Goal: Information Seeking & Learning: Learn about a topic

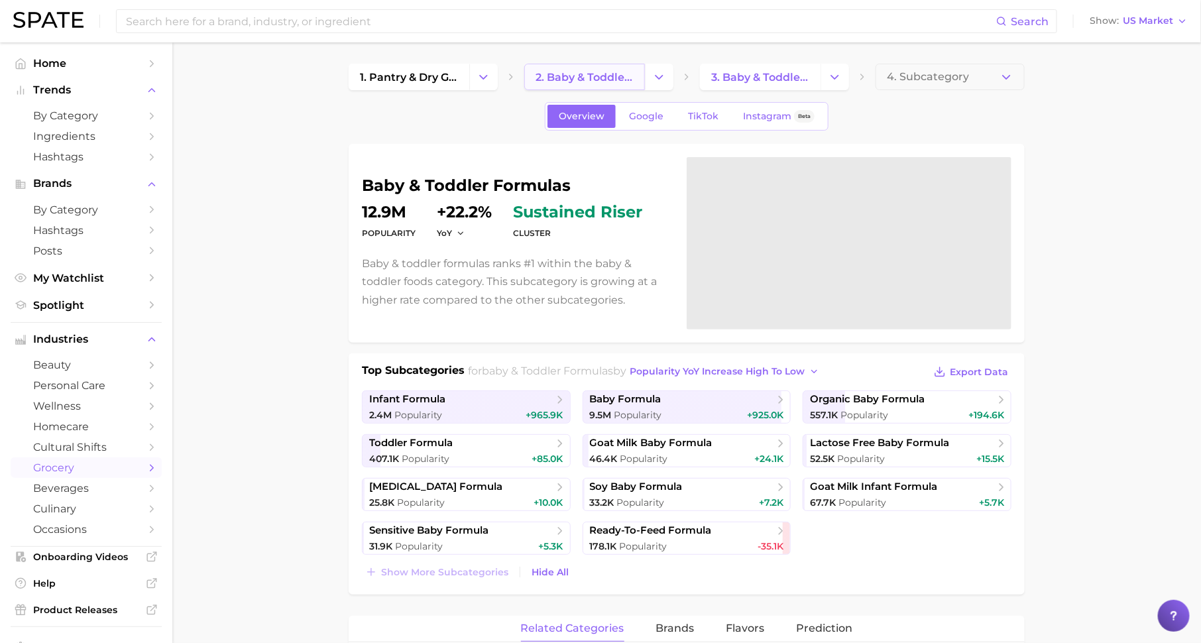
click at [584, 81] on span "2. baby & toddler foods" at bounding box center [584, 77] width 98 height 13
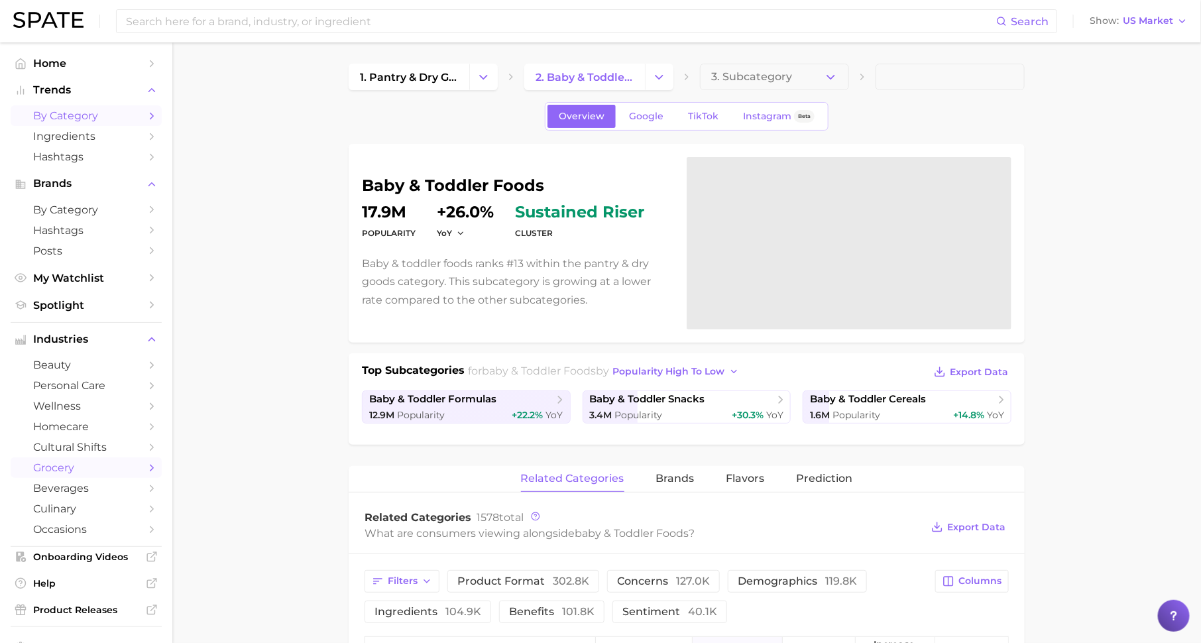
click at [131, 118] on span "by Category" at bounding box center [86, 115] width 106 height 13
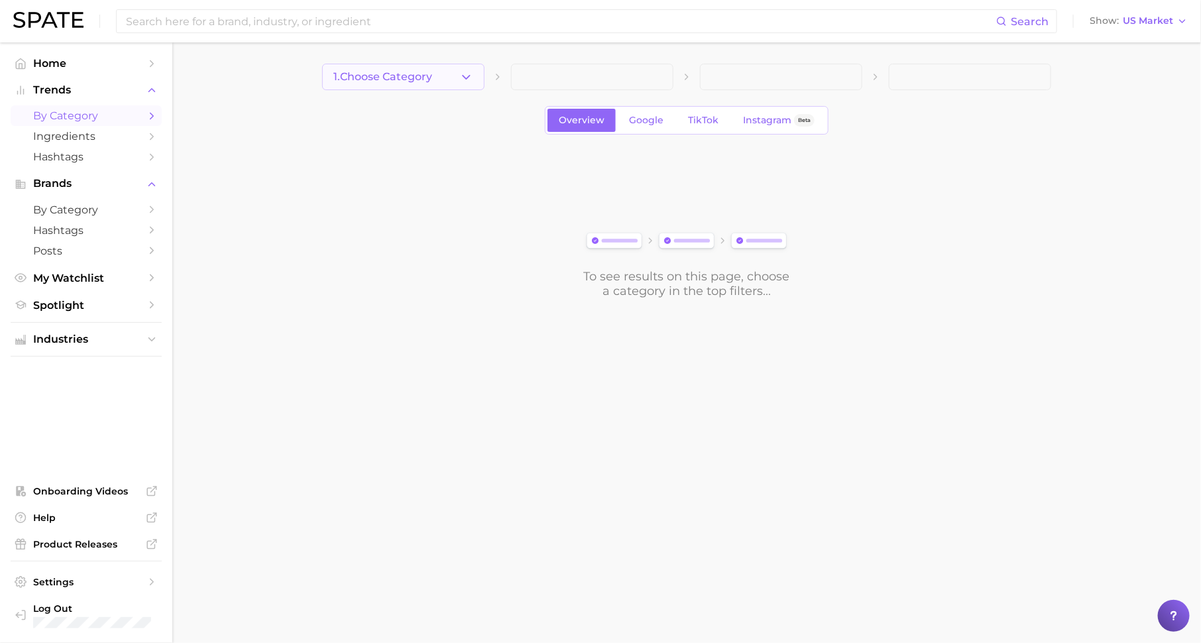
click at [395, 76] on span "1. Choose Category" at bounding box center [382, 77] width 99 height 12
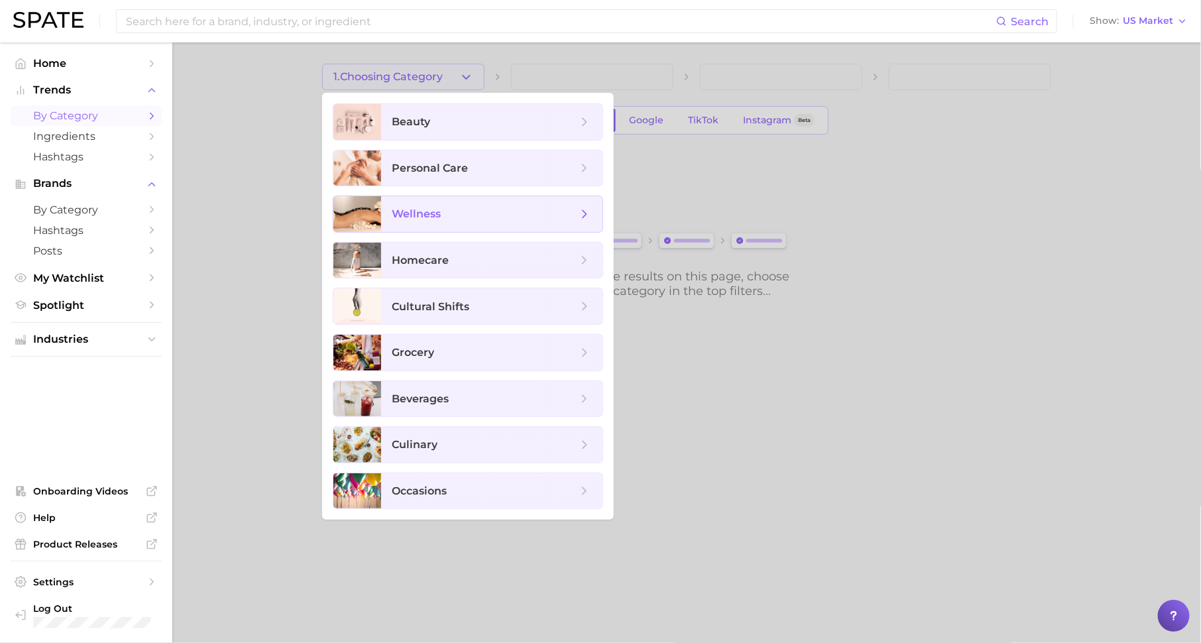
click at [449, 211] on span "wellness" at bounding box center [485, 214] width 186 height 15
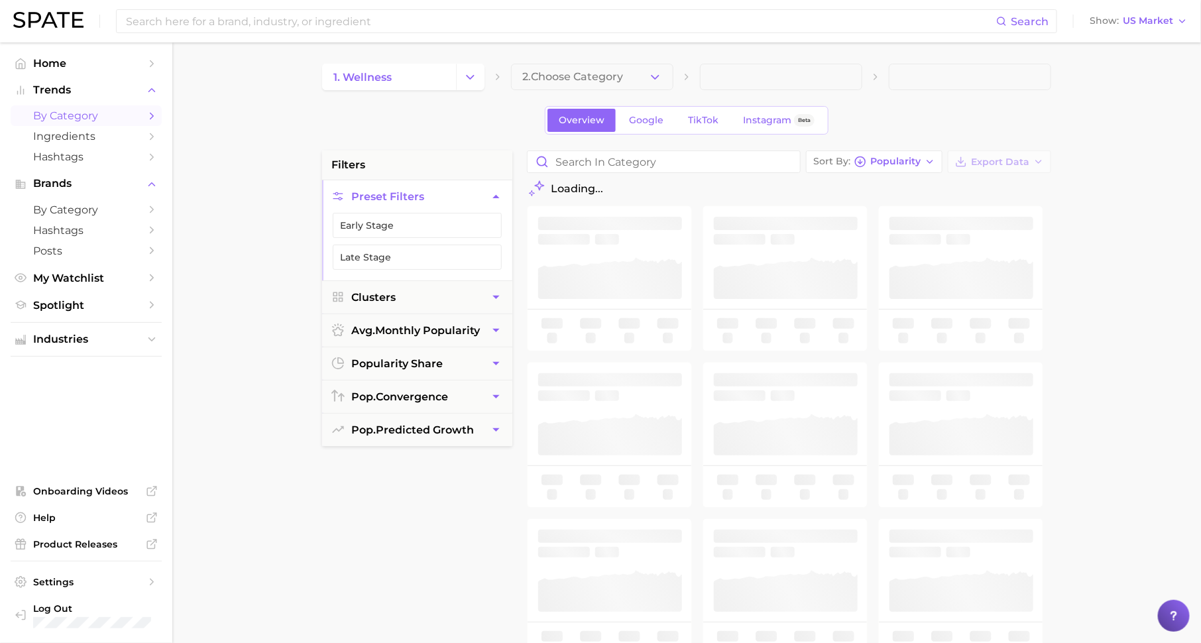
click at [620, 78] on span "2. Choose Category" at bounding box center [572, 77] width 101 height 12
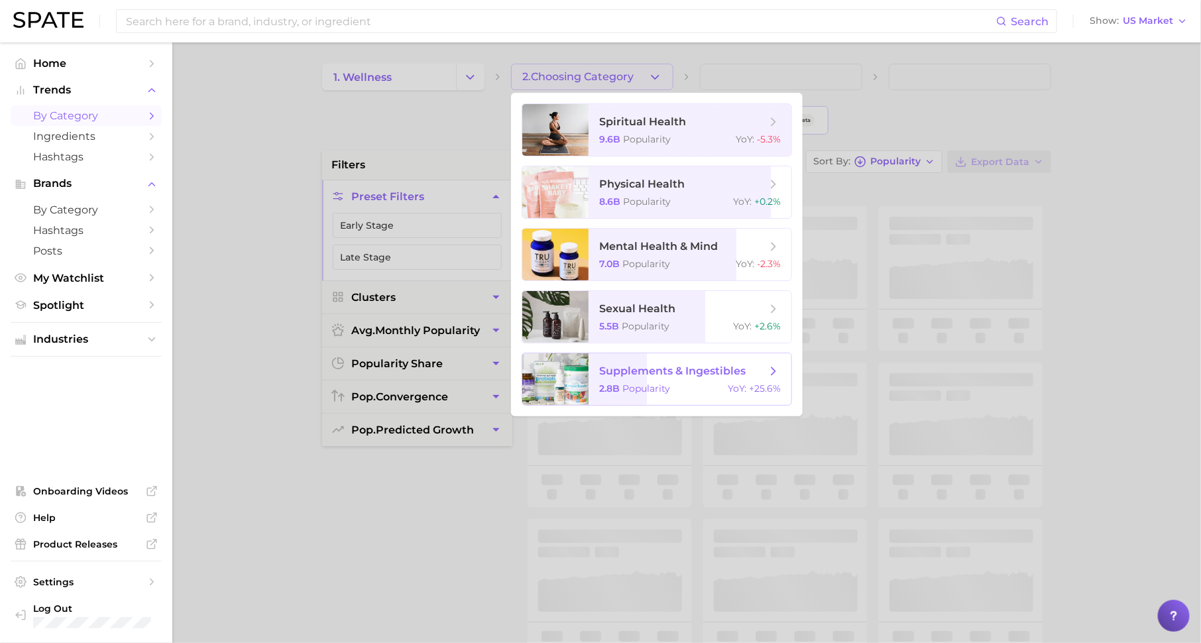
click at [674, 374] on span "supplements & ingestibles" at bounding box center [672, 370] width 146 height 13
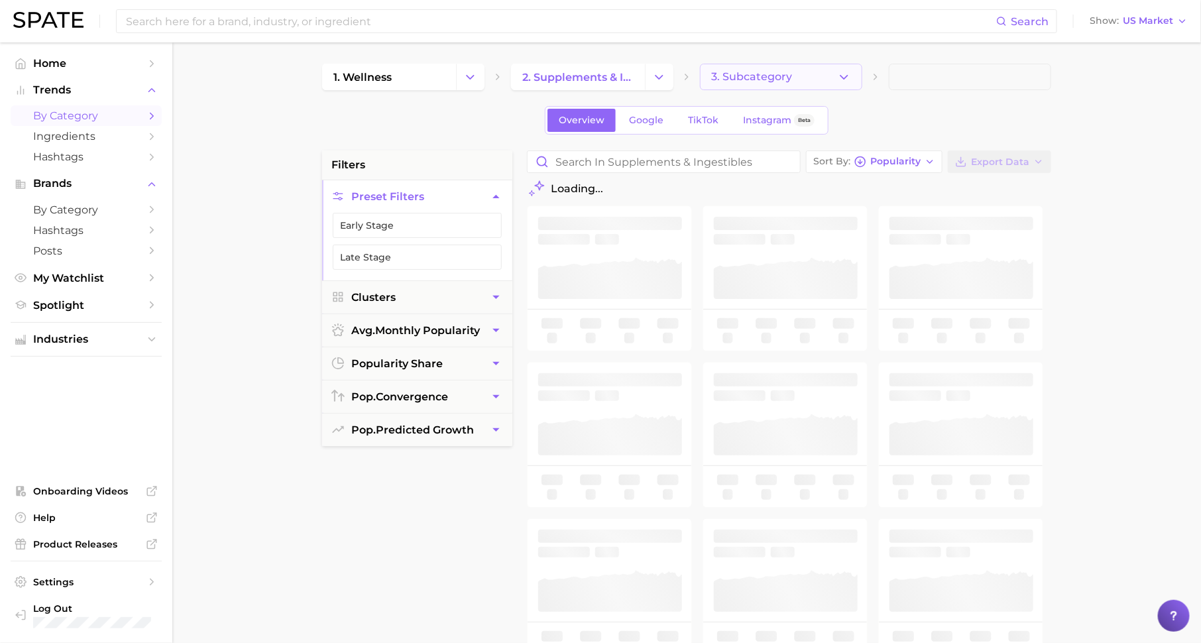
click at [780, 75] on span "3. Subcategory" at bounding box center [751, 77] width 81 height 12
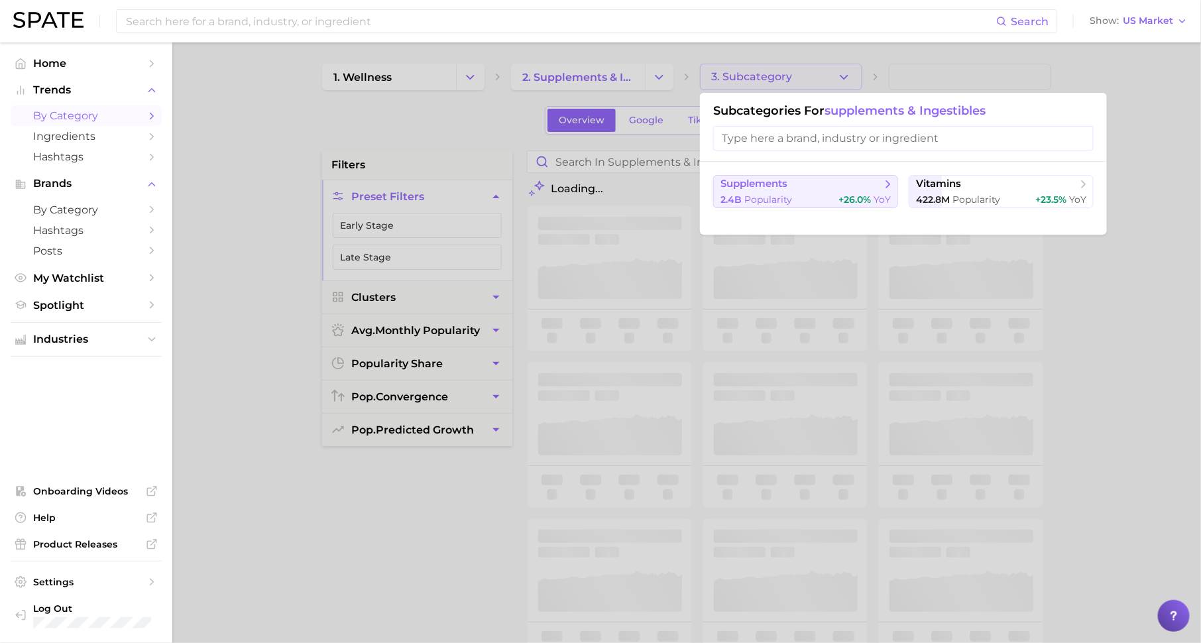
click at [826, 187] on span "supplements" at bounding box center [800, 184] width 161 height 13
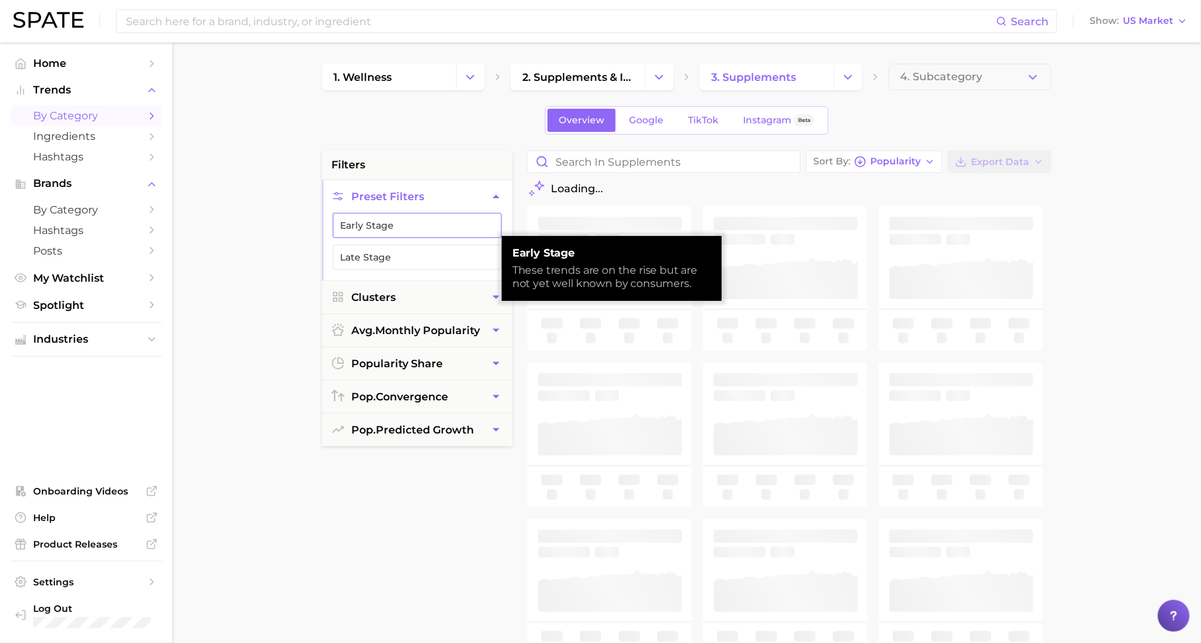
click at [456, 224] on button "Early Stage" at bounding box center [417, 225] width 169 height 25
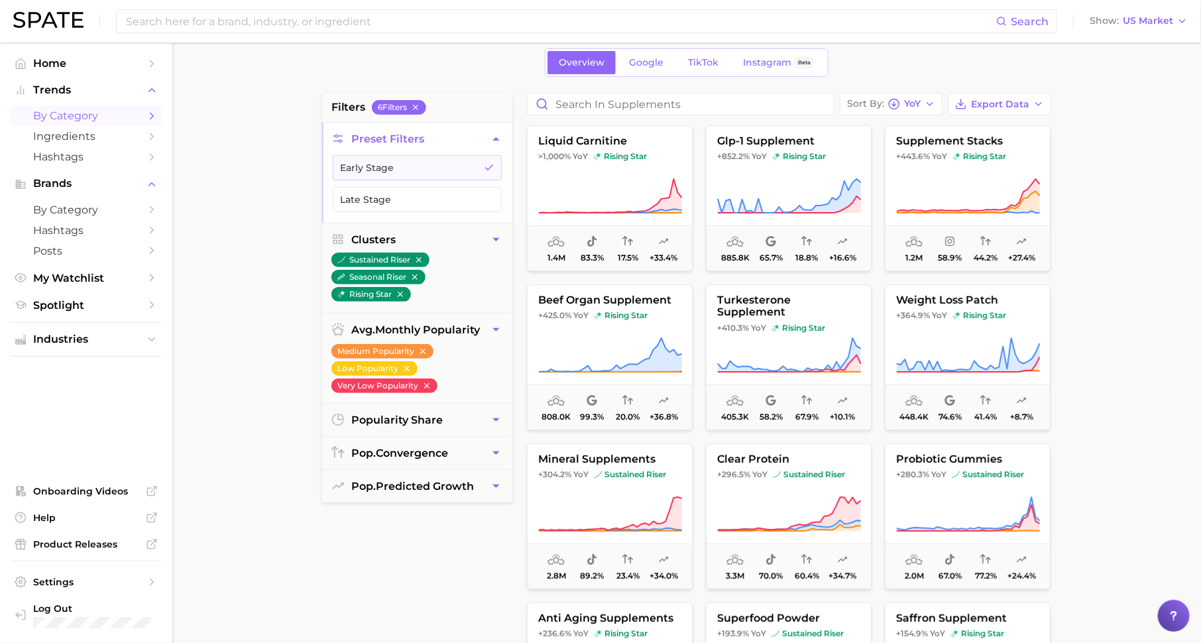
scroll to position [55, 0]
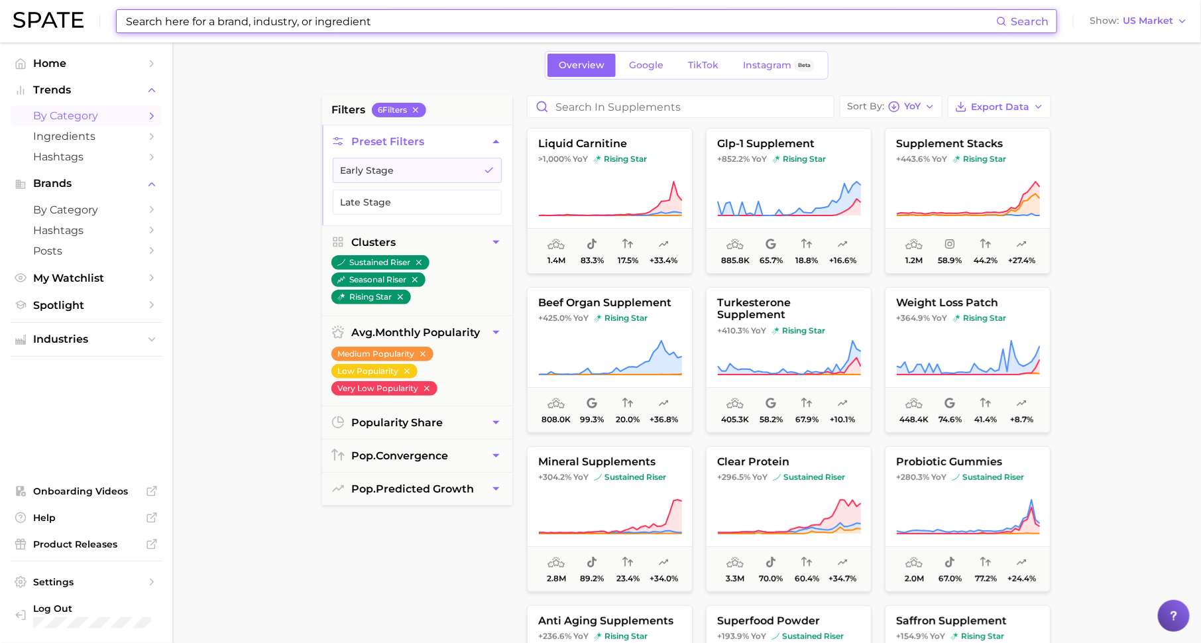
click at [435, 16] on input at bounding box center [560, 21] width 871 height 23
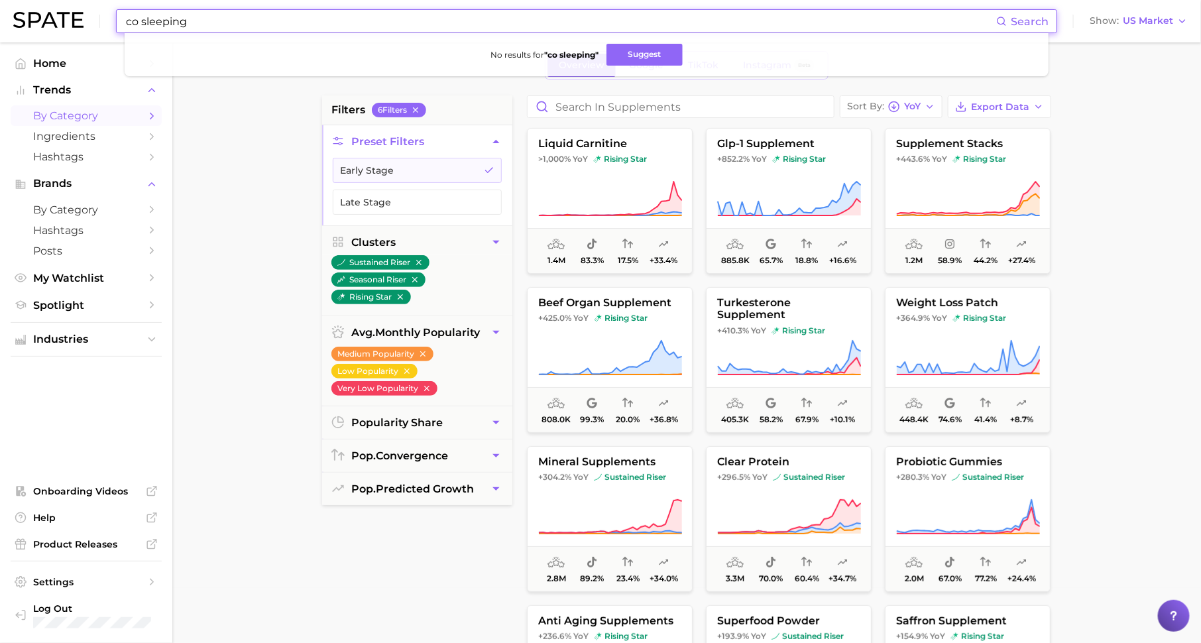
drag, startPoint x: 189, startPoint y: 22, endPoint x: 93, endPoint y: 17, distance: 95.5
click at [93, 18] on div "co sleeping Search No results for " co sleeping " Suggest Show US Market" at bounding box center [600, 21] width 1174 height 42
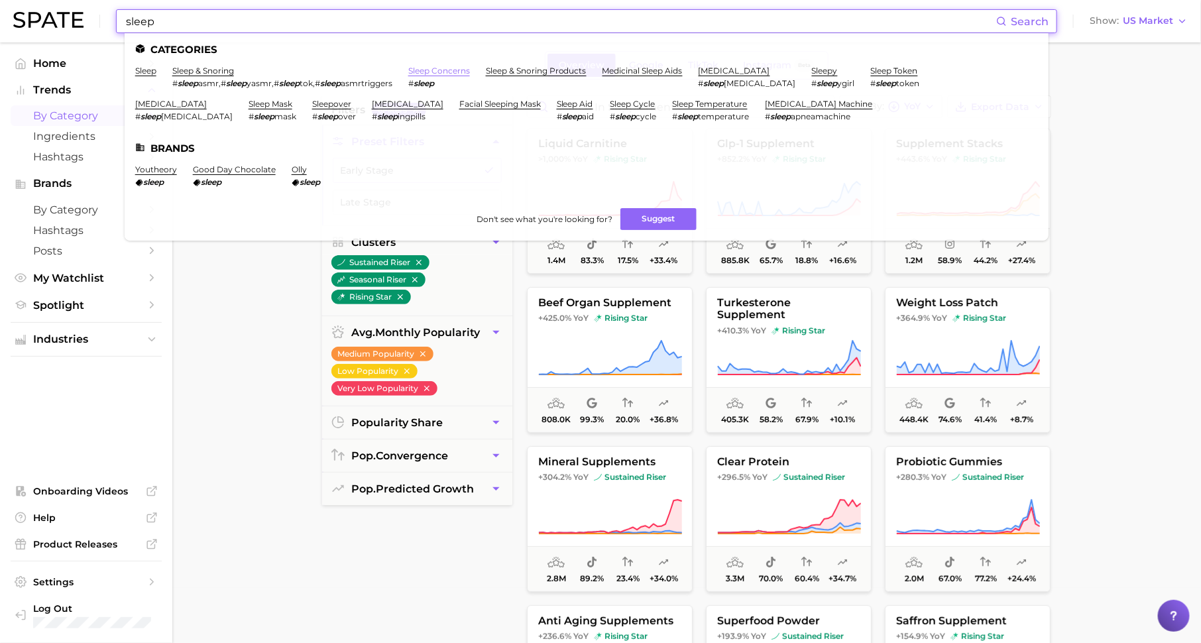
type input "sleep"
click at [437, 74] on link "sleep concerns" at bounding box center [439, 71] width 62 height 10
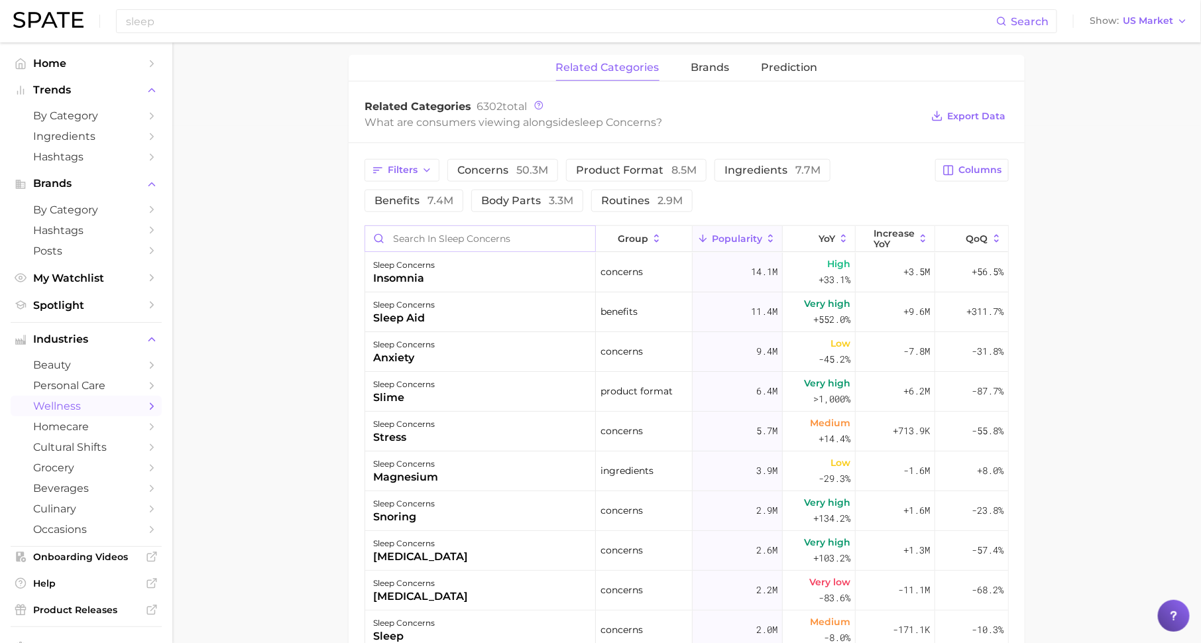
scroll to position [515, 0]
click at [539, 234] on input "Search in sleep concerns" at bounding box center [480, 240] width 230 height 25
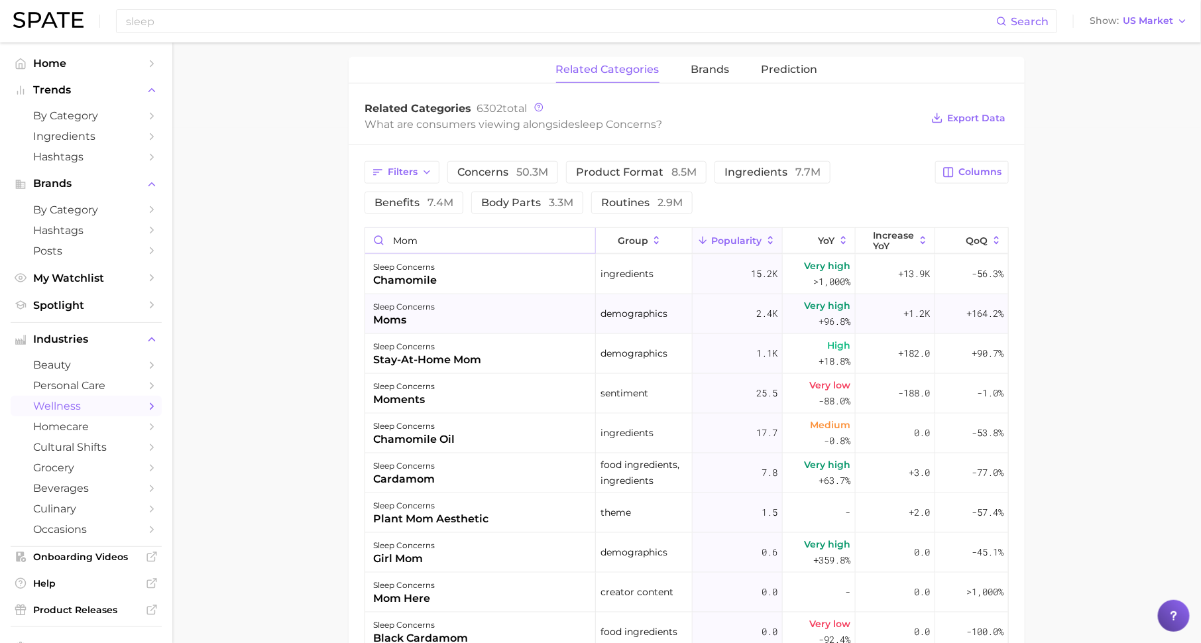
type input "mom"
click at [496, 305] on div "sleep concerns moms" at bounding box center [480, 314] width 231 height 40
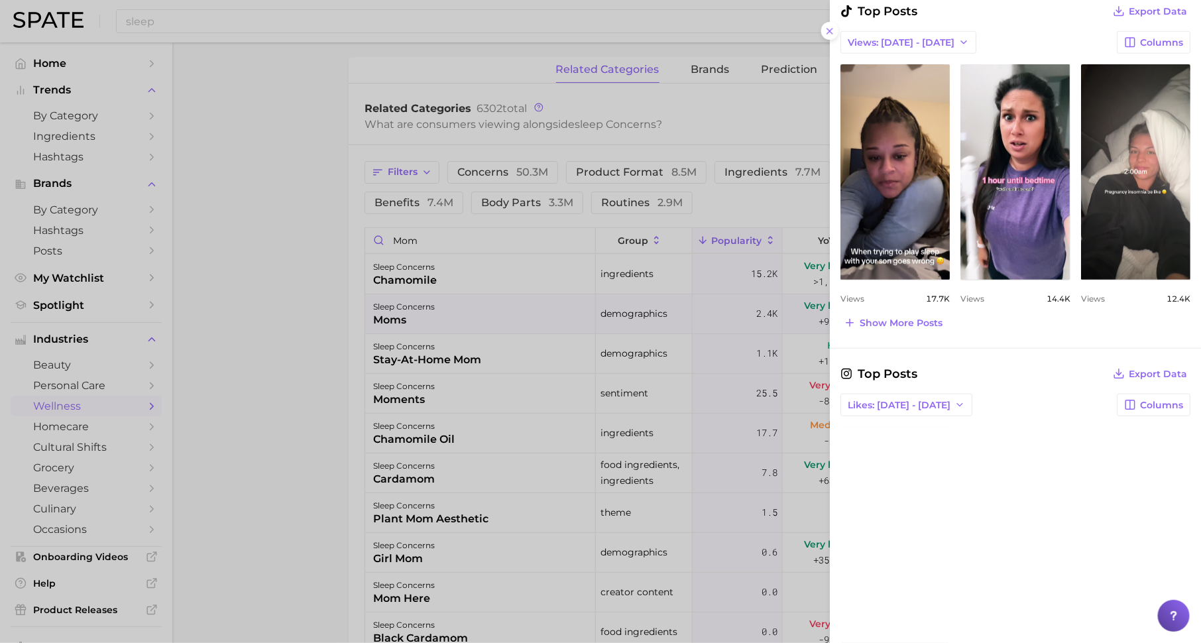
scroll to position [0, 0]
click at [512, 369] on div at bounding box center [600, 321] width 1201 height 643
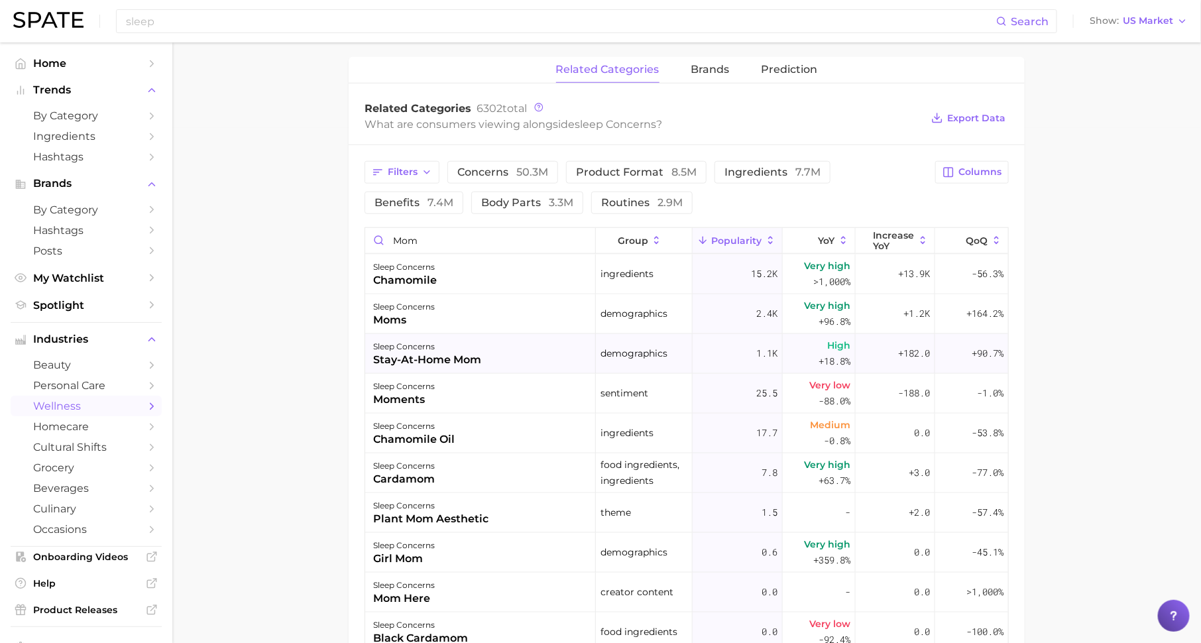
click at [481, 360] on div "sleep concerns stay-at-home mom" at bounding box center [480, 354] width 231 height 40
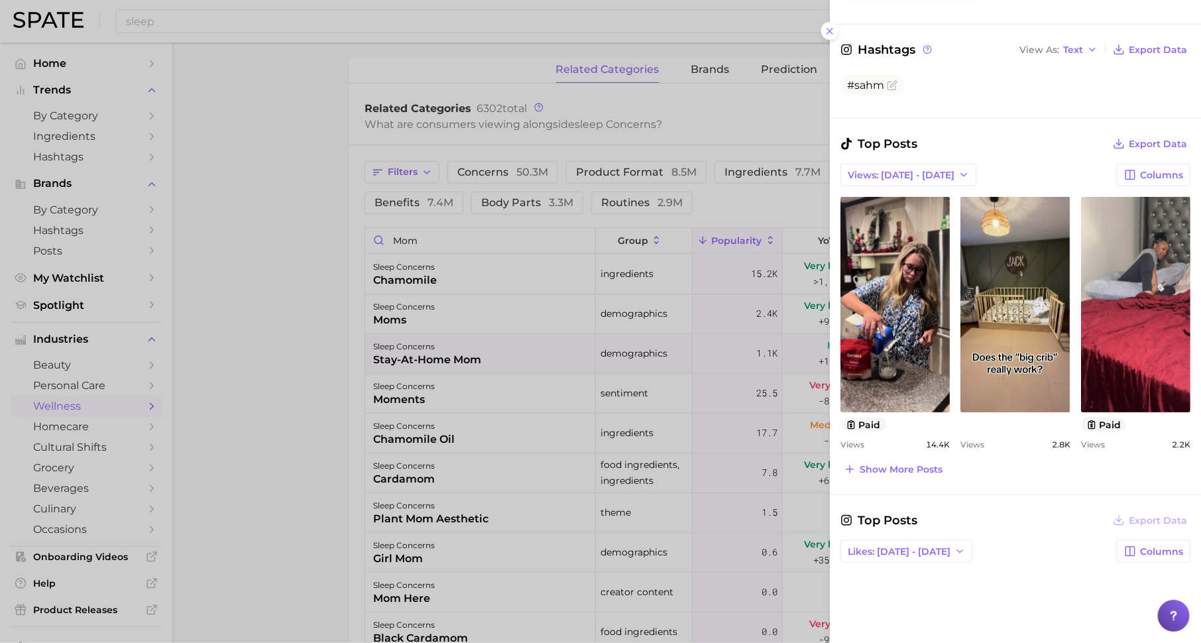
scroll to position [399, 0]
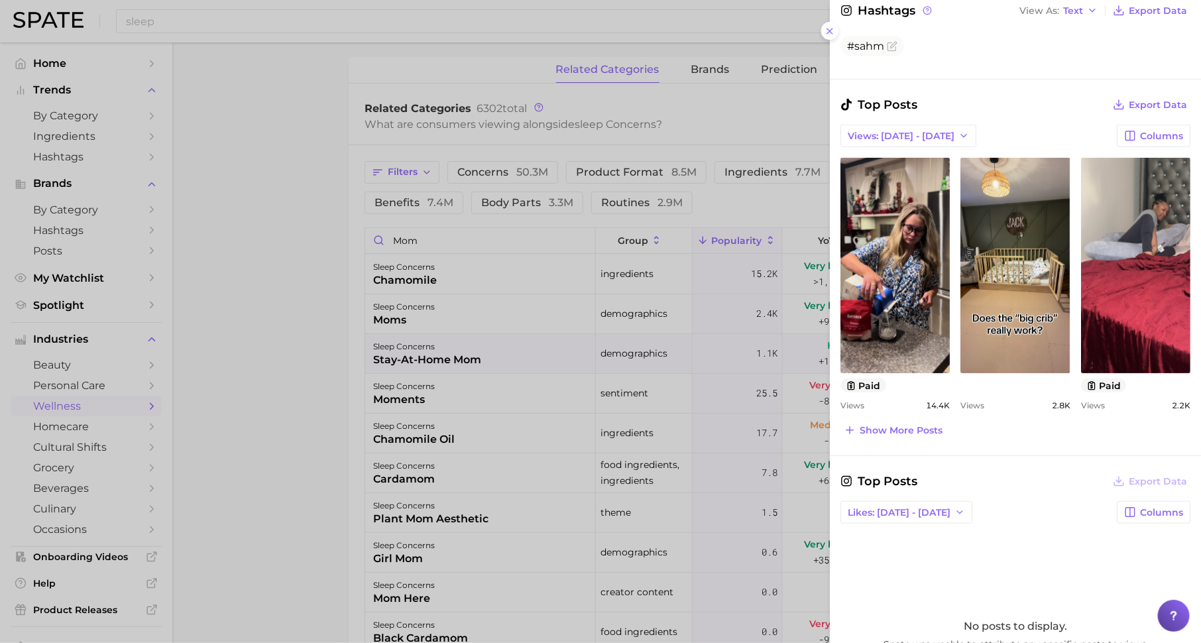
click at [503, 348] on div at bounding box center [600, 321] width 1201 height 643
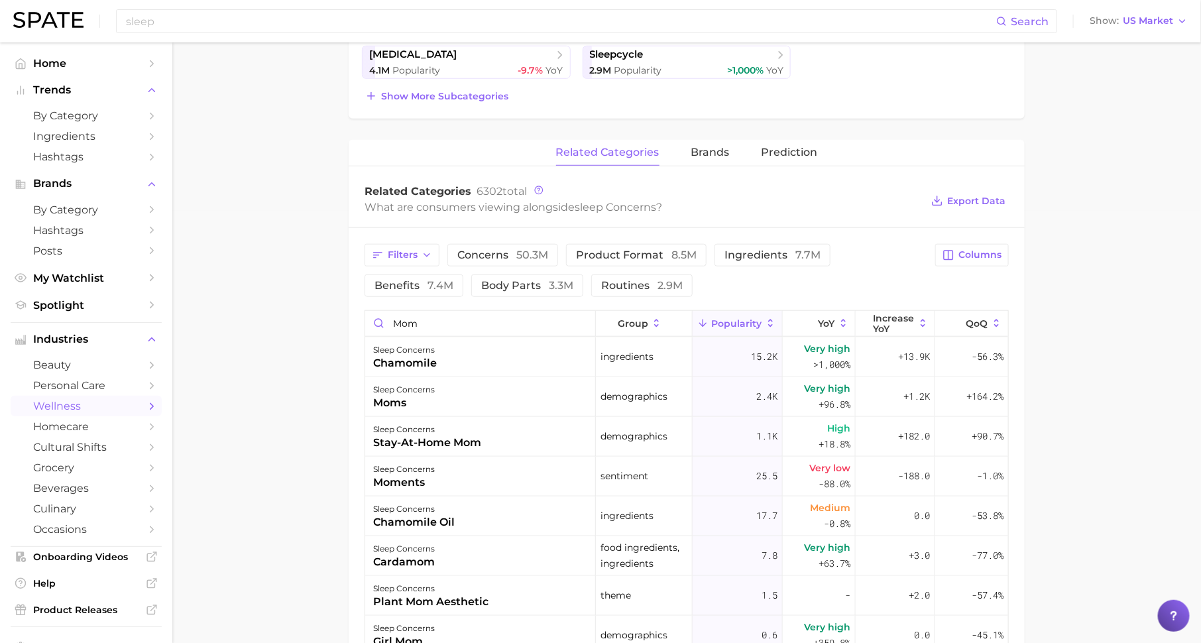
scroll to position [0, 0]
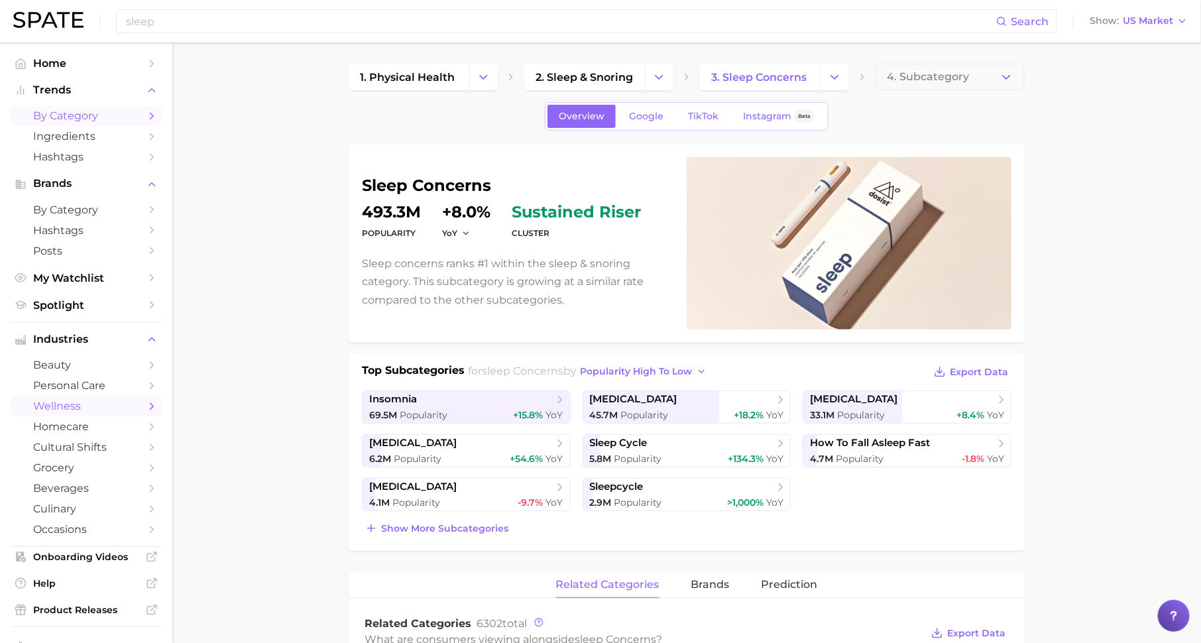
click at [129, 120] on span "by Category" at bounding box center [86, 115] width 106 height 13
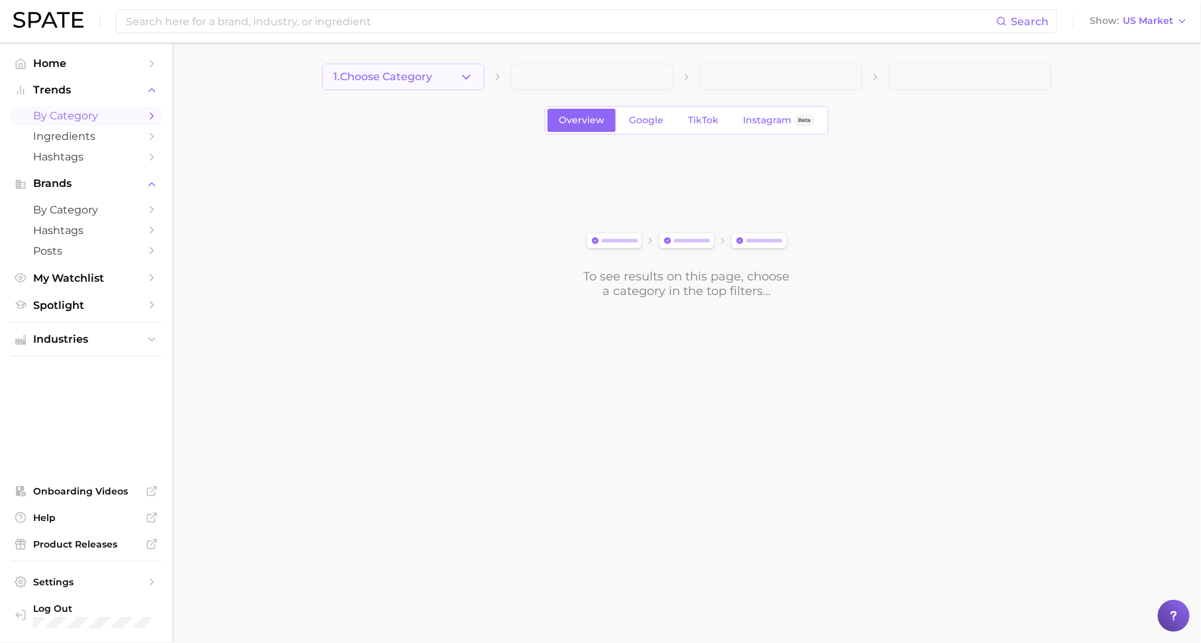
click at [429, 78] on span "1. Choose Category" at bounding box center [382, 77] width 99 height 12
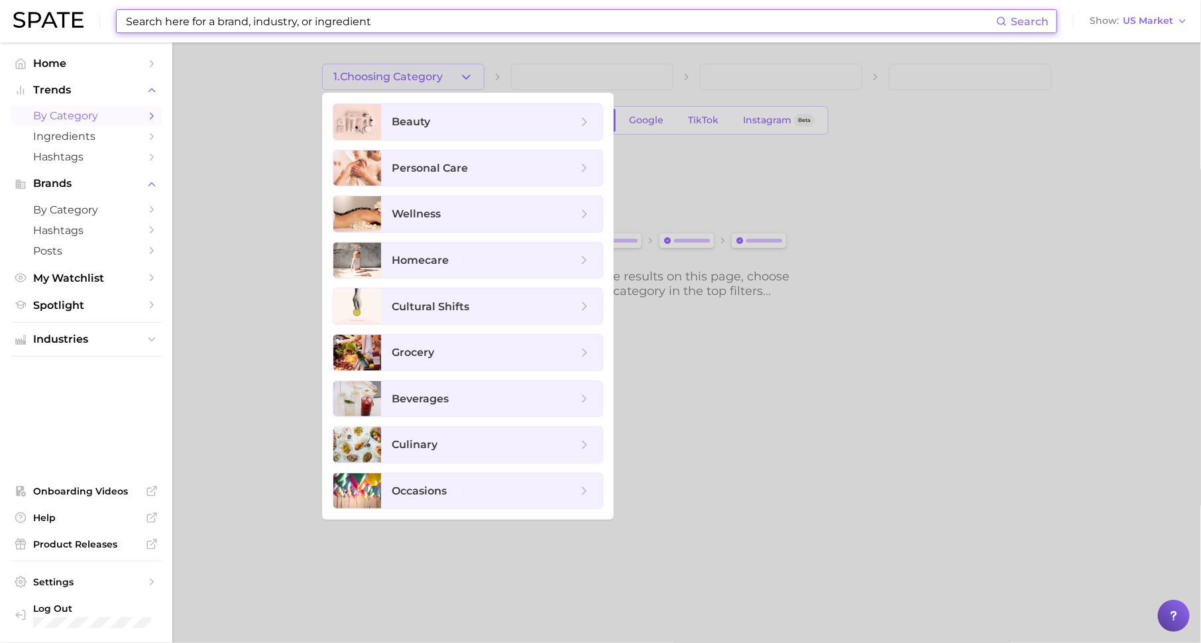
click at [377, 20] on input at bounding box center [560, 21] width 871 height 23
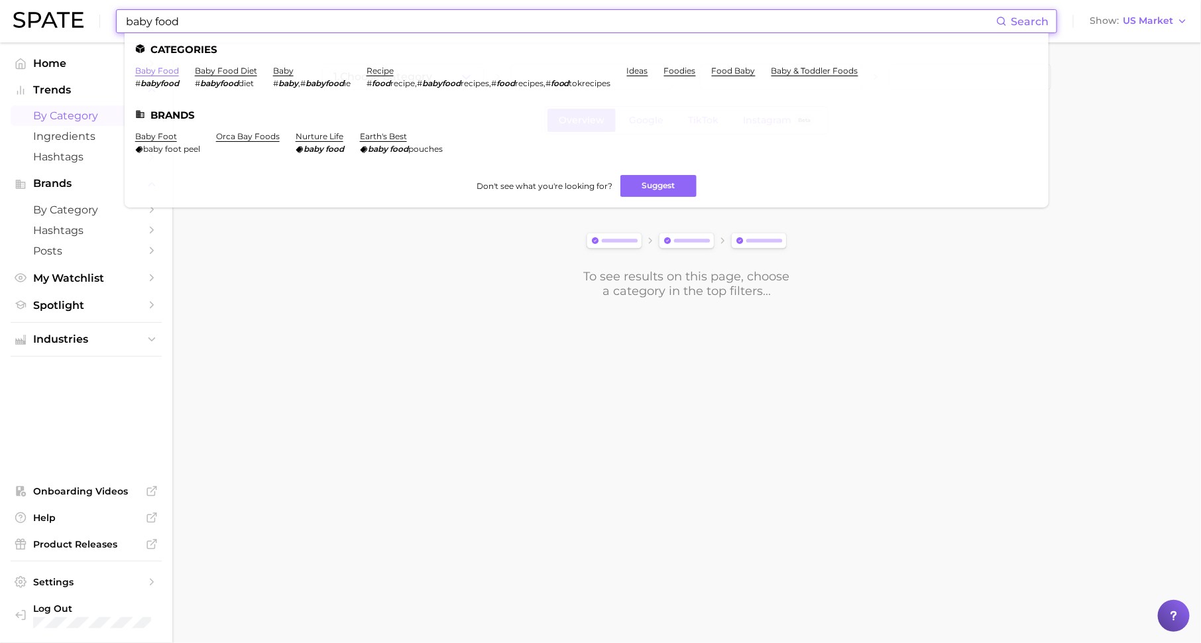
type input "baby food"
click at [140, 69] on link "baby food" at bounding box center [157, 71] width 44 height 10
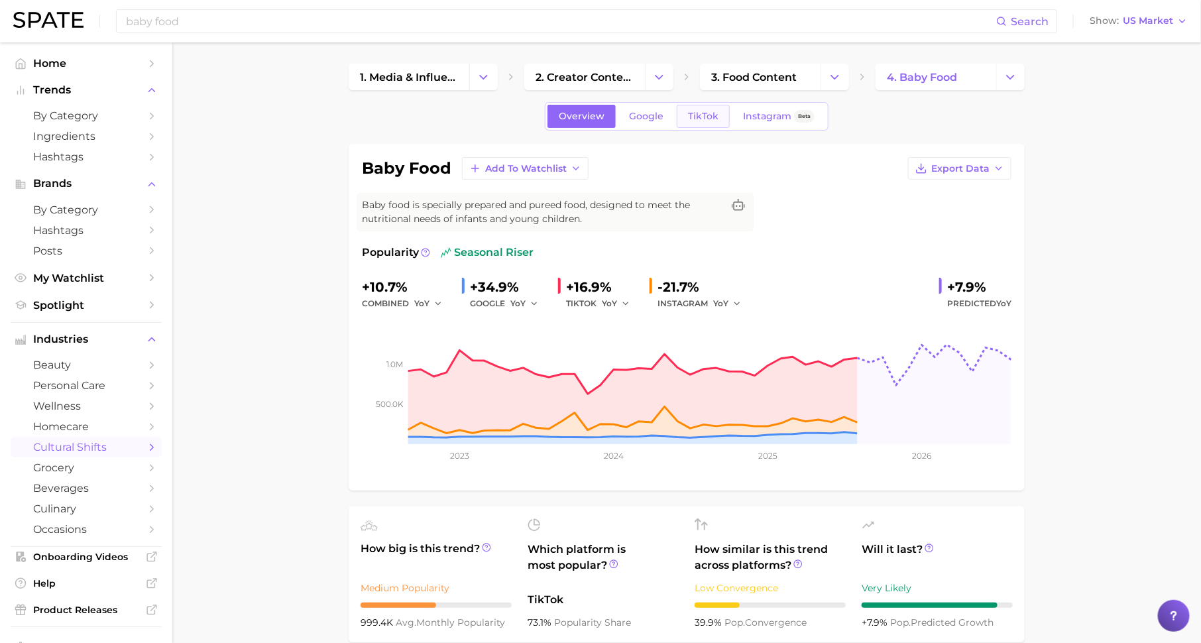
click at [701, 119] on span "TikTok" at bounding box center [703, 116] width 30 height 11
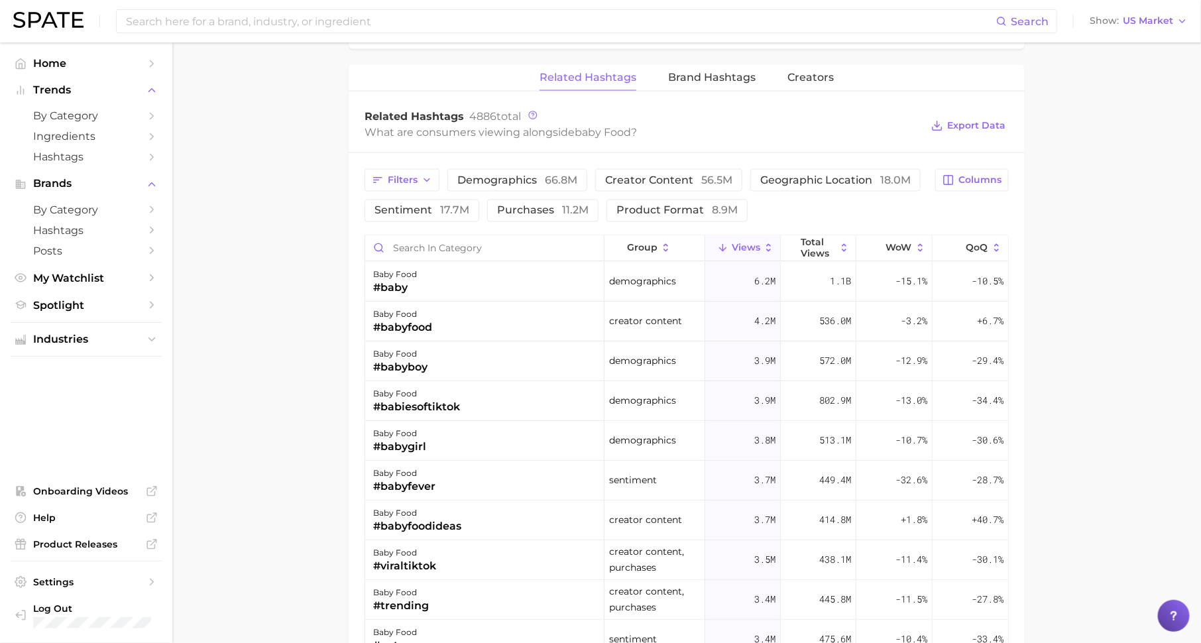
scroll to position [1009, 0]
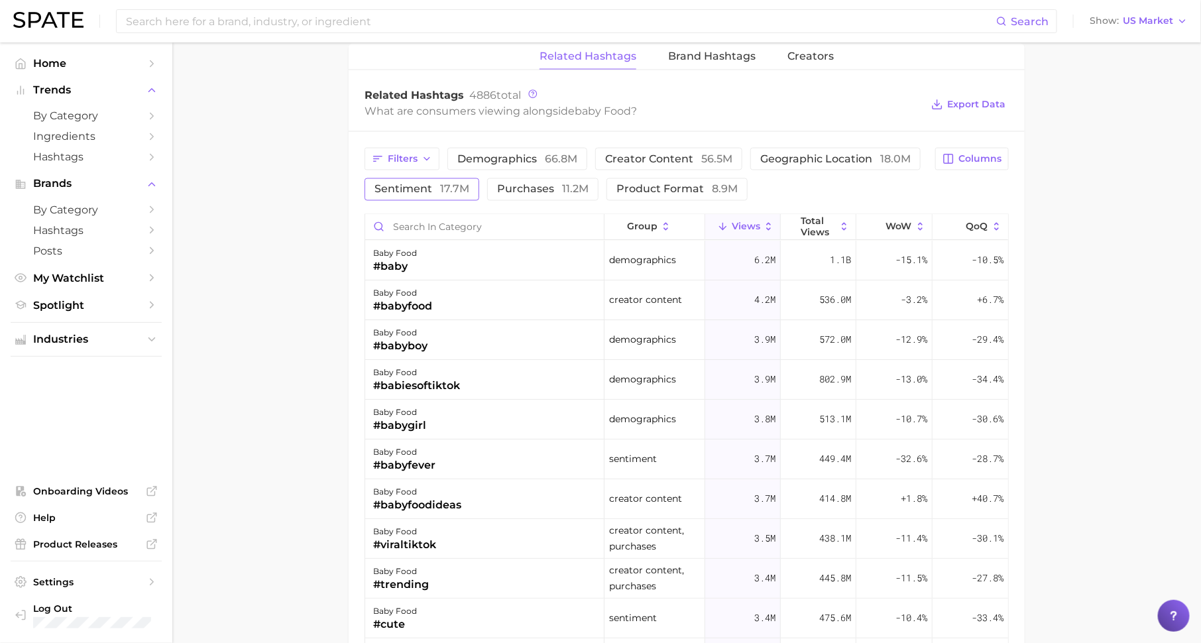
click at [433, 178] on button "sentiment 17.7m" at bounding box center [421, 189] width 115 height 23
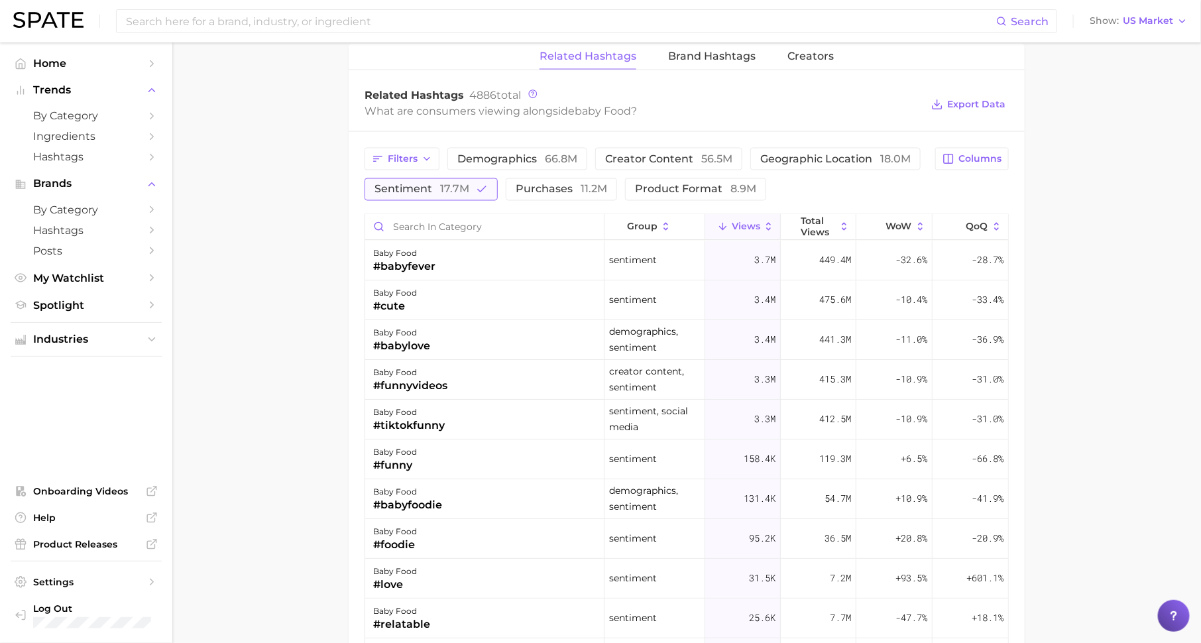
click at [433, 178] on button "sentiment 17.7m" at bounding box center [430, 189] width 133 height 23
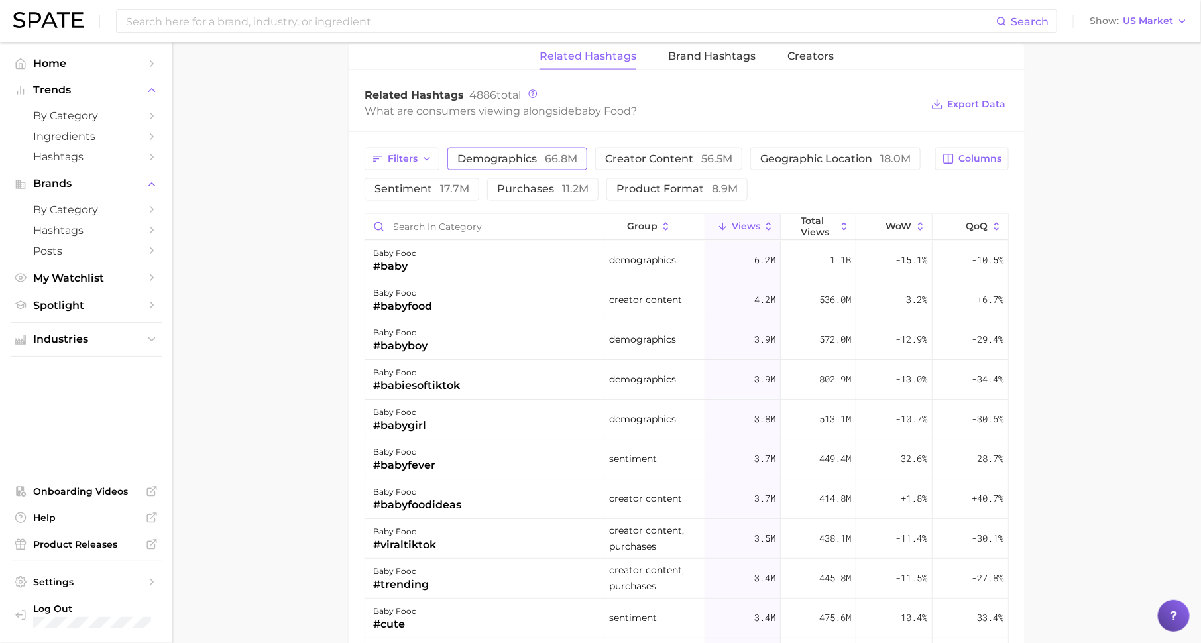
click at [521, 154] on span "demographics 66.8m" at bounding box center [517, 159] width 120 height 11
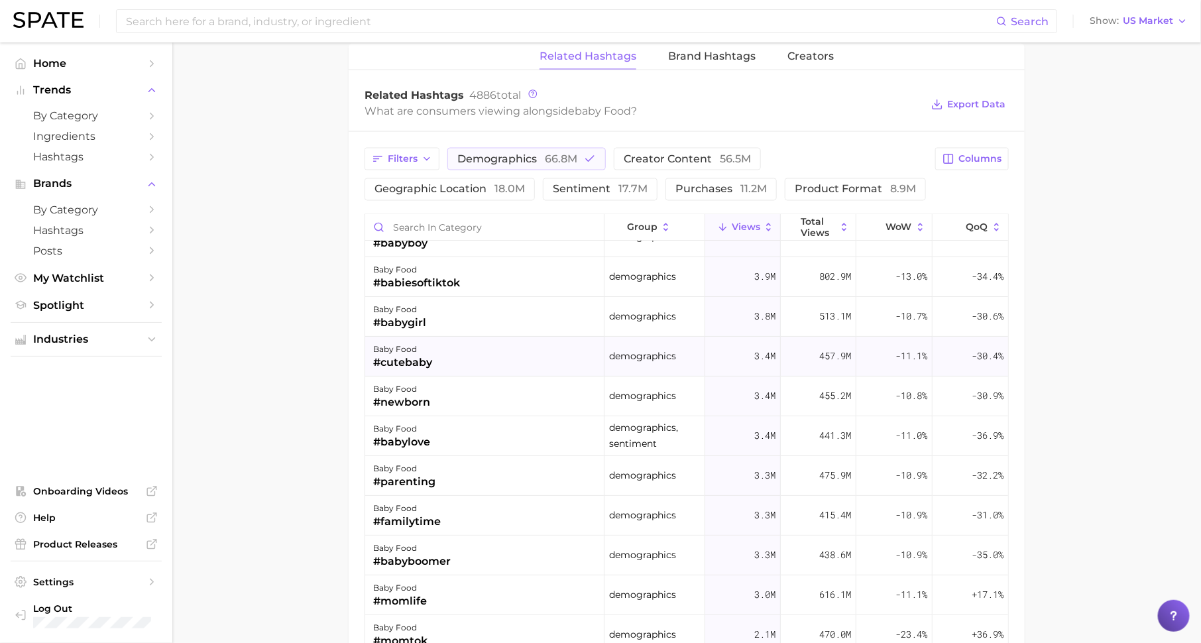
scroll to position [91, 0]
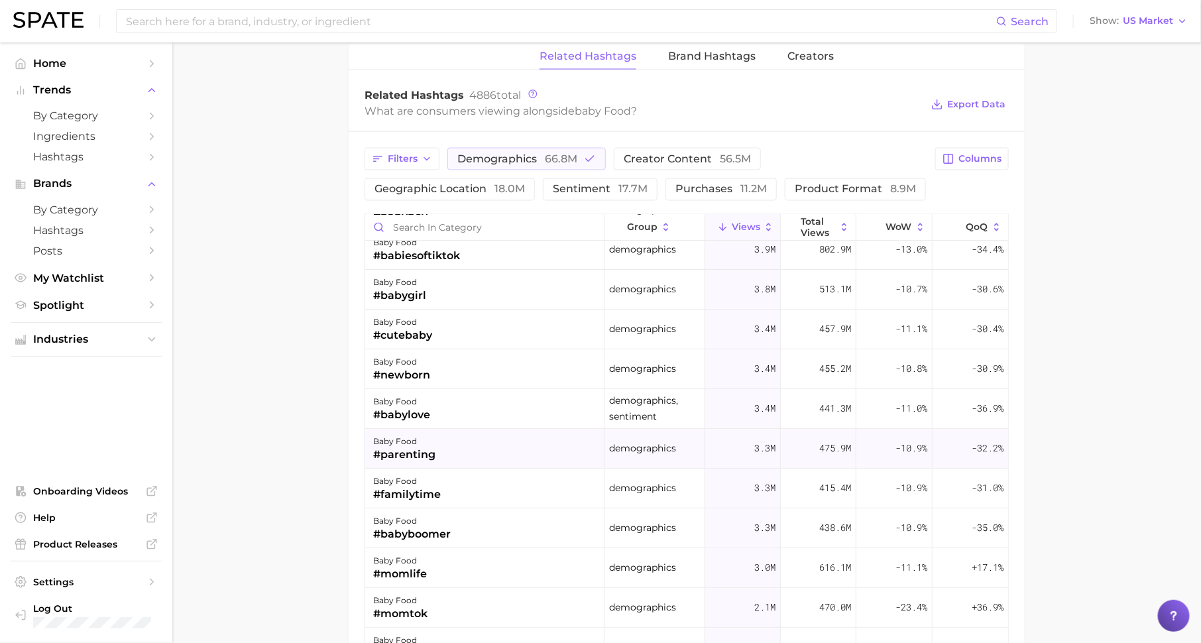
click at [433, 449] on div "#parenting" at bounding box center [404, 455] width 62 height 16
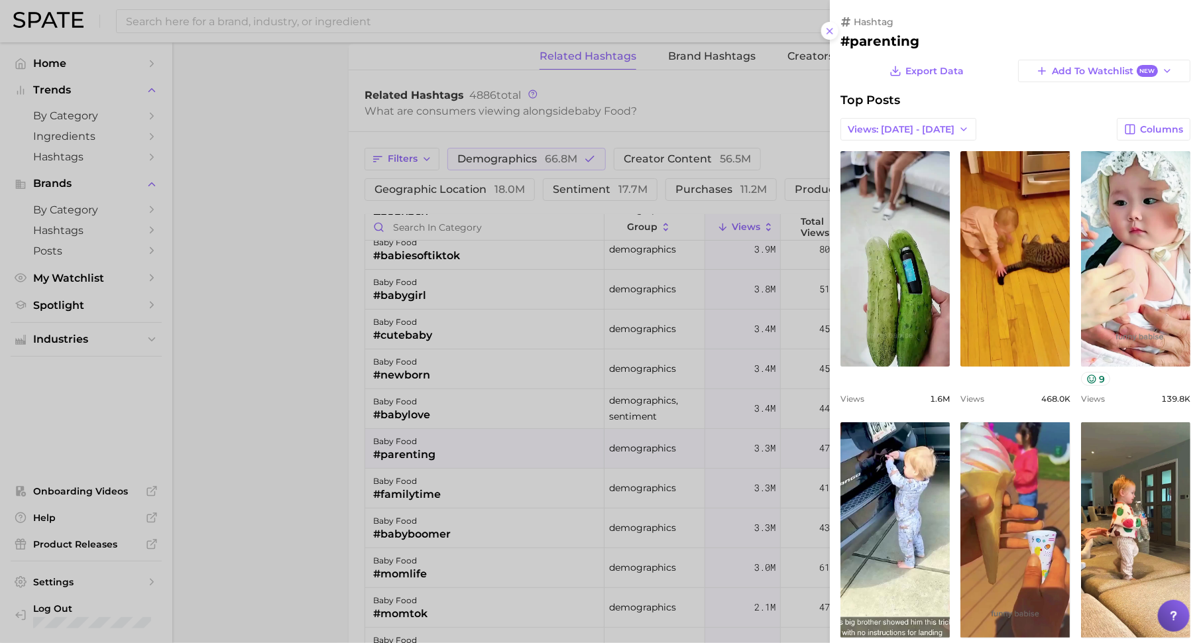
scroll to position [0, 0]
click at [460, 478] on div at bounding box center [600, 321] width 1201 height 643
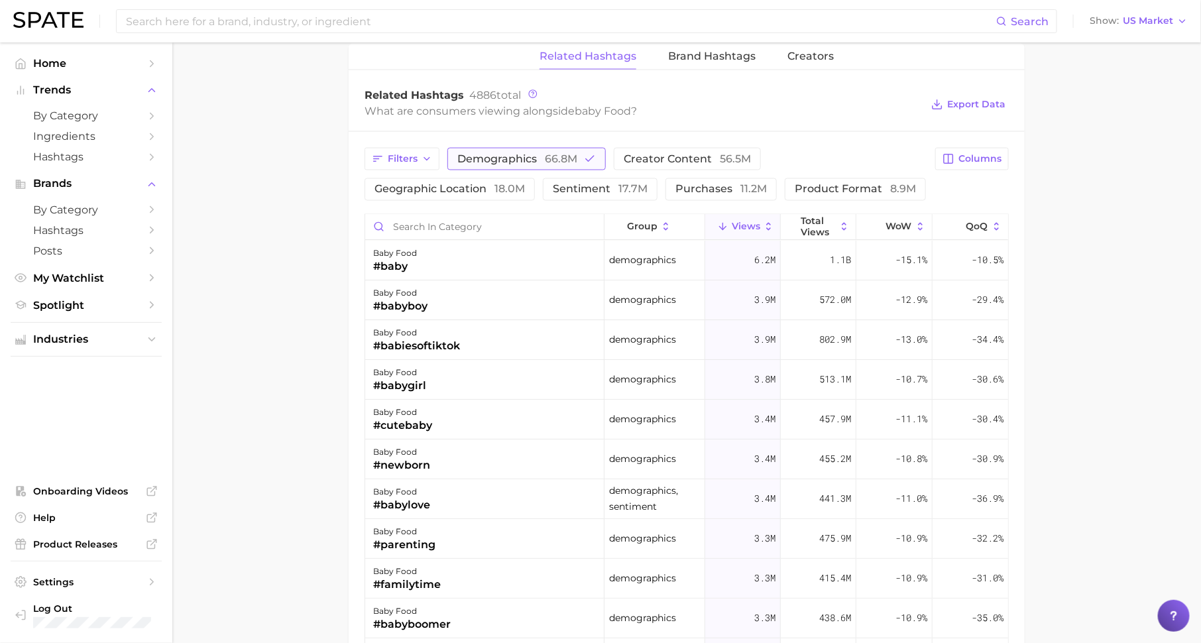
click at [530, 156] on span "demographics 66.8m" at bounding box center [517, 159] width 120 height 11
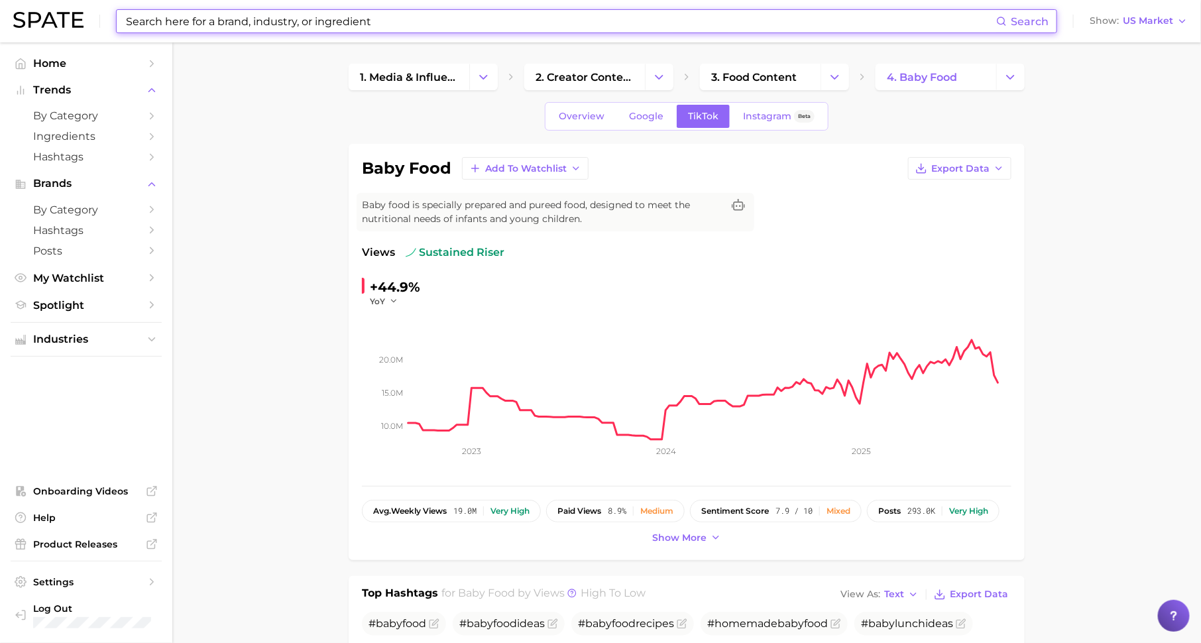
click at [274, 14] on input at bounding box center [560, 21] width 871 height 23
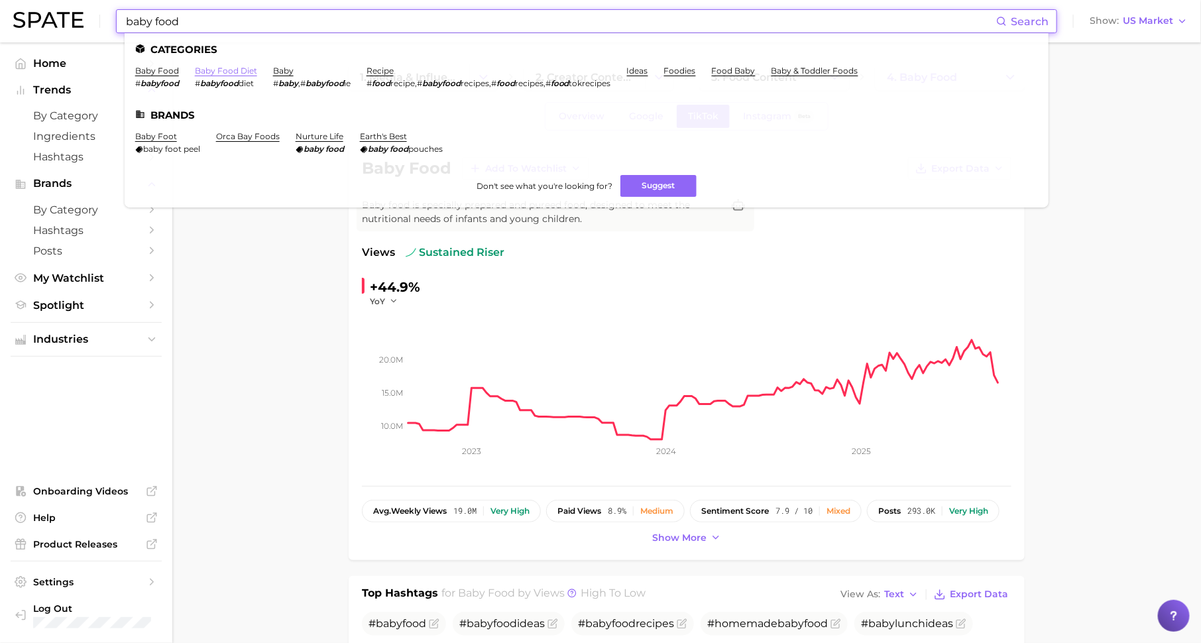
type input "baby food"
click at [219, 70] on link "baby food diet" at bounding box center [226, 71] width 62 height 10
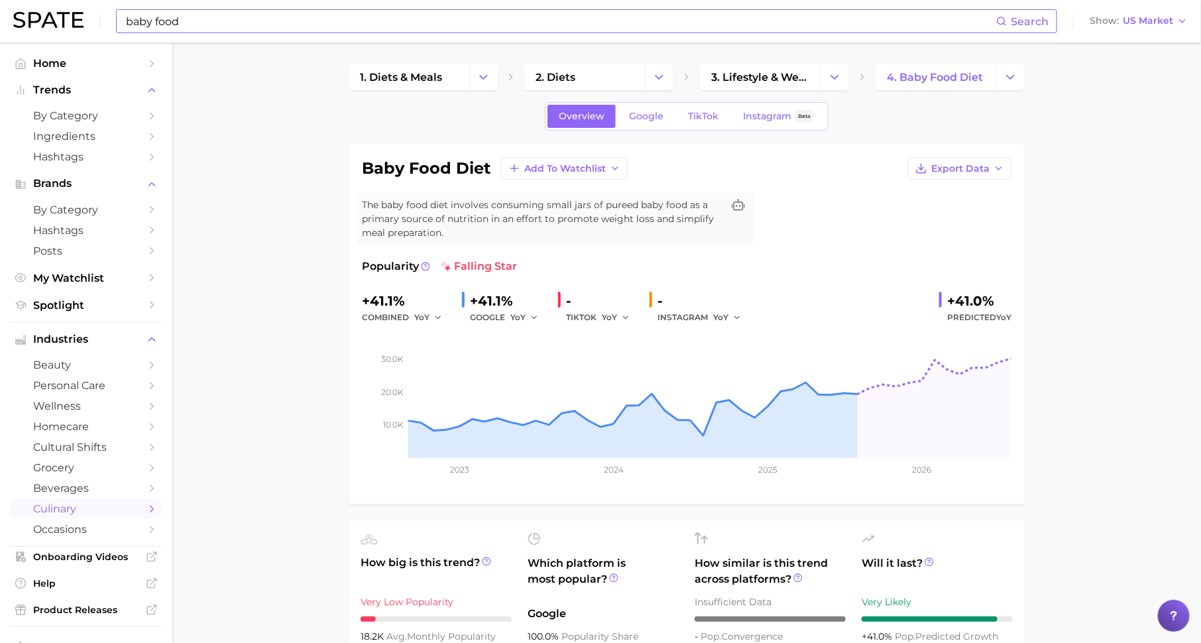
click at [425, 7] on div "baby food Search Show US Market" at bounding box center [600, 21] width 1174 height 42
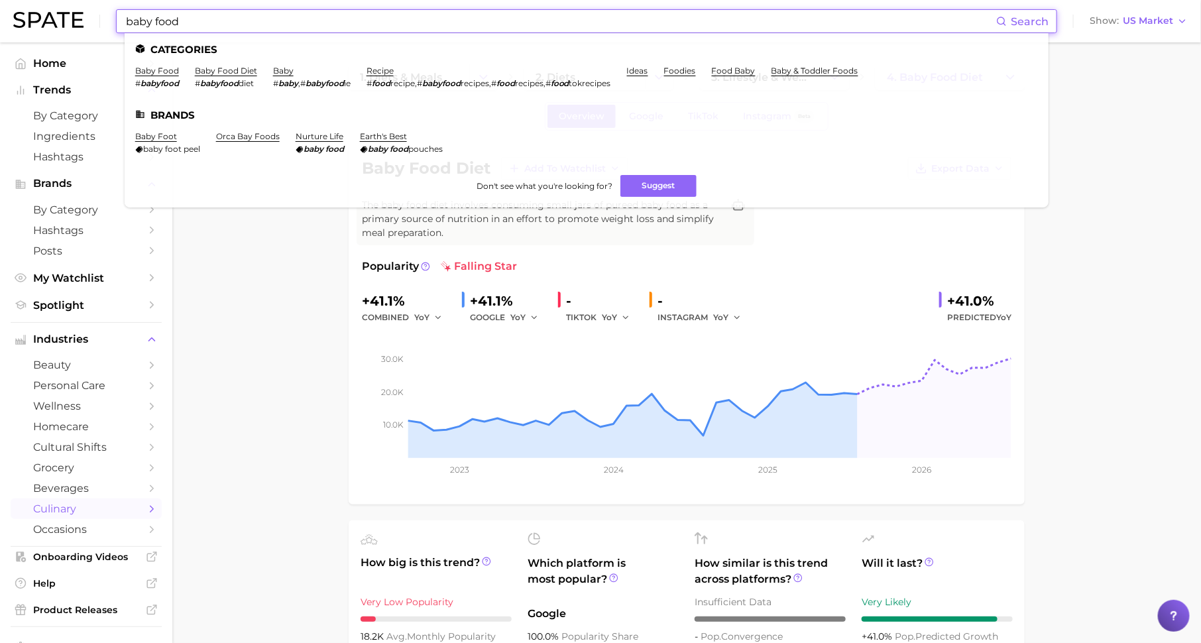
click at [375, 27] on input "baby food" at bounding box center [560, 21] width 871 height 23
click at [831, 70] on link "baby & toddler foods" at bounding box center [814, 71] width 87 height 10
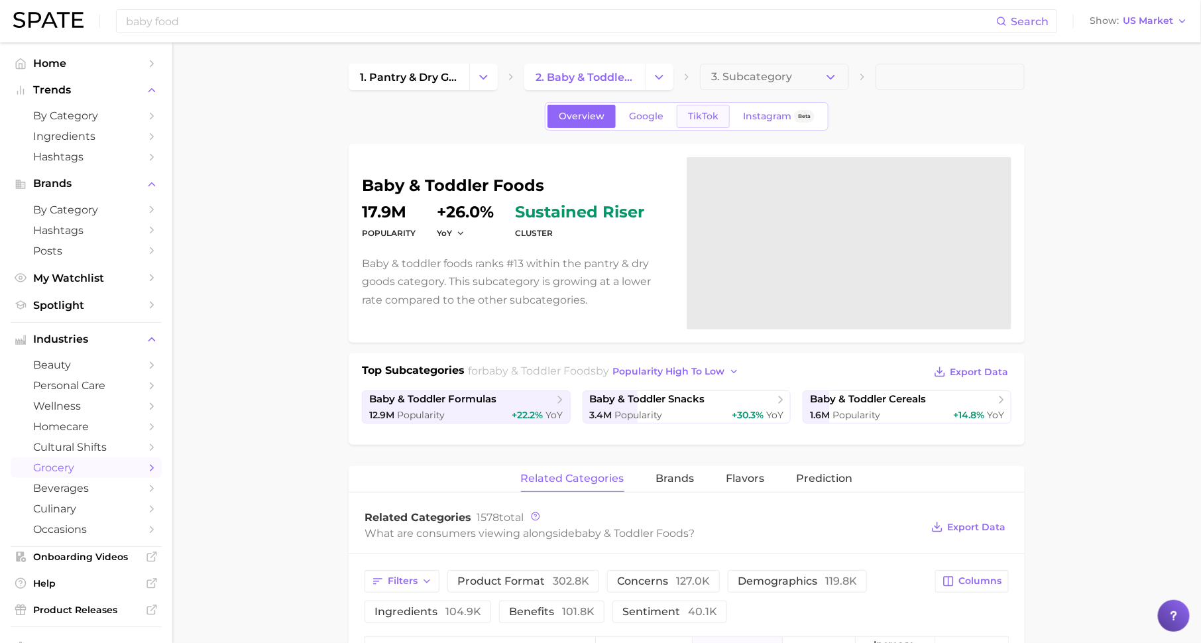
click at [714, 111] on span "TikTok" at bounding box center [703, 116] width 30 height 11
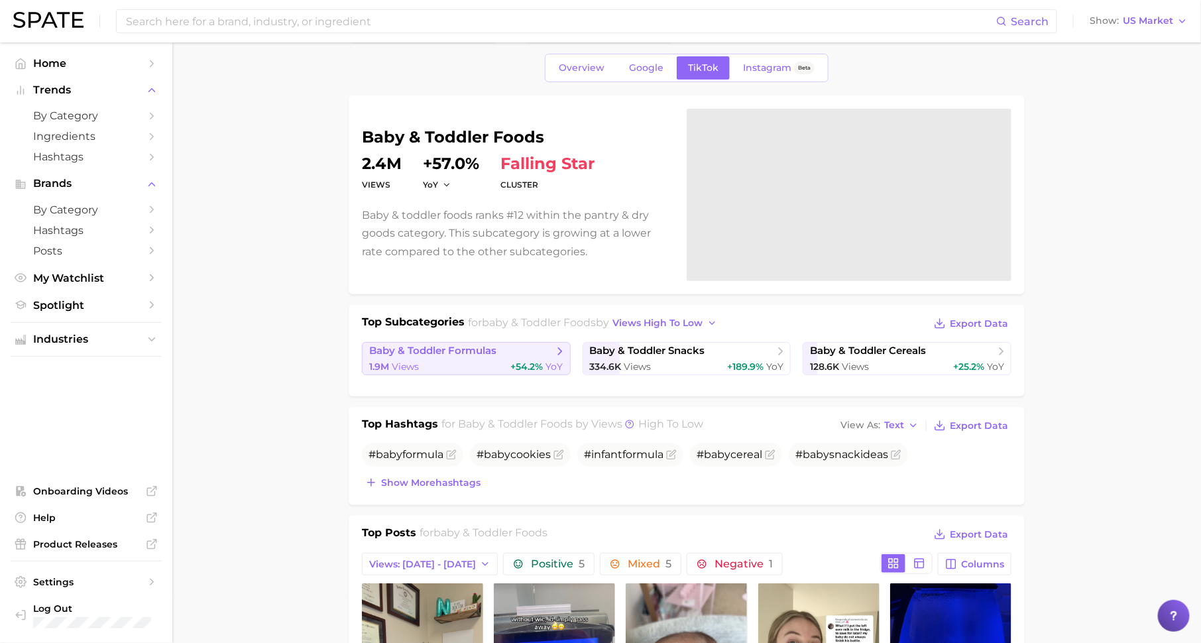
click at [519, 364] on span "+54.2%" at bounding box center [527, 366] width 32 height 12
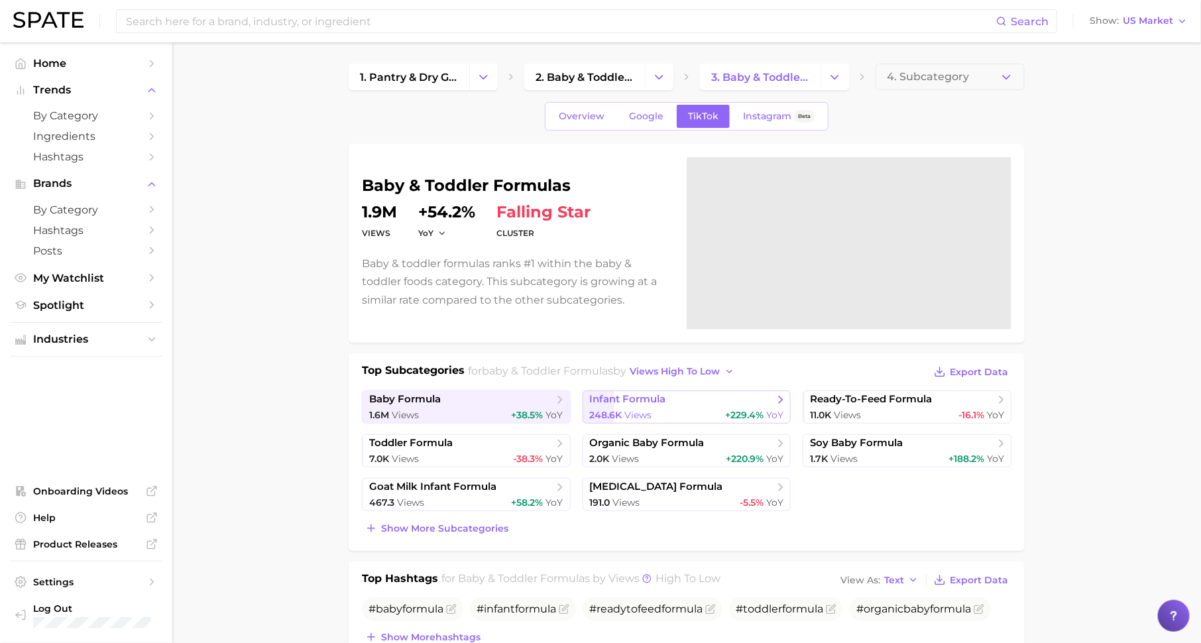
click at [686, 409] on div "248.6k Views +229.4% YoY" at bounding box center [687, 415] width 194 height 13
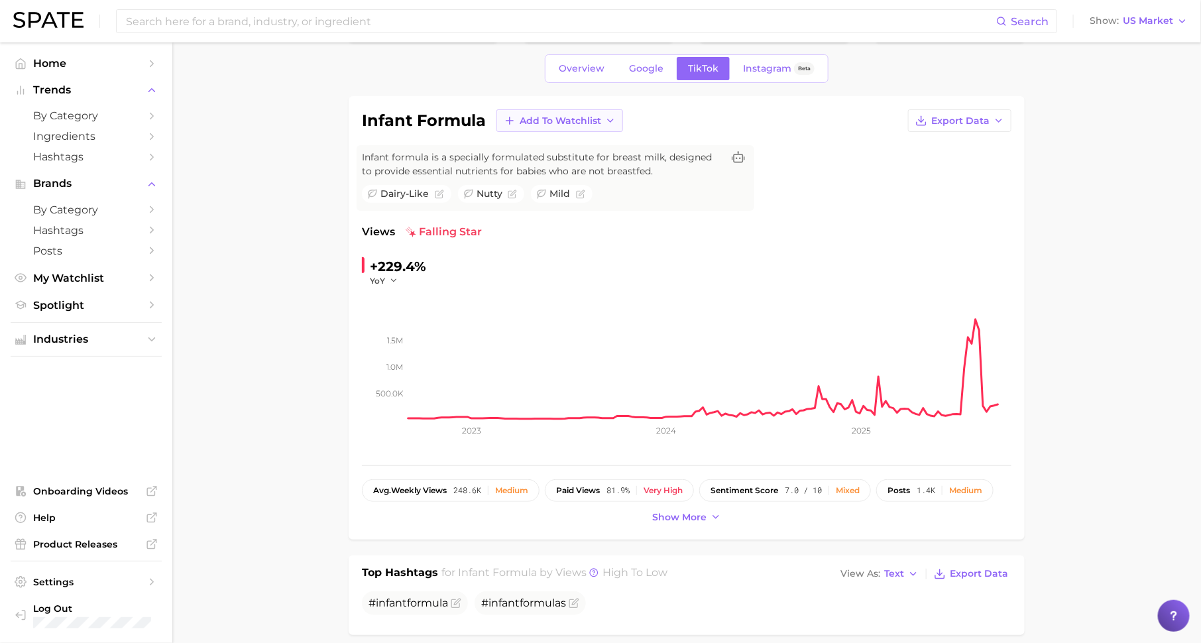
click at [561, 115] on span "Add to Watchlist" at bounding box center [559, 120] width 81 height 11
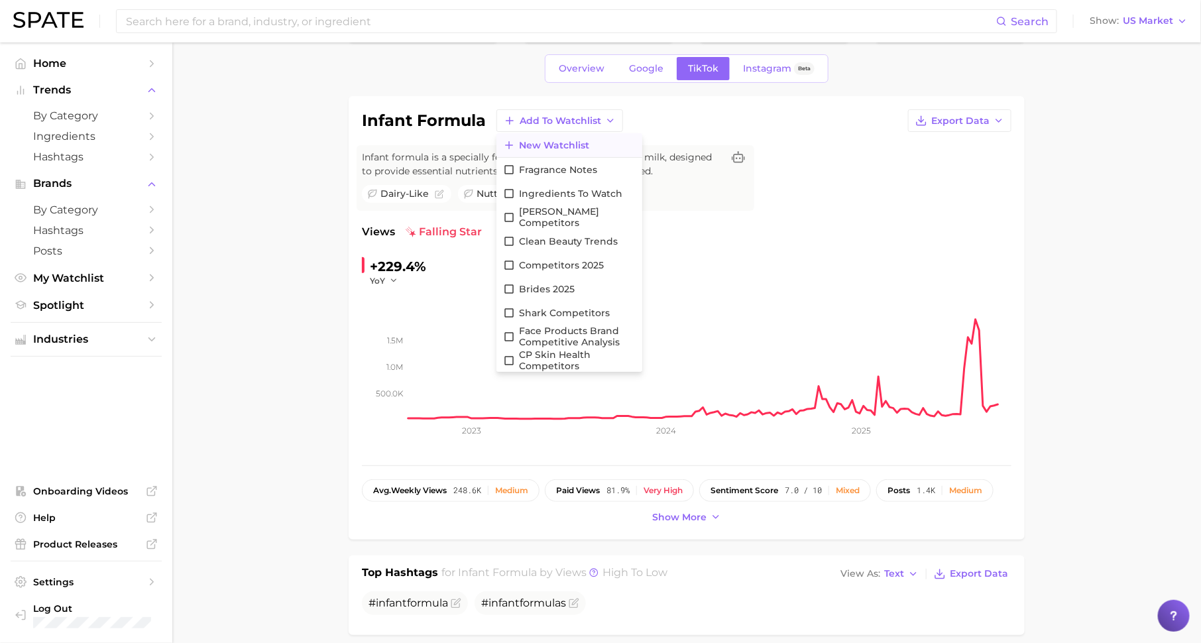
click at [553, 148] on span "New Watchlist" at bounding box center [554, 145] width 70 height 11
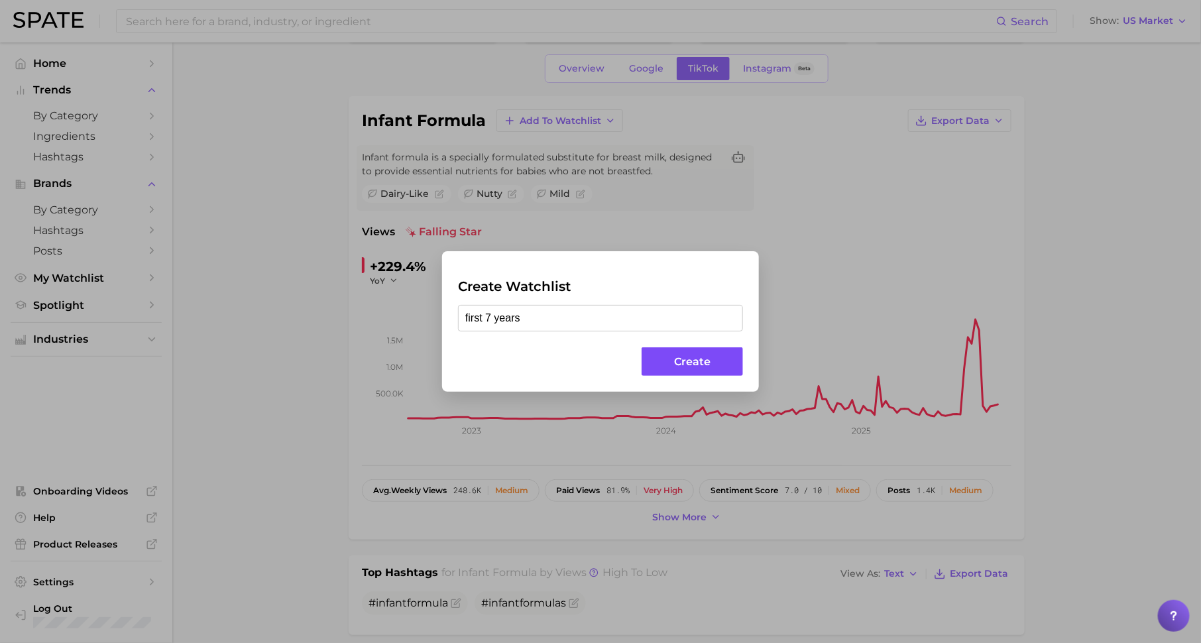
type input "first 7 years"
click at [706, 365] on button "Create" at bounding box center [691, 361] width 101 height 28
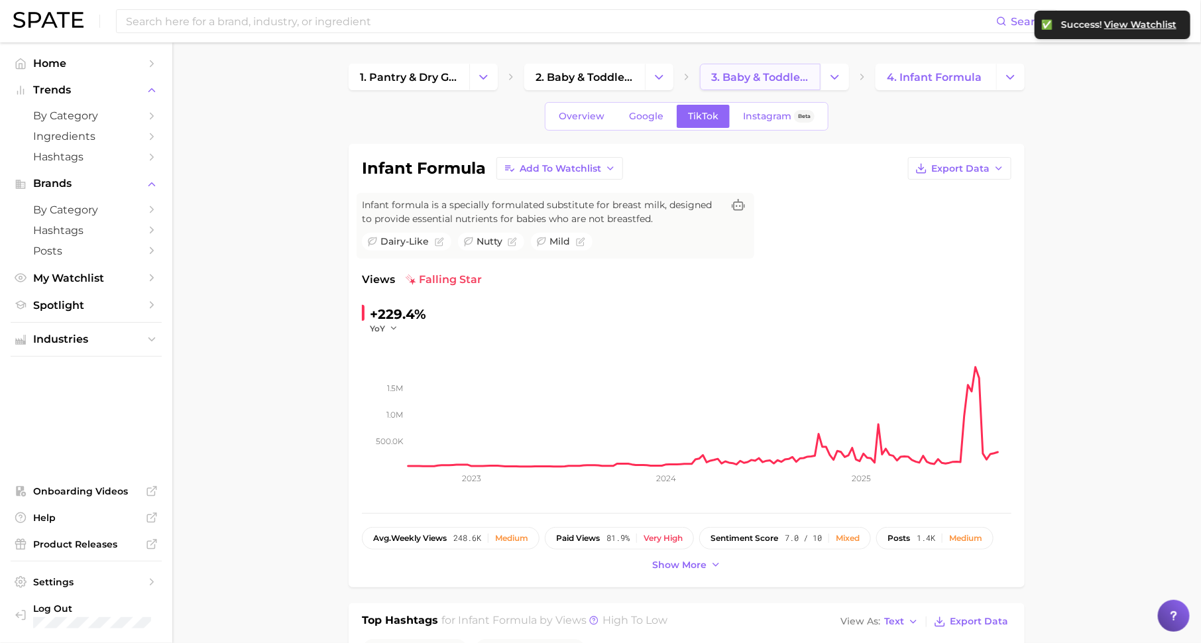
click at [780, 86] on link "3. baby & toddler formulas" at bounding box center [760, 77] width 121 height 27
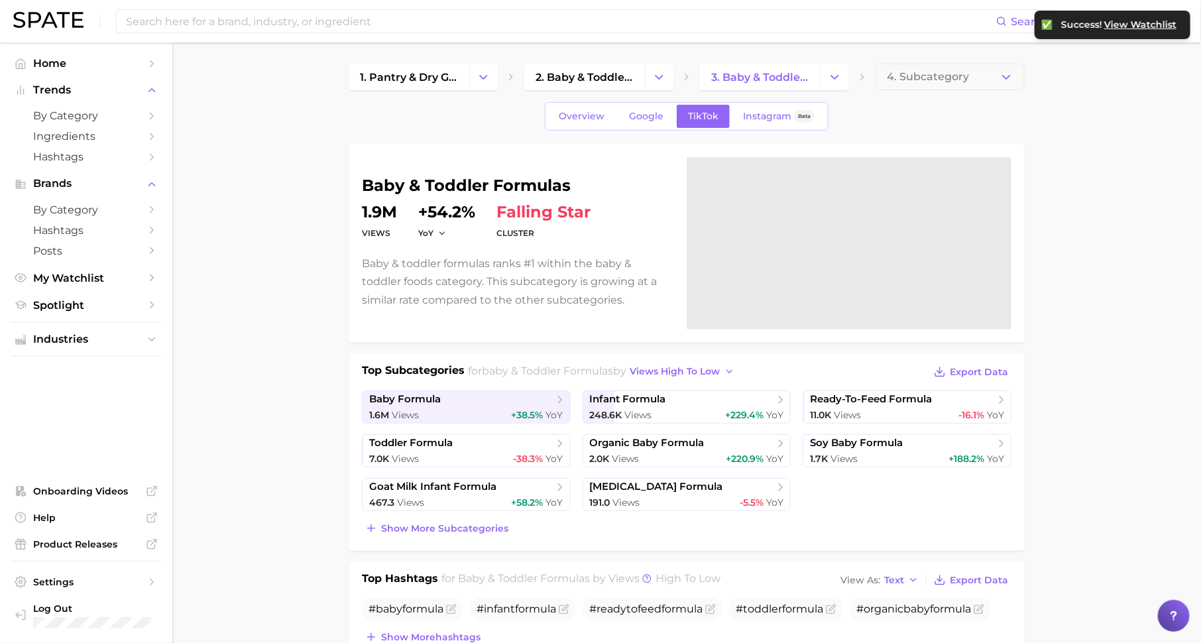
scroll to position [184, 0]
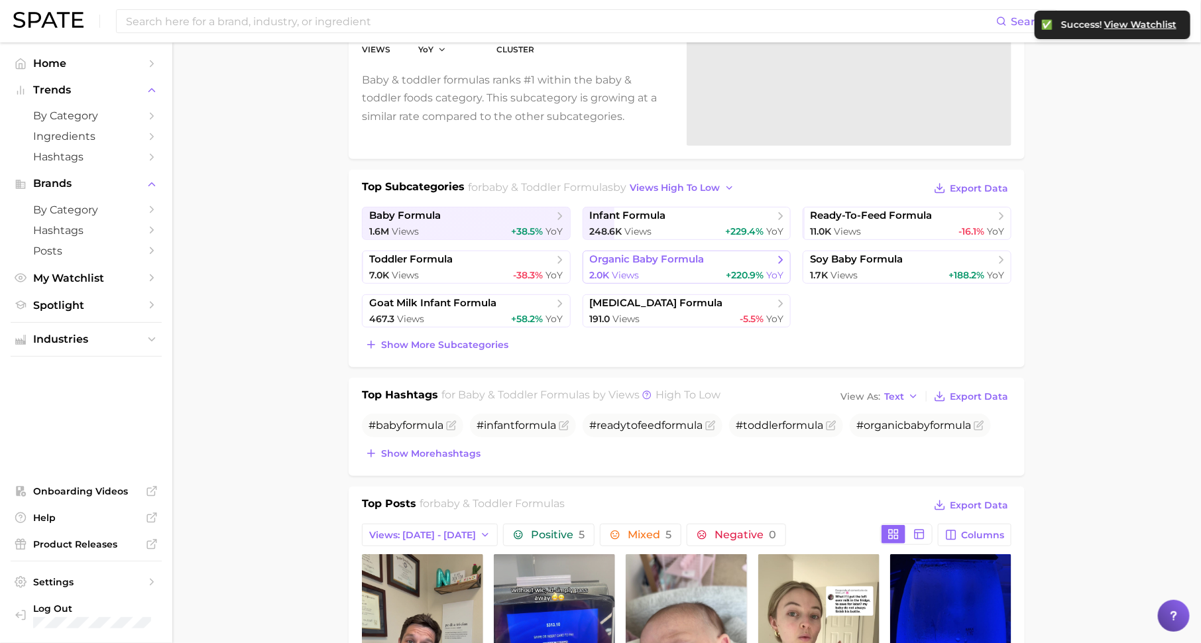
click at [731, 260] on span "organic baby formula" at bounding box center [682, 259] width 184 height 13
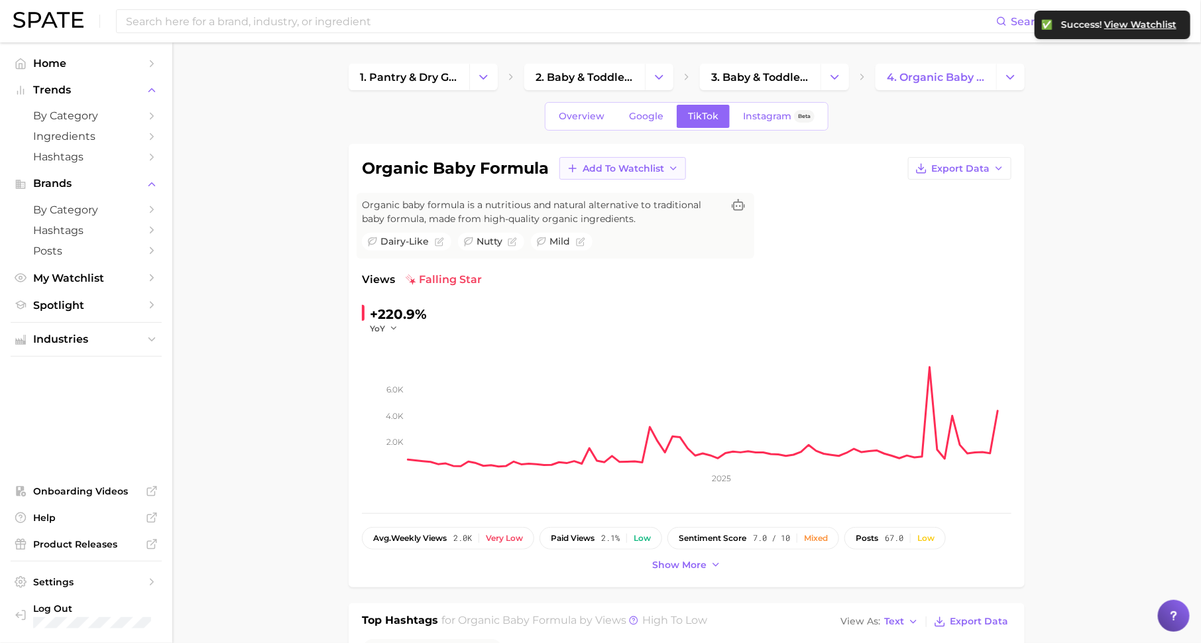
click at [617, 166] on span "Add to Watchlist" at bounding box center [622, 168] width 81 height 11
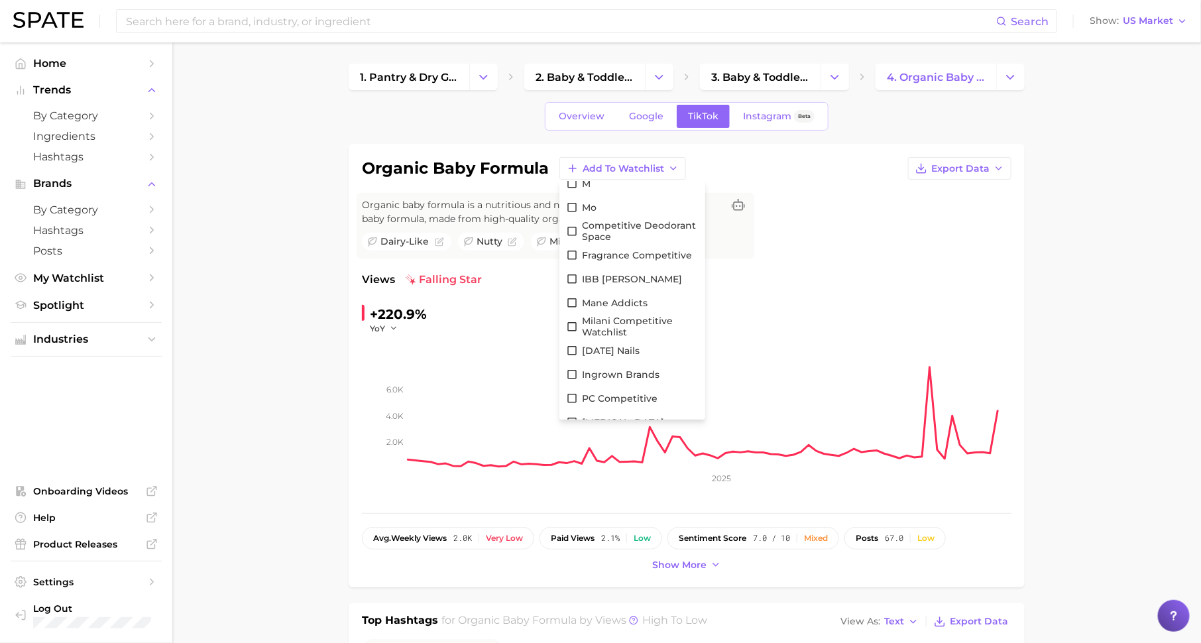
scroll to position [6559, 0]
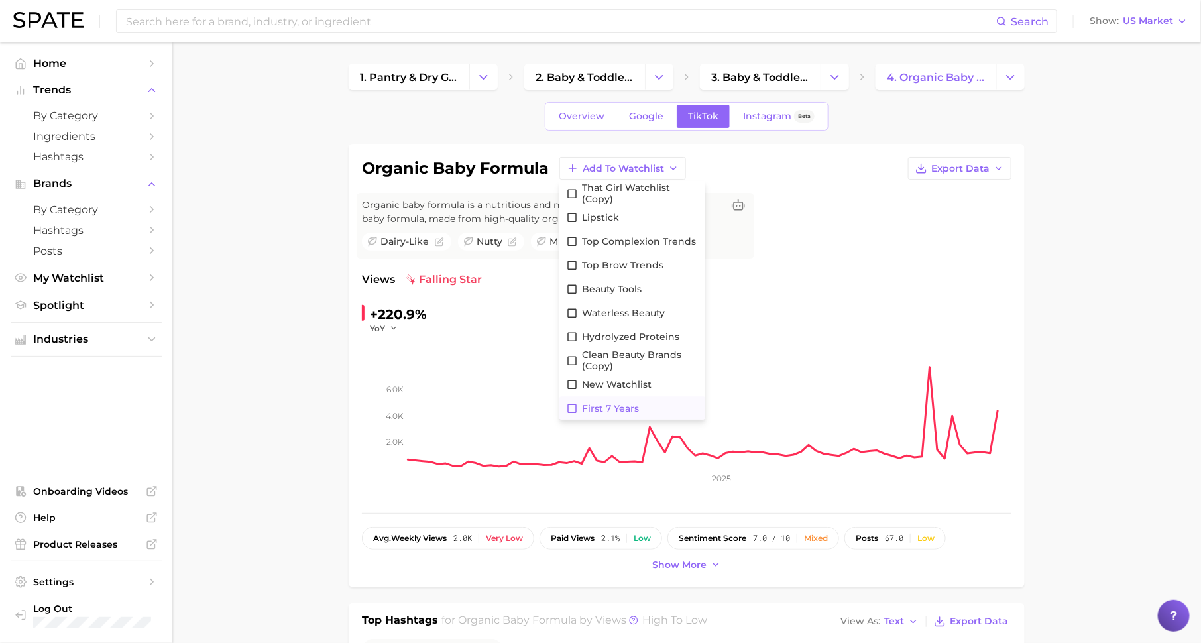
click at [572, 405] on icon at bounding box center [572, 408] width 12 height 12
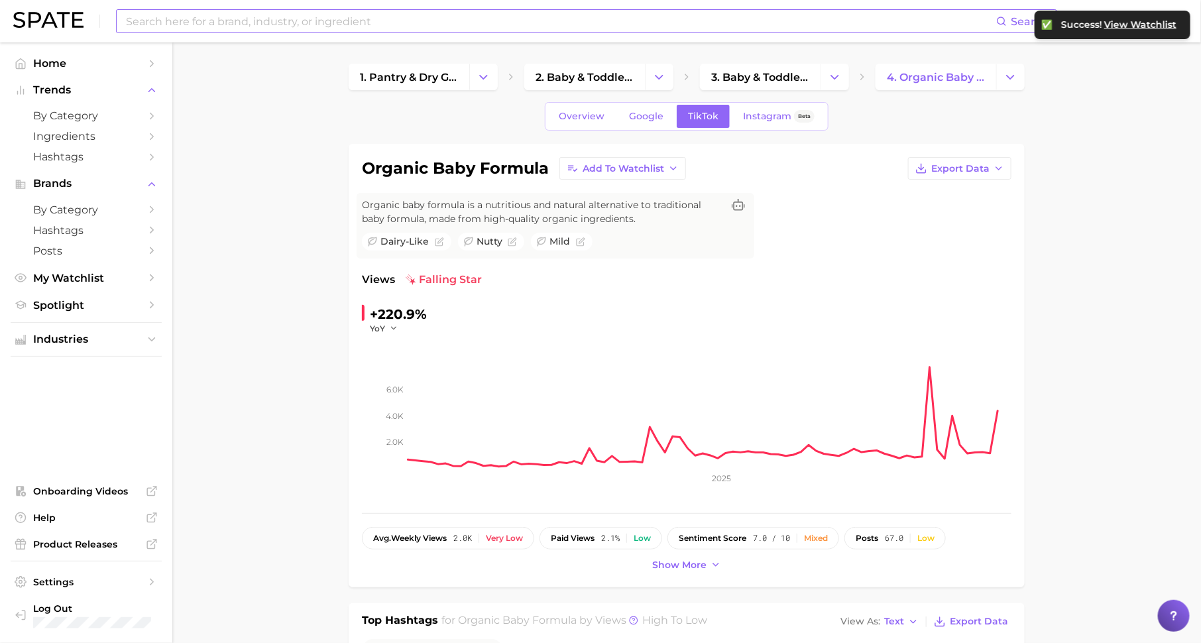
click at [397, 27] on input at bounding box center [560, 21] width 871 height 23
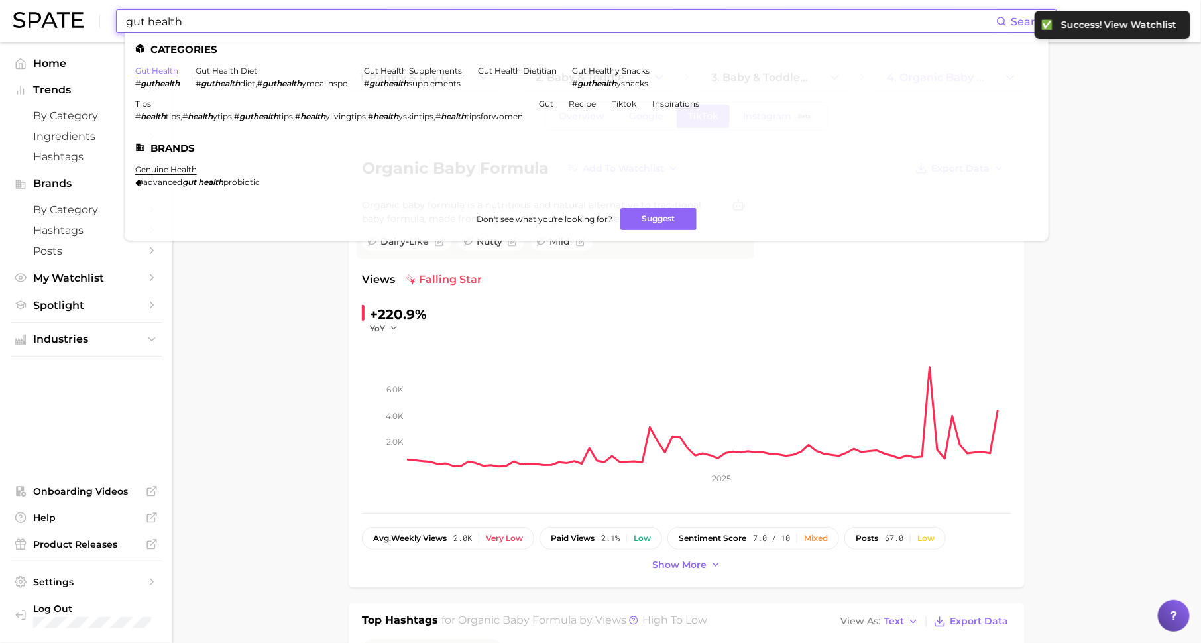
type input "gut health"
click at [159, 72] on link "gut health" at bounding box center [156, 71] width 43 height 10
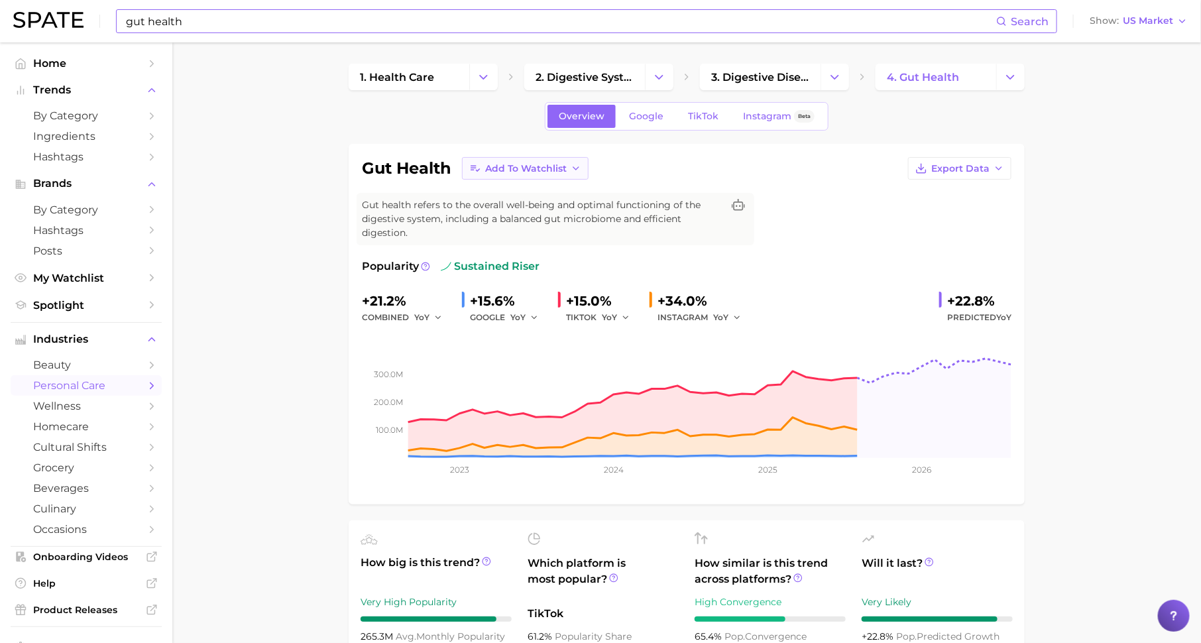
click at [524, 171] on span "Add to Watchlist" at bounding box center [525, 168] width 81 height 11
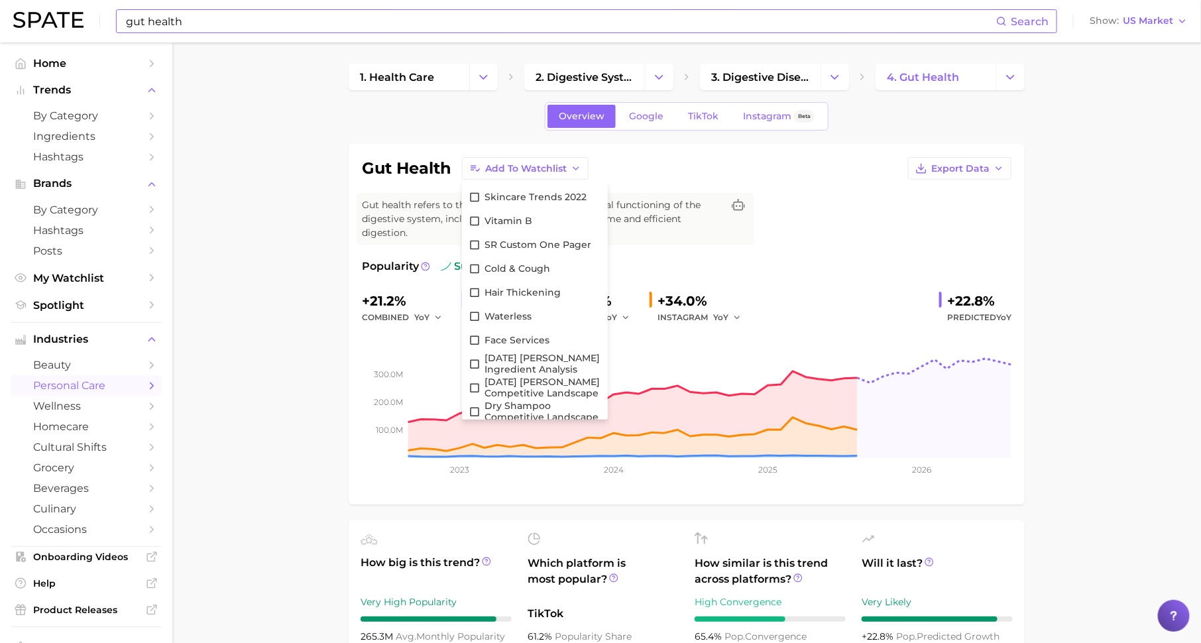
scroll to position [6559, 0]
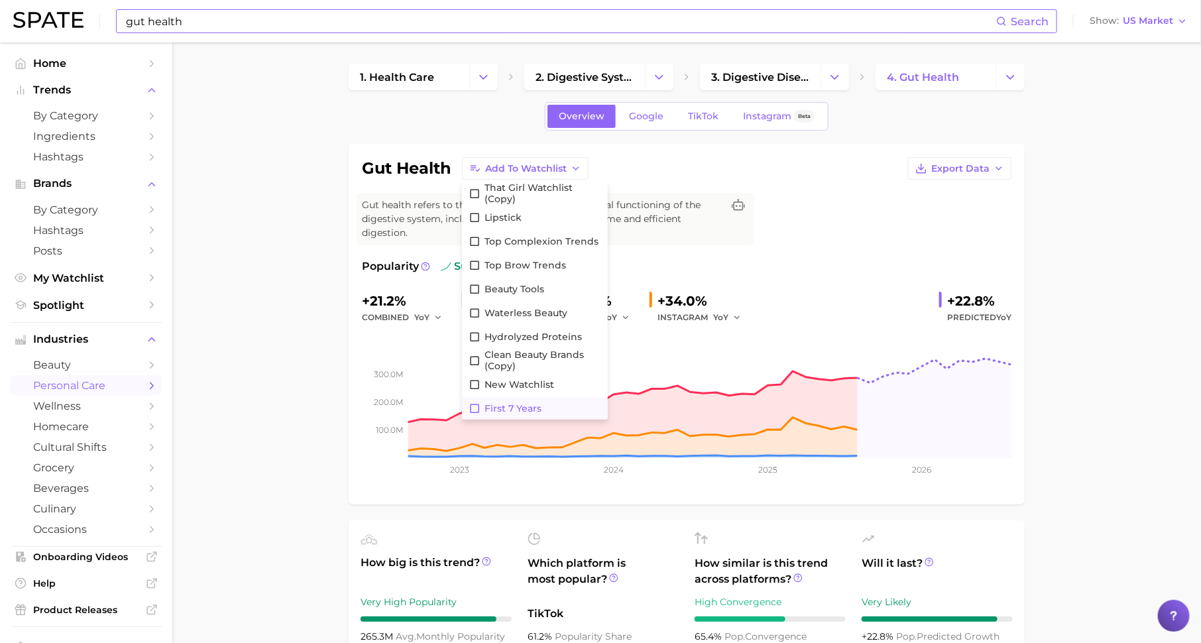
click at [476, 406] on icon at bounding box center [474, 408] width 12 height 12
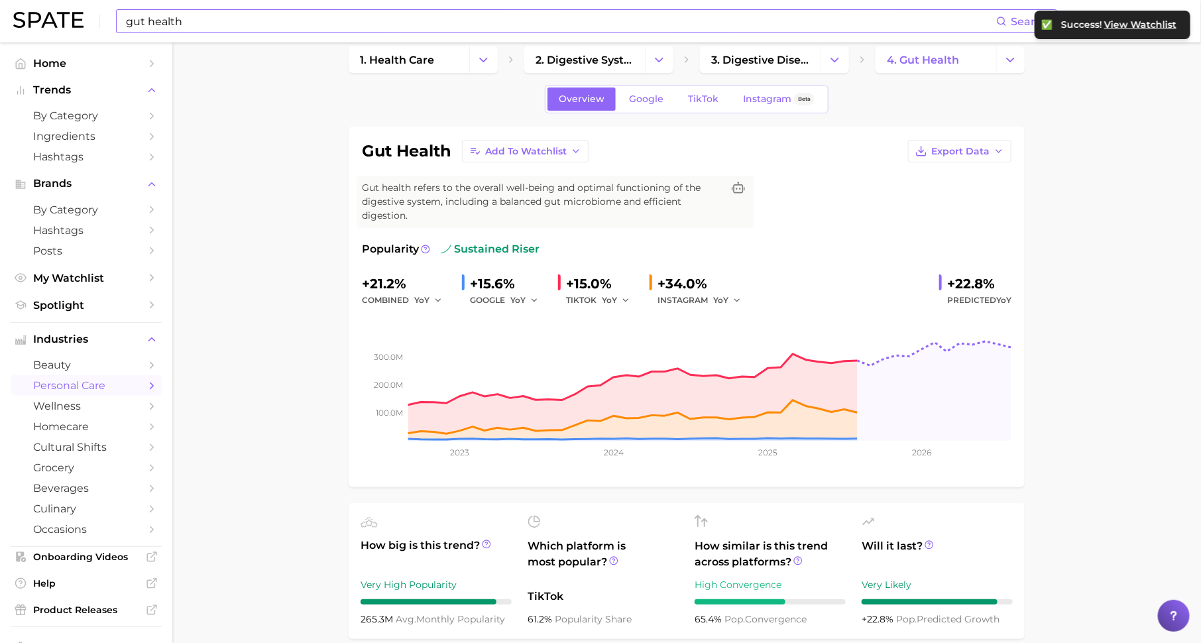
scroll to position [25, 0]
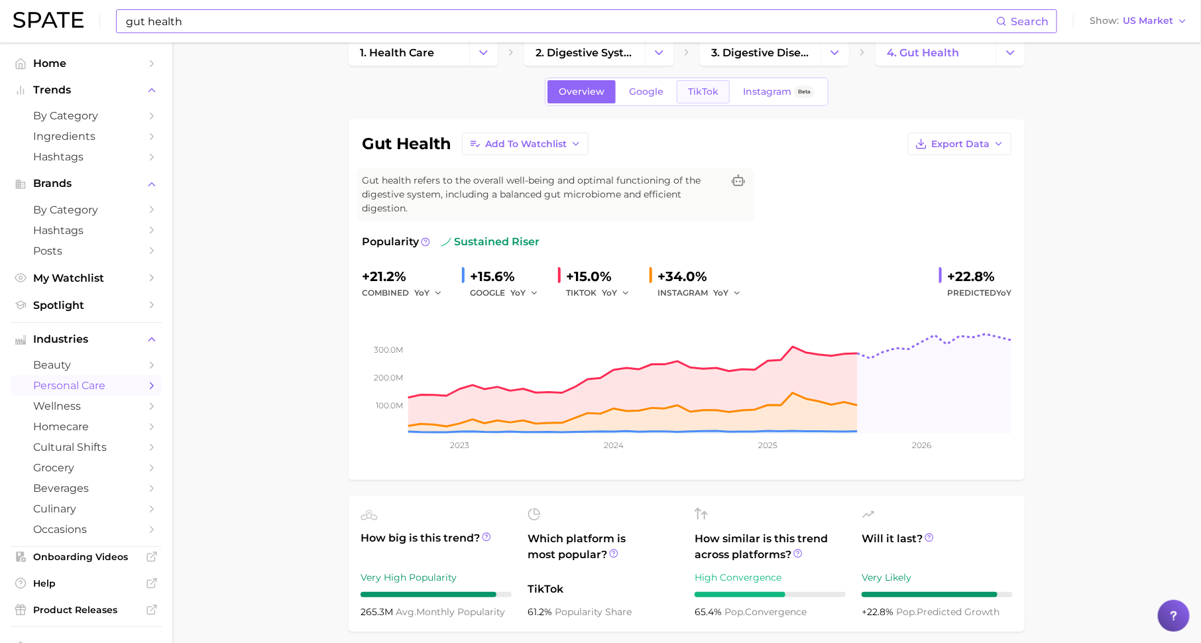
click at [702, 94] on span "TikTok" at bounding box center [703, 91] width 30 height 11
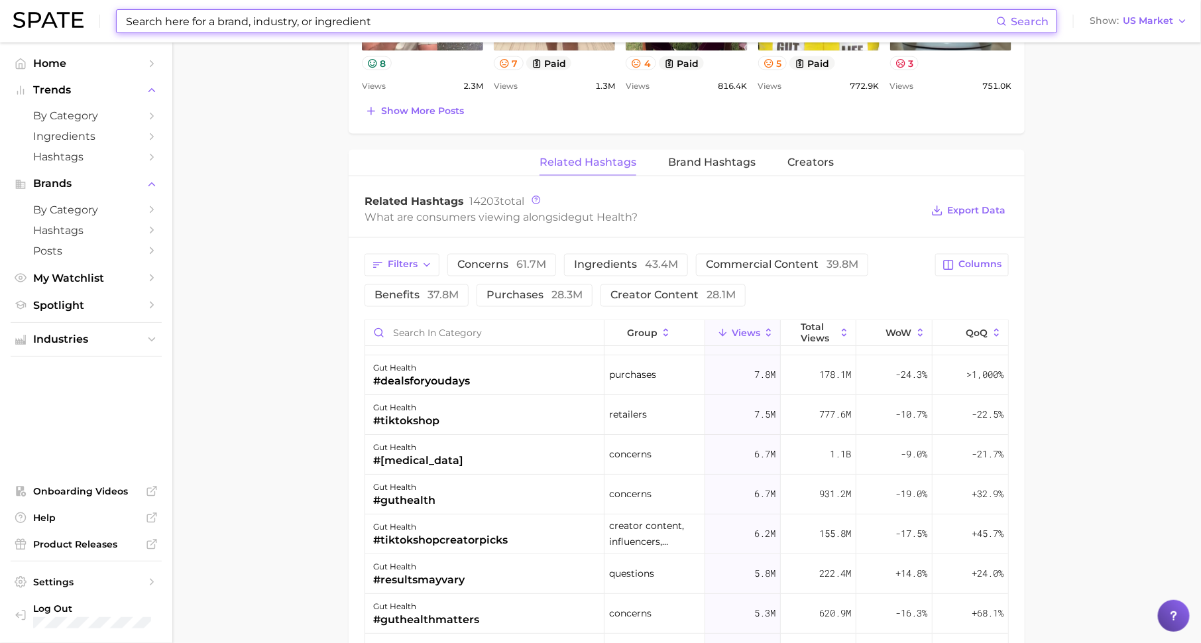
scroll to position [32, 0]
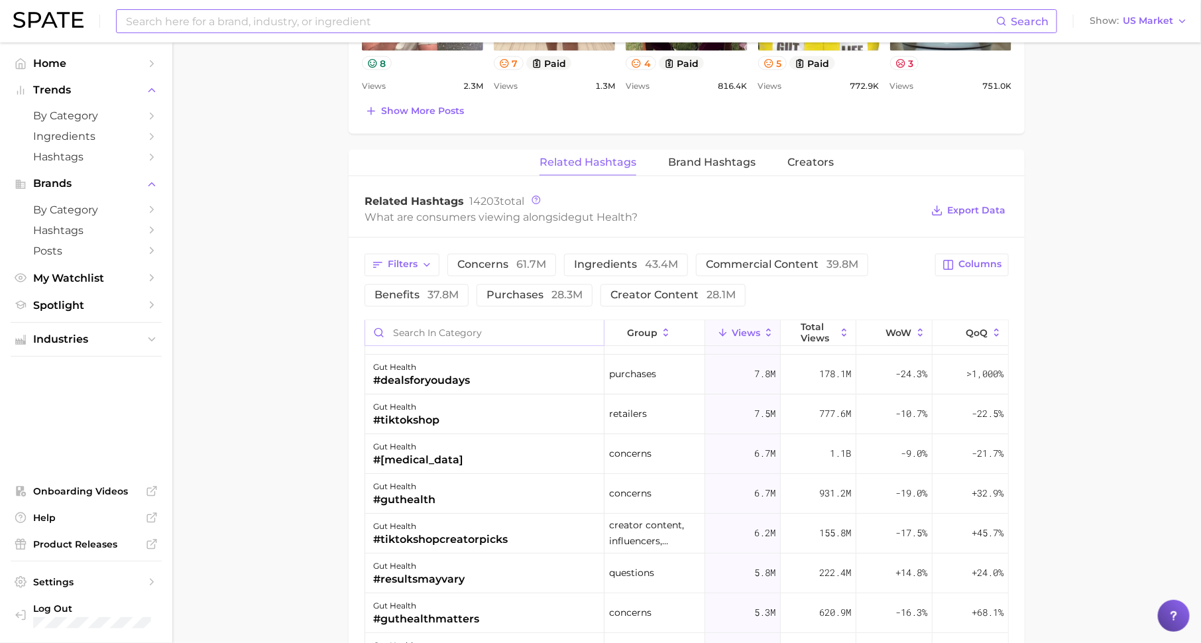
click at [553, 337] on input "Search in category" at bounding box center [484, 333] width 239 height 25
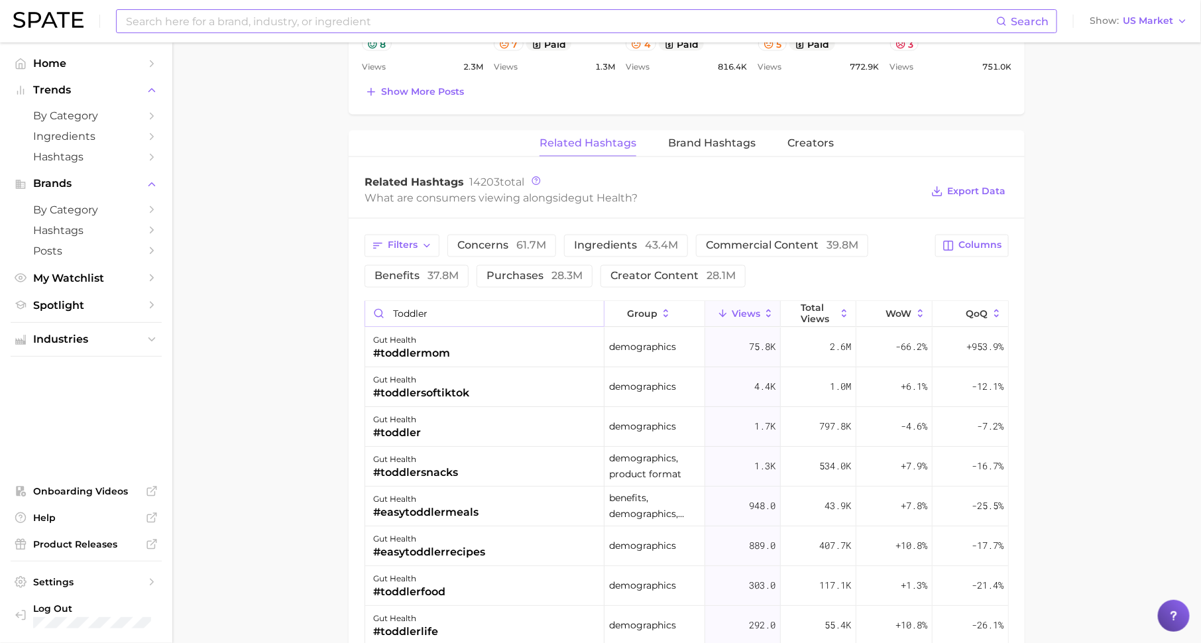
scroll to position [959, 0]
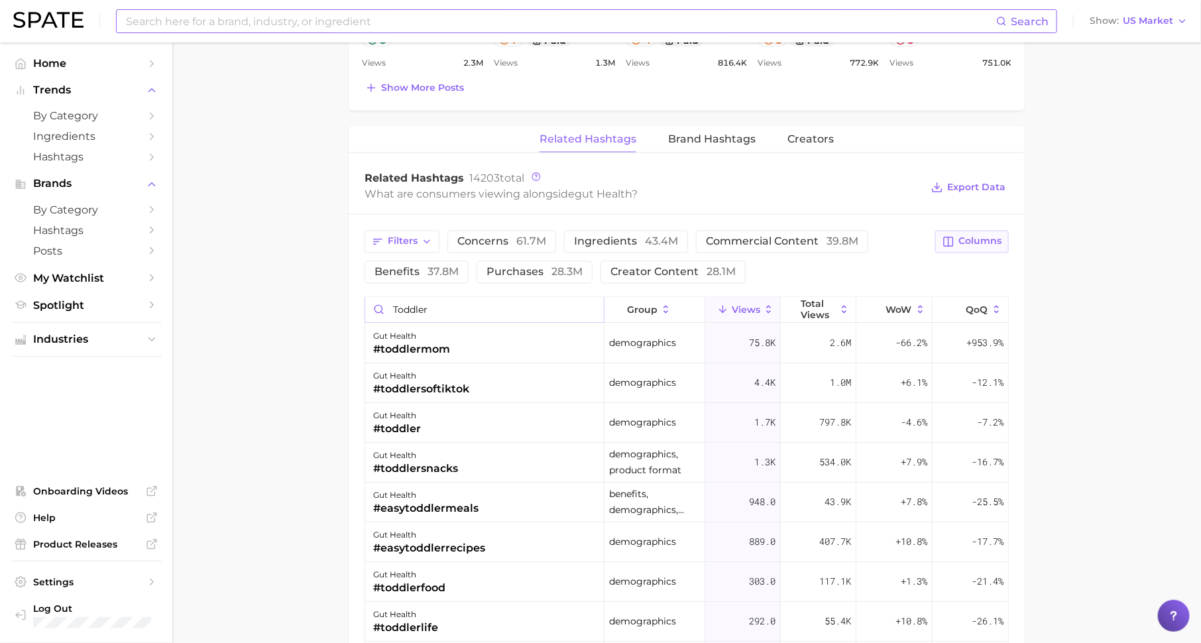
type input "toddler"
click at [975, 236] on span "Columns" at bounding box center [979, 241] width 43 height 11
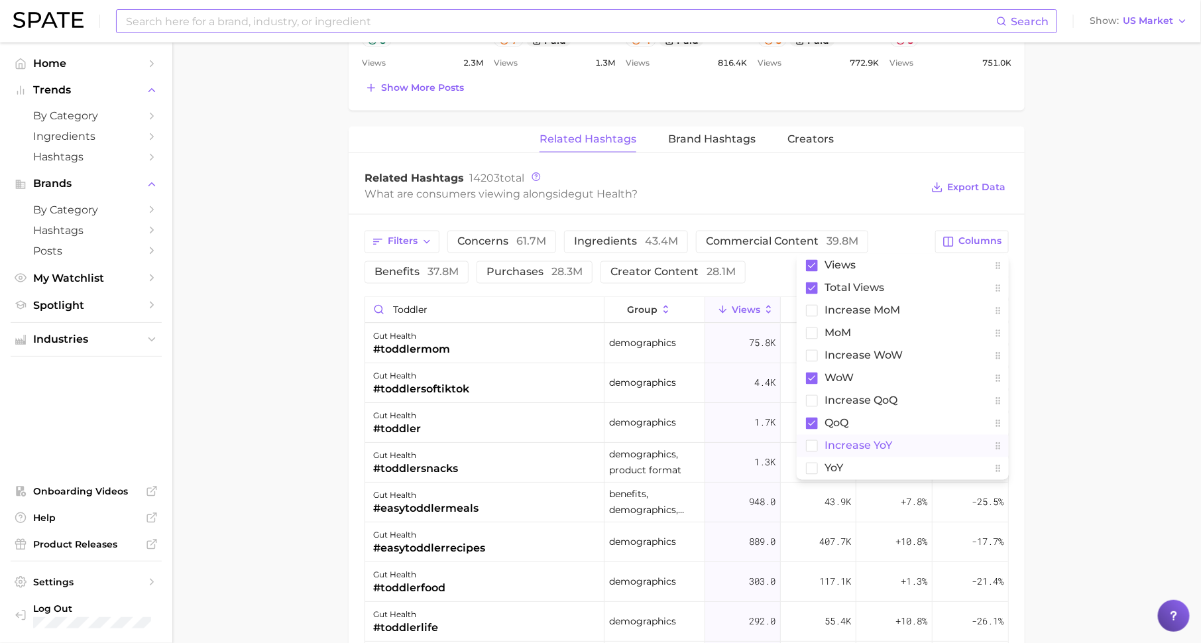
click at [904, 439] on button "increase YoY" at bounding box center [902, 446] width 212 height 23
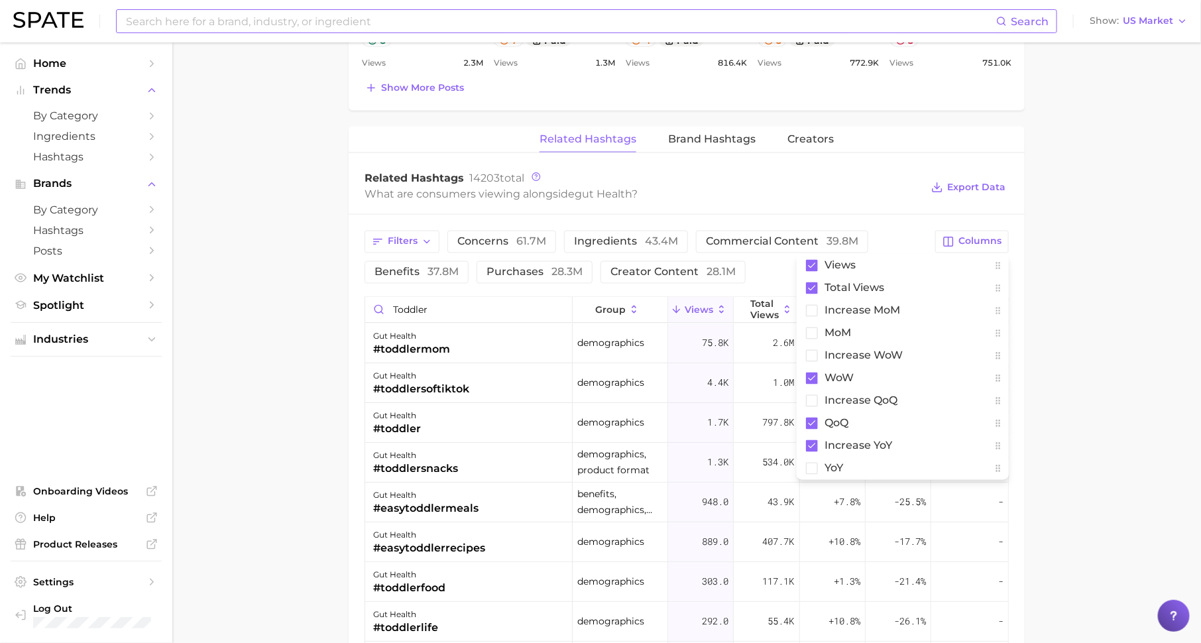
click at [1078, 390] on main "1. health care 2. digestive system 3. digestive disease 4. gut health Overview …" at bounding box center [686, 53] width 1028 height 1938
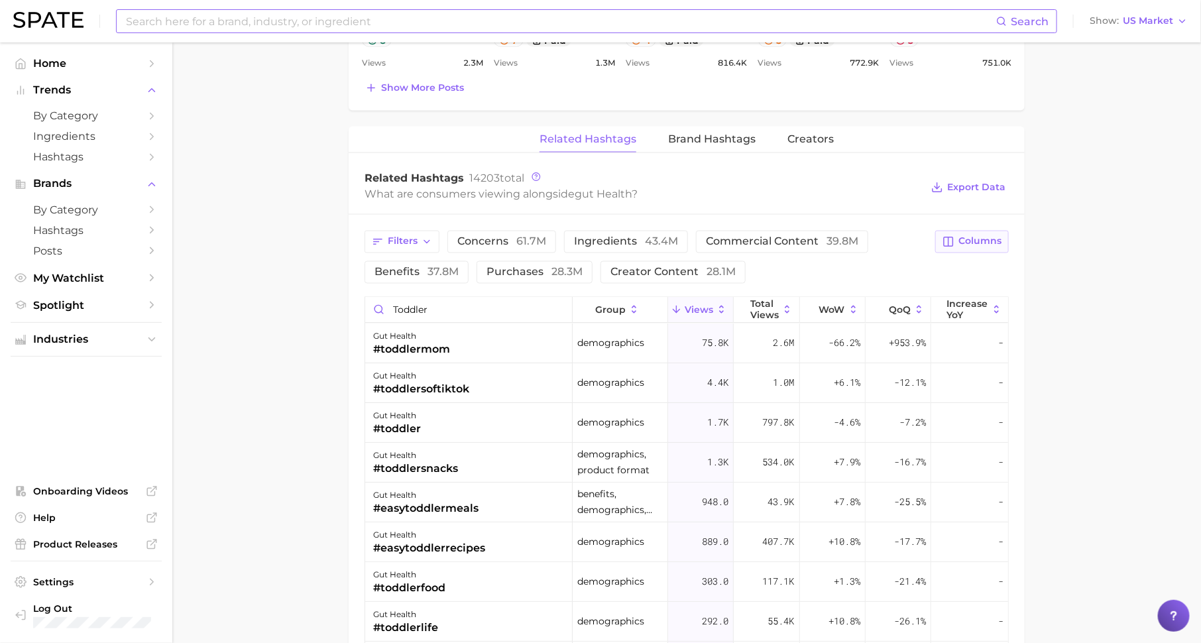
click at [986, 239] on span "Columns" at bounding box center [979, 241] width 43 height 11
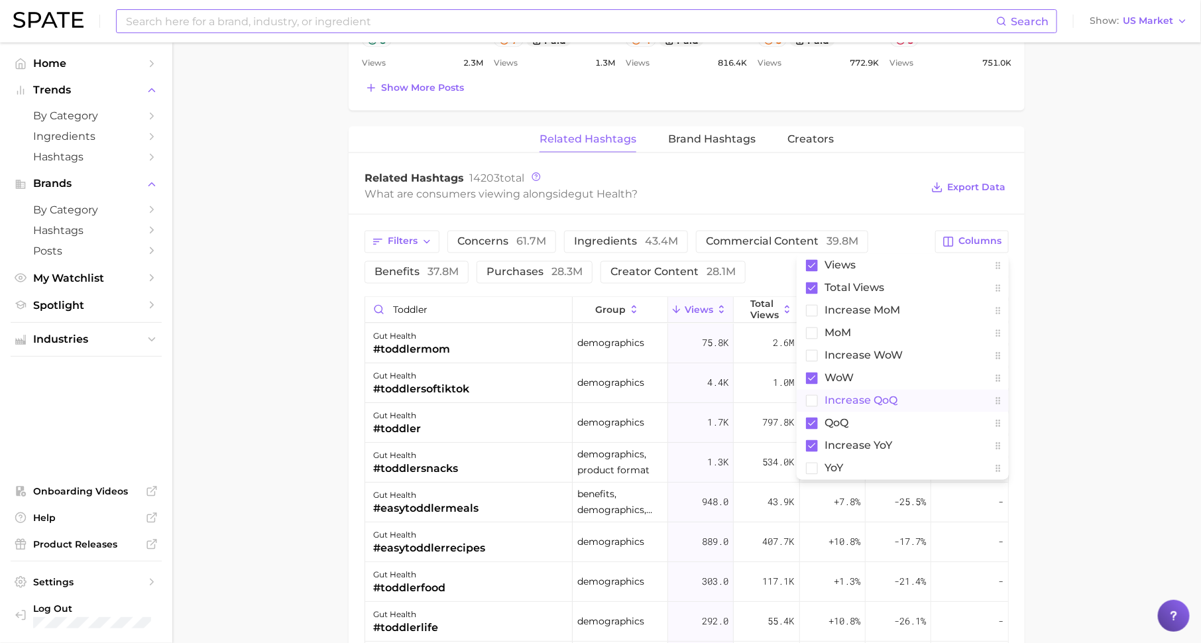
click at [896, 395] on span "increase QoQ" at bounding box center [860, 400] width 73 height 11
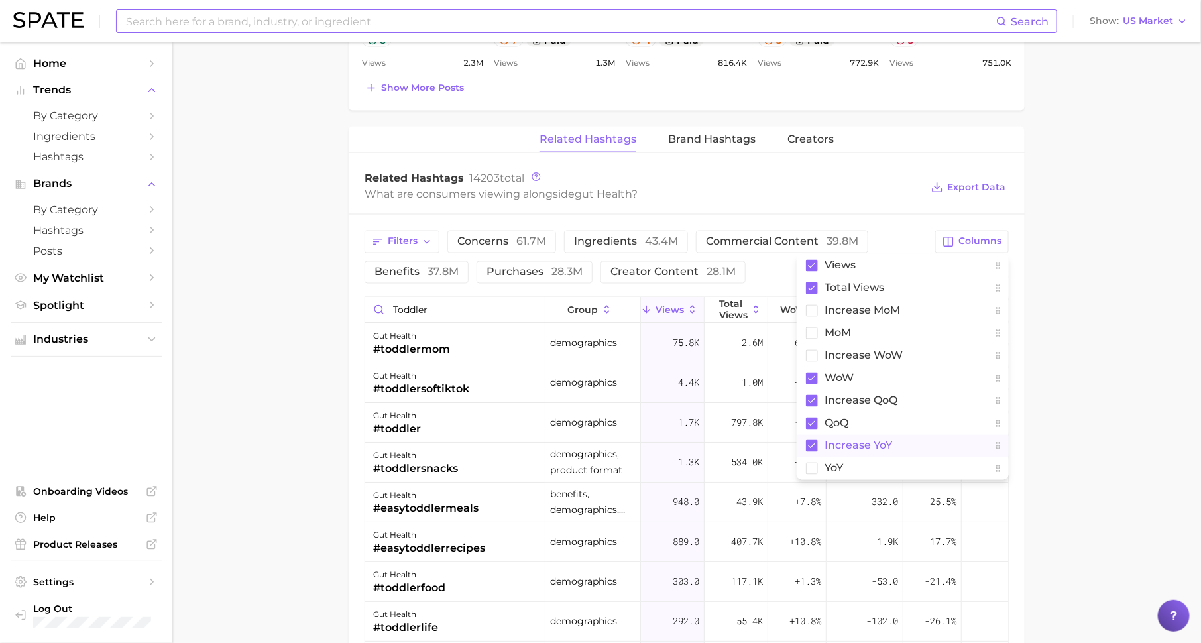
click at [884, 444] on span "increase YoY" at bounding box center [858, 445] width 68 height 11
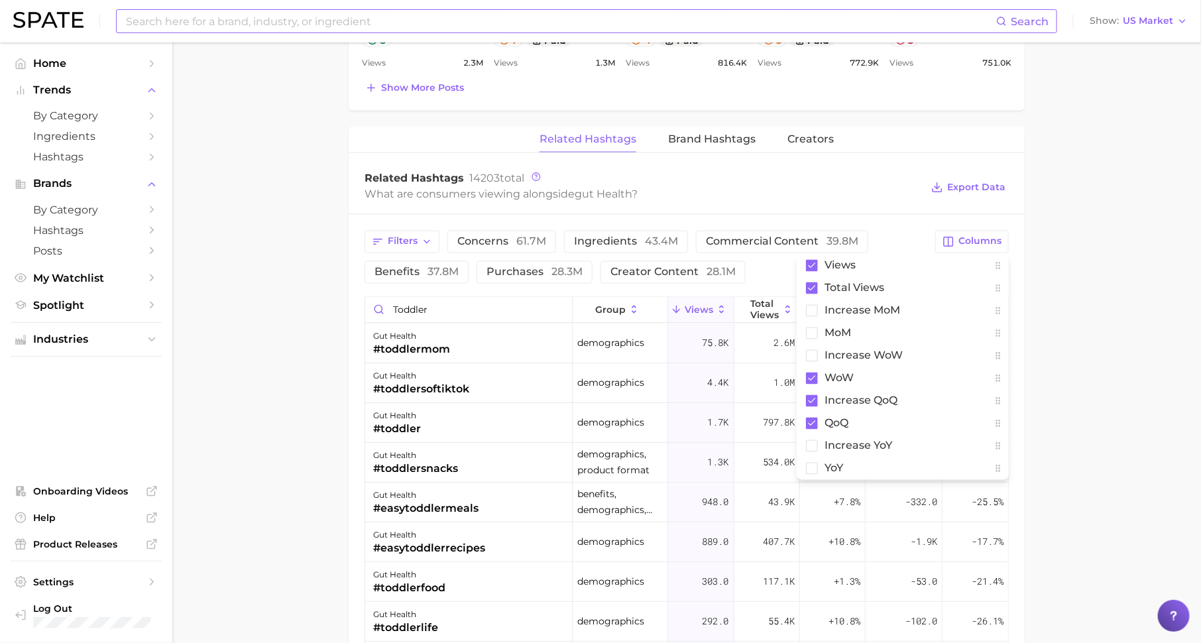
click at [1073, 344] on main "1. health care 2. digestive system 3. digestive disease 4. gut health Overview …" at bounding box center [686, 53] width 1028 height 1938
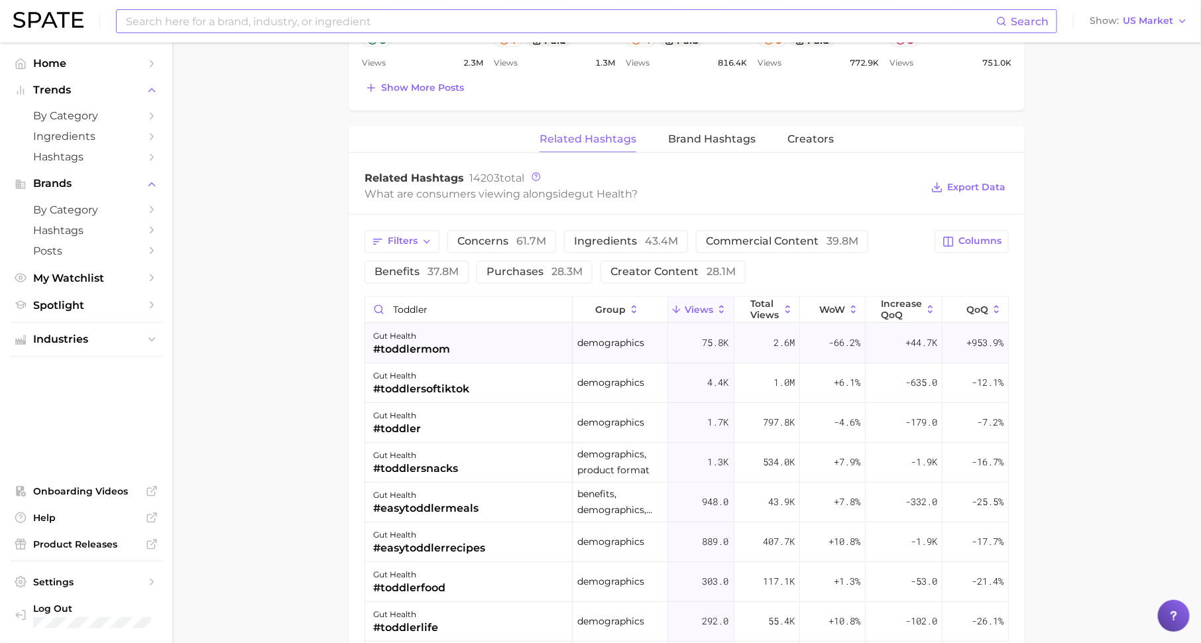
click at [929, 341] on span "+44.7k" at bounding box center [921, 343] width 32 height 16
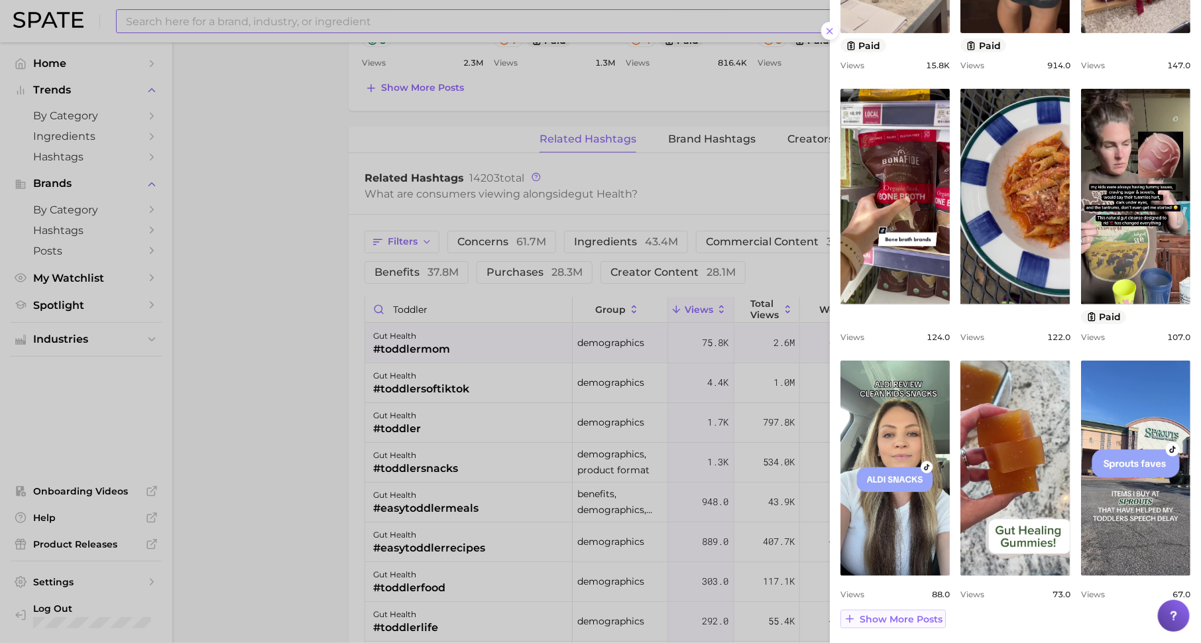
click at [937, 616] on span "Show more posts" at bounding box center [900, 619] width 83 height 11
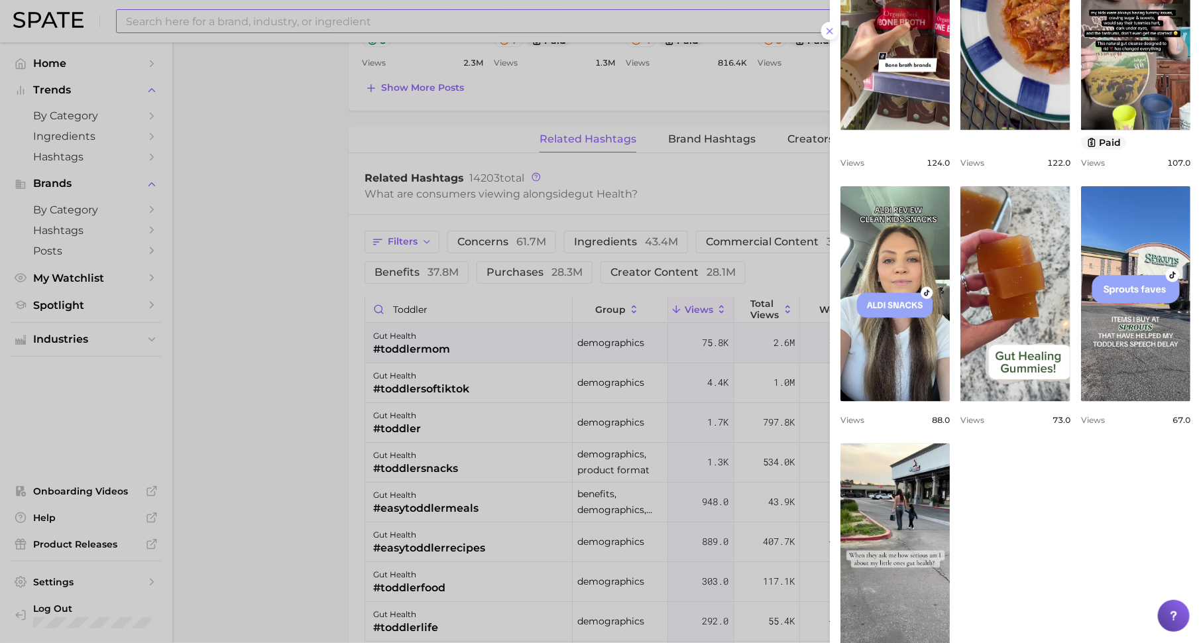
scroll to position [517, 0]
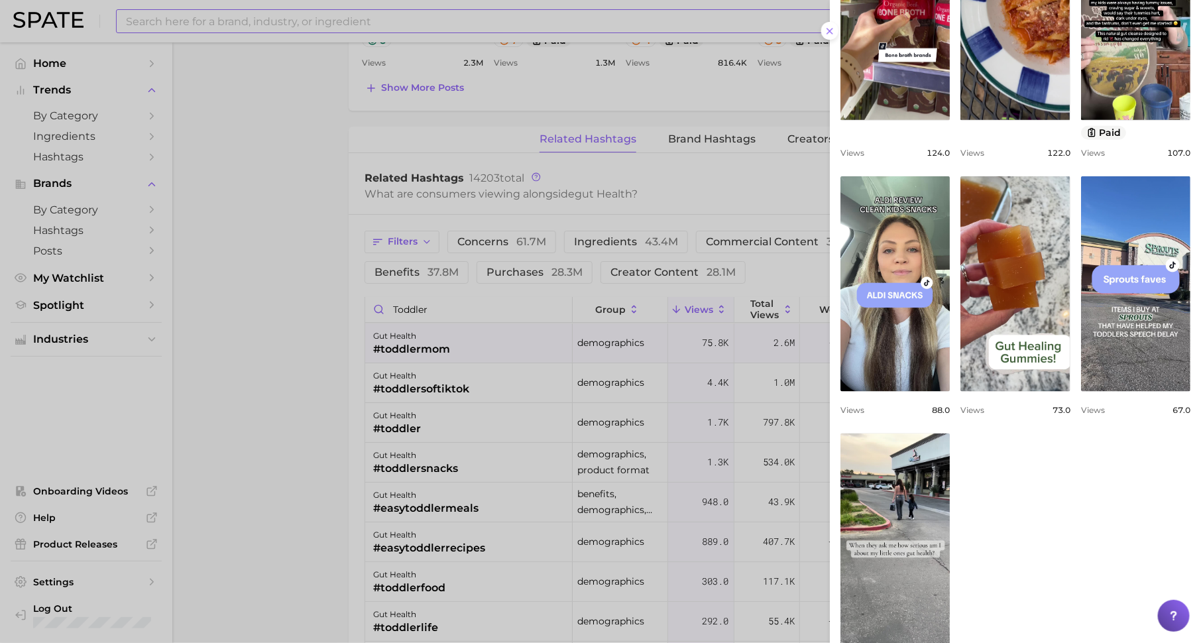
click at [294, 503] on div at bounding box center [600, 321] width 1201 height 643
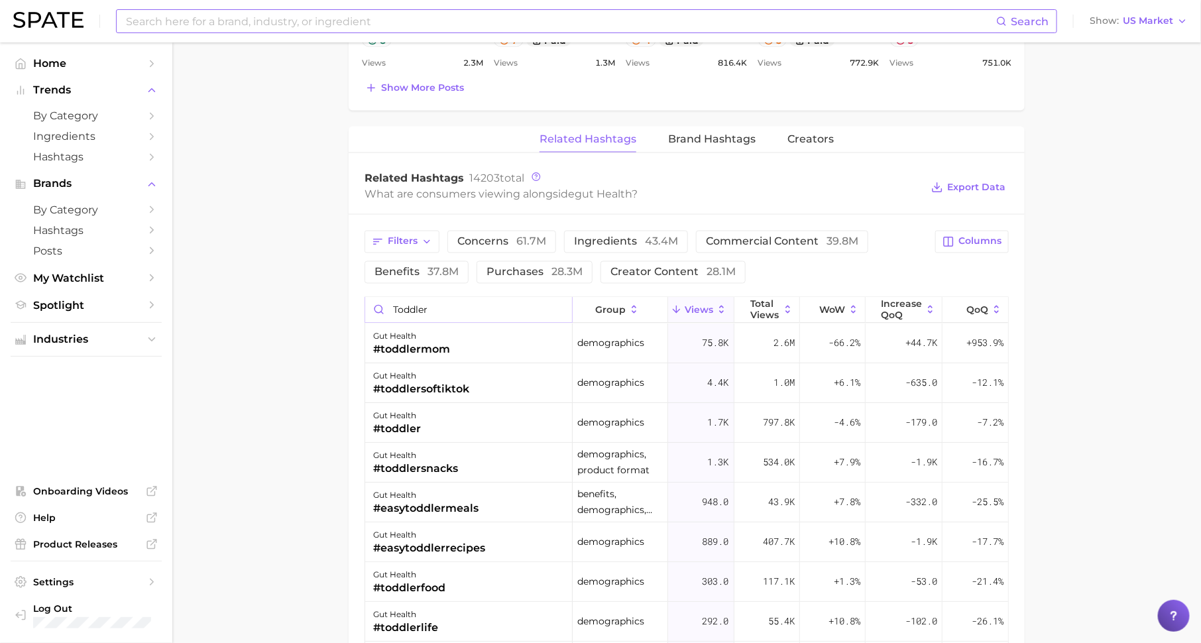
click at [560, 305] on input "toddler" at bounding box center [468, 309] width 207 height 25
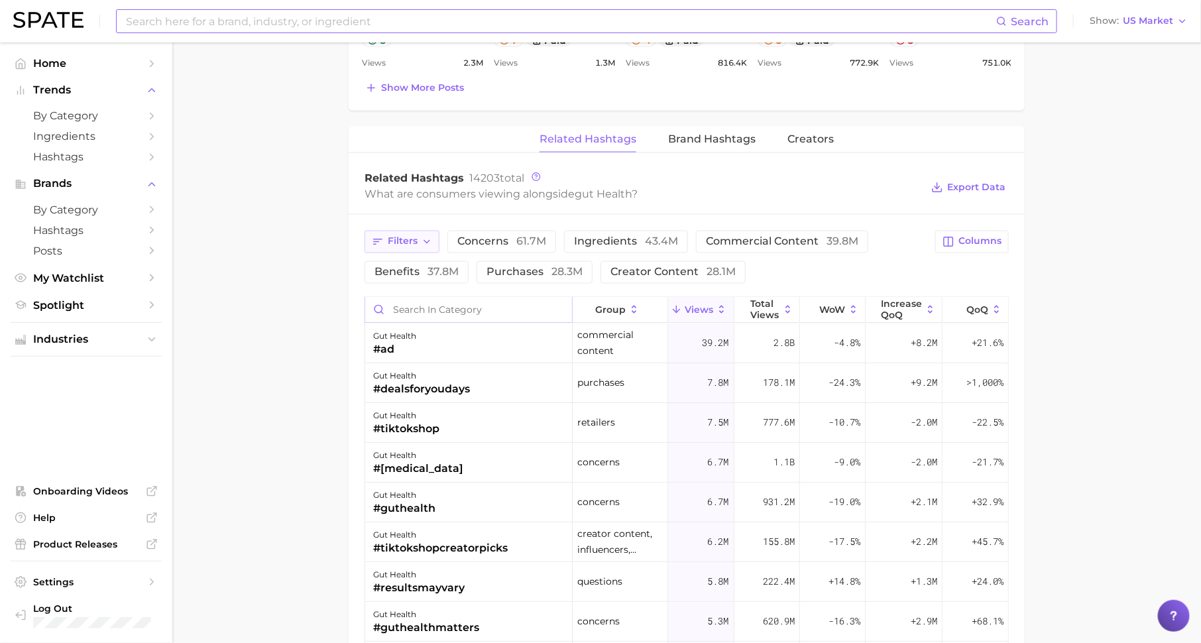
click at [417, 233] on button "Filters" at bounding box center [401, 242] width 75 height 23
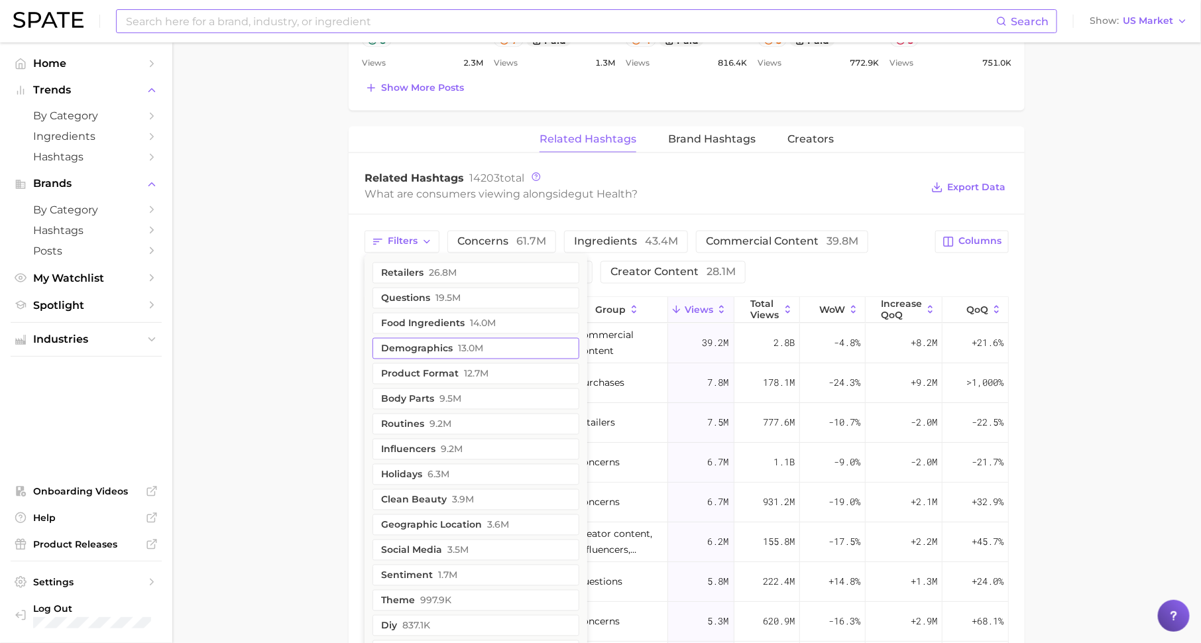
click at [448, 339] on button "demographics 13.0m" at bounding box center [475, 348] width 207 height 21
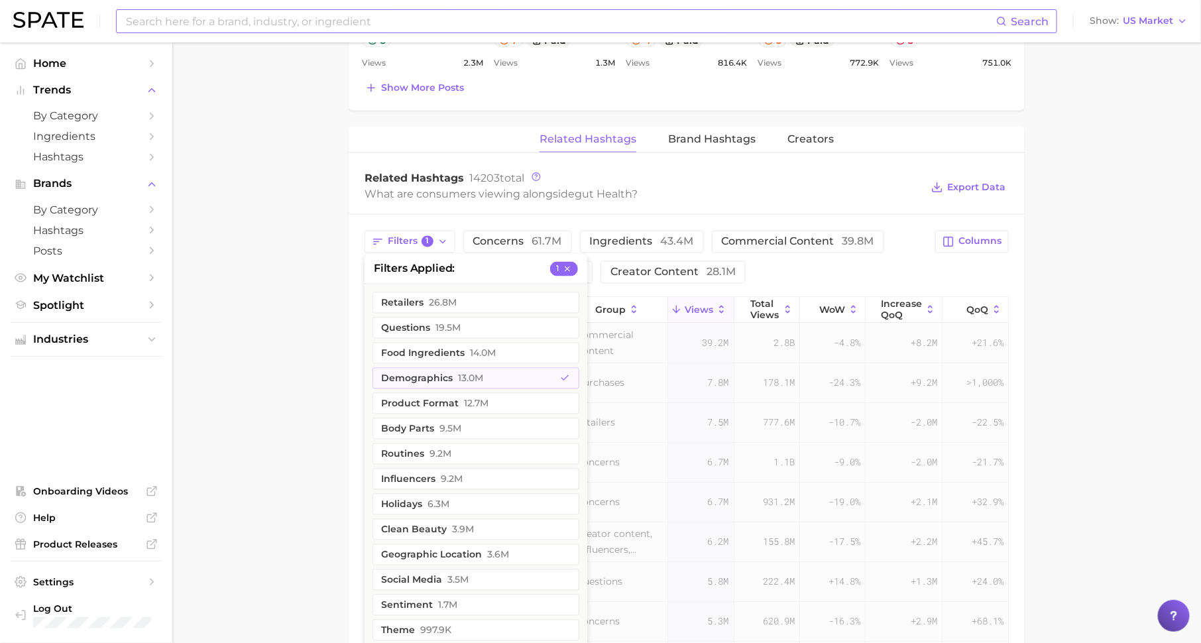
click at [236, 363] on main "1. health care 2. digestive system 3. digestive disease 4. gut health Overview …" at bounding box center [686, 53] width 1028 height 1938
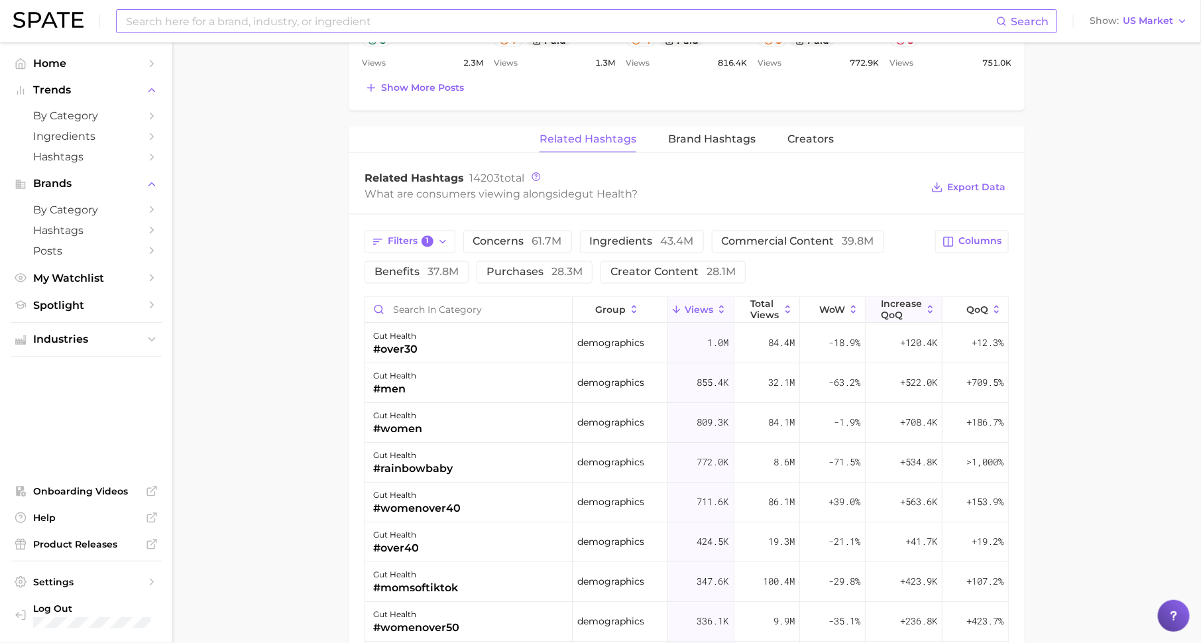
click at [905, 301] on span "increase QoQ" at bounding box center [901, 309] width 41 height 21
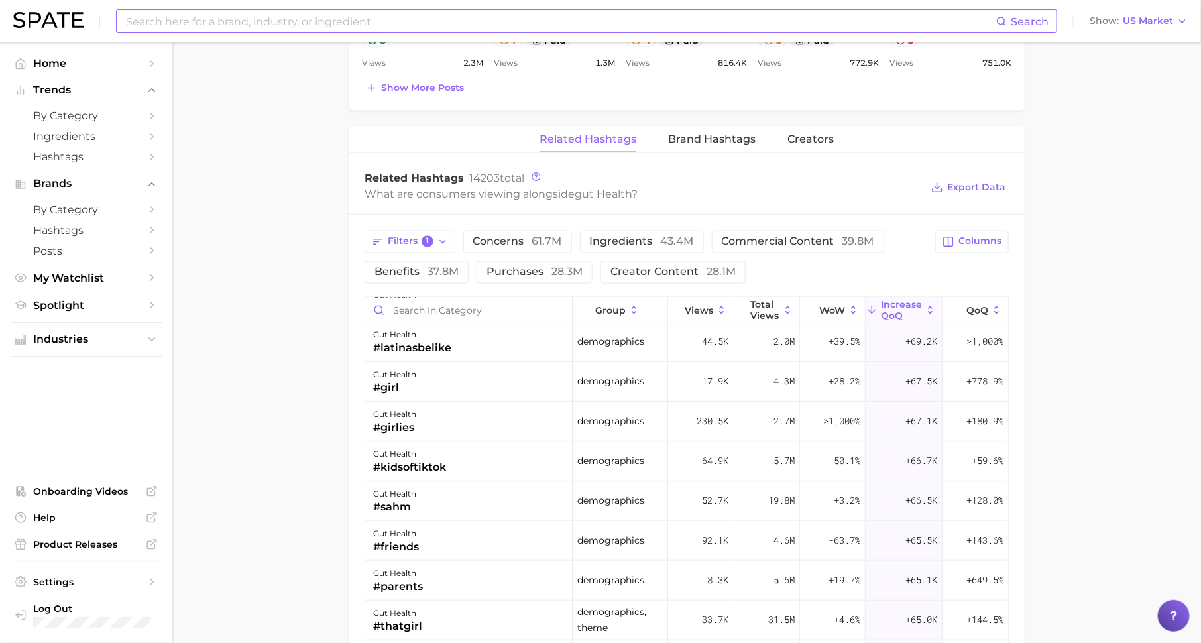
scroll to position [433, 0]
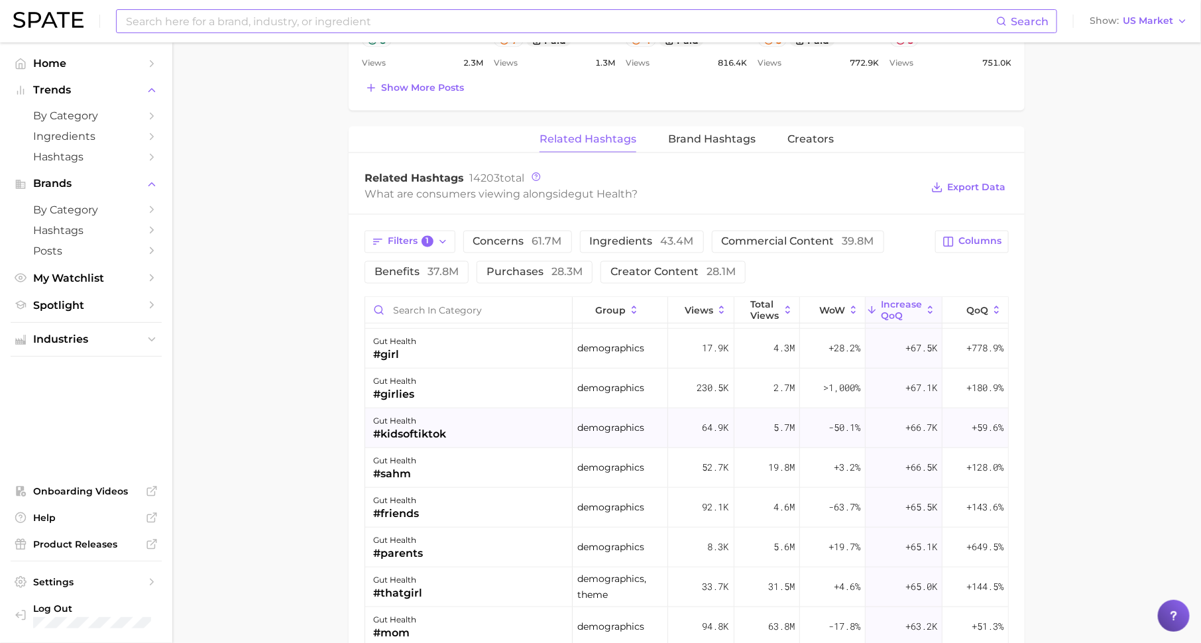
click at [517, 435] on div "gut health #kidsoftiktok" at bounding box center [468, 428] width 207 height 40
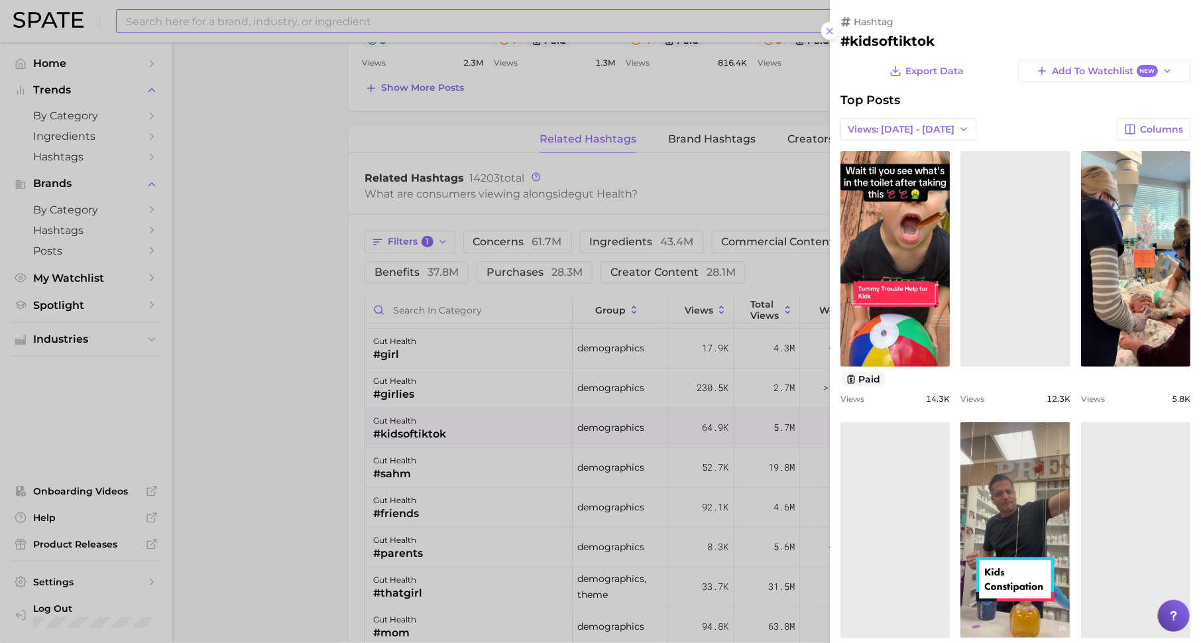
scroll to position [0, 0]
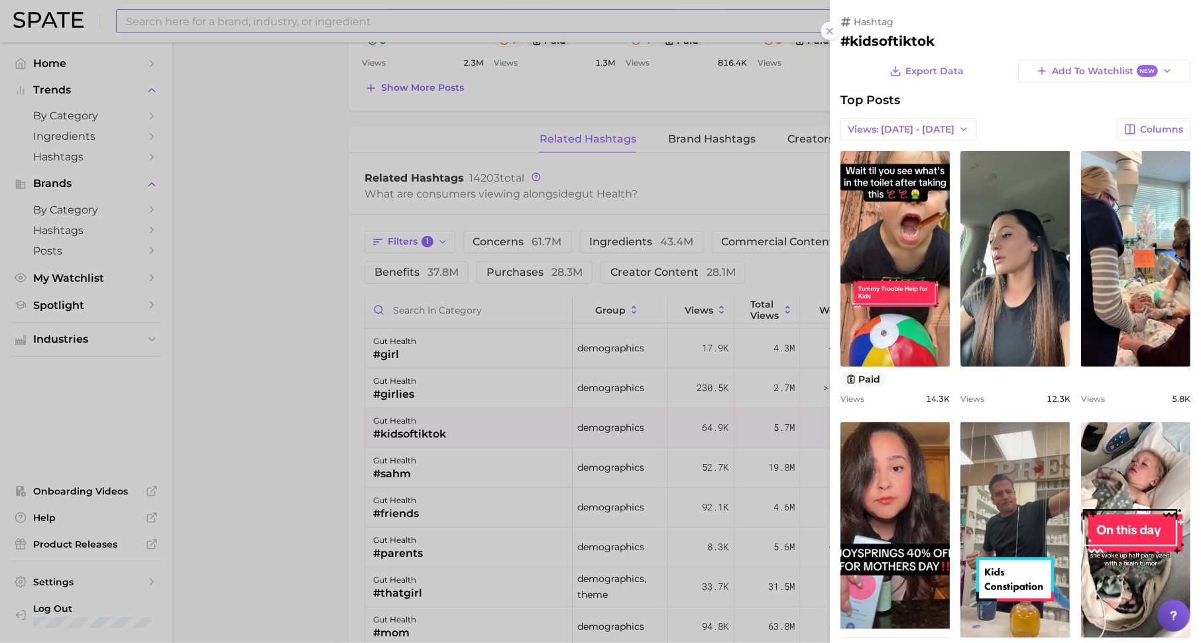
click at [305, 203] on div at bounding box center [600, 321] width 1201 height 643
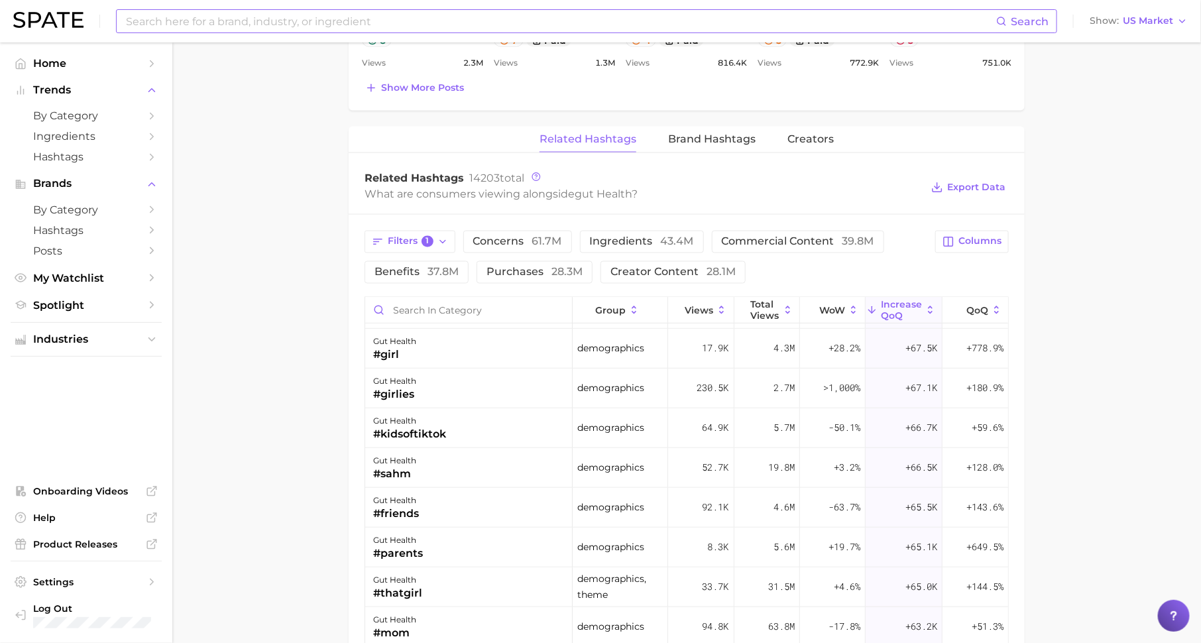
click at [276, 25] on input at bounding box center [560, 21] width 871 height 23
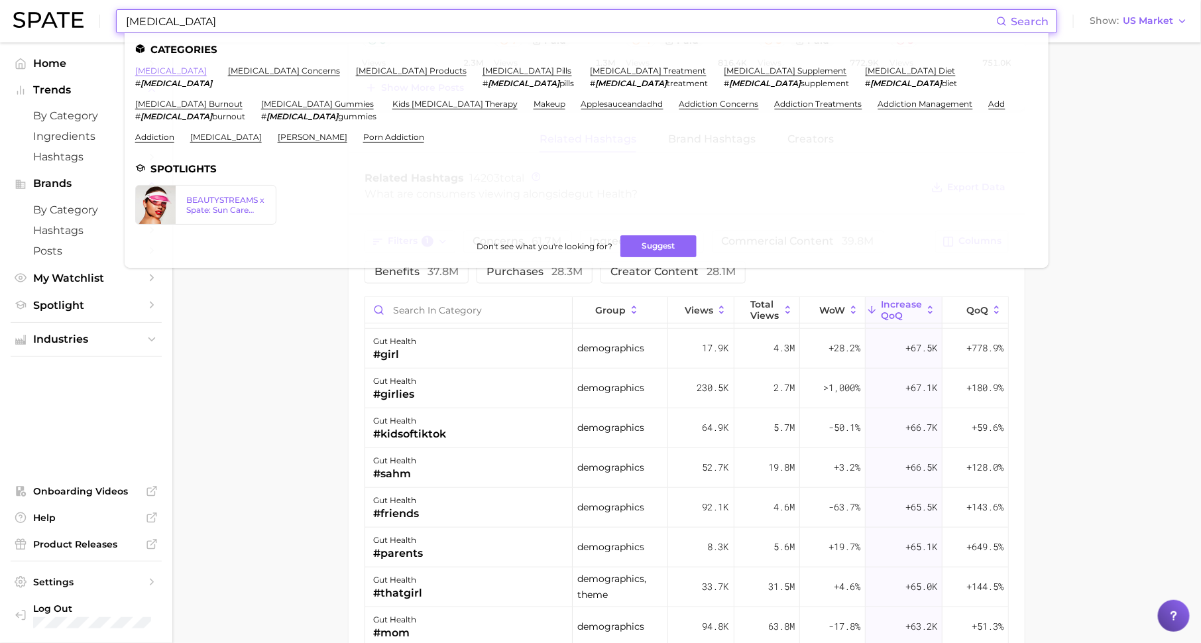
type input "[MEDICAL_DATA]"
click at [145, 68] on link "[MEDICAL_DATA]" at bounding box center [171, 71] width 72 height 10
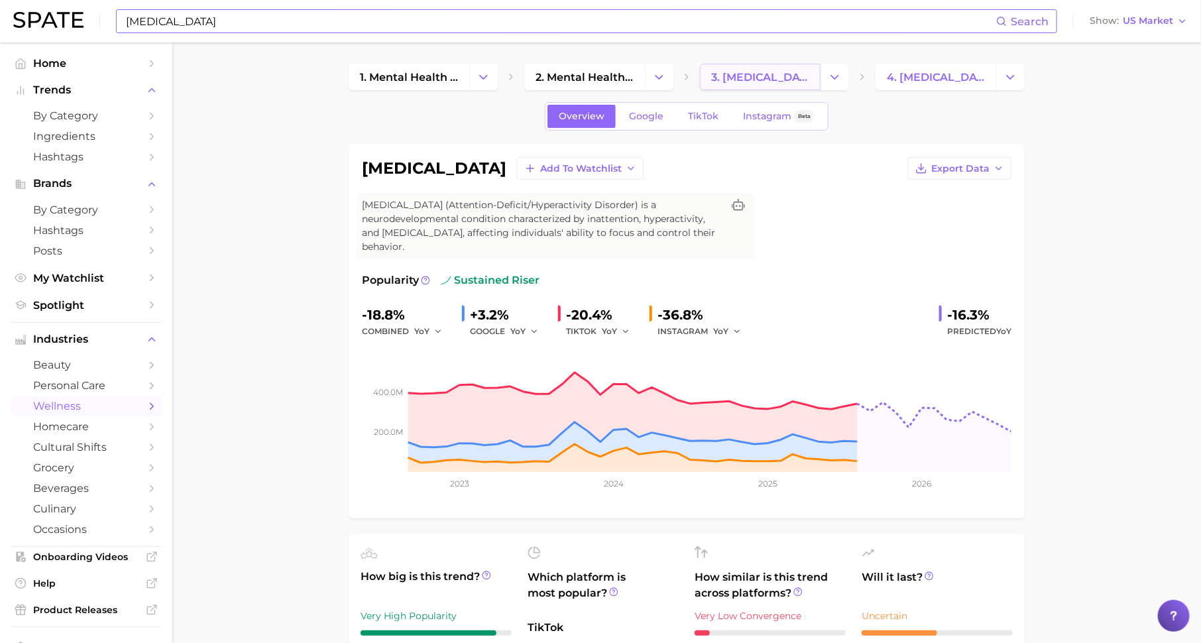
click at [741, 72] on span "3. [MEDICAL_DATA] concerns" at bounding box center [760, 77] width 98 height 13
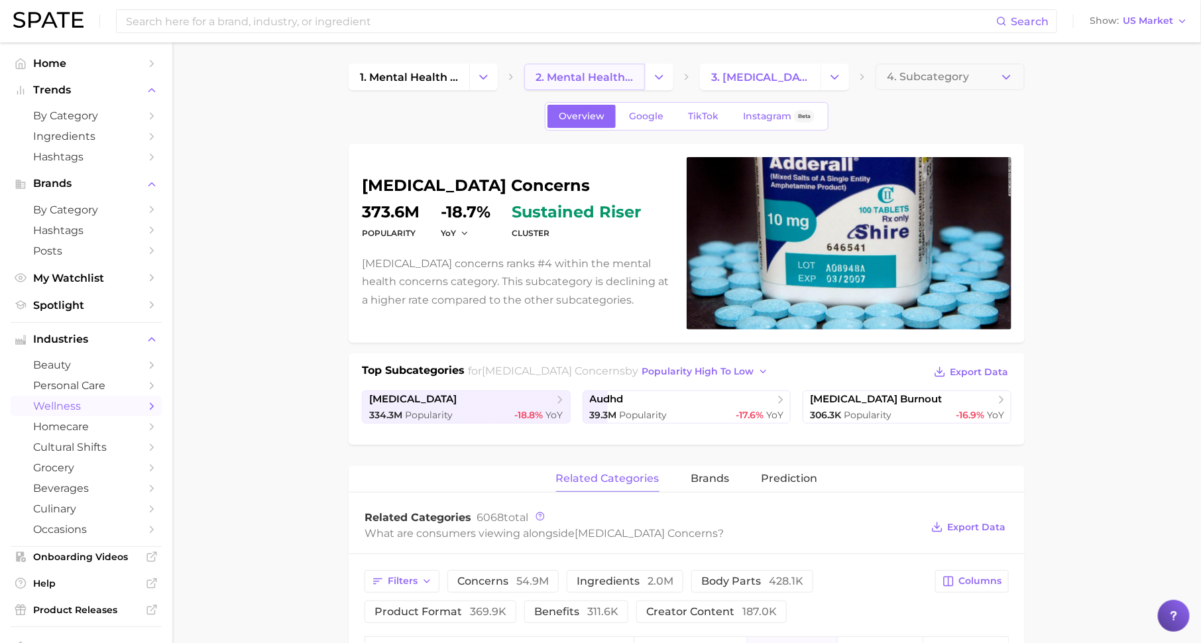
click at [586, 70] on link "2. mental health concerns" at bounding box center [584, 77] width 121 height 27
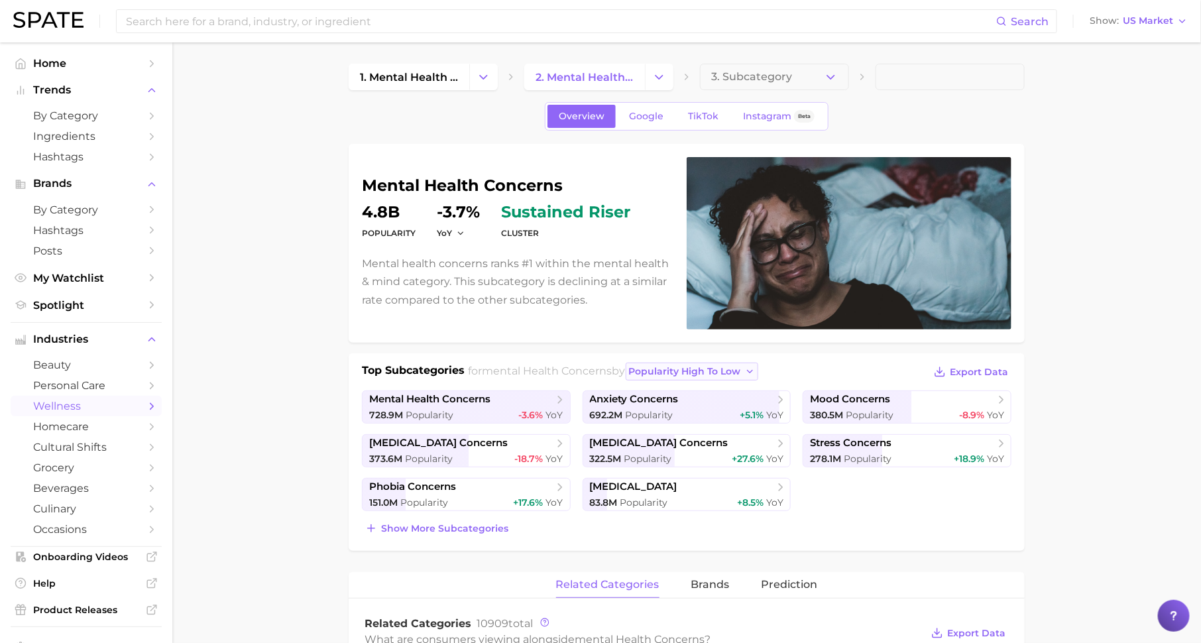
click at [710, 366] on span "popularity high to low" at bounding box center [685, 371] width 112 height 11
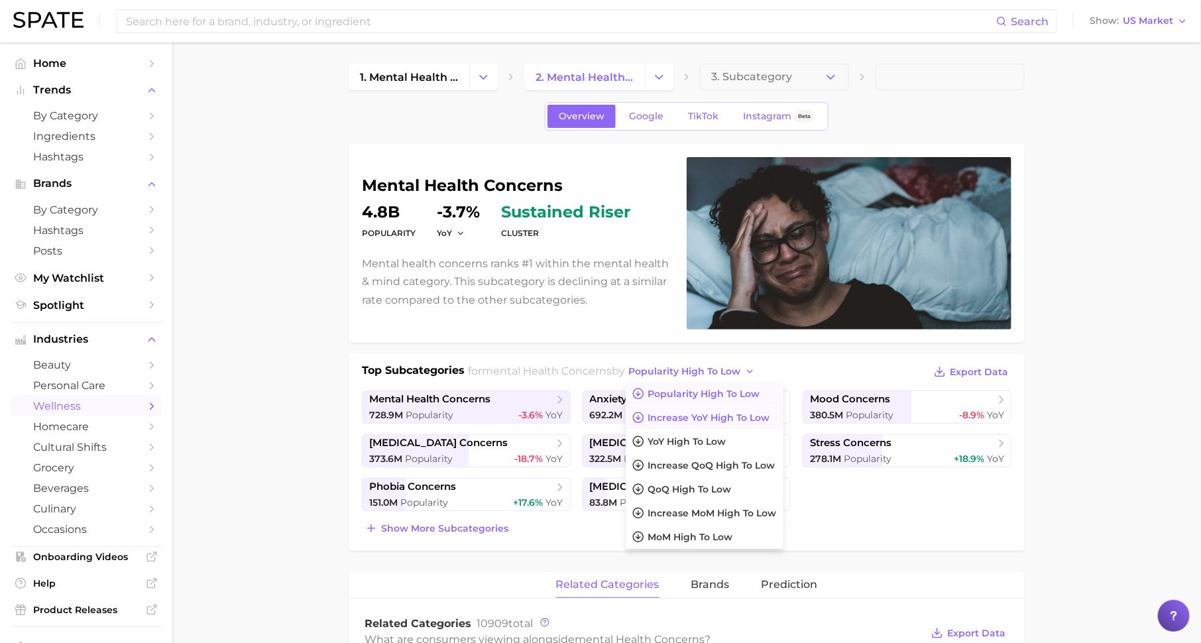
click at [697, 415] on span "Increase YoY high to low" at bounding box center [709, 417] width 122 height 11
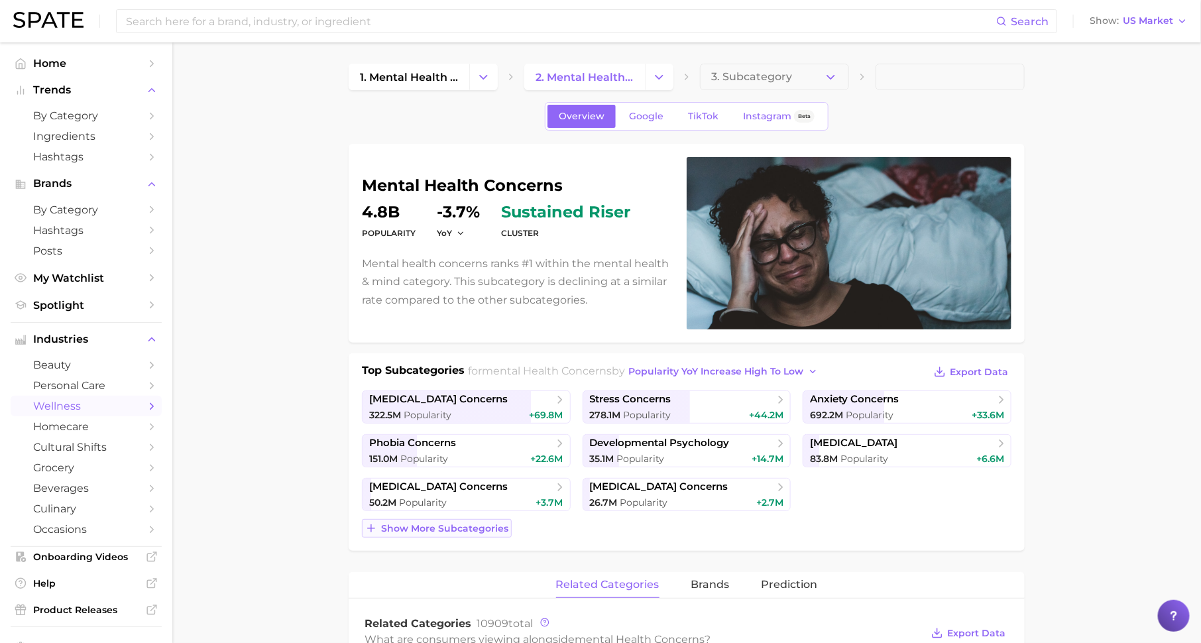
click at [493, 525] on span "Show more subcategories" at bounding box center [444, 528] width 127 height 11
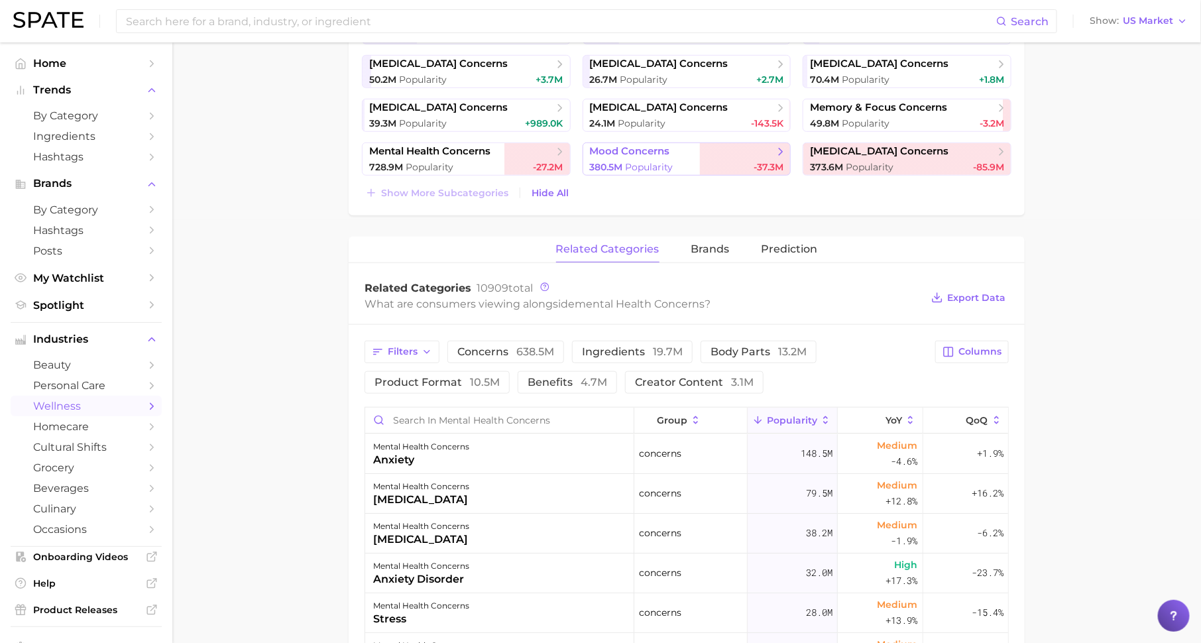
scroll to position [478, 0]
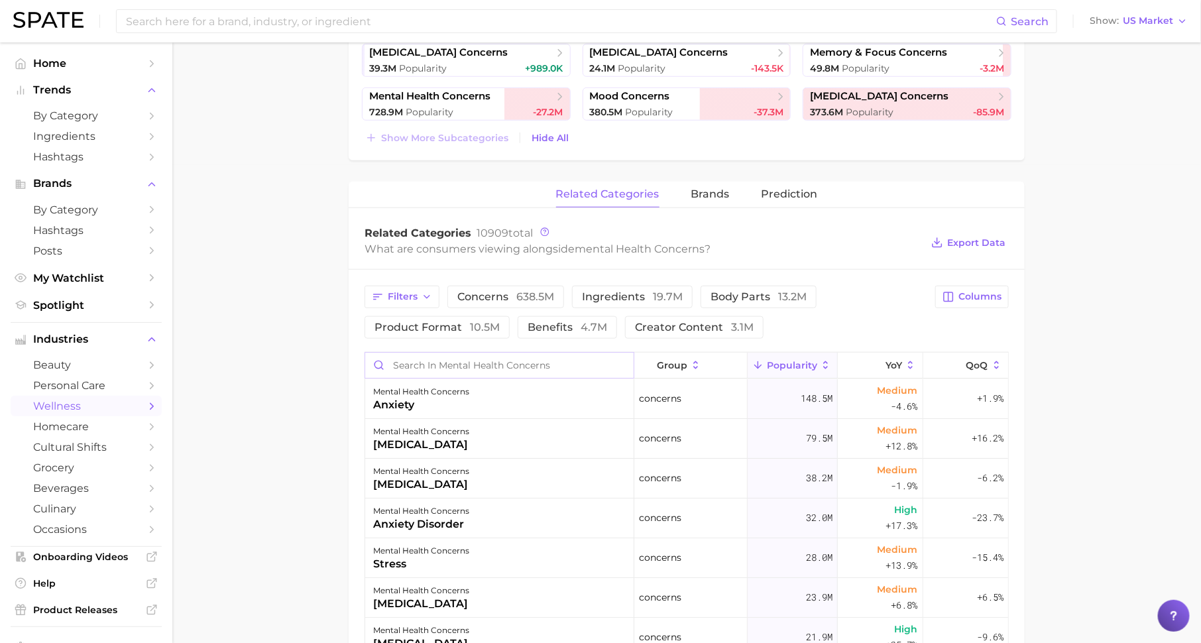
click at [559, 372] on input "Search in mental health concerns" at bounding box center [499, 364] width 268 height 25
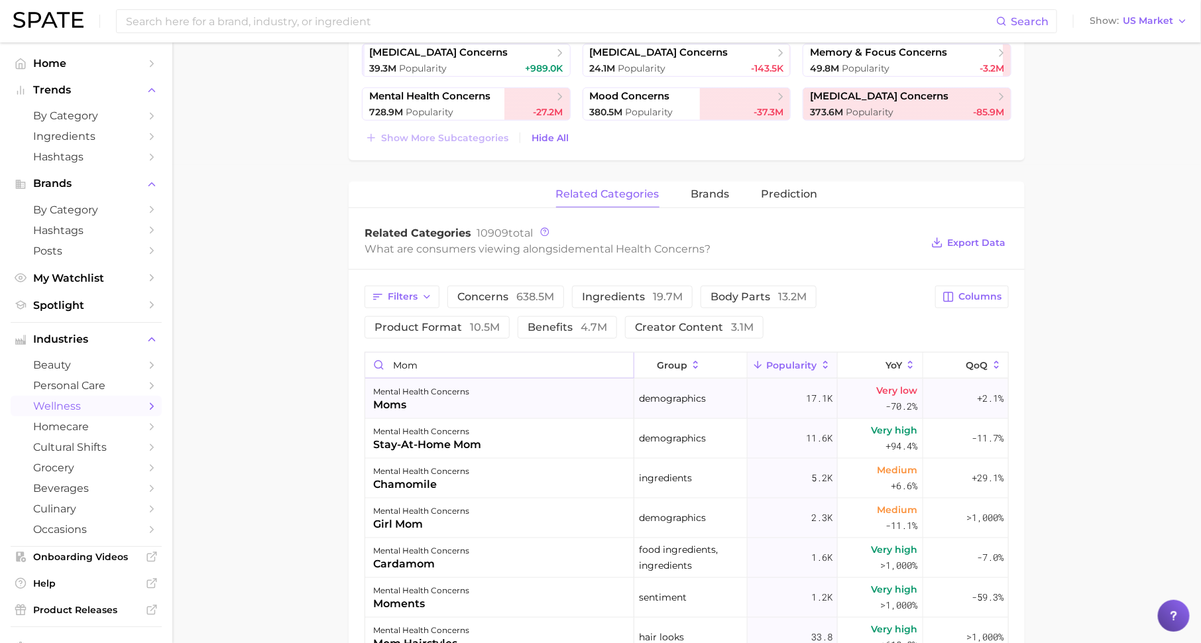
type input "mom"
click at [468, 384] on div "mental health concerns" at bounding box center [421, 392] width 96 height 16
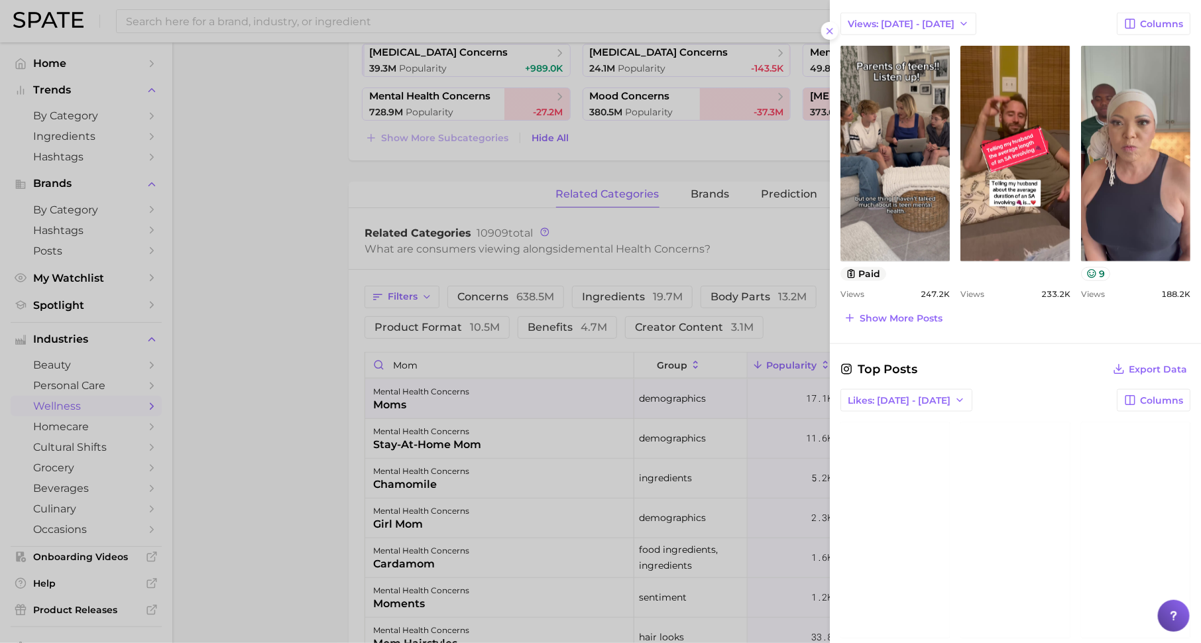
scroll to position [711, 0]
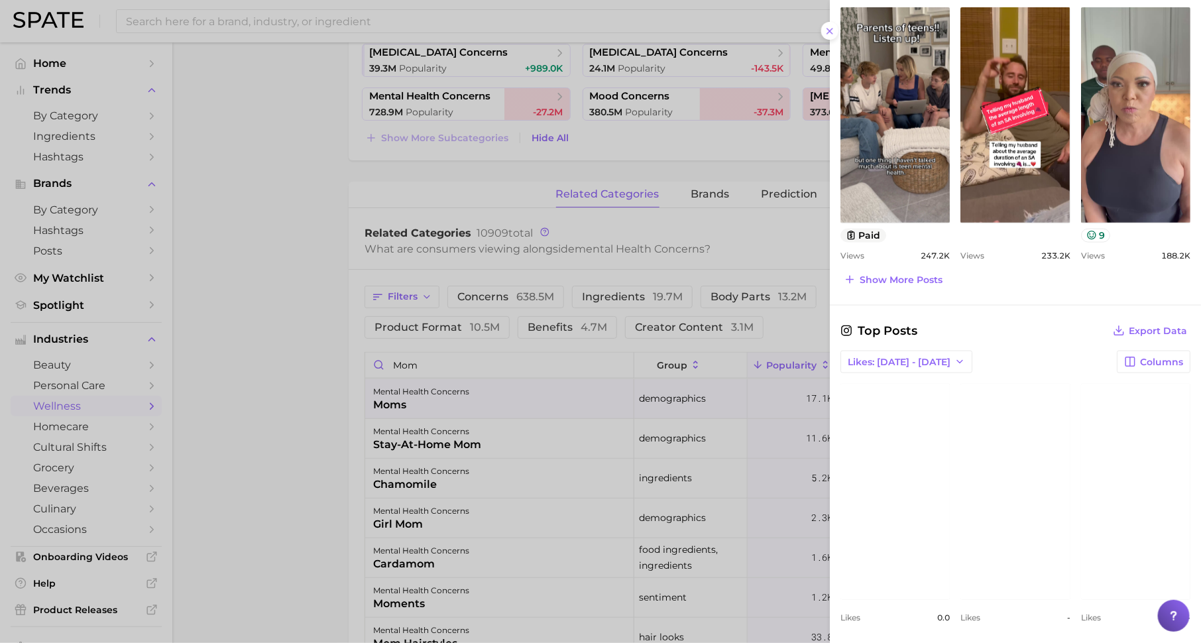
click at [575, 429] on div at bounding box center [600, 321] width 1201 height 643
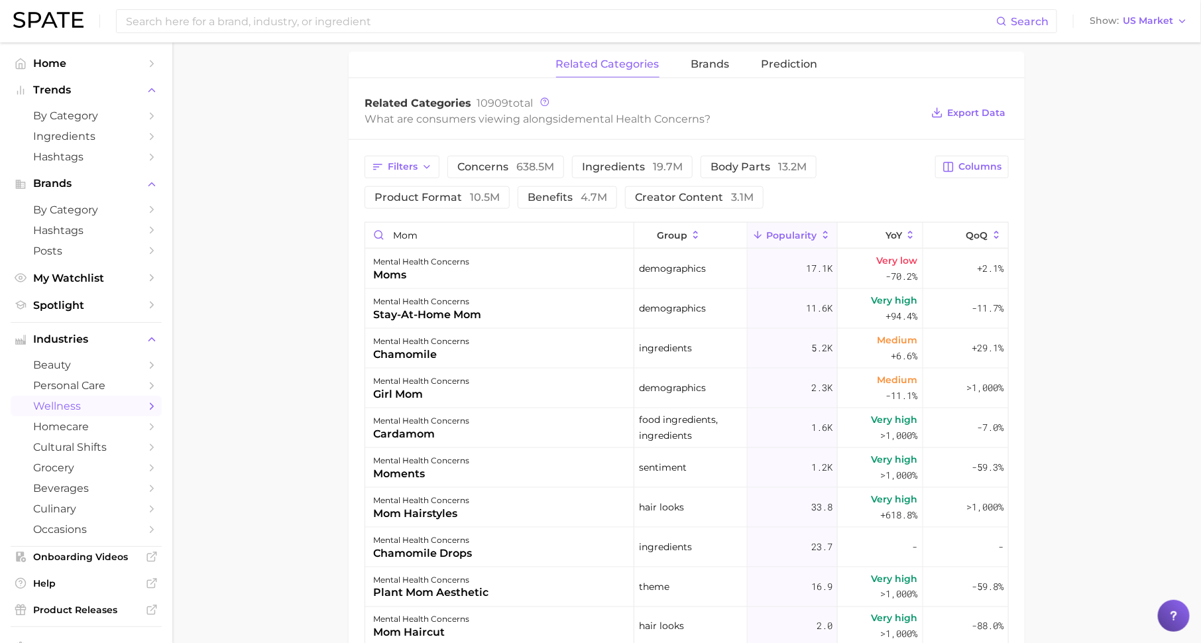
scroll to position [614, 0]
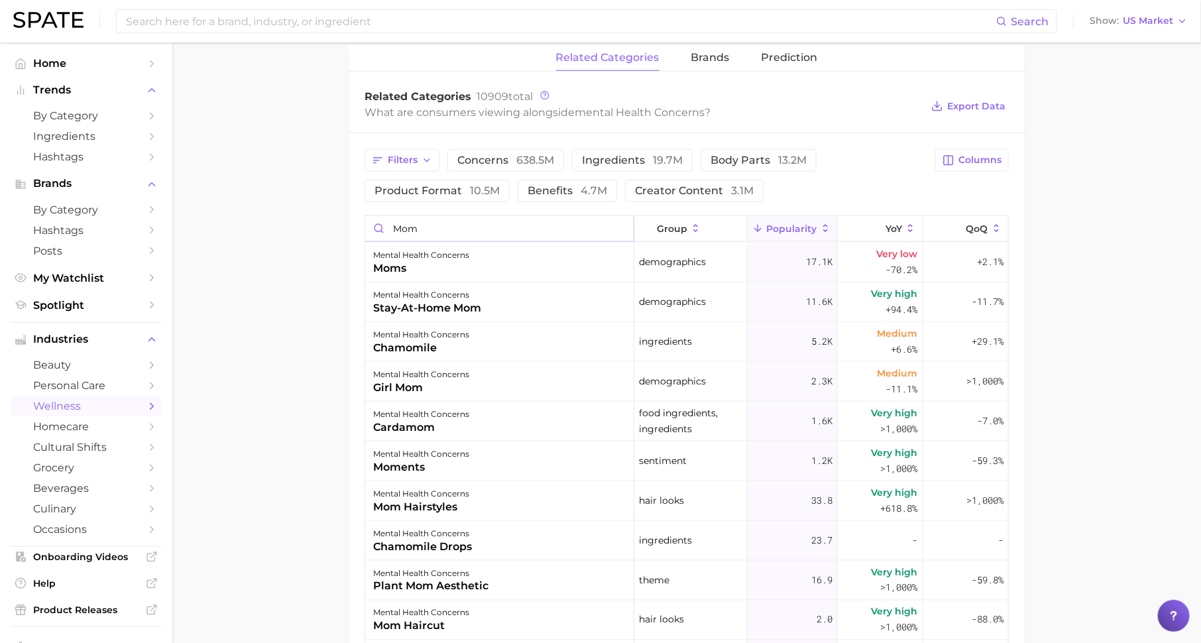
click at [621, 223] on input "mom" at bounding box center [499, 228] width 268 height 25
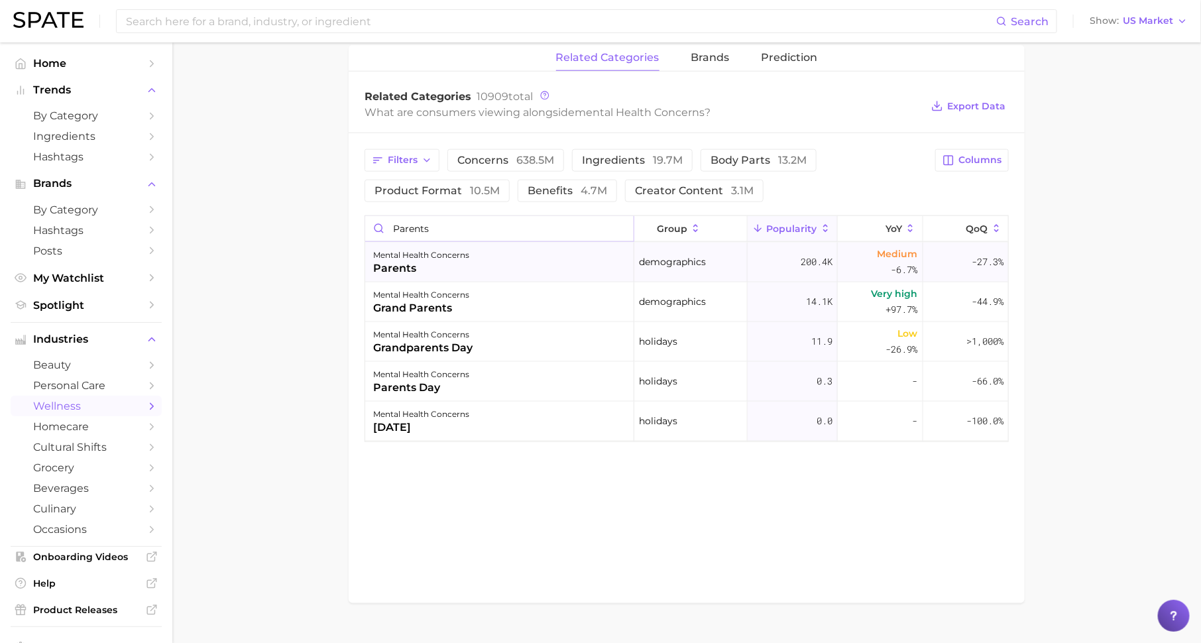
type input "parents"
click at [527, 266] on div "mental health concerns parents" at bounding box center [499, 262] width 269 height 40
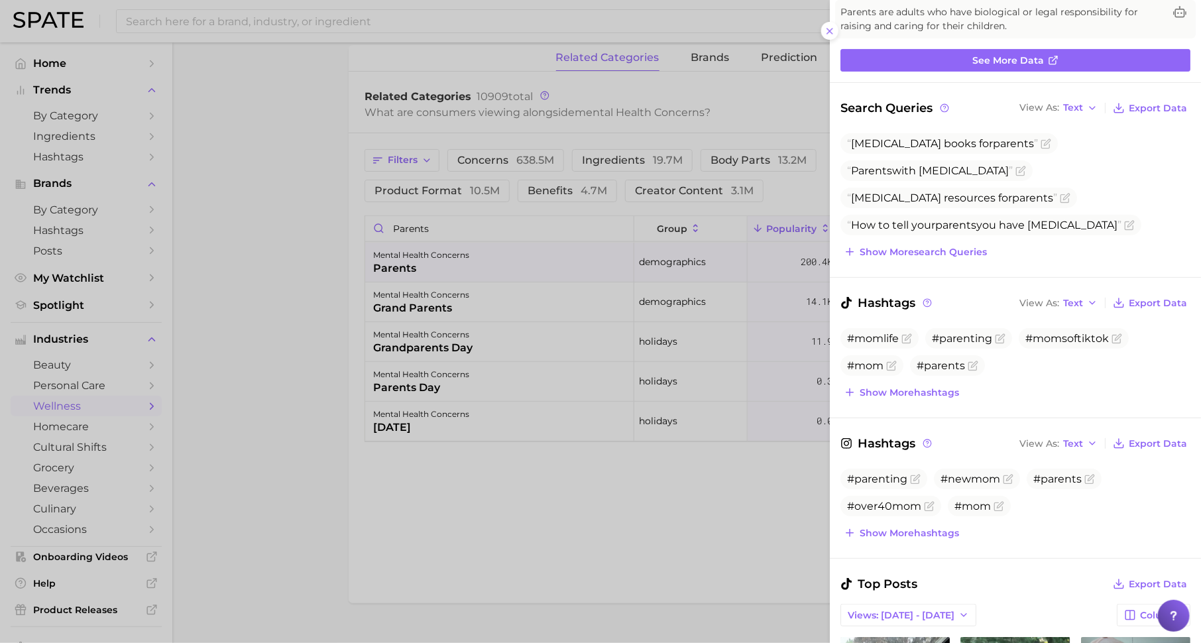
scroll to position [0, 0]
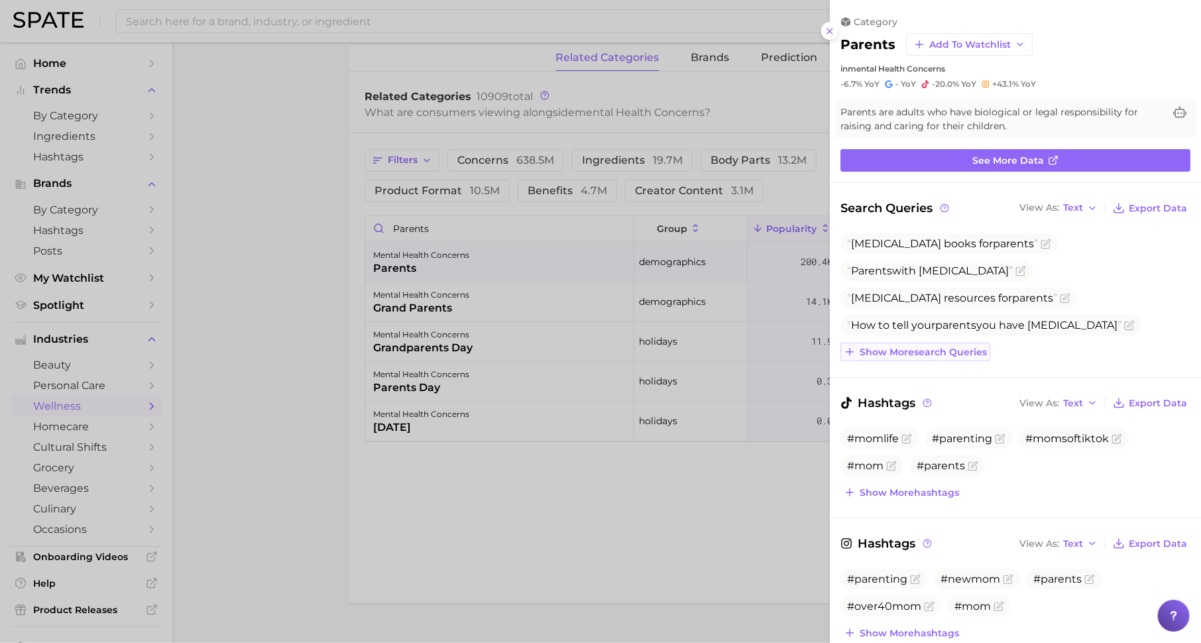
click at [908, 356] on button "Show more search queries" at bounding box center [915, 352] width 150 height 19
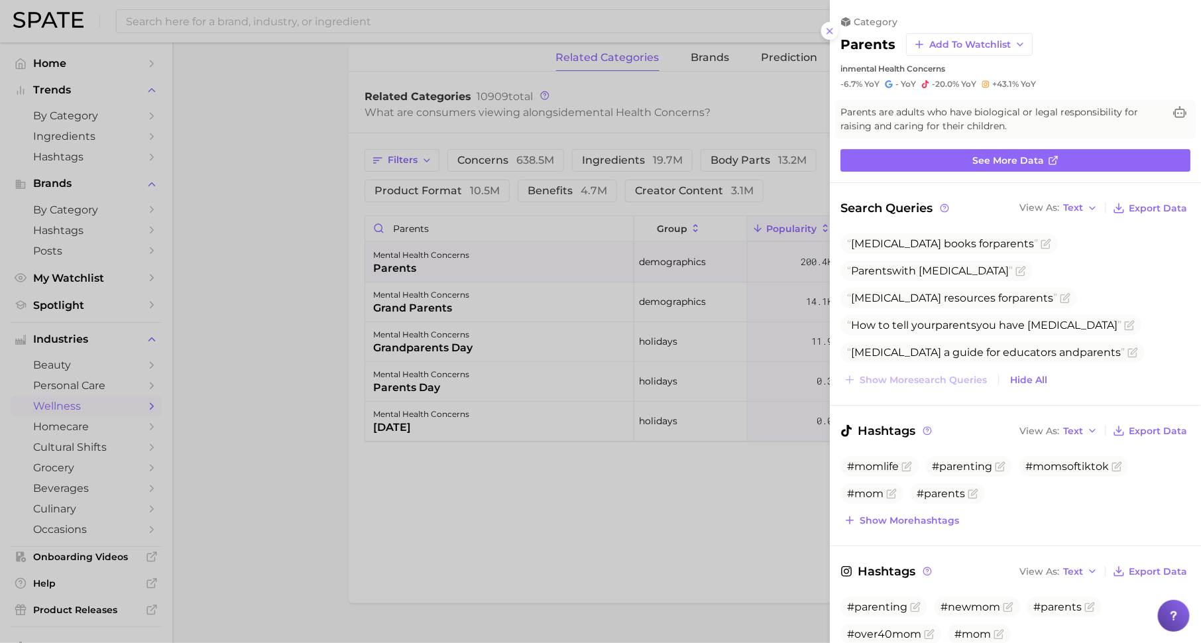
click at [245, 14] on div at bounding box center [600, 321] width 1201 height 643
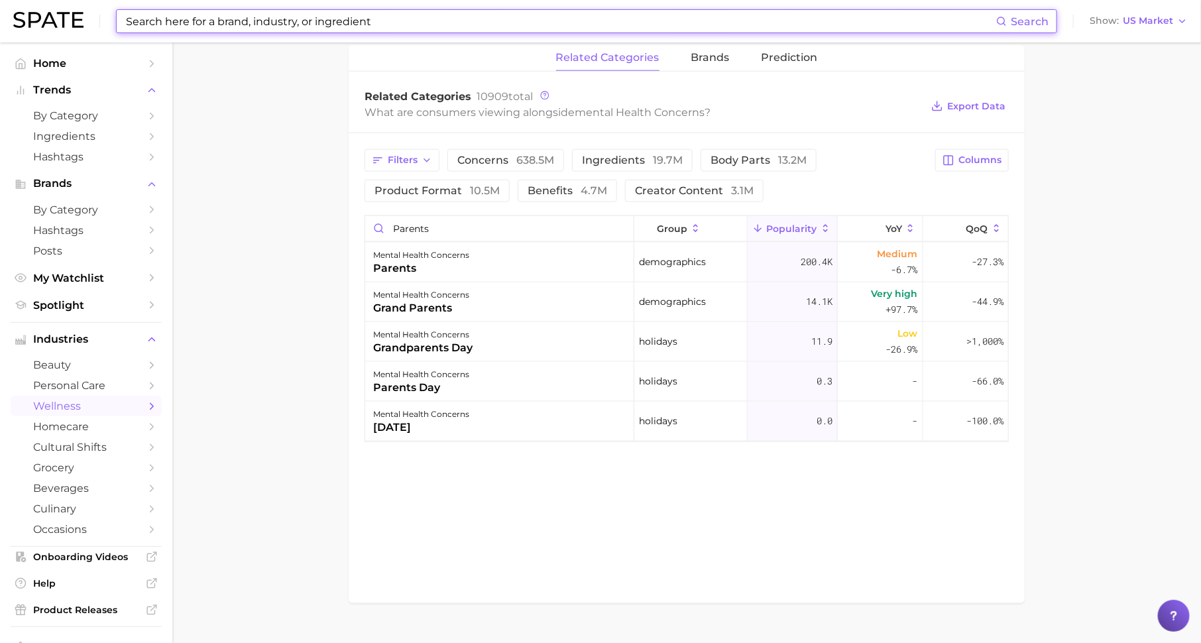
click at [252, 20] on input at bounding box center [560, 21] width 871 height 23
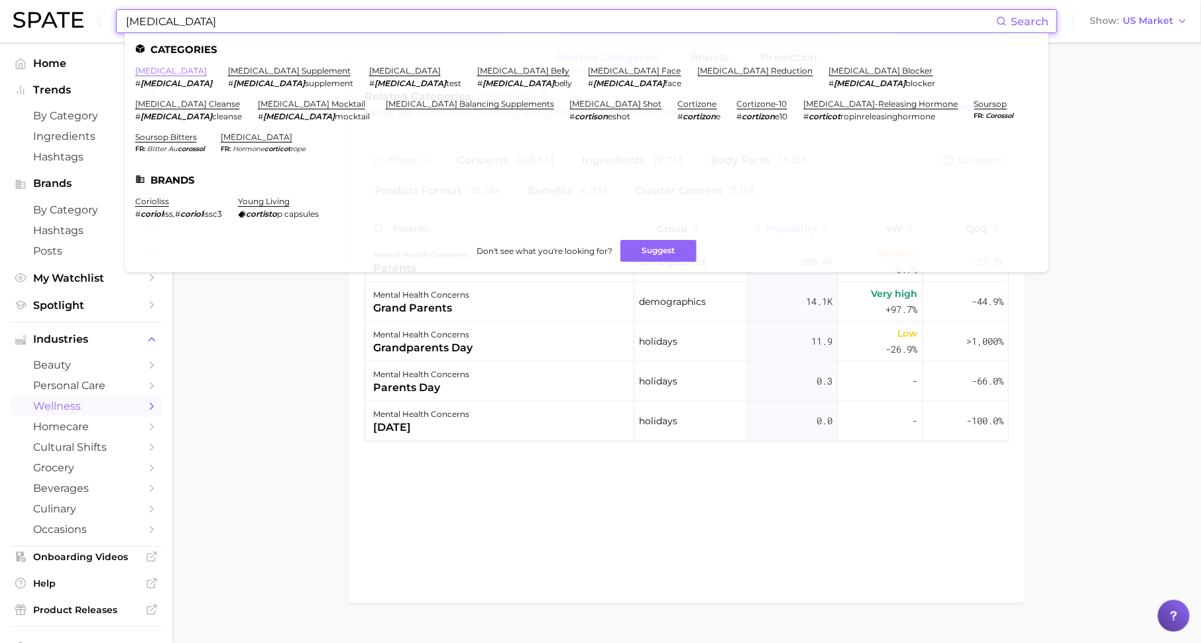
type input "[MEDICAL_DATA]"
click at [152, 71] on link "[MEDICAL_DATA]" at bounding box center [171, 71] width 72 height 10
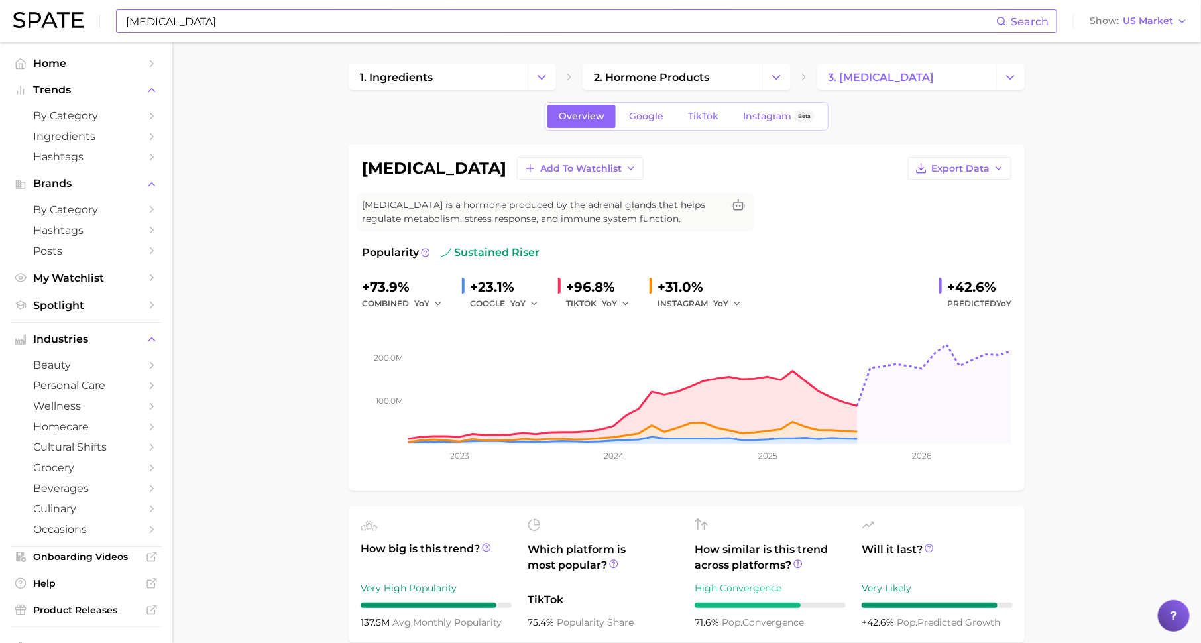
click at [296, 27] on input "[MEDICAL_DATA]" at bounding box center [560, 21] width 871 height 23
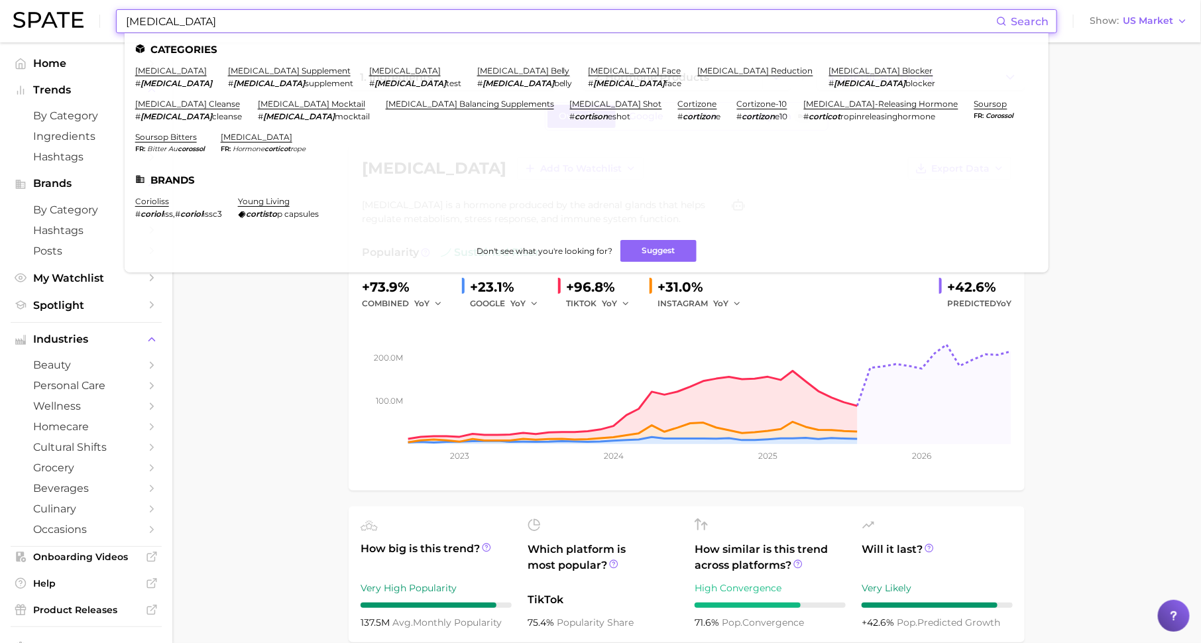
click at [296, 27] on input "[MEDICAL_DATA]" at bounding box center [560, 21] width 871 height 23
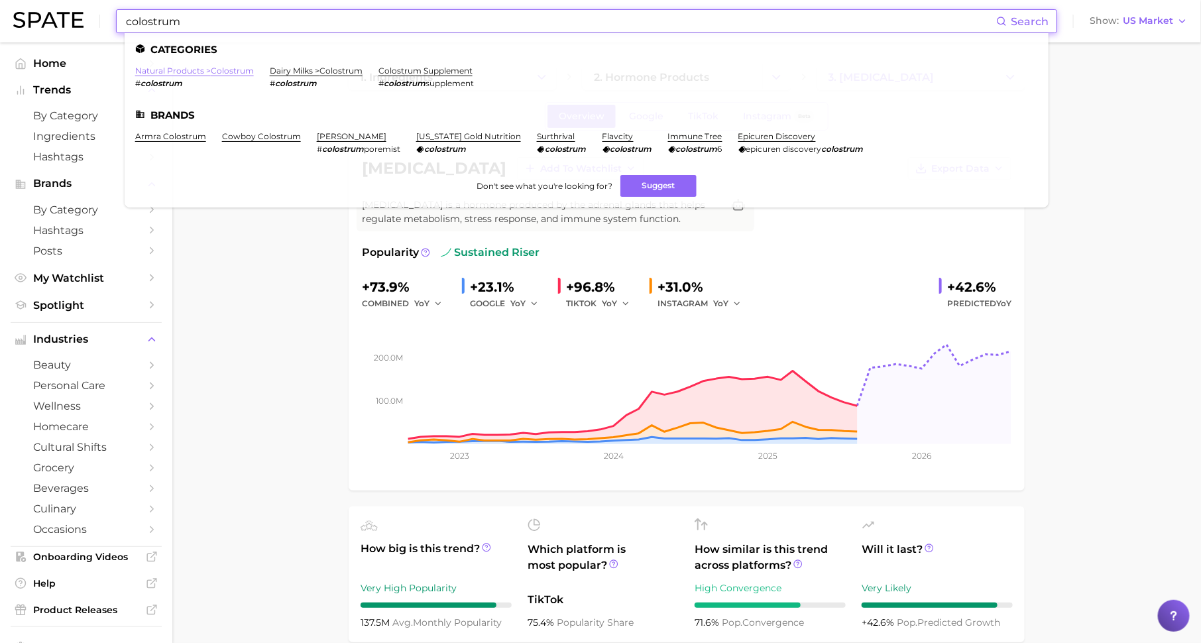
type input "colostrum"
click at [226, 66] on link "natural products > colostrum" at bounding box center [194, 71] width 119 height 10
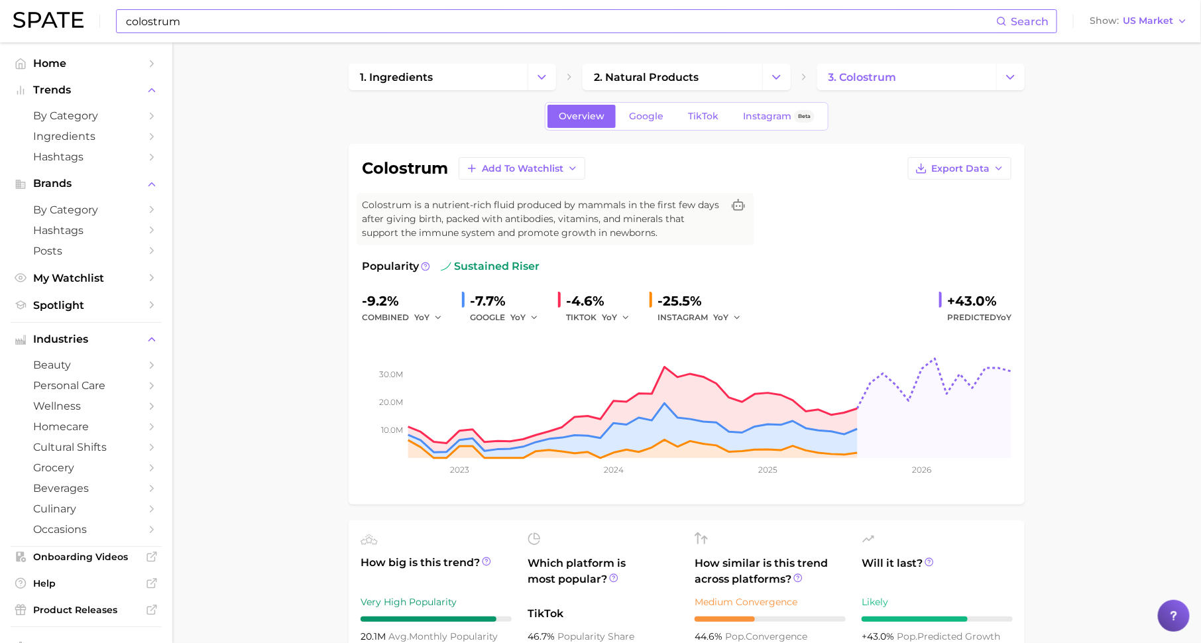
click at [366, 23] on input "colostrum" at bounding box center [560, 21] width 871 height 23
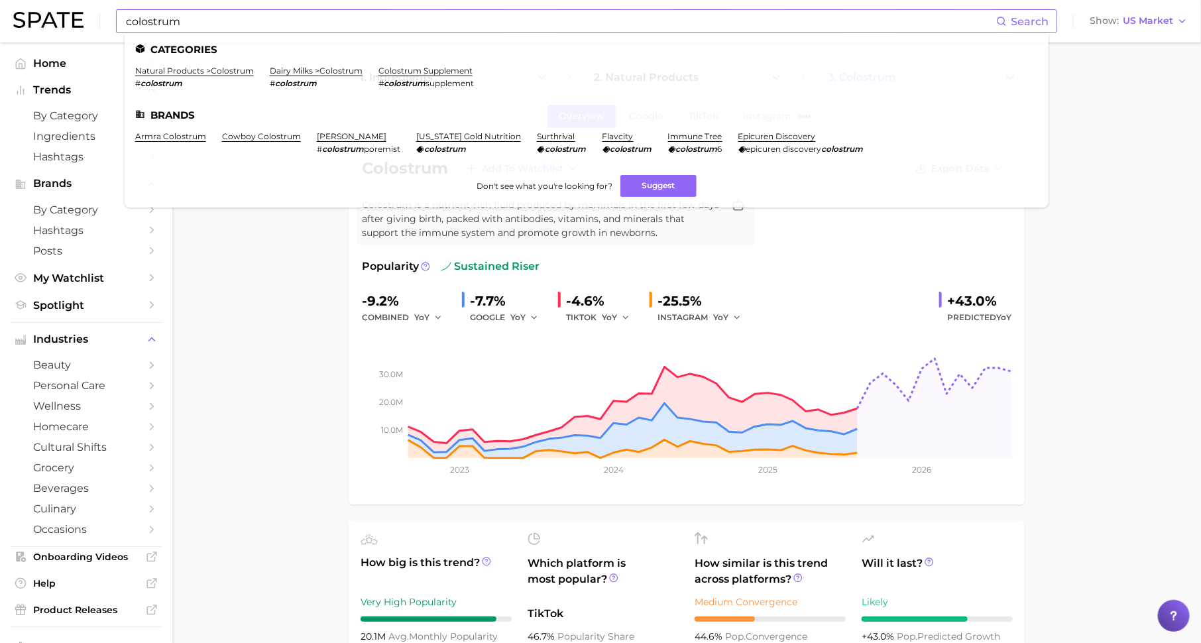
click at [398, 77] on li "colostrum supplement # colostrum supplement" at bounding box center [425, 77] width 95 height 23
click at [413, 74] on link "colostrum supplement" at bounding box center [425, 71] width 94 height 10
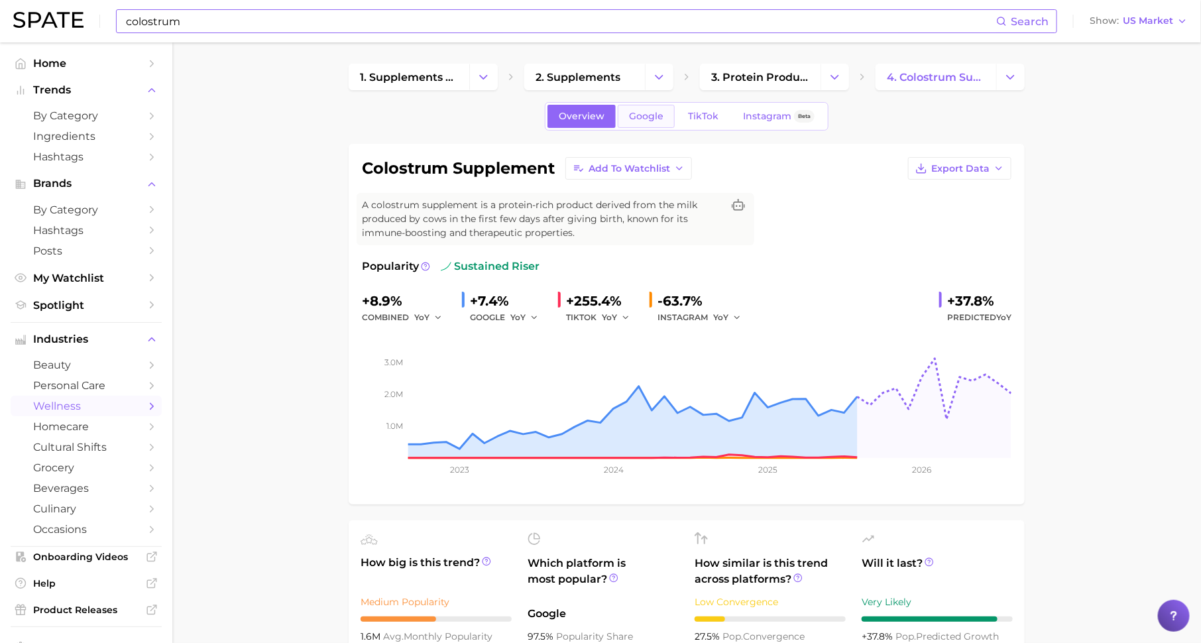
click at [647, 114] on span "Google" at bounding box center [646, 116] width 34 height 11
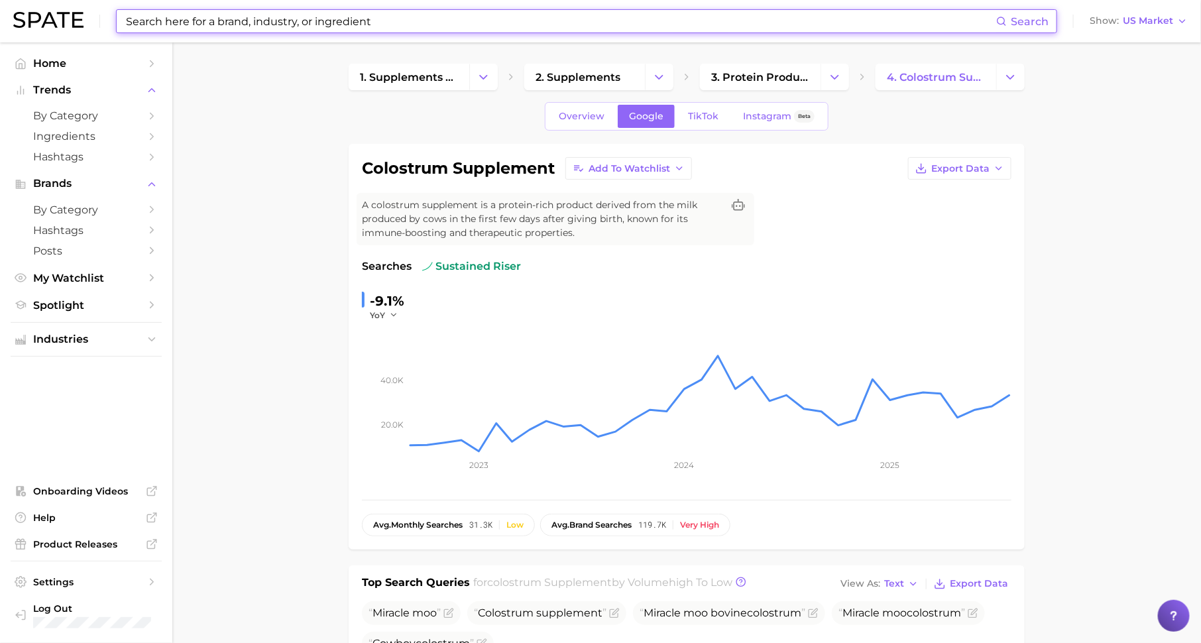
type input "colostrum"
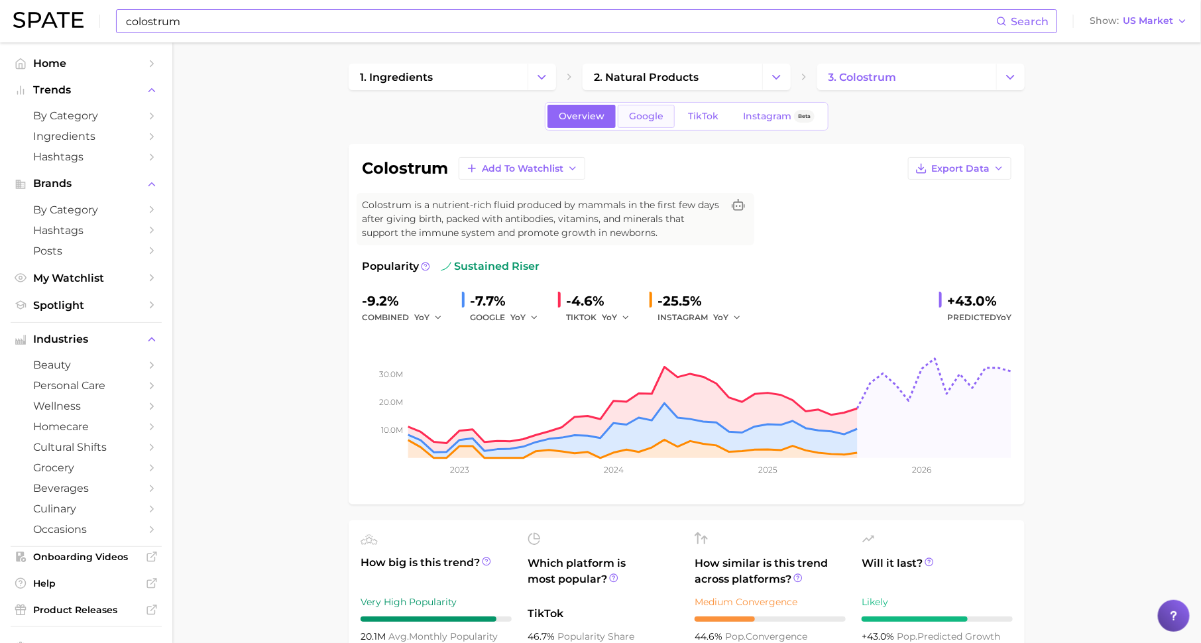
click at [645, 113] on span "Google" at bounding box center [646, 116] width 34 height 11
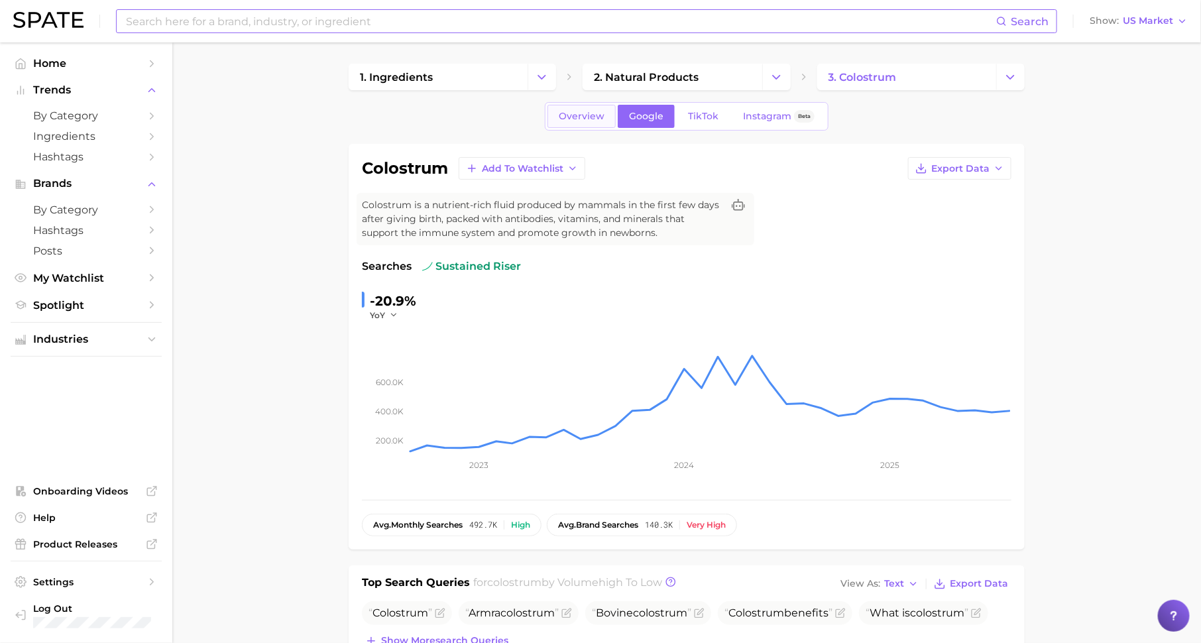
click at [582, 117] on span "Overview" at bounding box center [582, 116] width 46 height 11
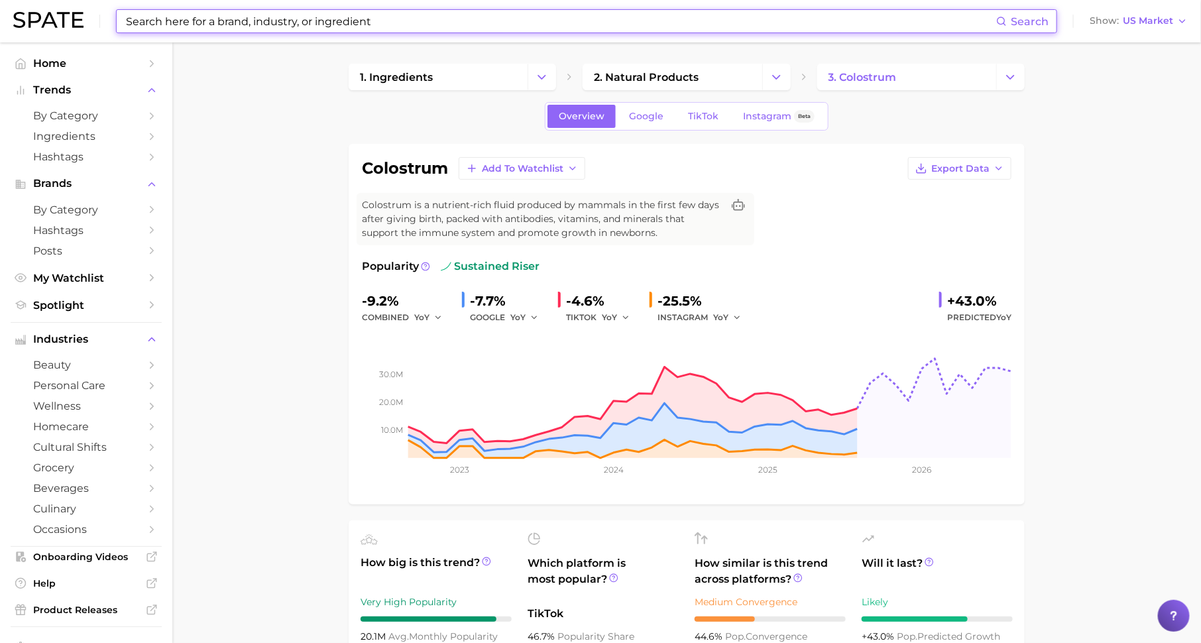
click at [335, 18] on input at bounding box center [560, 21] width 871 height 23
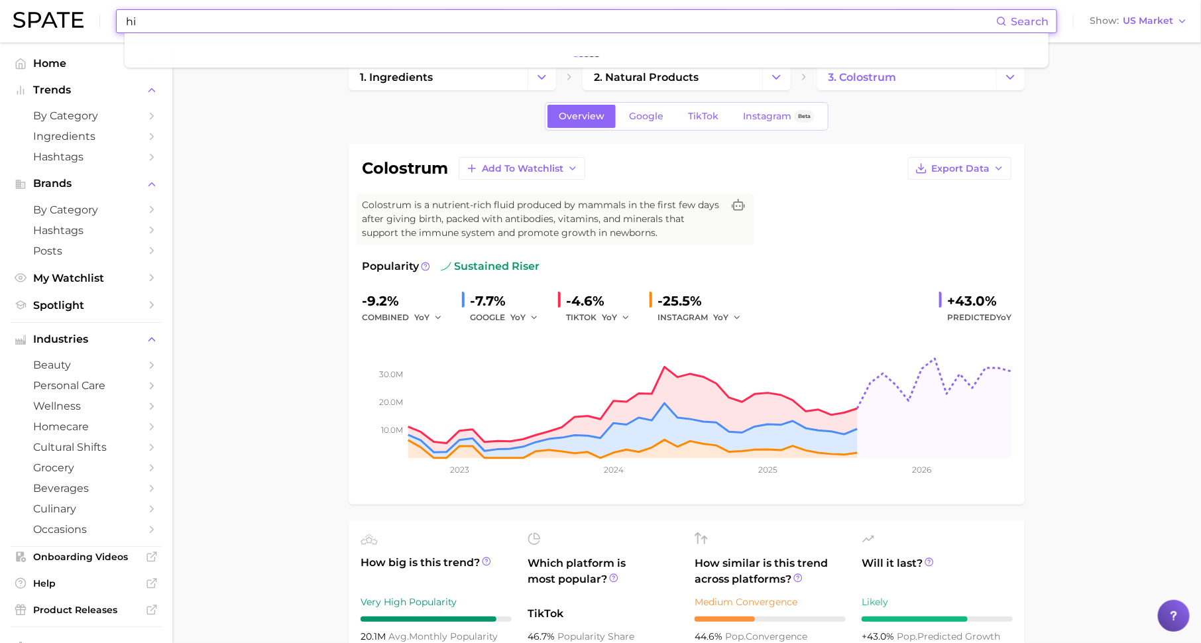
type input "h"
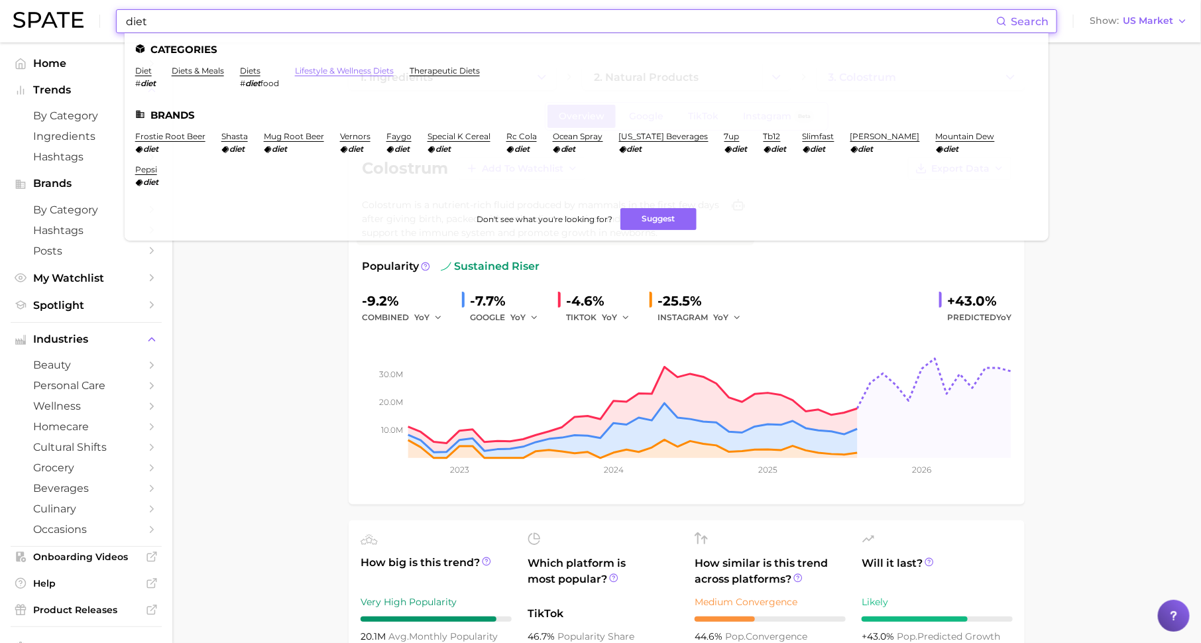
type input "diet"
click at [324, 68] on link "lifestyle & wellness diets" at bounding box center [344, 71] width 99 height 10
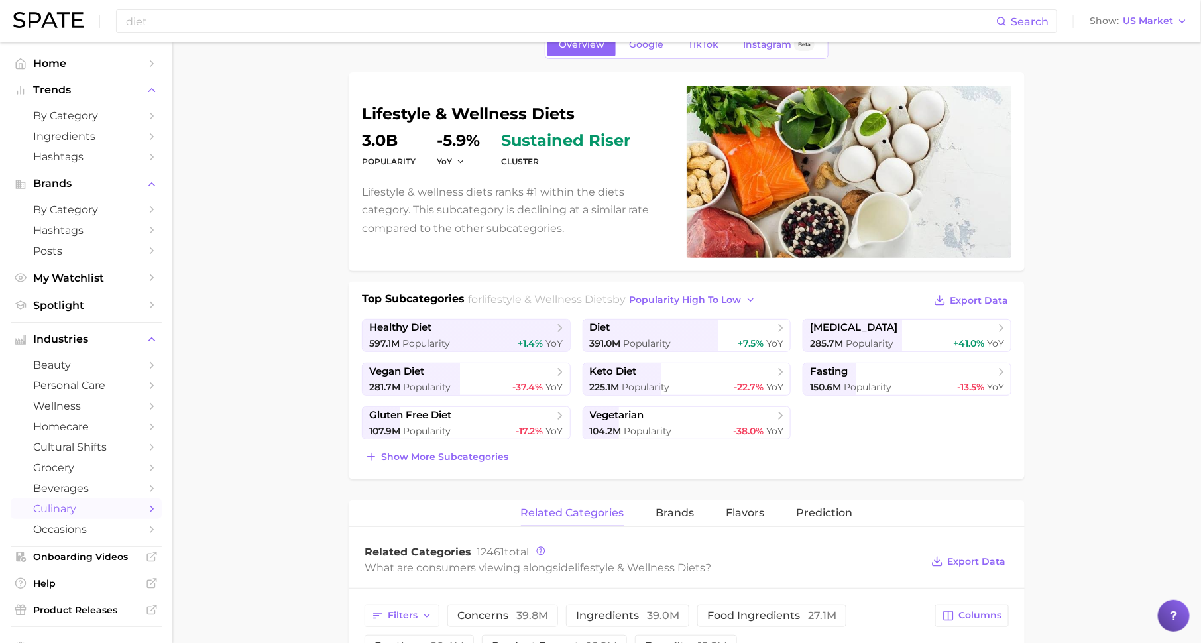
scroll to position [73, 0]
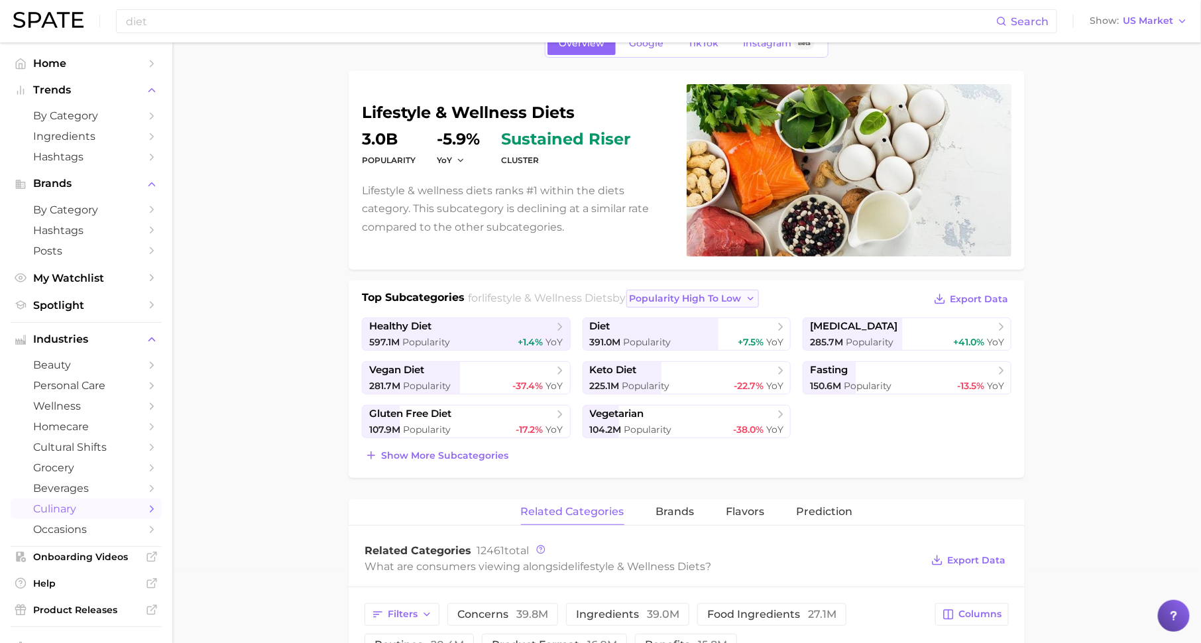
click at [702, 293] on span "popularity high to low" at bounding box center [685, 298] width 112 height 11
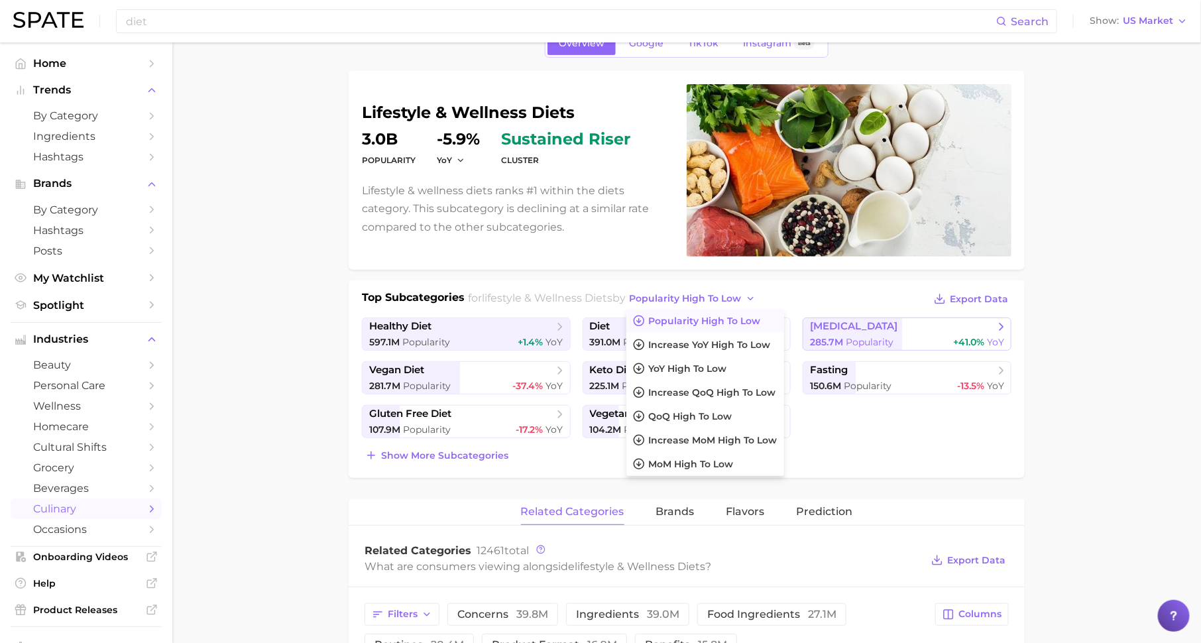
click at [881, 336] on span "Popularity" at bounding box center [869, 342] width 48 height 12
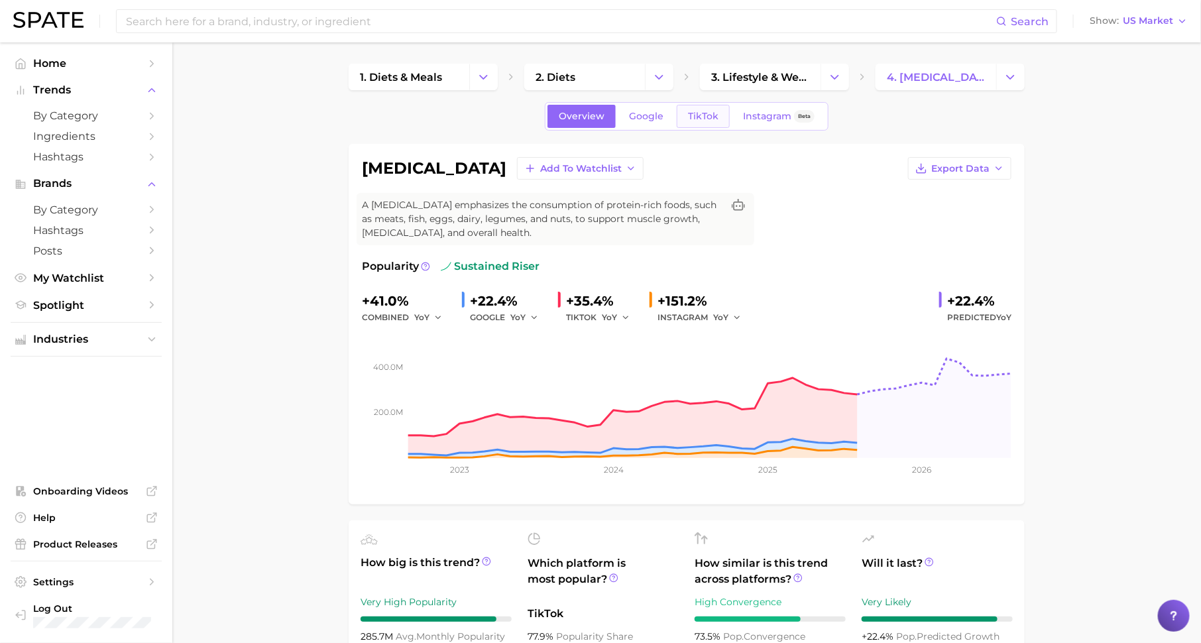
click at [692, 115] on span "TikTok" at bounding box center [703, 116] width 30 height 11
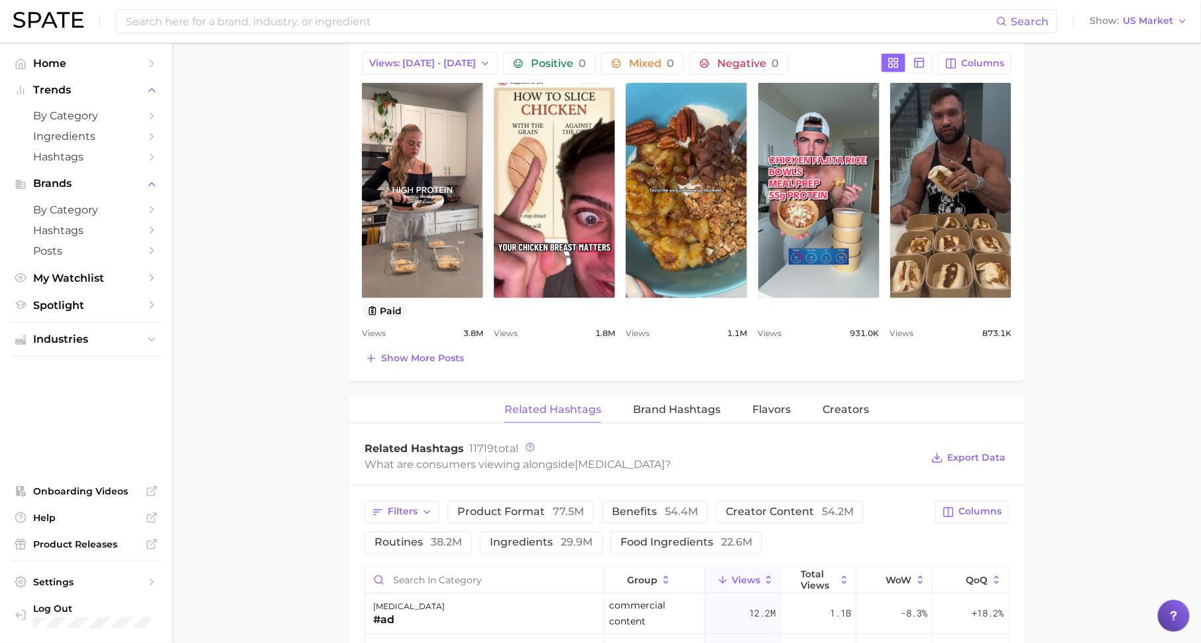
scroll to position [720, 0]
click at [470, 578] on input "Search in category" at bounding box center [484, 579] width 239 height 25
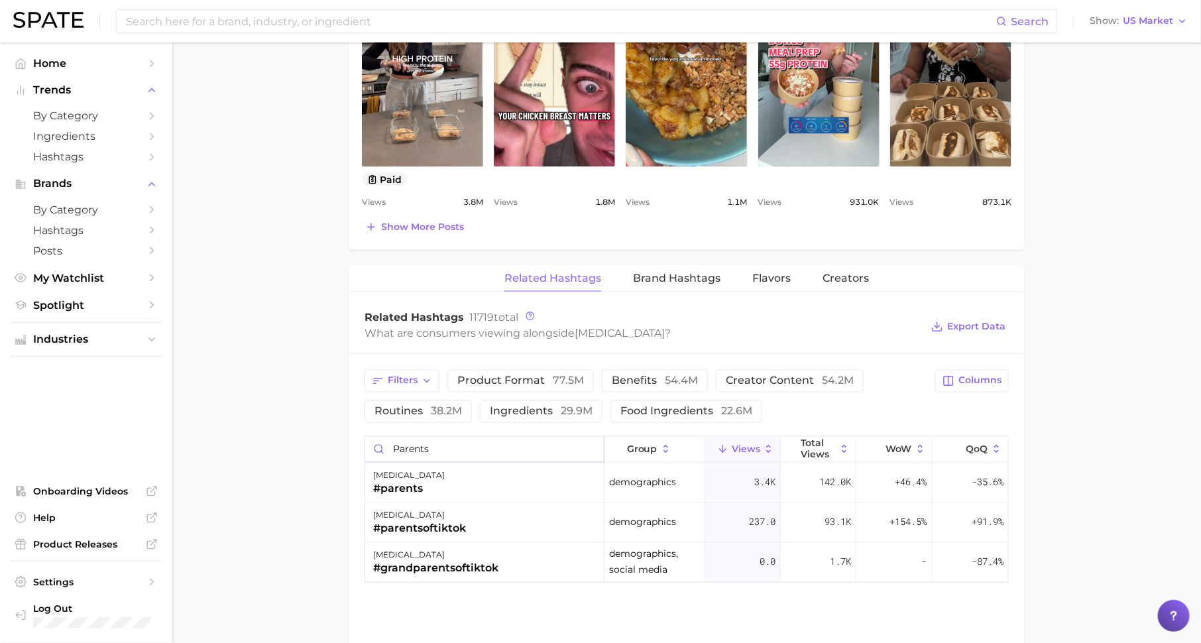
scroll to position [873, 0]
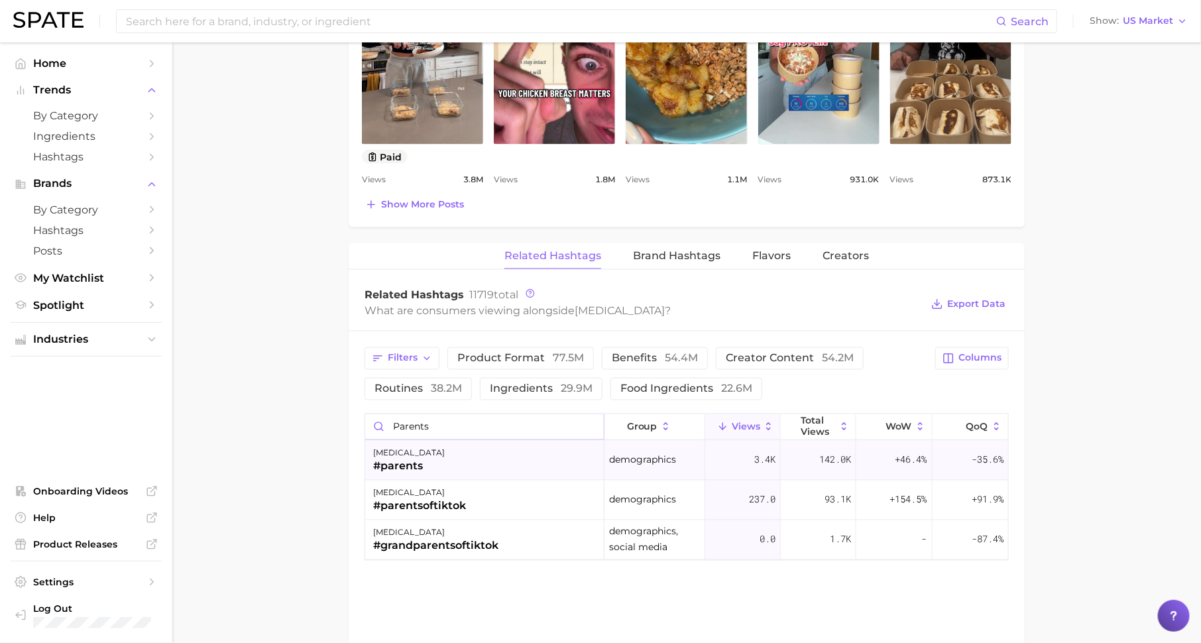
type input "parents"
click at [529, 463] on div "[MEDICAL_DATA] #parents" at bounding box center [484, 461] width 239 height 40
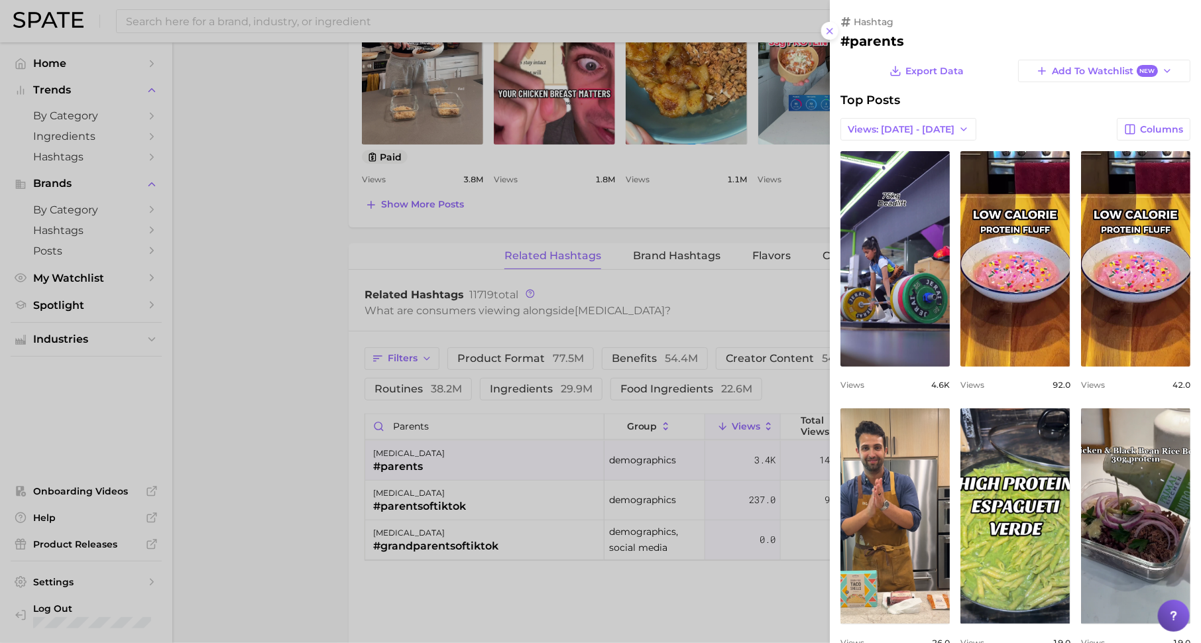
scroll to position [0, 0]
click at [482, 506] on div at bounding box center [600, 321] width 1201 height 643
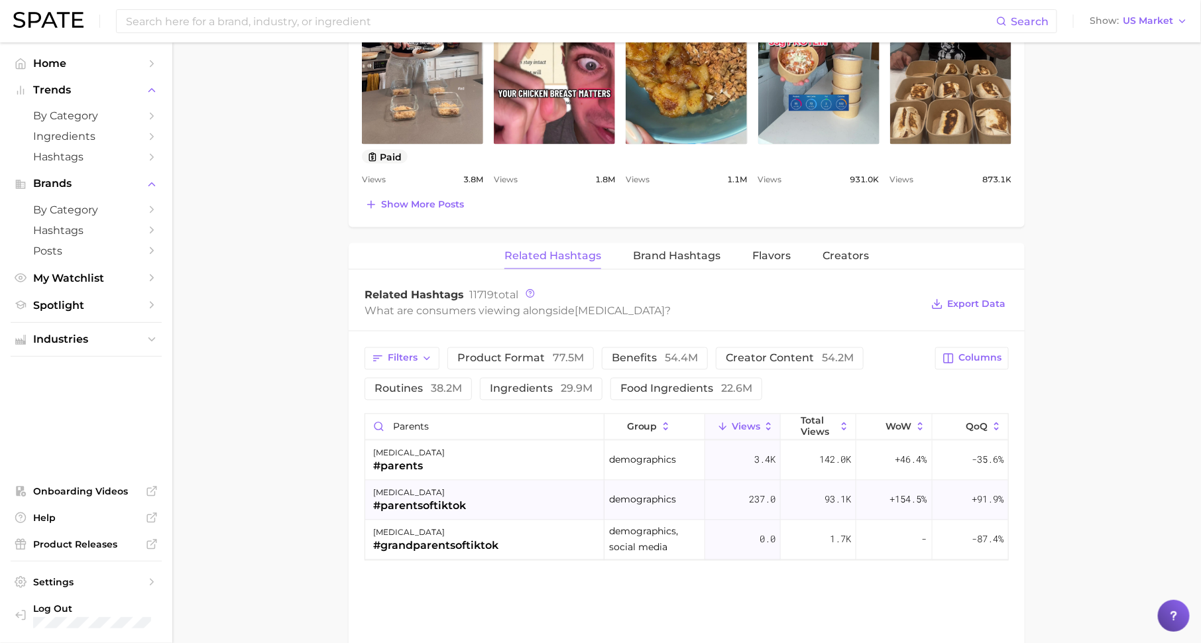
click at [458, 502] on div "#parentsoftiktok" at bounding box center [419, 506] width 93 height 16
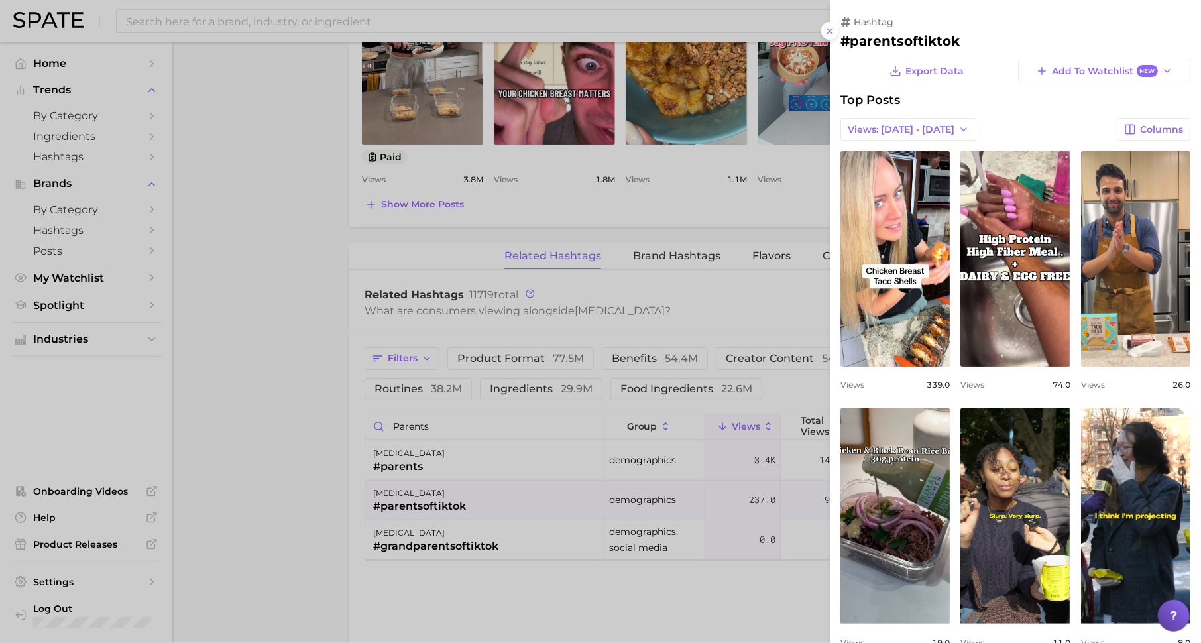
click at [195, 358] on div at bounding box center [600, 321] width 1201 height 643
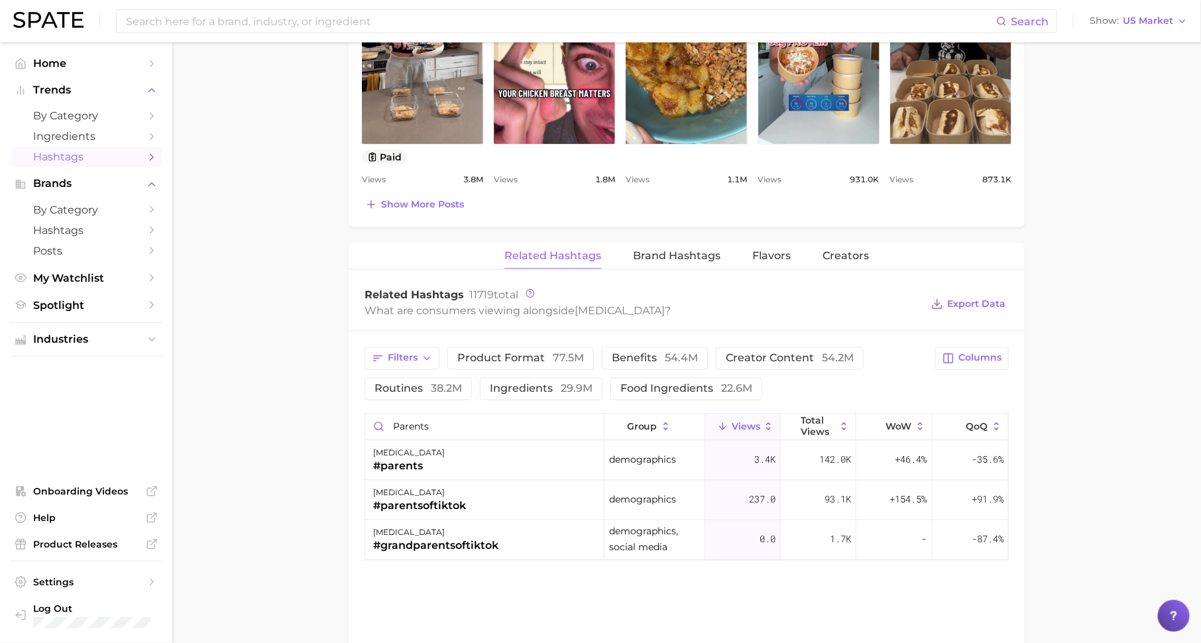
click at [128, 167] on link "Hashtags" at bounding box center [86, 156] width 151 height 21
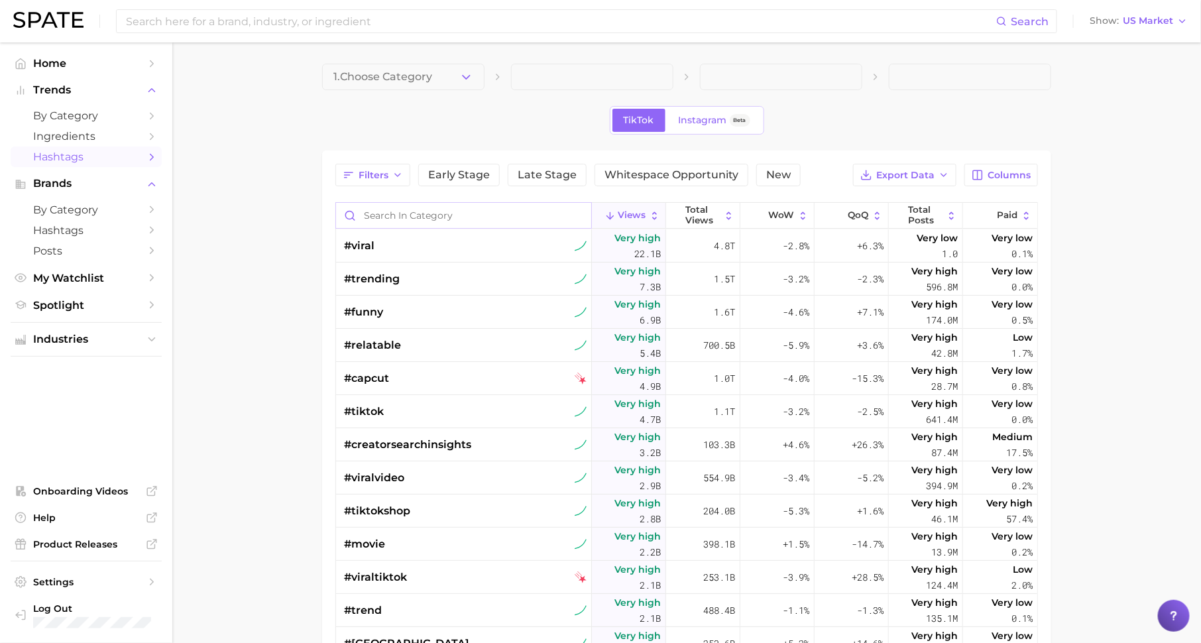
click at [468, 225] on input "Search in category" at bounding box center [463, 215] width 255 height 25
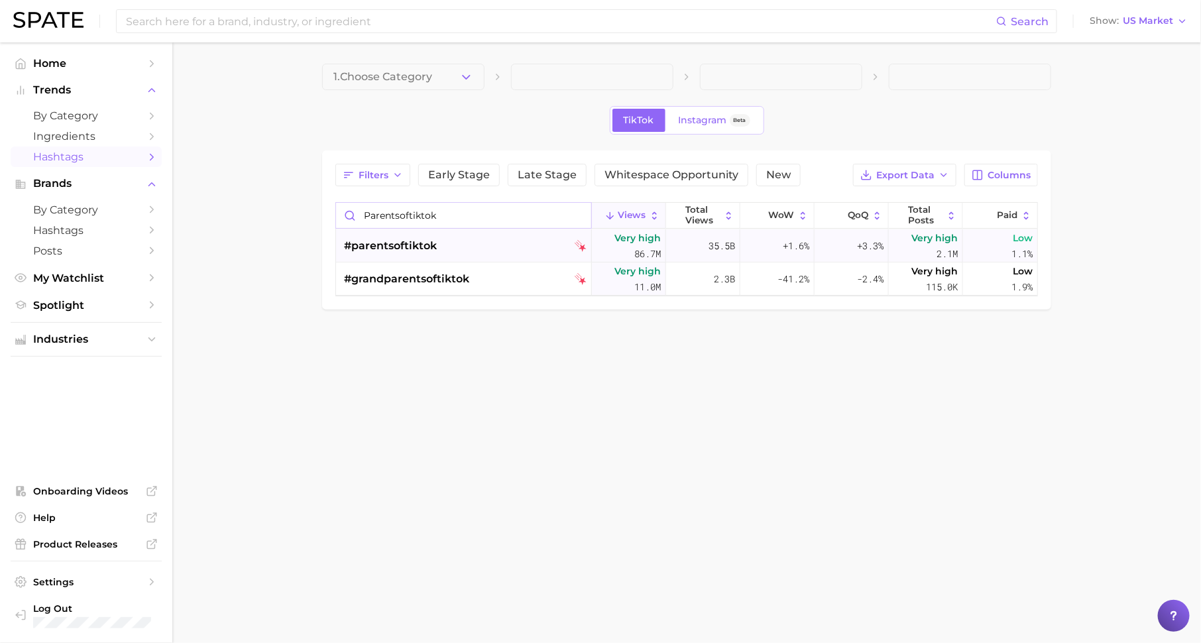
type input "parentsoftiktok"
click at [464, 241] on div "#parentsoftiktok" at bounding box center [465, 245] width 242 height 33
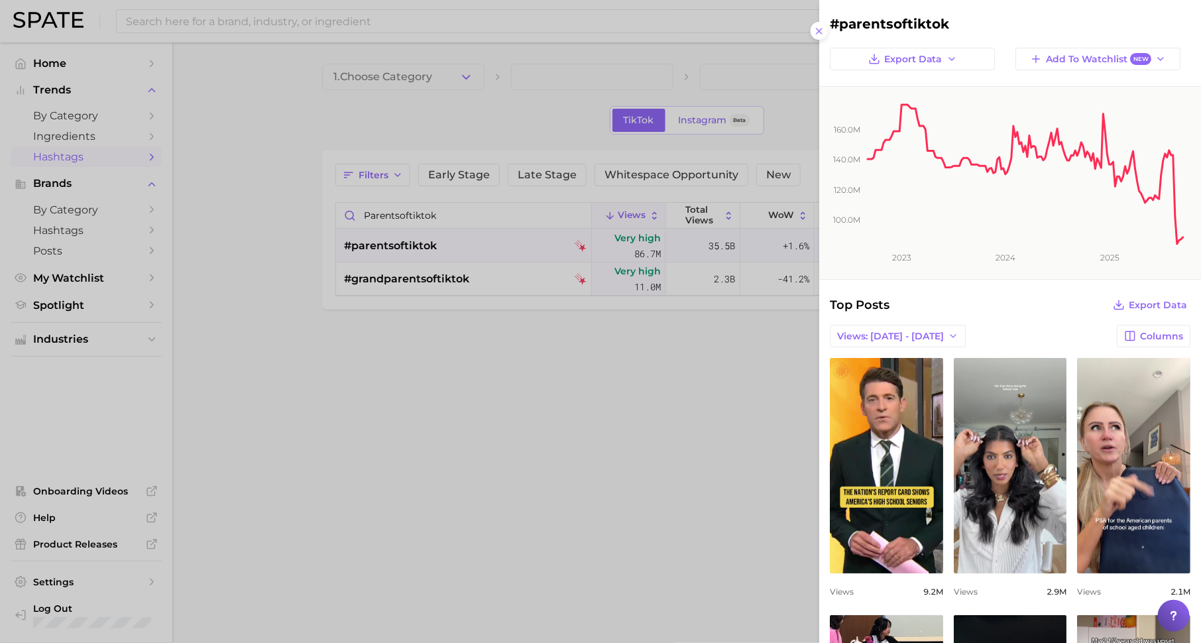
click at [460, 410] on div at bounding box center [600, 321] width 1201 height 643
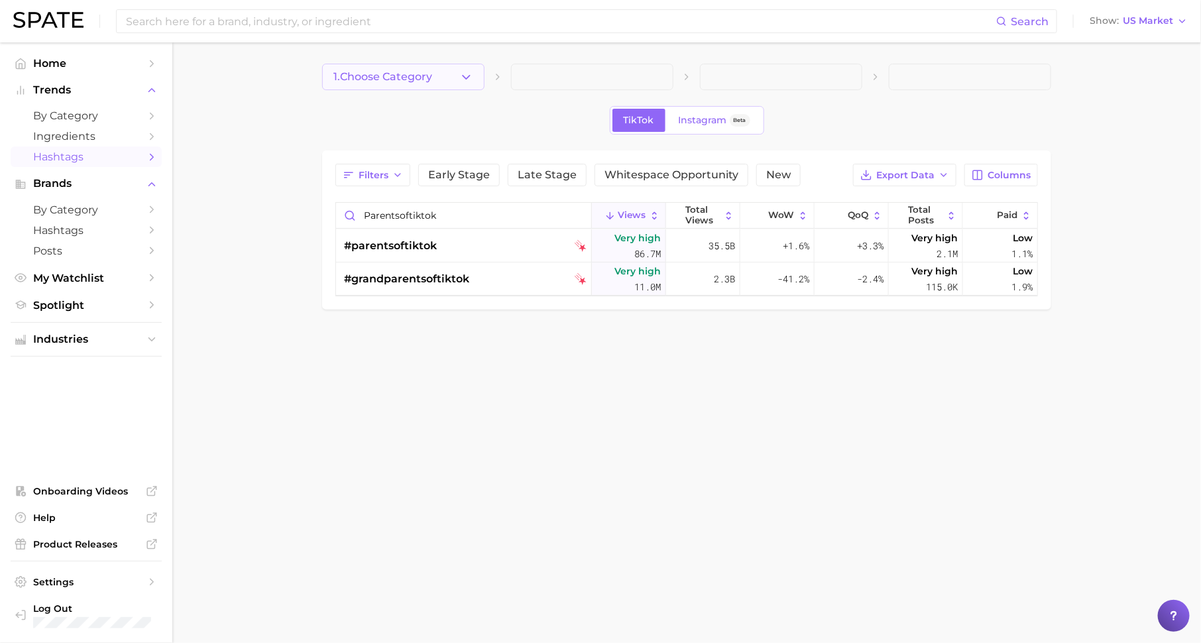
click at [451, 74] on button "1. Choose Category" at bounding box center [403, 77] width 162 height 27
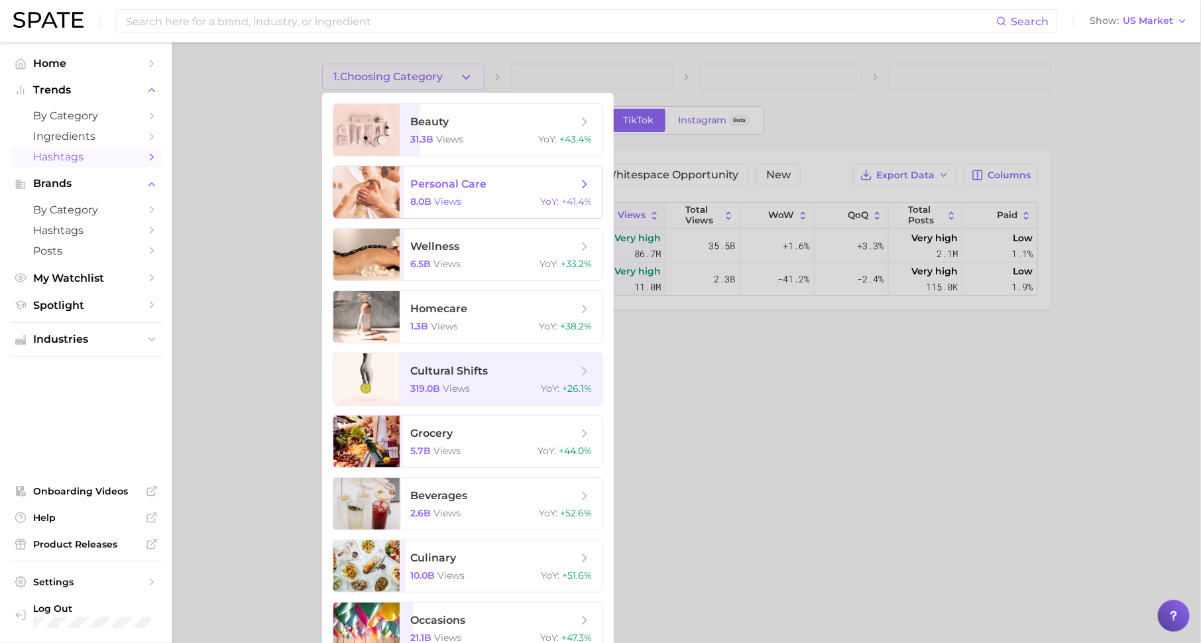
click at [480, 180] on span "personal care" at bounding box center [448, 184] width 76 height 13
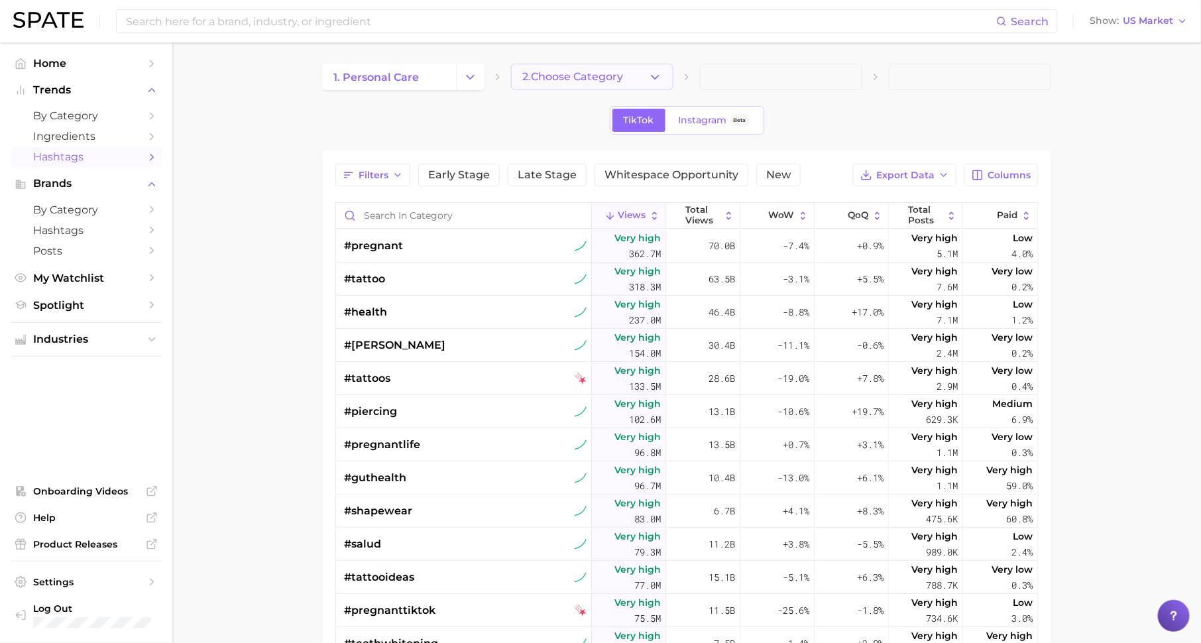
click at [554, 72] on span "2. Choose Category" at bounding box center [572, 77] width 101 height 12
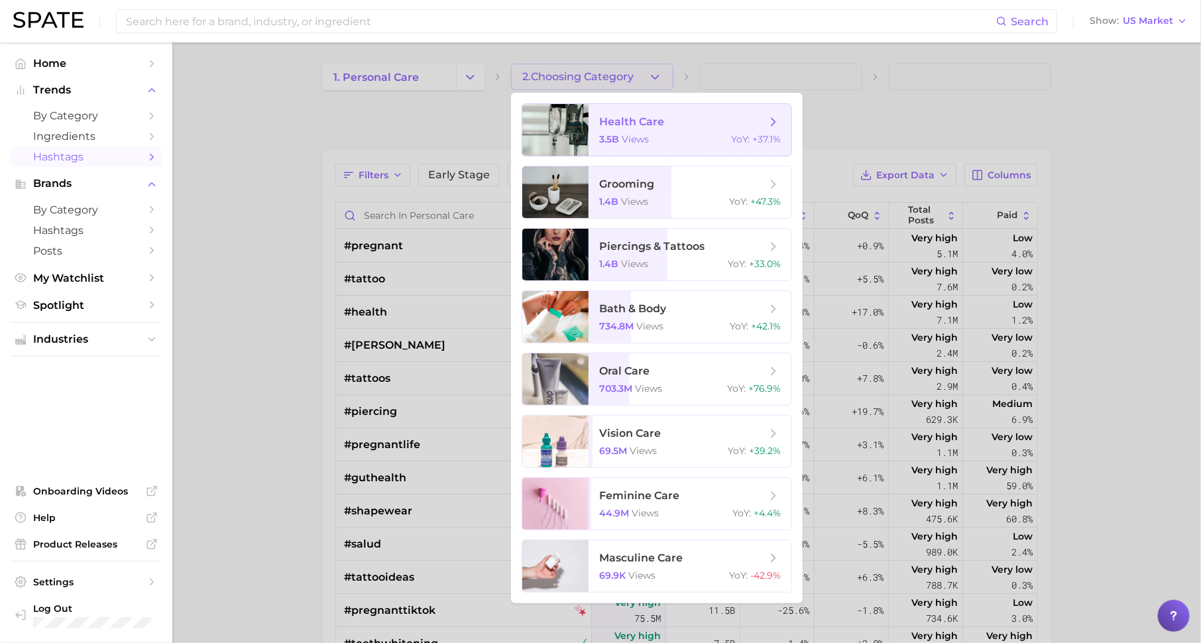
click at [605, 125] on span "health care" at bounding box center [631, 121] width 65 height 13
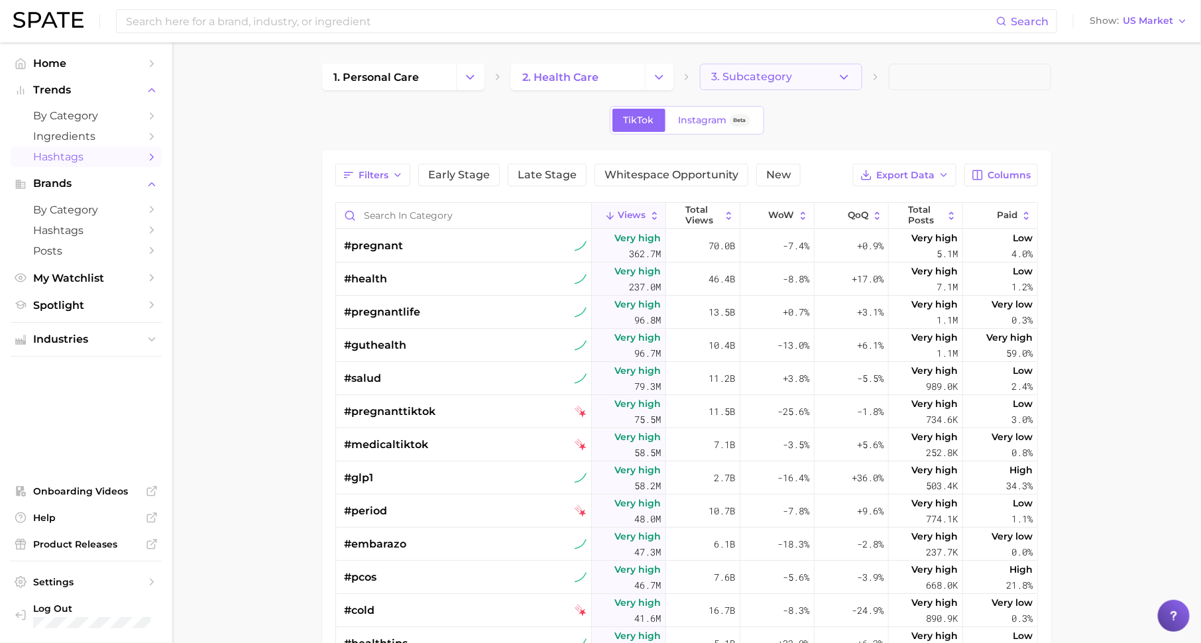
click at [782, 74] on span "3. Subcategory" at bounding box center [751, 77] width 81 height 12
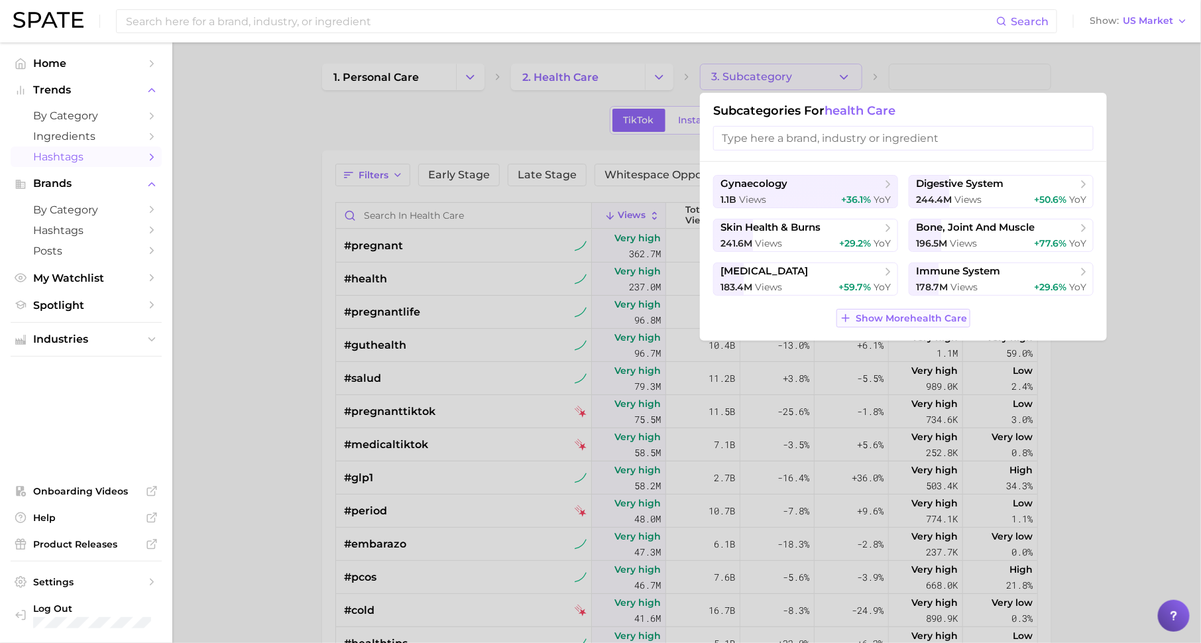
click at [901, 321] on span "Show More health care" at bounding box center [910, 318] width 111 height 11
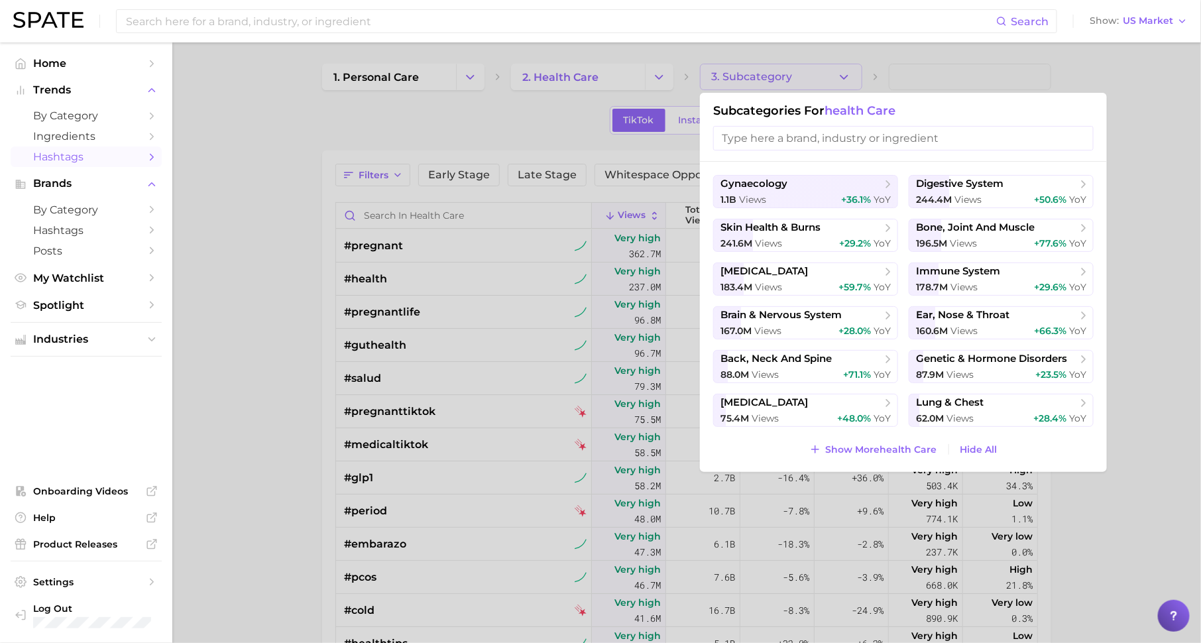
click at [295, 303] on div at bounding box center [600, 321] width 1201 height 643
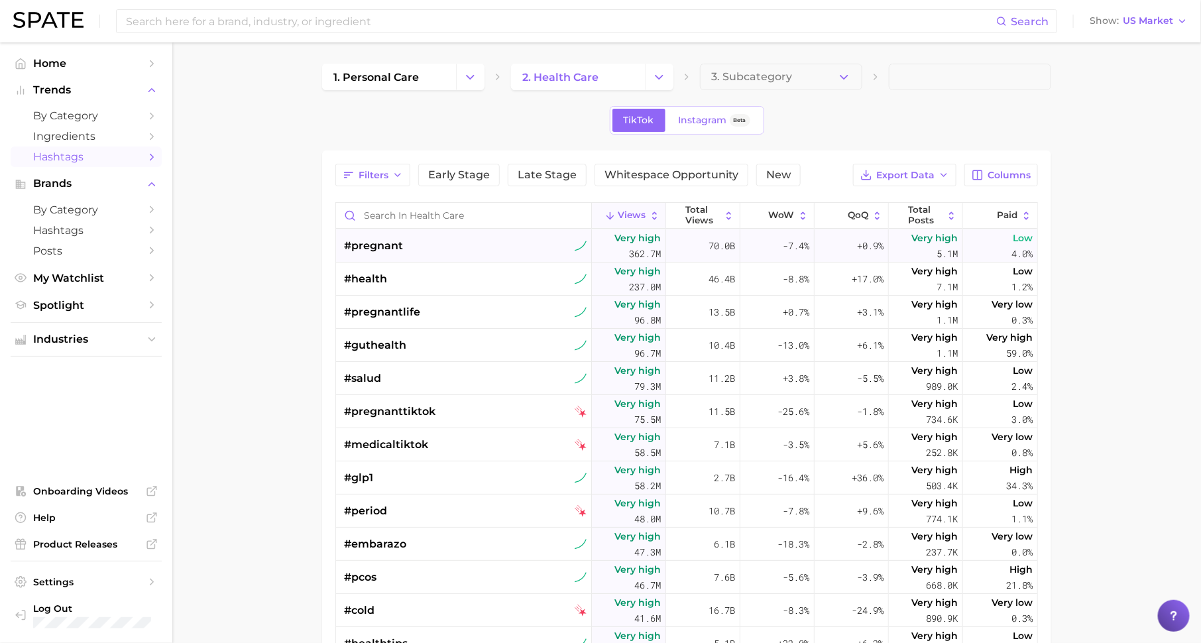
click at [502, 236] on div "#pregnant" at bounding box center [465, 245] width 242 height 33
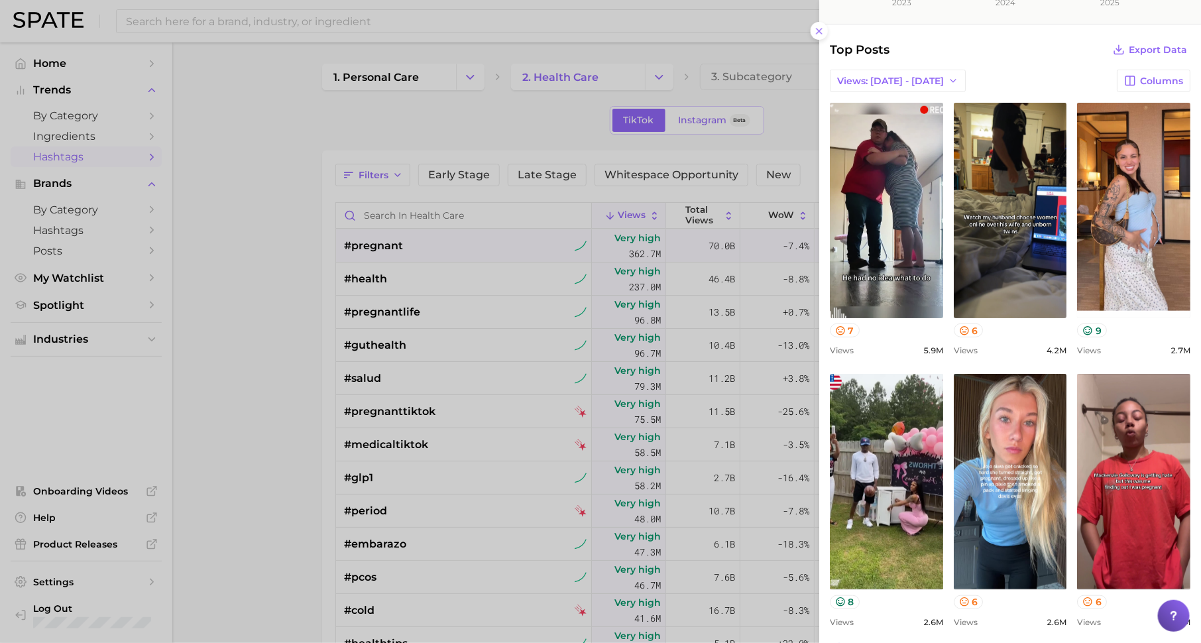
click at [258, 418] on div at bounding box center [600, 321] width 1201 height 643
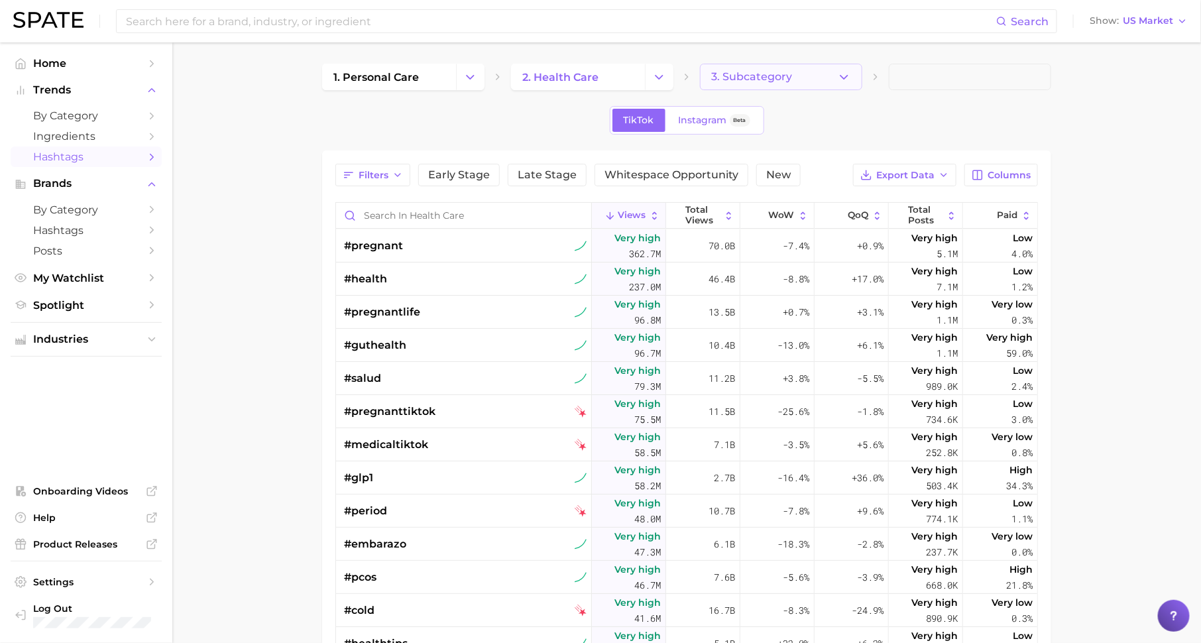
click at [750, 71] on span "3. Subcategory" at bounding box center [751, 77] width 81 height 12
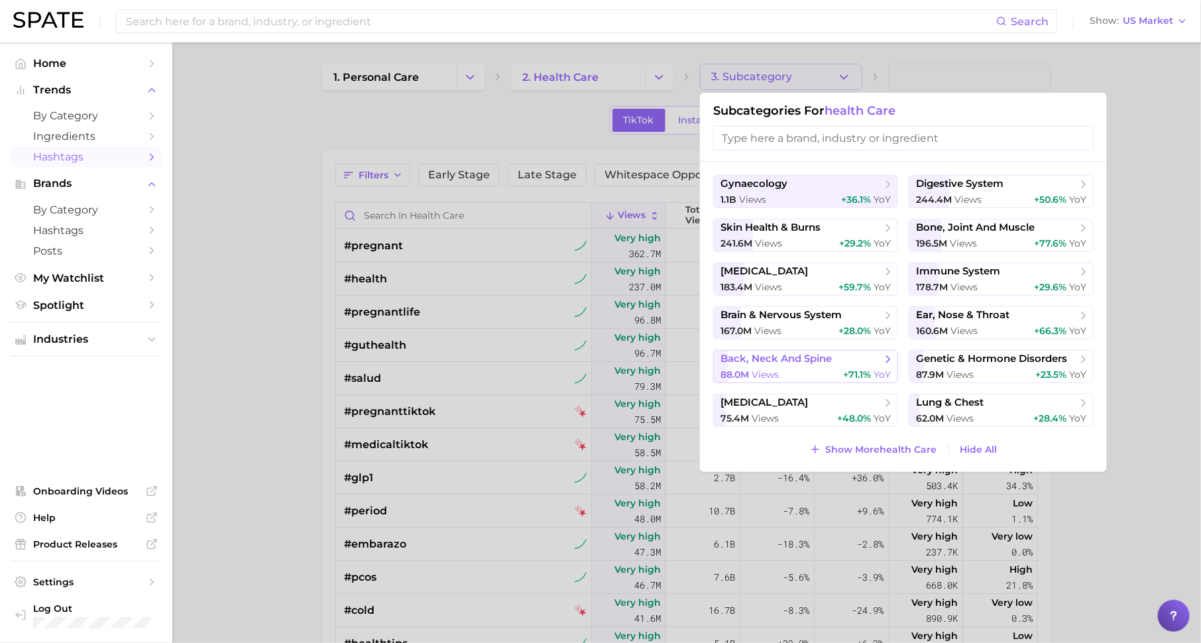
click at [814, 325] on div "167.0m views +28.0% YoY" at bounding box center [805, 331] width 170 height 13
click at [809, 321] on main "1. personal care 2. health care 3. Subcategory Subcategories for health care gy…" at bounding box center [686, 483] width 1028 height 882
click at [808, 321] on main "1. personal care 2. health care 3. Subcategory Subcategories for health care gy…" at bounding box center [686, 483] width 1028 height 882
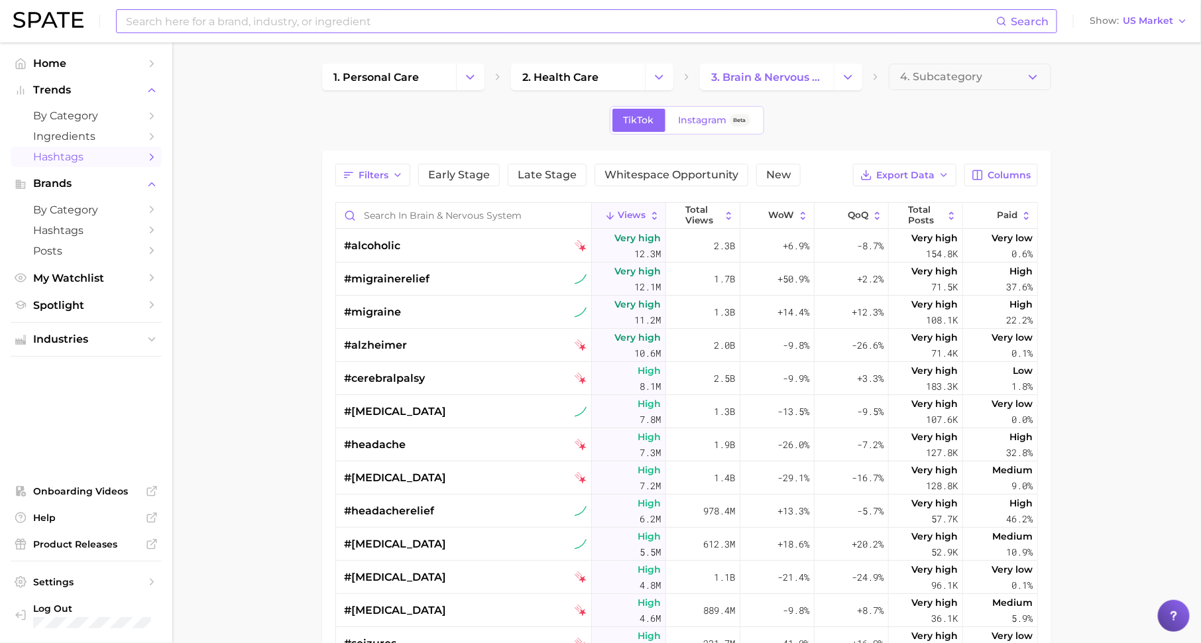
click at [385, 21] on input at bounding box center [560, 21] width 871 height 23
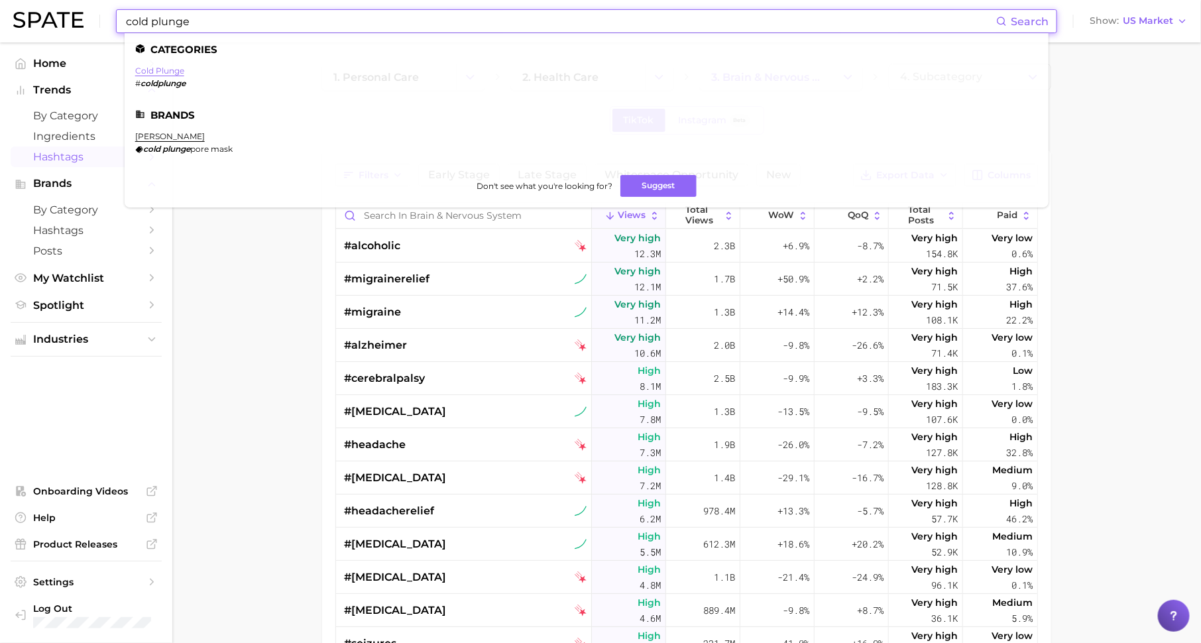
type input "cold plunge"
click at [164, 69] on link "cold plunge" at bounding box center [159, 71] width 49 height 10
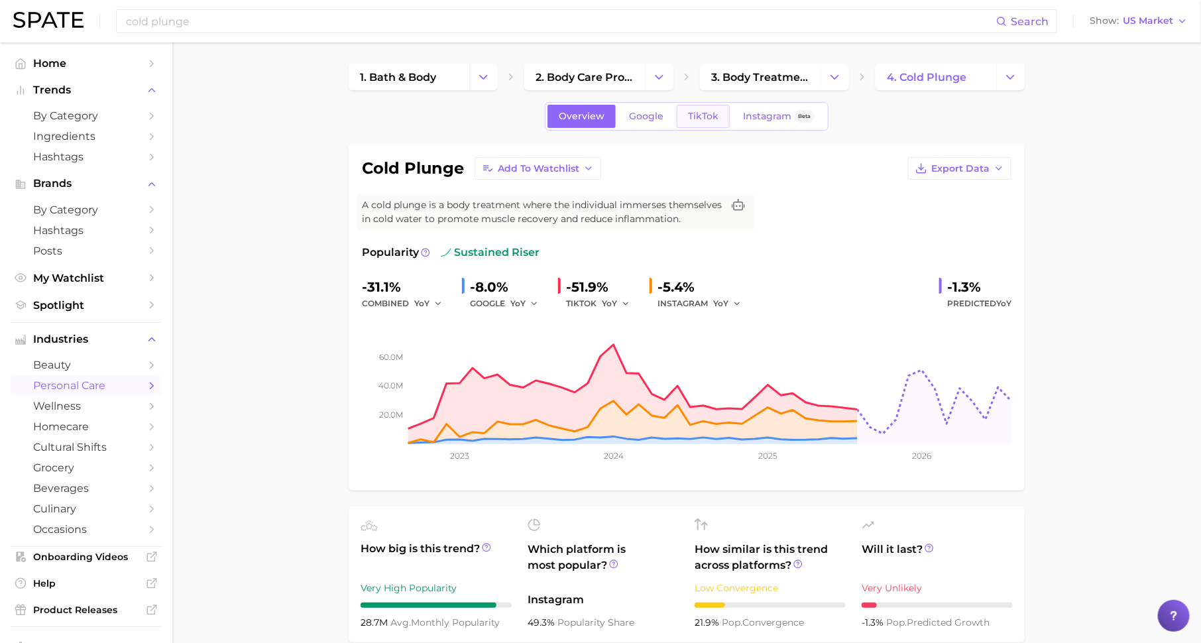
click at [710, 119] on span "TikTok" at bounding box center [703, 116] width 30 height 11
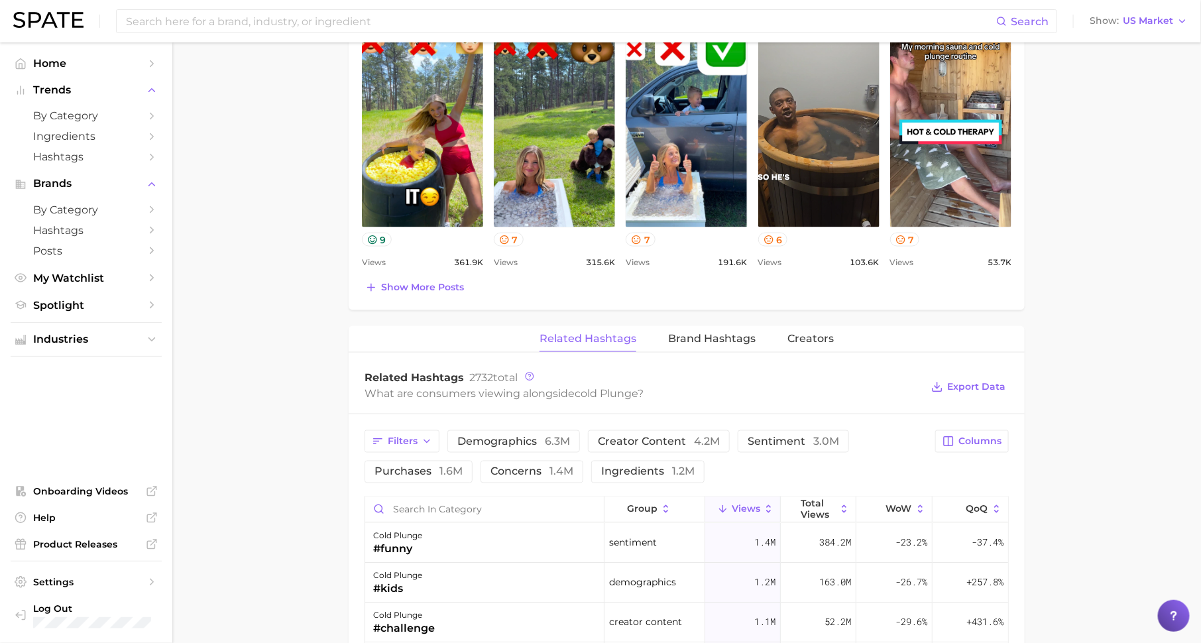
scroll to position [786, 0]
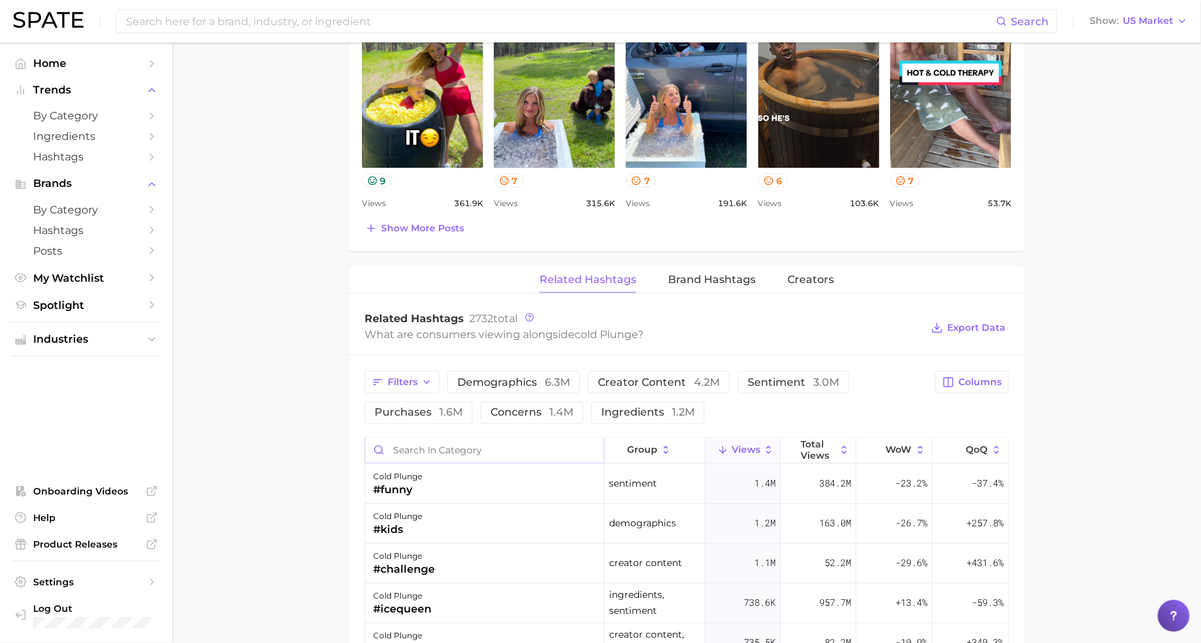
click at [527, 449] on input "Search in category" at bounding box center [484, 450] width 239 height 25
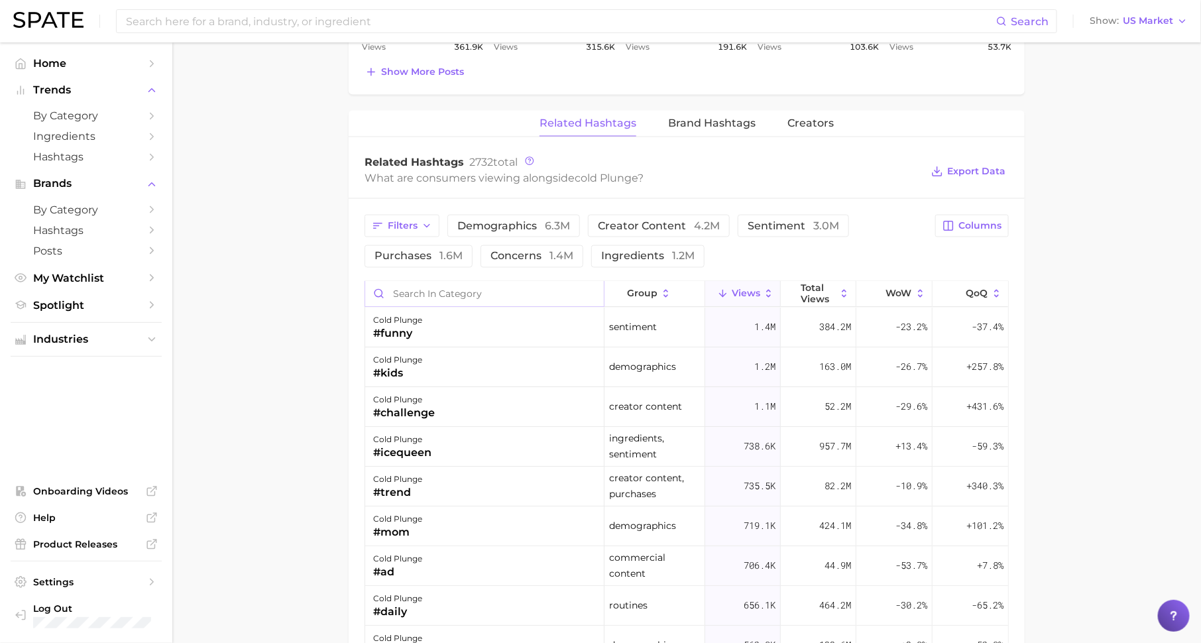
scroll to position [945, 0]
click at [411, 350] on div "cold plunge" at bounding box center [397, 358] width 49 height 16
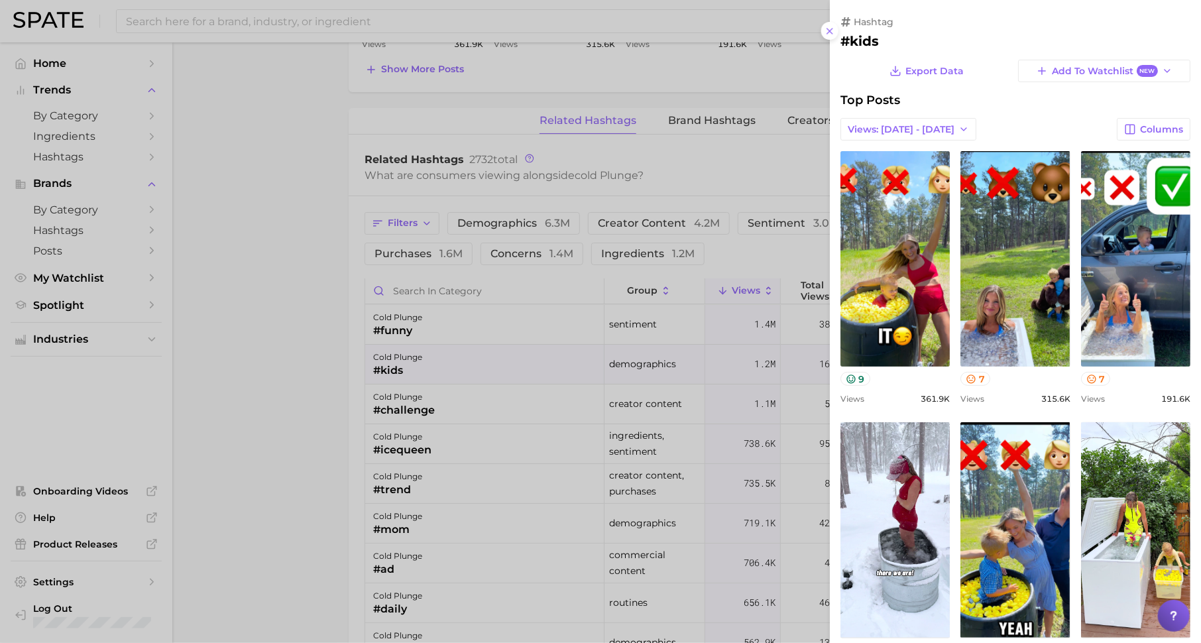
scroll to position [0, 0]
click at [303, 365] on div at bounding box center [600, 321] width 1201 height 643
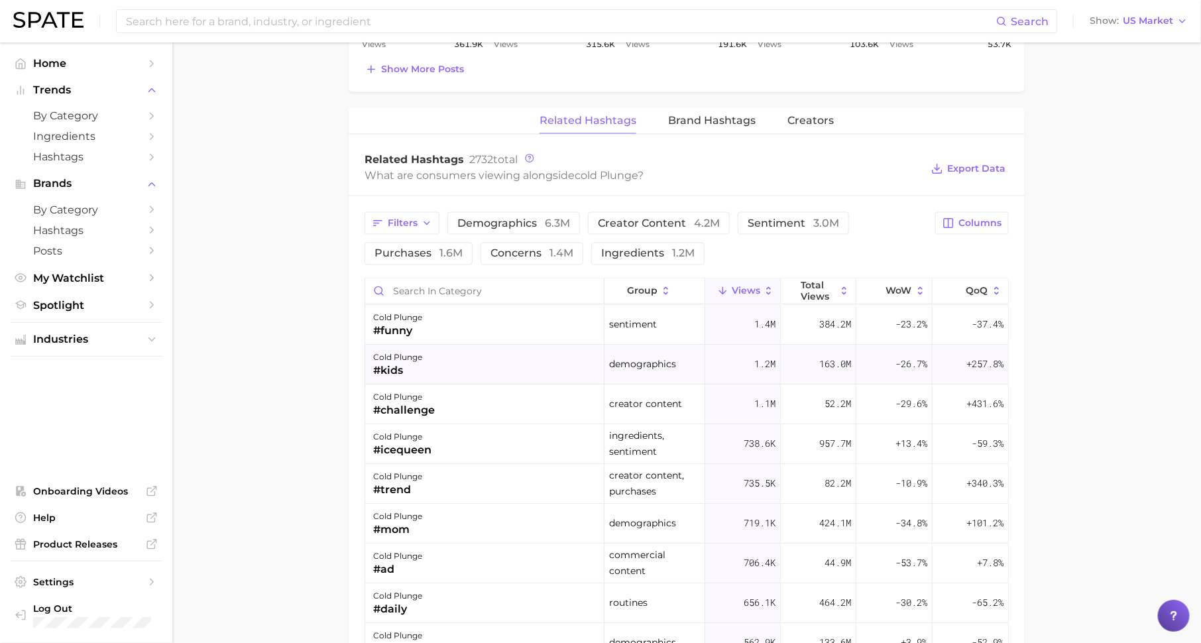
click at [481, 363] on div "cold plunge #kids" at bounding box center [484, 365] width 239 height 40
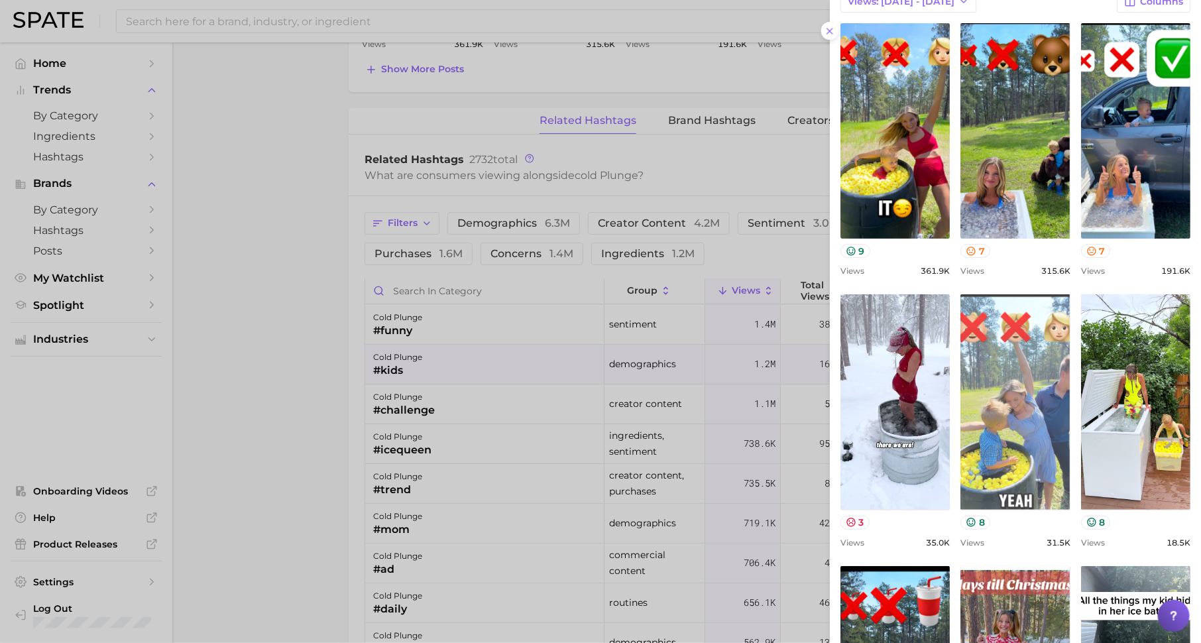
scroll to position [133, 0]
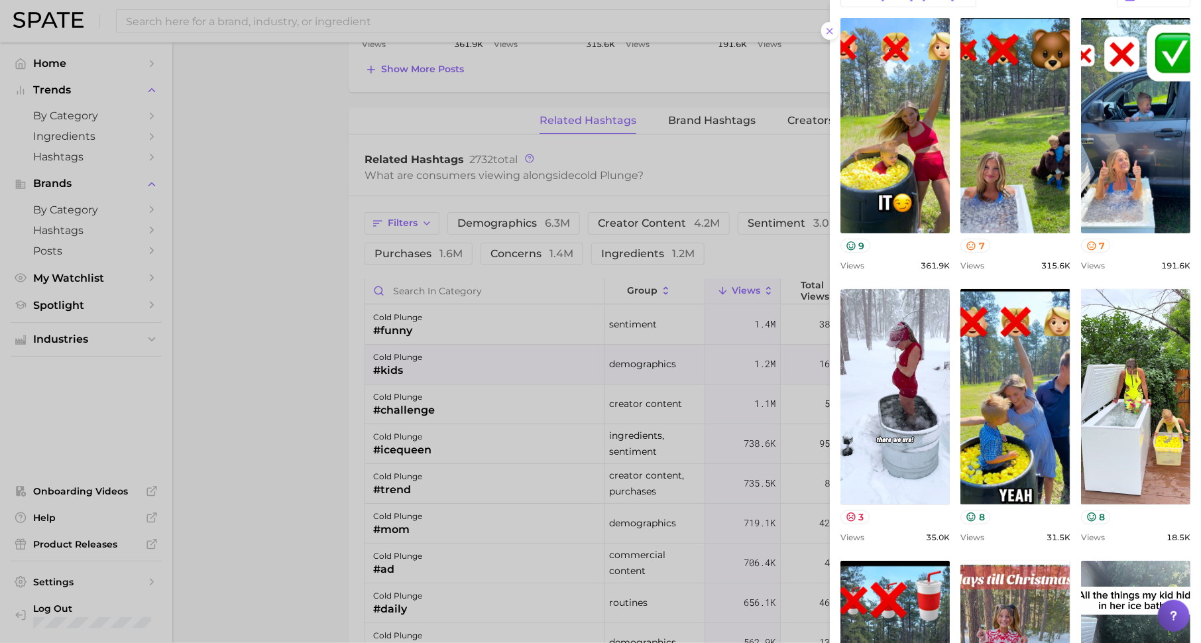
click at [335, 420] on div at bounding box center [600, 321] width 1201 height 643
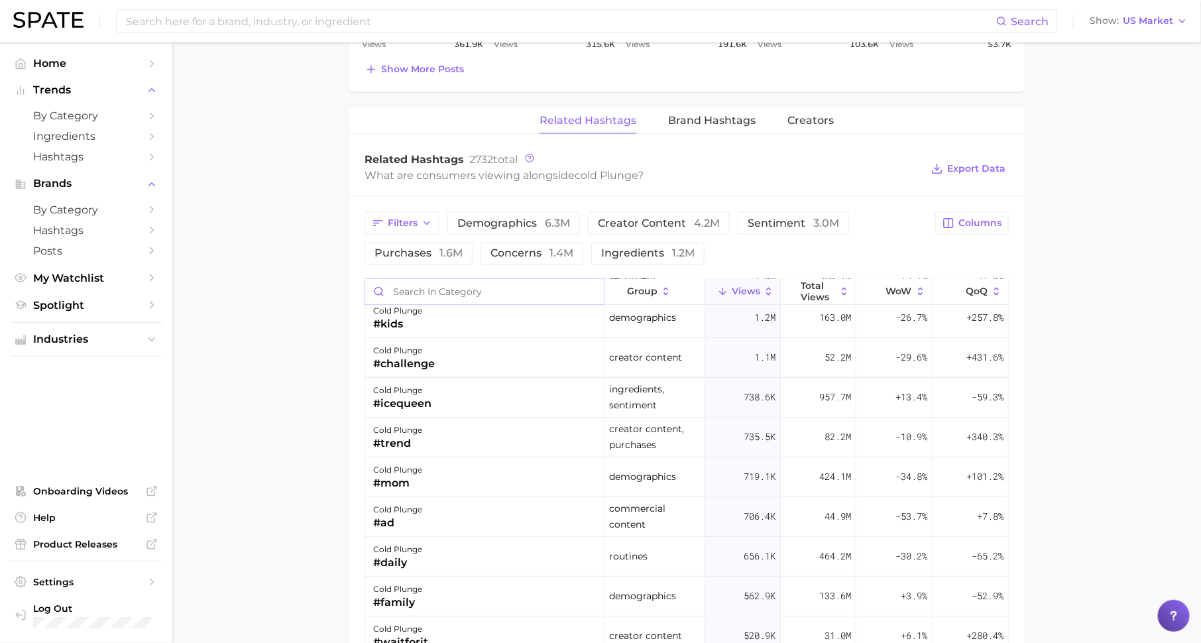
scroll to position [38, 0]
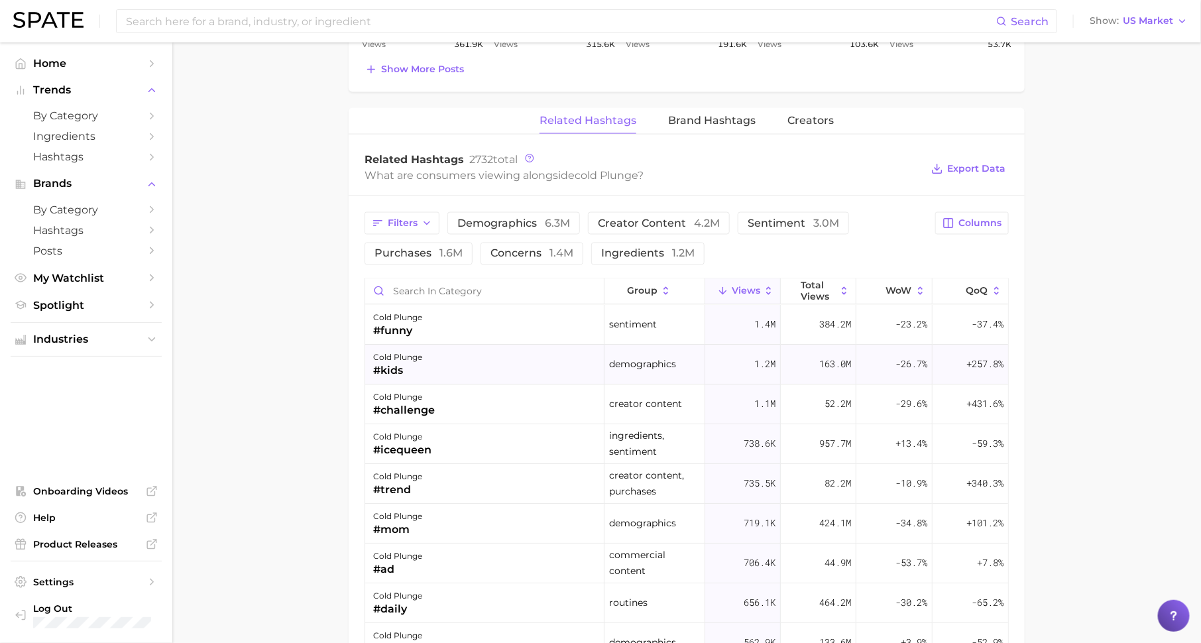
click at [408, 356] on div "cold plunge" at bounding box center [397, 358] width 49 height 16
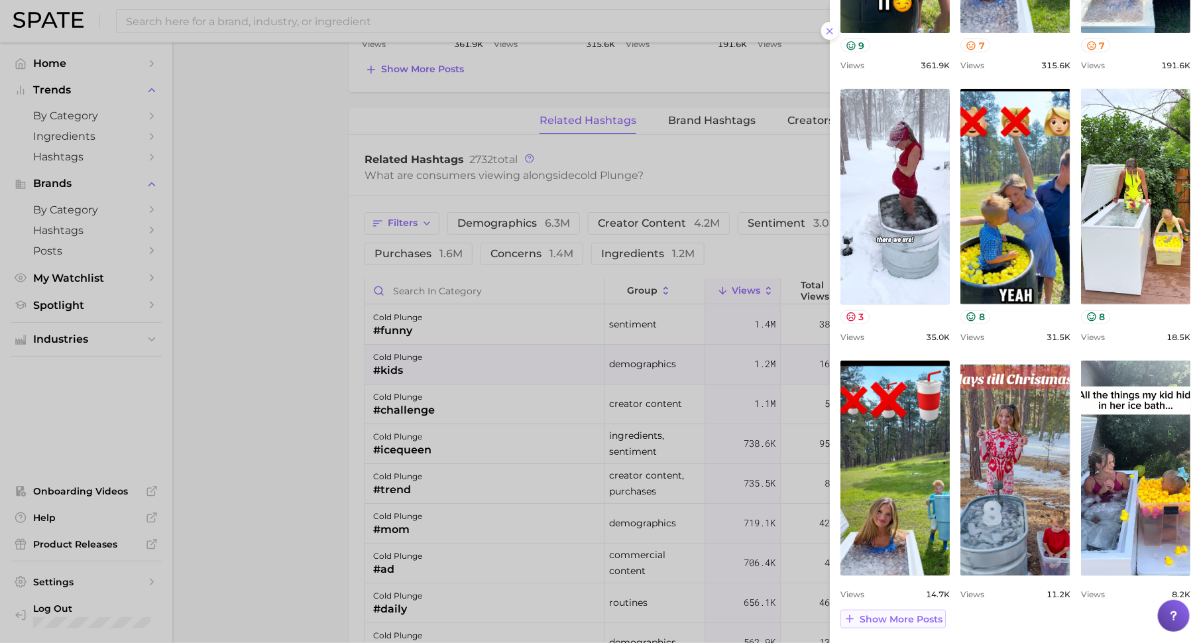
click at [919, 621] on span "Show more posts" at bounding box center [900, 619] width 83 height 11
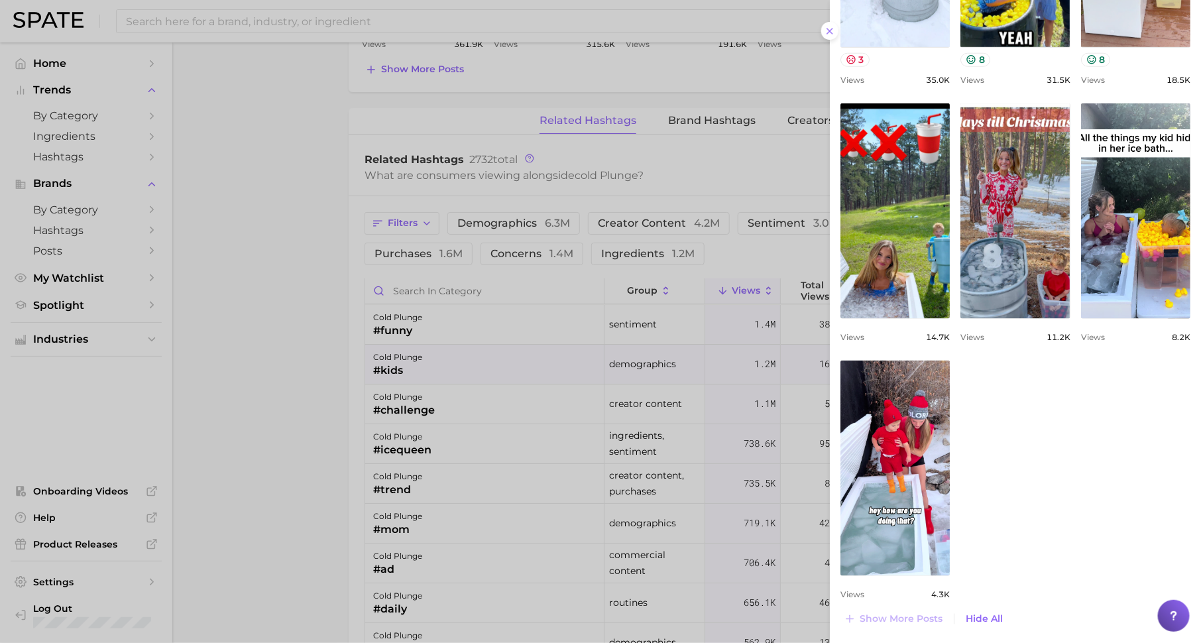
click at [330, 521] on div at bounding box center [600, 321] width 1201 height 643
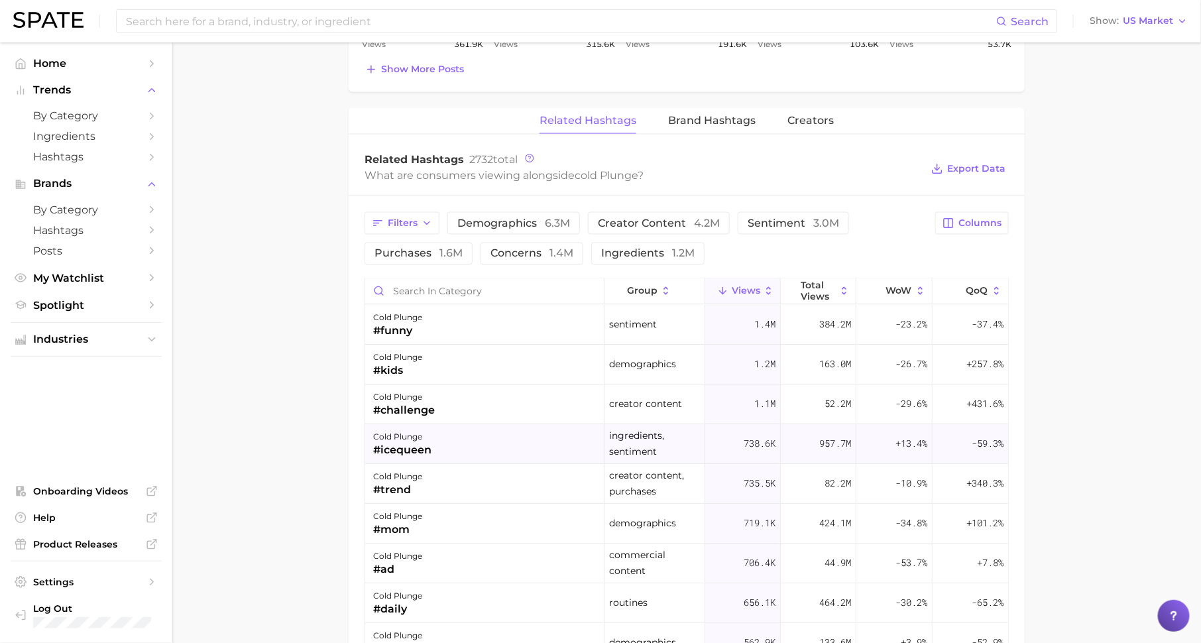
click at [447, 451] on div "cold plunge #icequeen" at bounding box center [484, 445] width 239 height 40
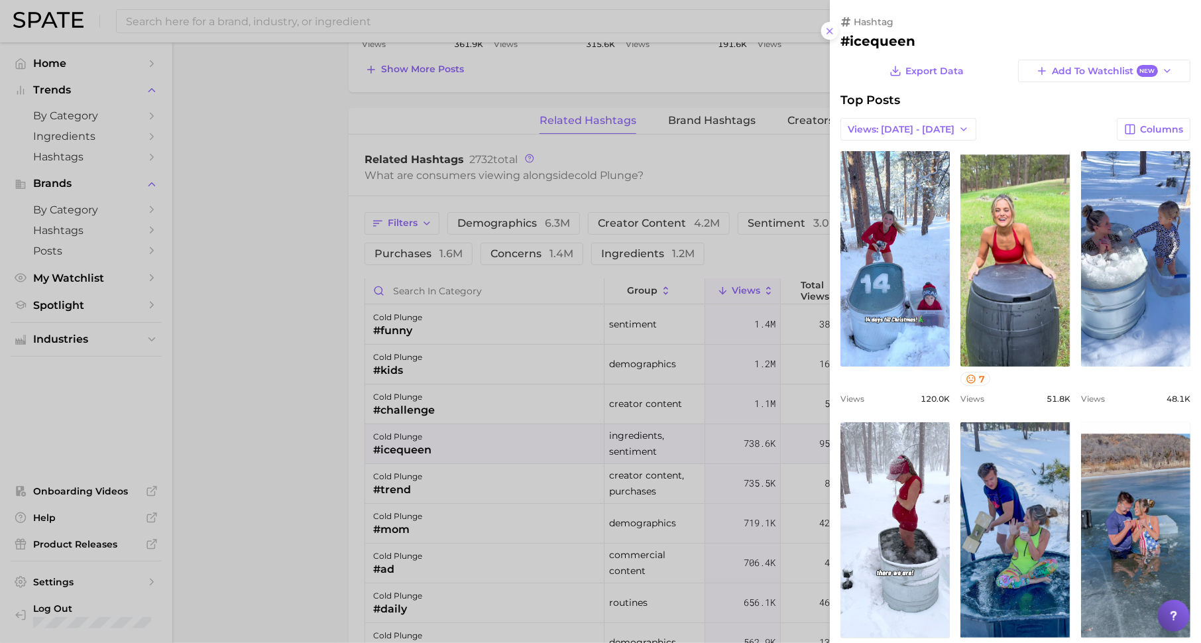
click at [504, 492] on div at bounding box center [600, 321] width 1201 height 643
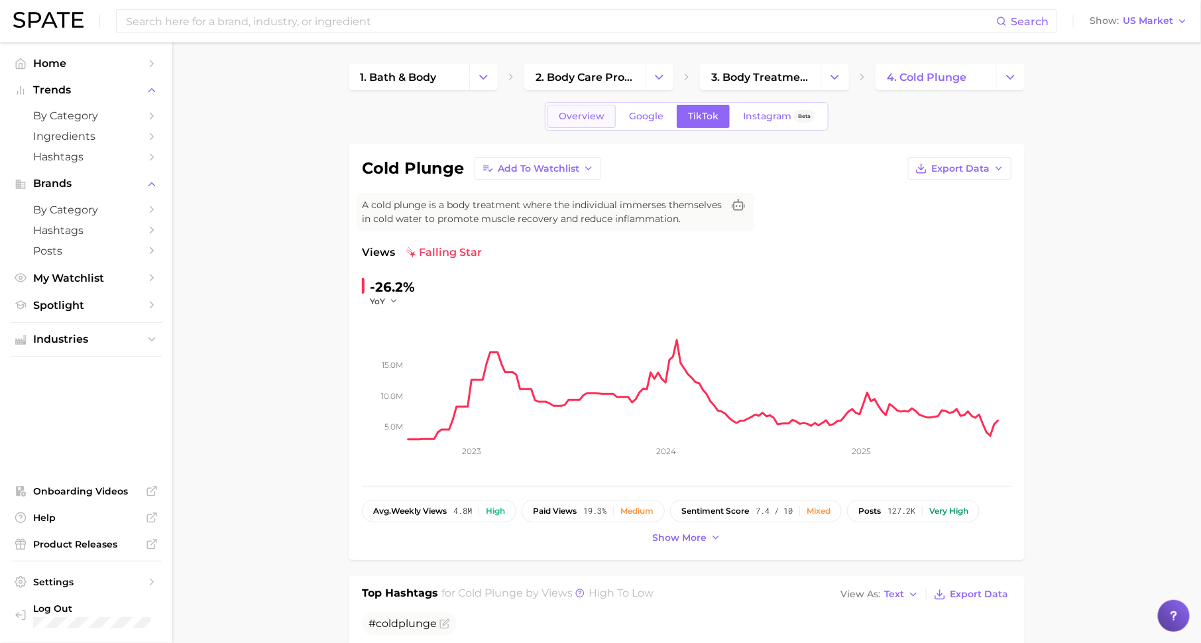
click at [565, 122] on link "Overview" at bounding box center [581, 116] width 68 height 23
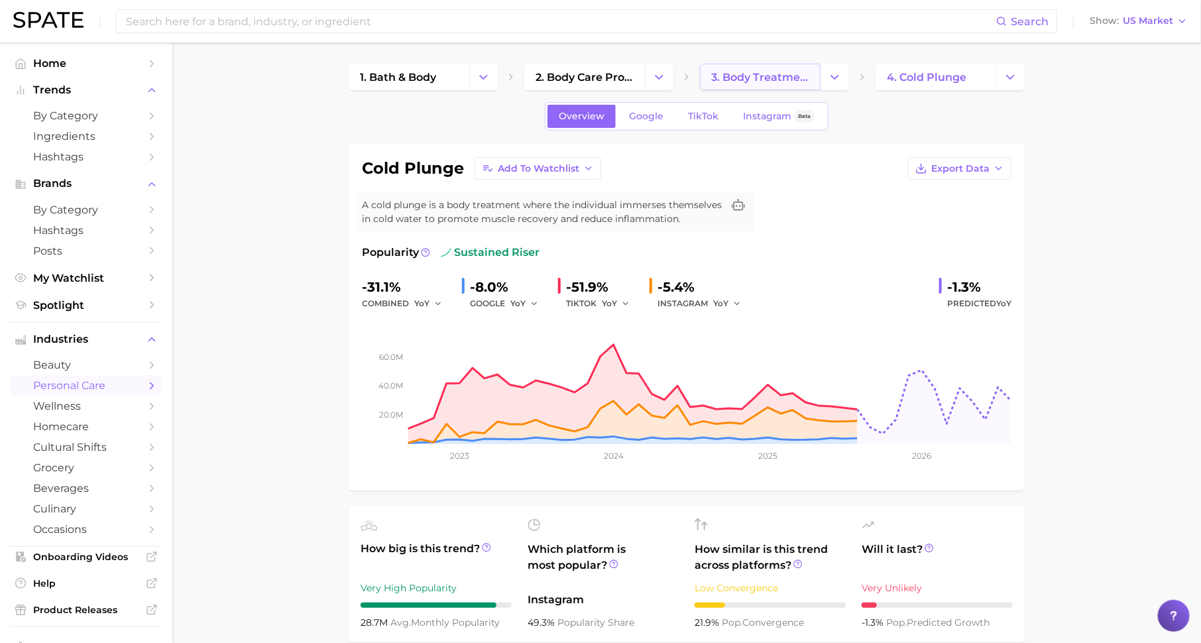
click at [765, 78] on span "3. body treatments" at bounding box center [760, 77] width 98 height 13
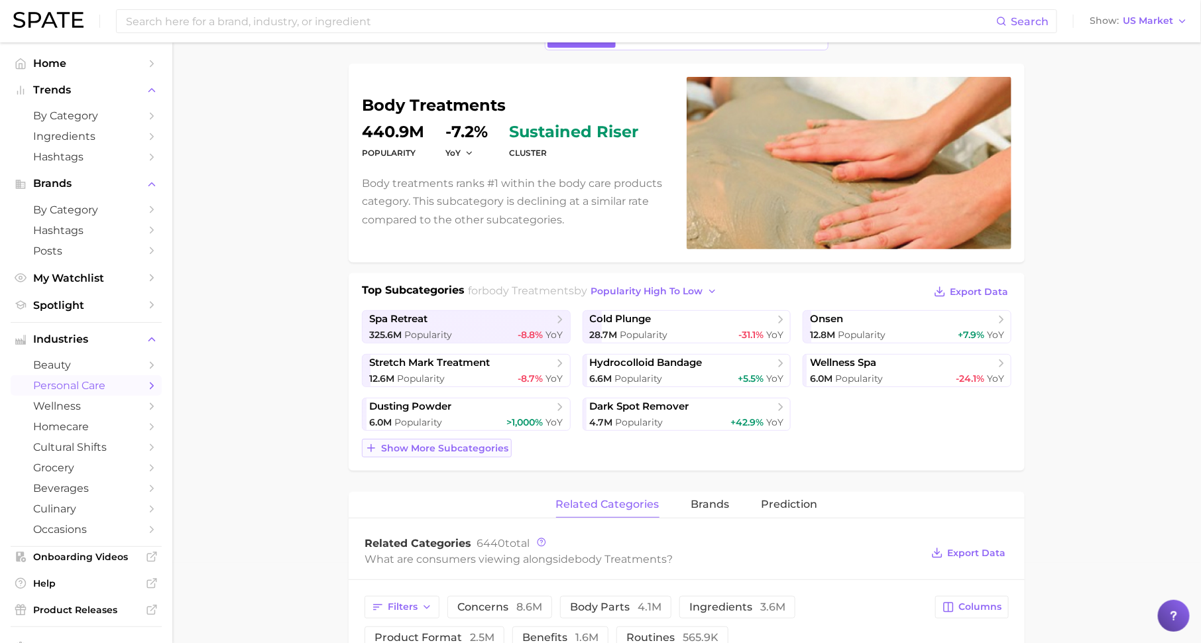
click at [506, 443] on button "Show more subcategories" at bounding box center [437, 448] width 150 height 19
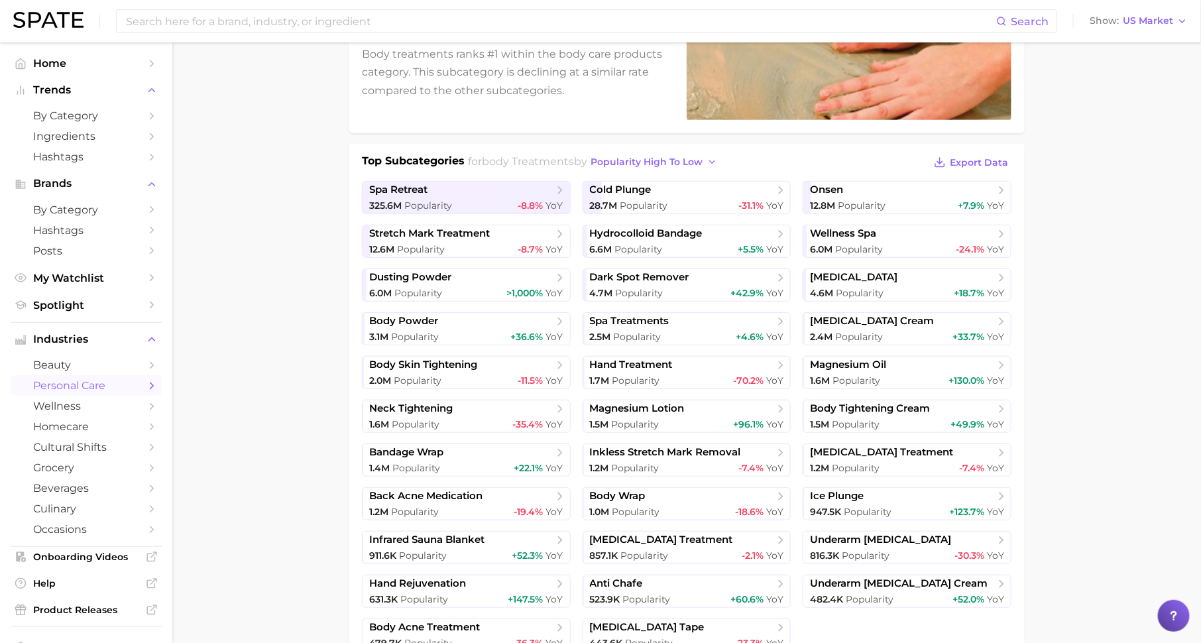
click at [627, 150] on div "Top Subcategories for body treatments by popularity high to low Export Data spa…" at bounding box center [686, 417] width 676 height 547
click at [627, 153] on button "popularity high to low" at bounding box center [654, 162] width 133 height 18
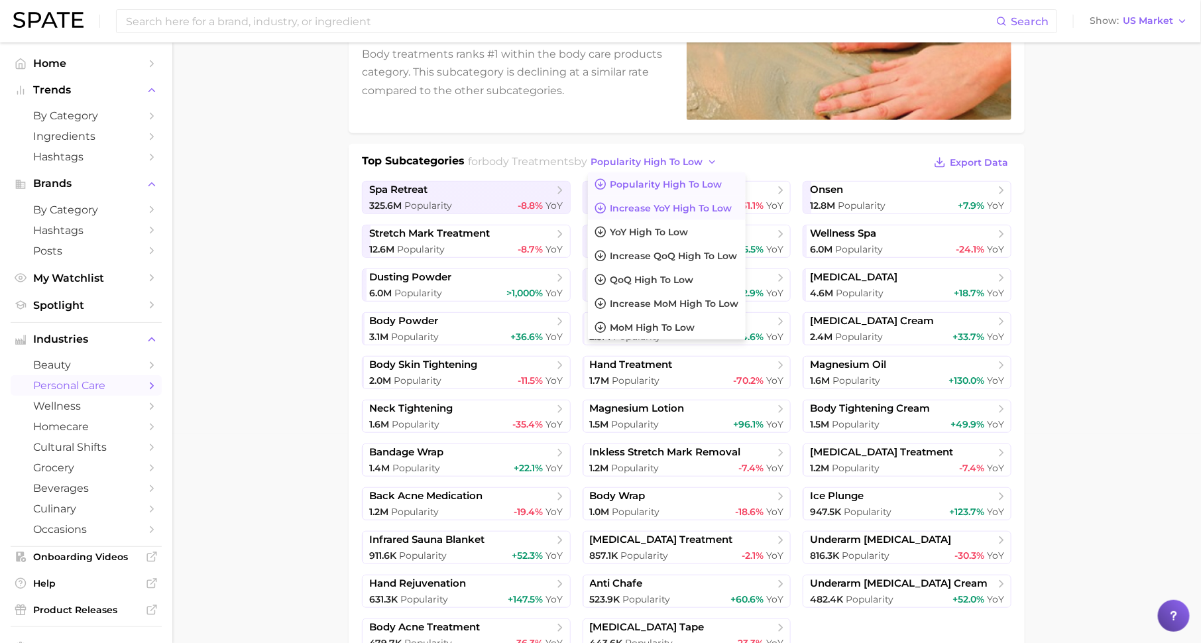
click at [650, 207] on span "Increase YoY high to low" at bounding box center [671, 208] width 122 height 11
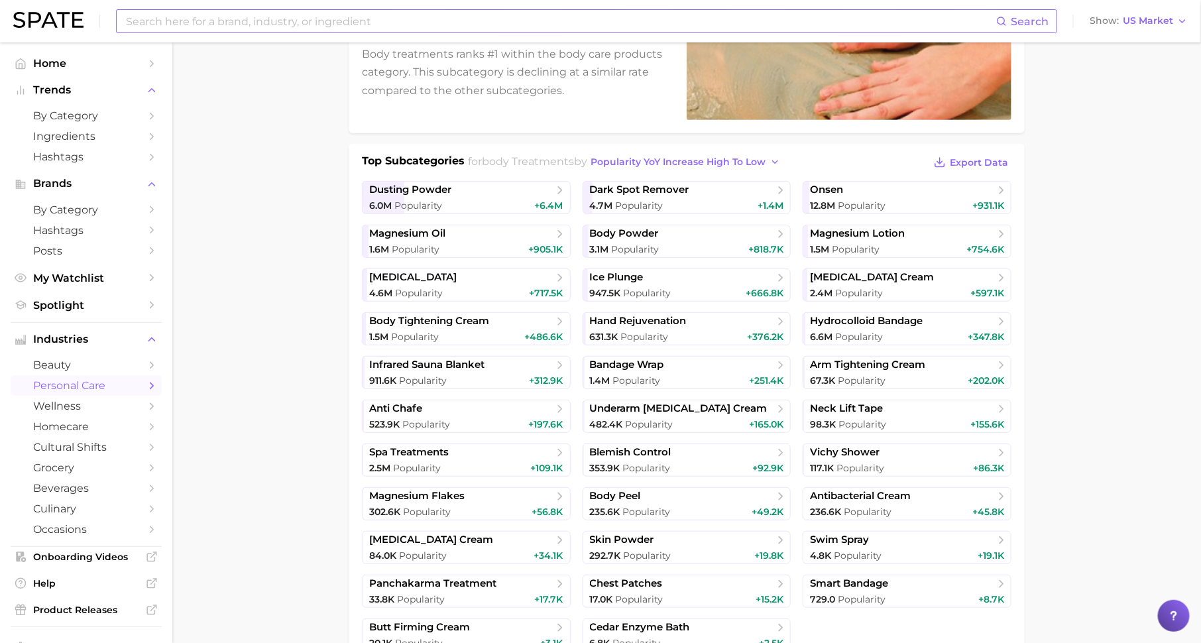
click at [477, 21] on input at bounding box center [560, 21] width 871 height 23
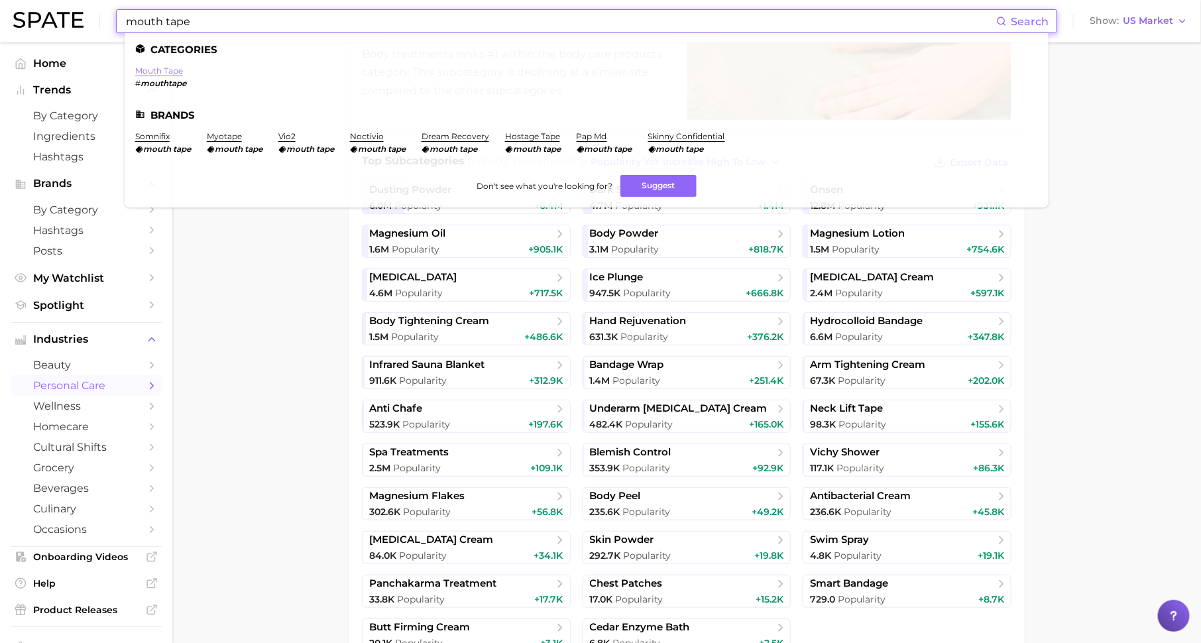
type input "mouth tape"
click at [168, 74] on link "mouth tape" at bounding box center [159, 71] width 48 height 10
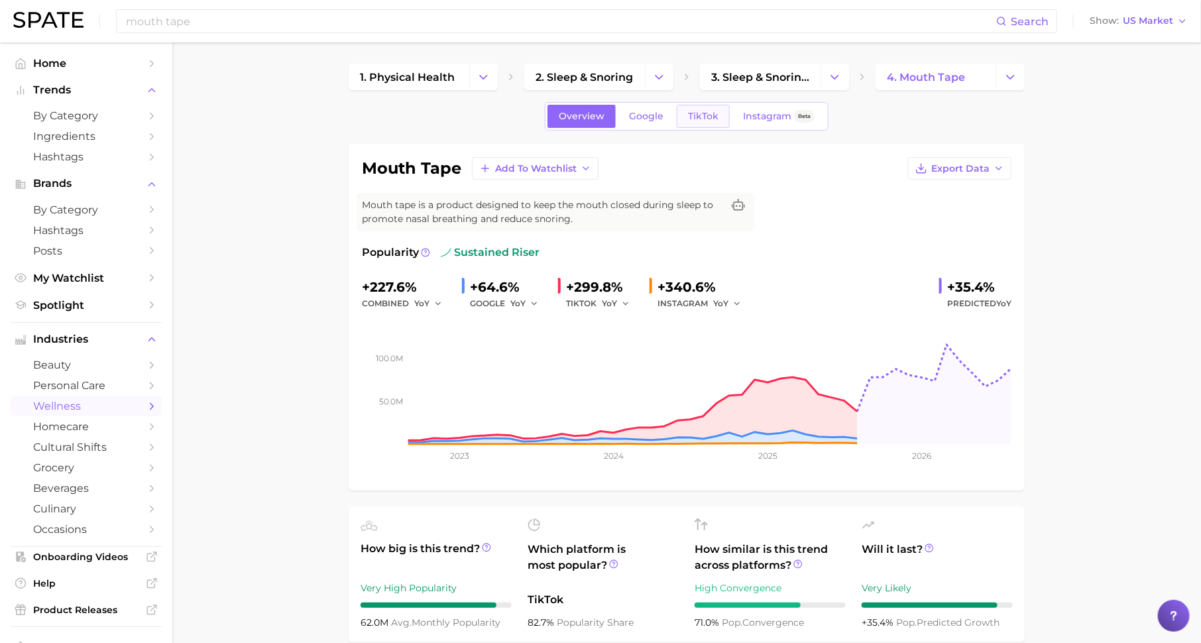
click at [701, 112] on span "TikTok" at bounding box center [703, 116] width 30 height 11
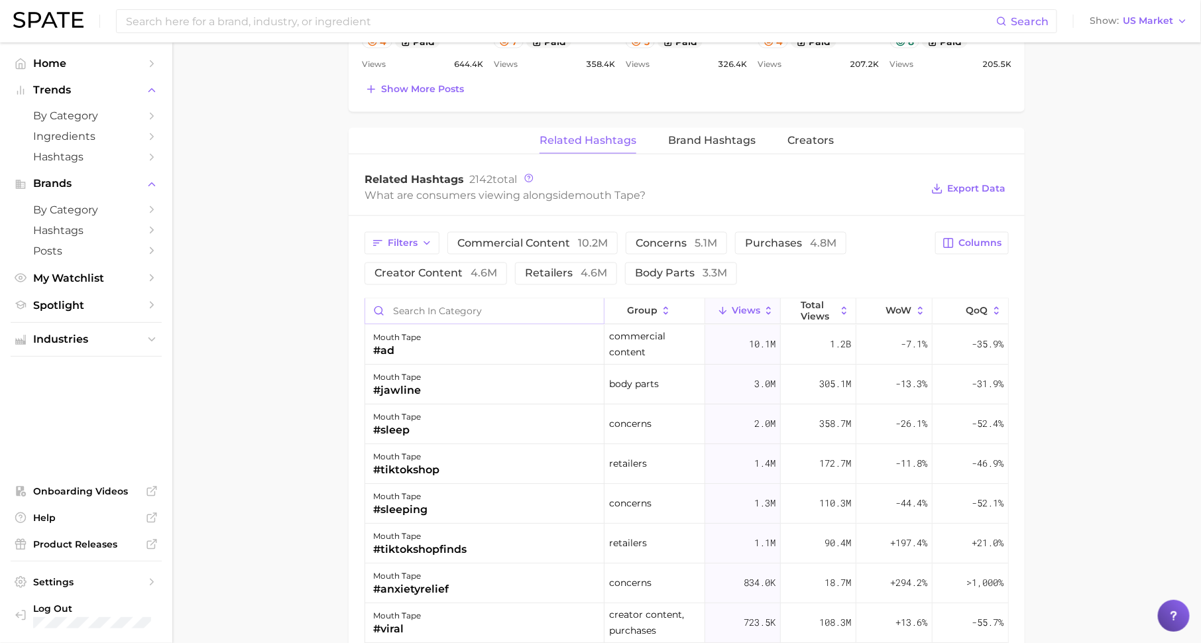
click at [577, 306] on input "Search in category" at bounding box center [484, 311] width 239 height 25
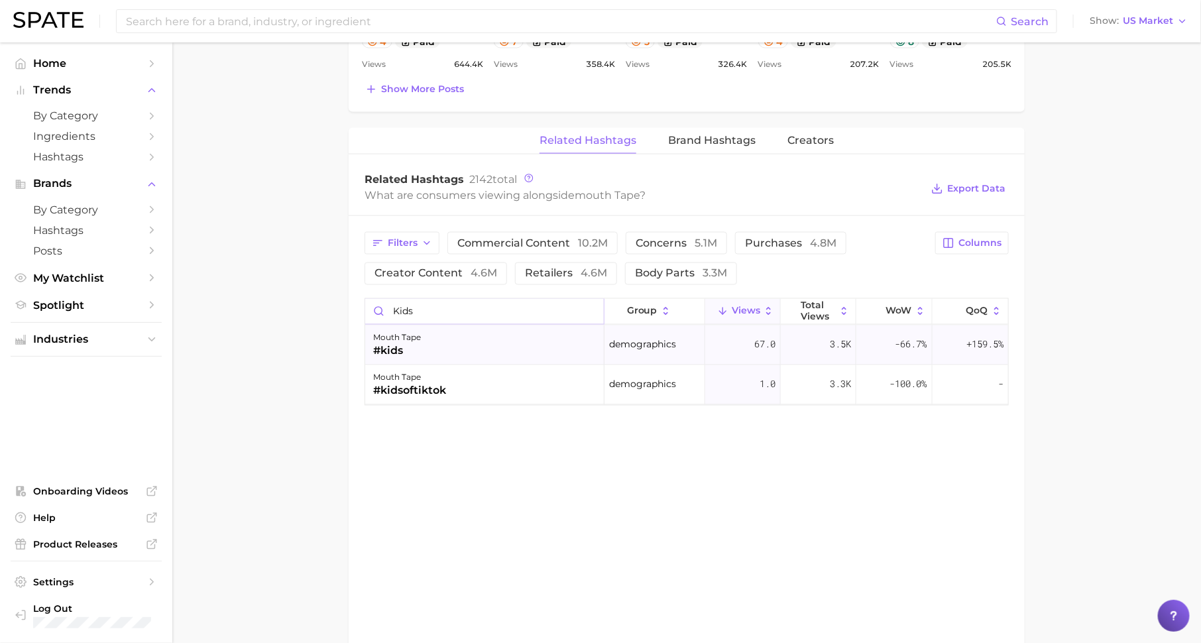
type input "kids"
click at [469, 332] on div "mouth tape #kids" at bounding box center [484, 345] width 239 height 40
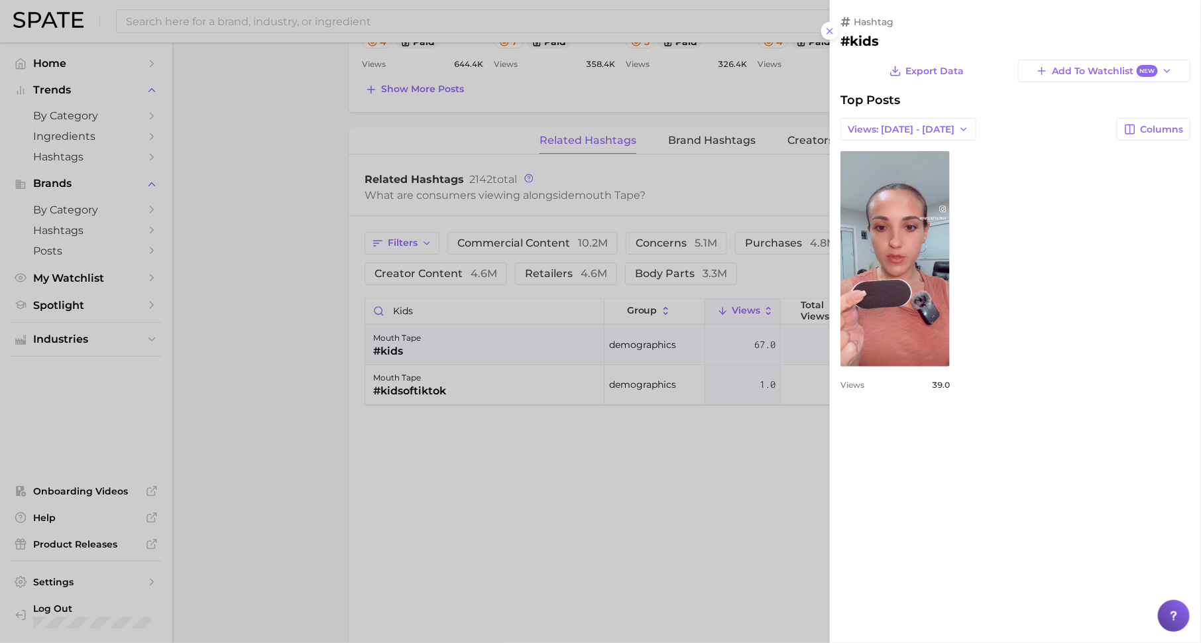
click at [478, 466] on div at bounding box center [600, 321] width 1201 height 643
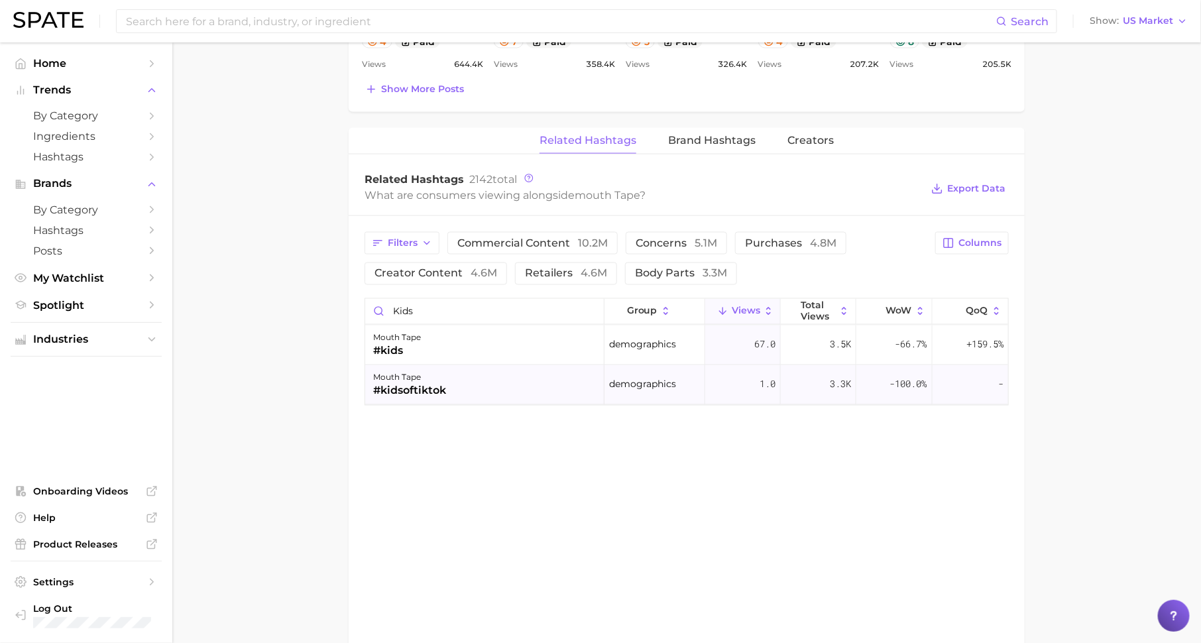
click at [453, 382] on div "mouth tape #kidsoftiktok" at bounding box center [484, 385] width 239 height 40
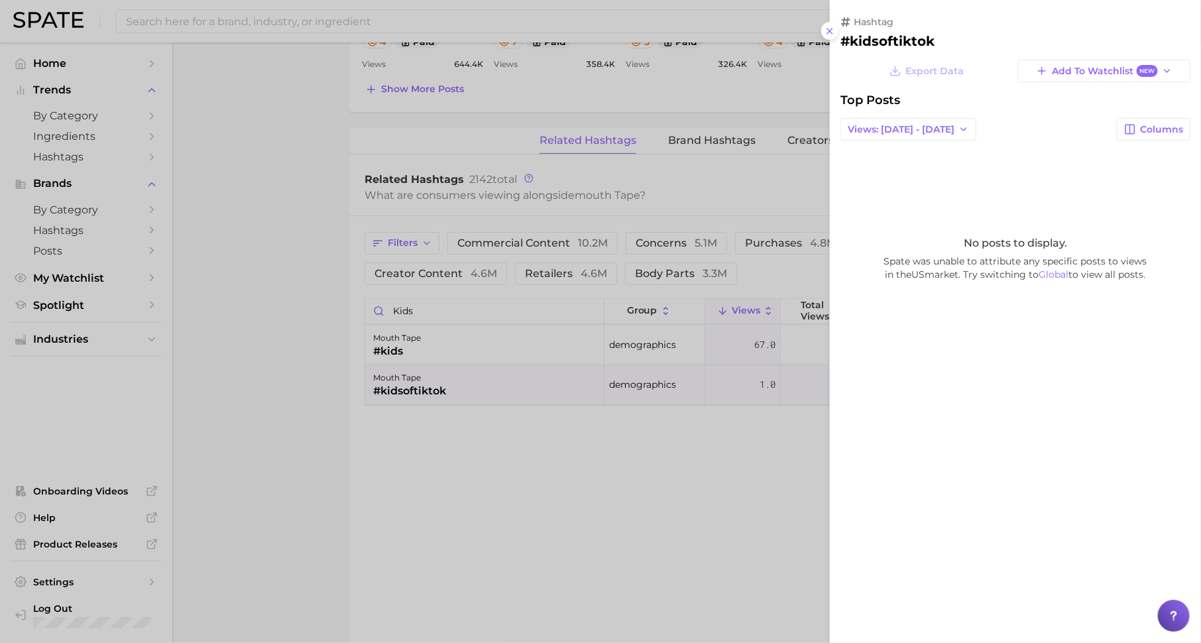
click at [475, 445] on div at bounding box center [600, 321] width 1201 height 643
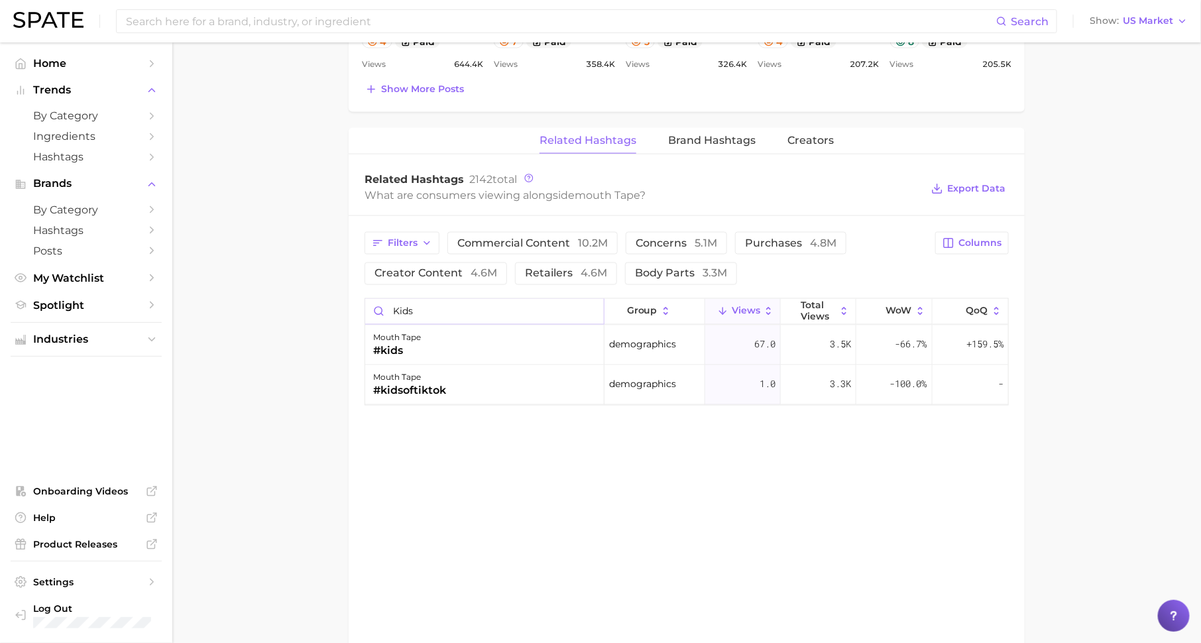
click at [592, 306] on input "kids" at bounding box center [484, 311] width 239 height 25
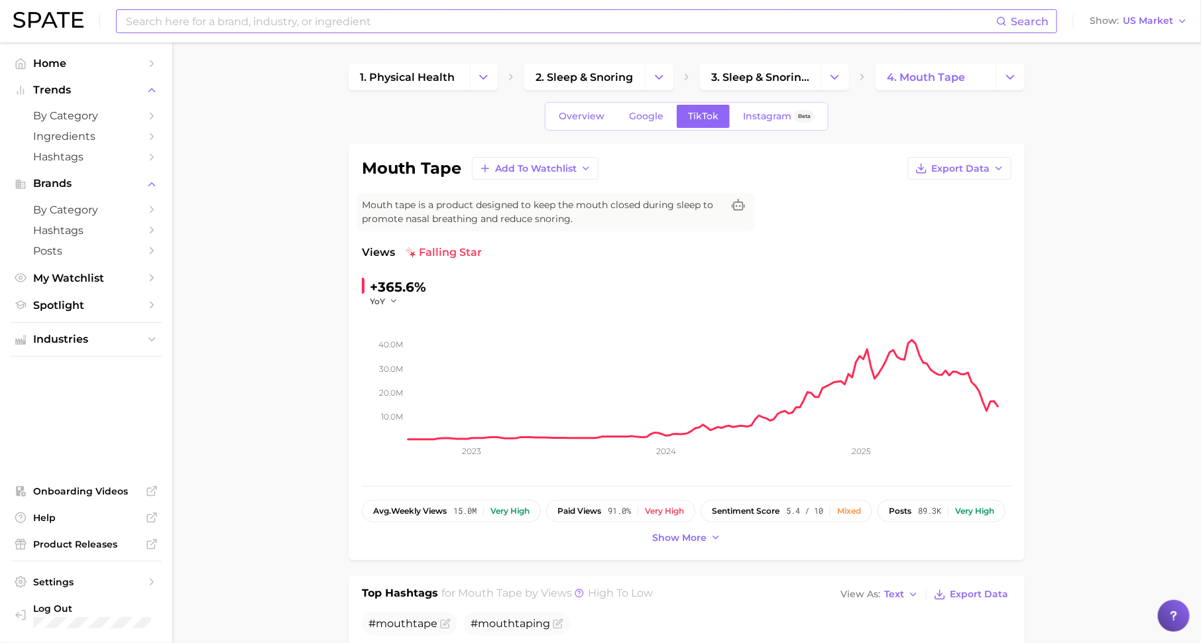
click at [664, 15] on input at bounding box center [560, 21] width 871 height 23
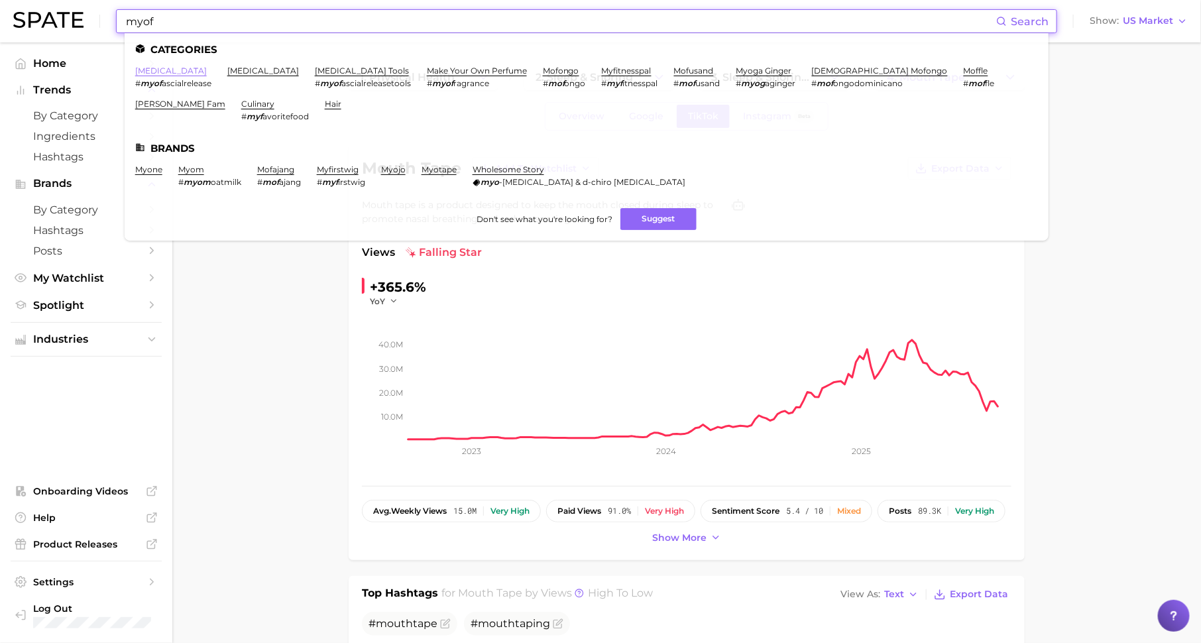
type input "myof"
click at [174, 68] on link "[MEDICAL_DATA]" at bounding box center [171, 71] width 72 height 10
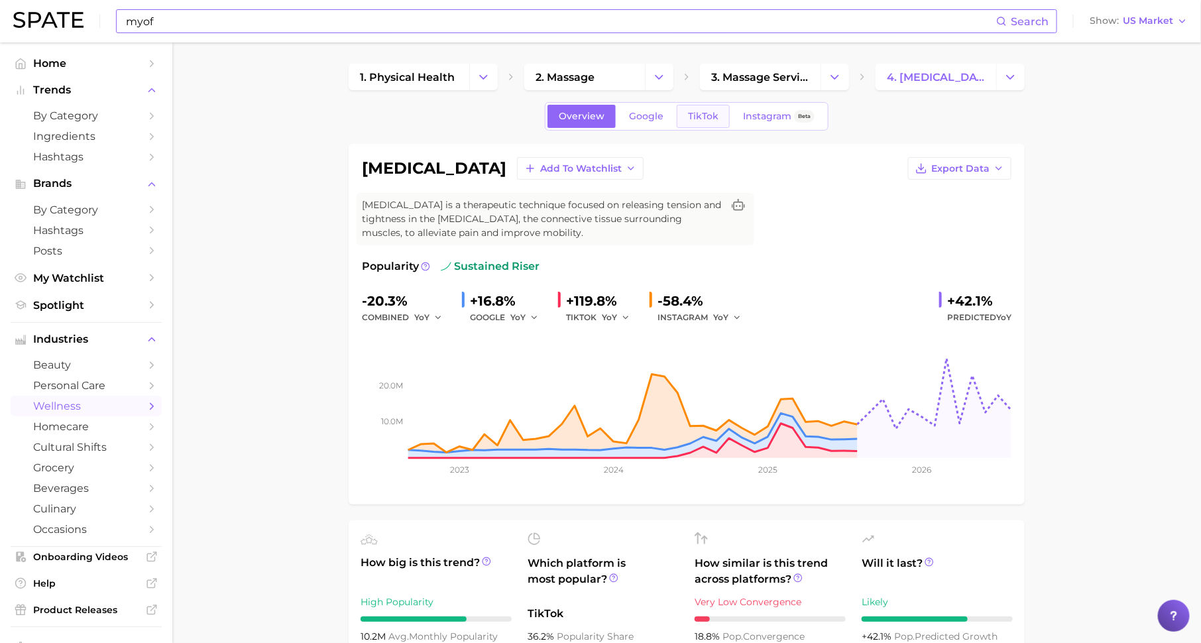
click at [705, 111] on span "TikTok" at bounding box center [703, 116] width 30 height 11
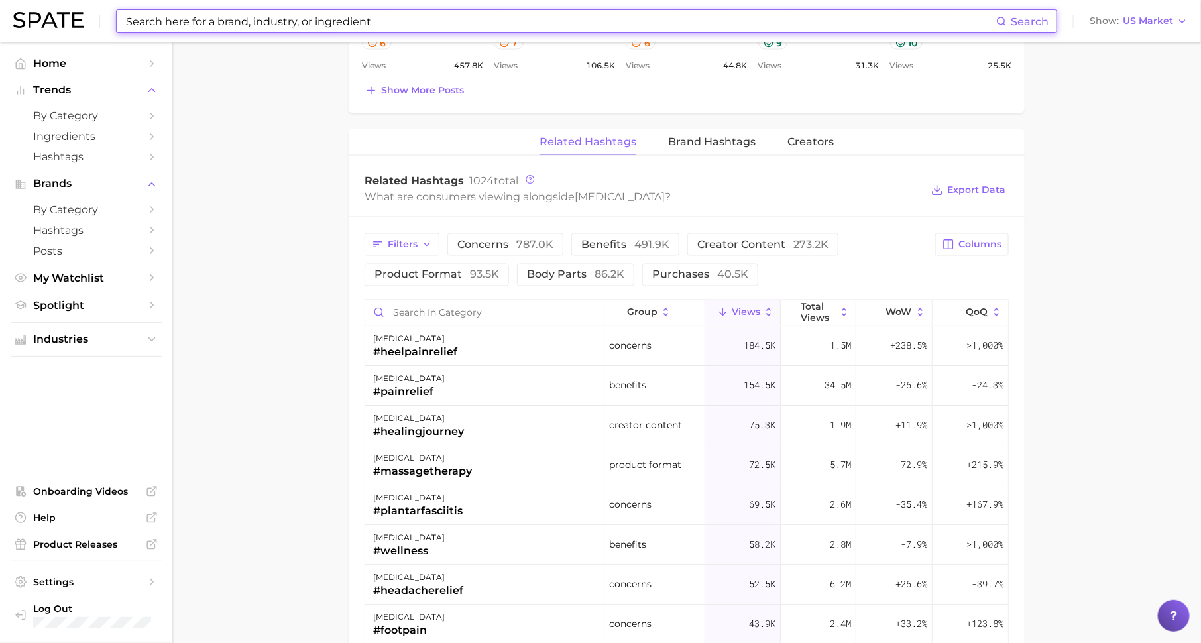
scroll to position [1037, 0]
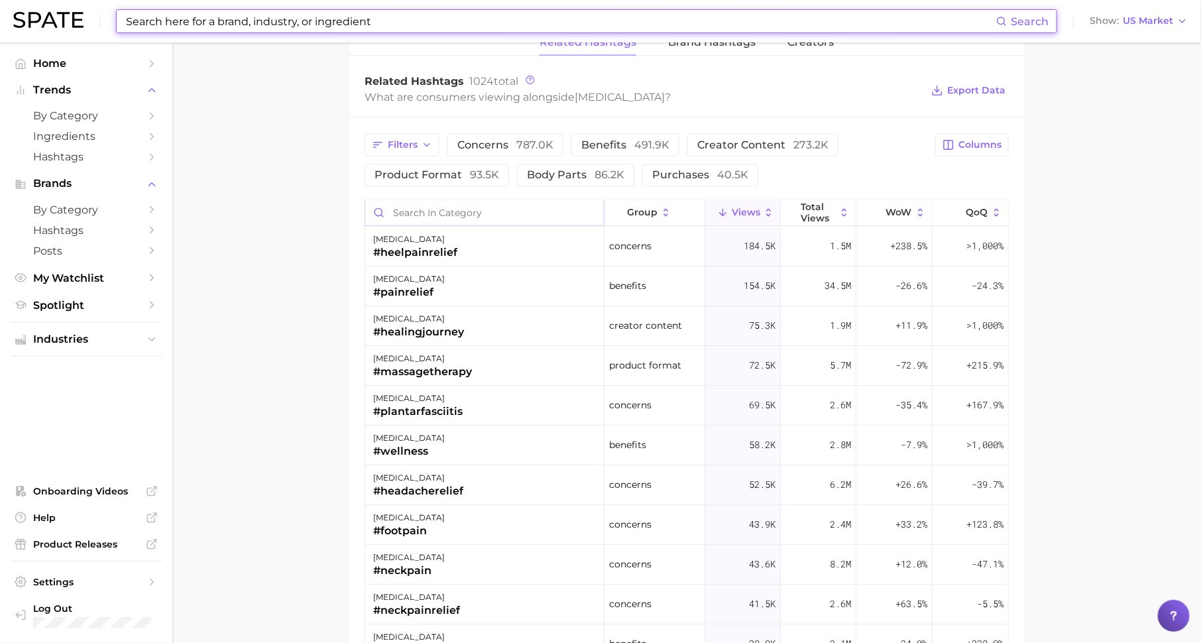
click at [487, 213] on input "Search in category" at bounding box center [484, 213] width 239 height 25
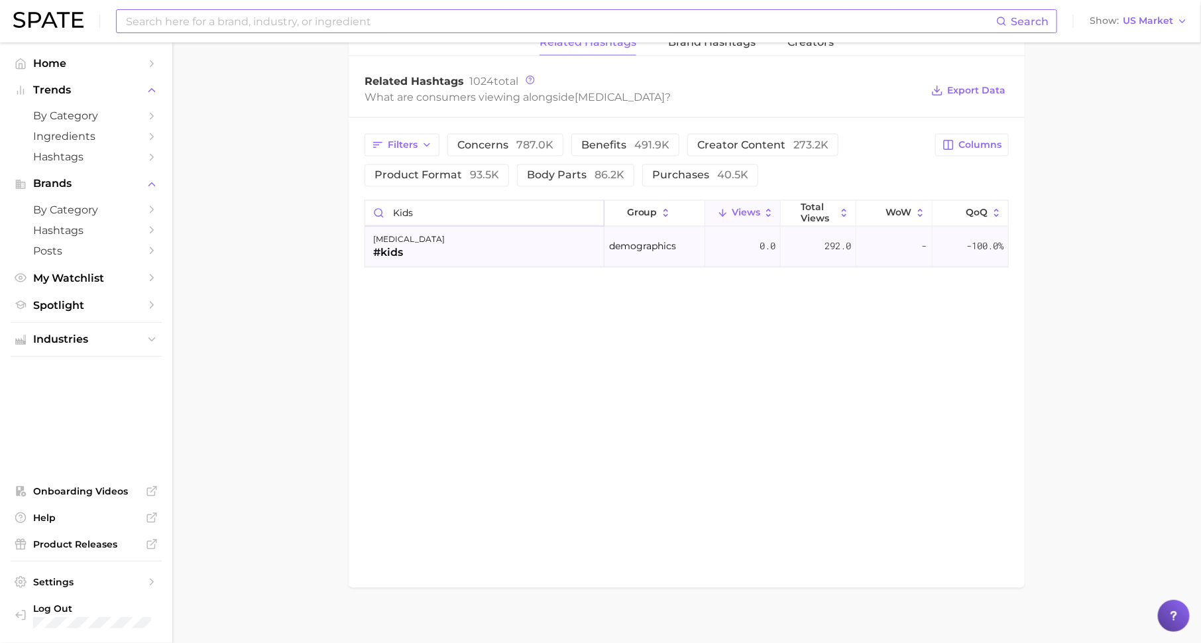
type input "kids"
click at [484, 255] on div "[MEDICAL_DATA] #kids" at bounding box center [484, 247] width 239 height 40
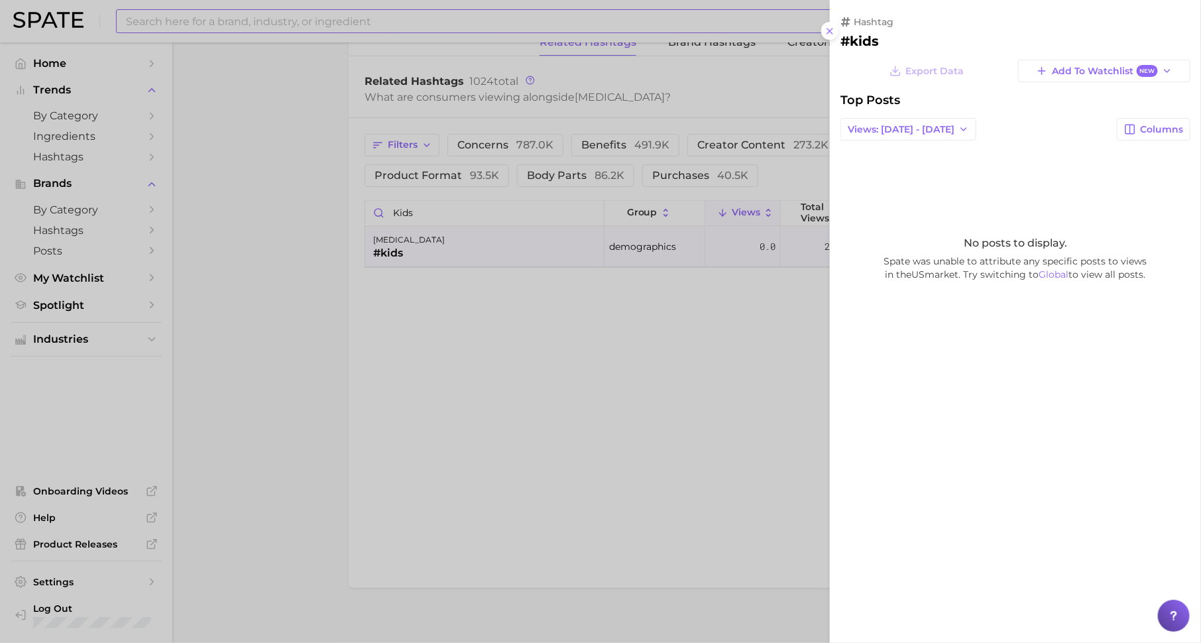
click at [517, 340] on div at bounding box center [600, 321] width 1201 height 643
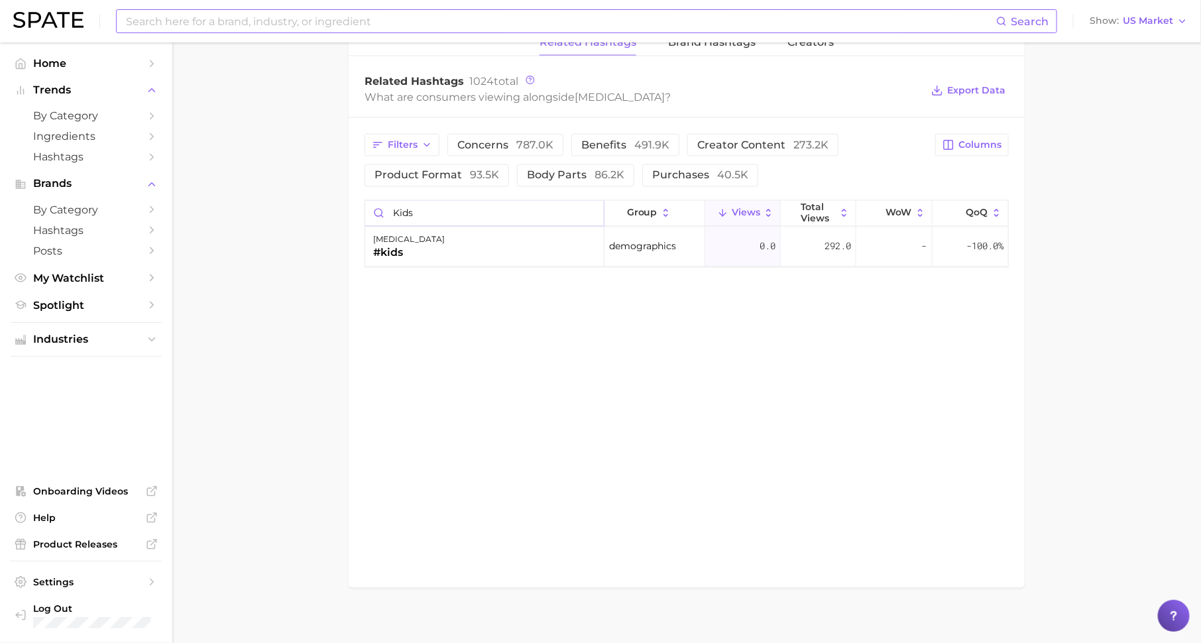
click at [592, 208] on input "kids" at bounding box center [484, 213] width 239 height 25
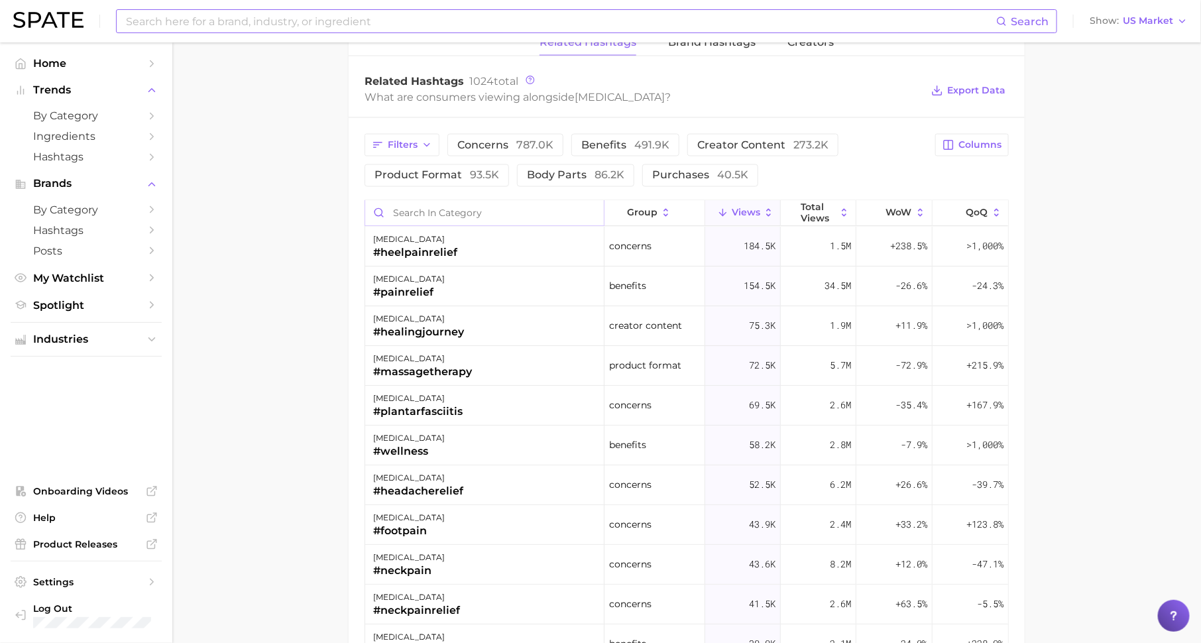
type input ","
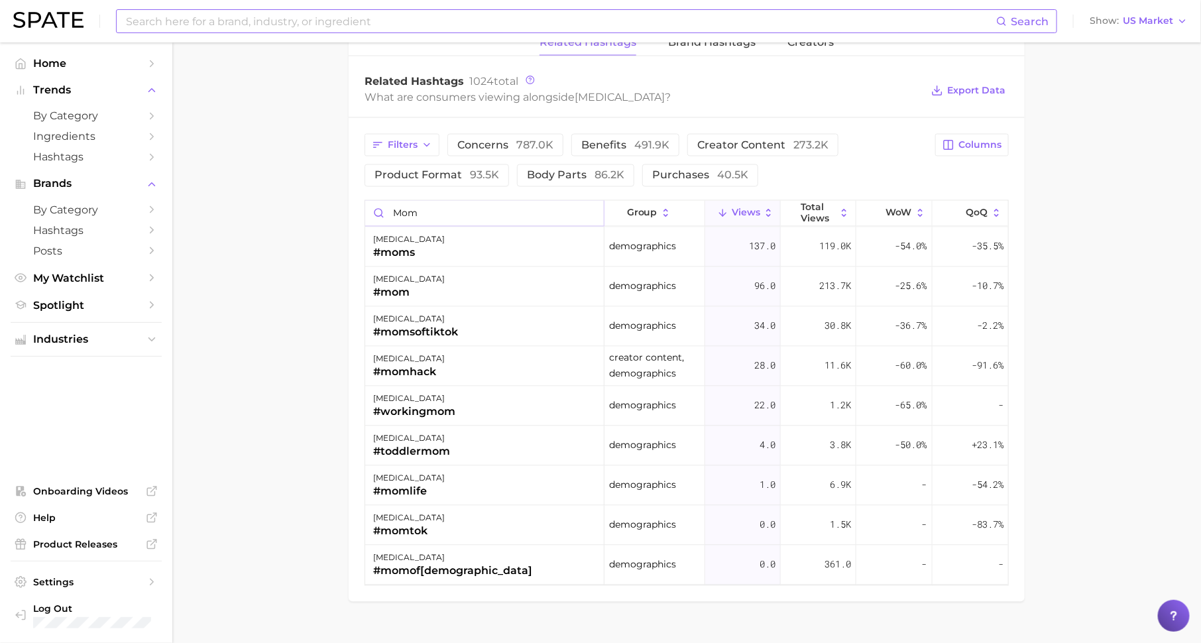
type input "mom"
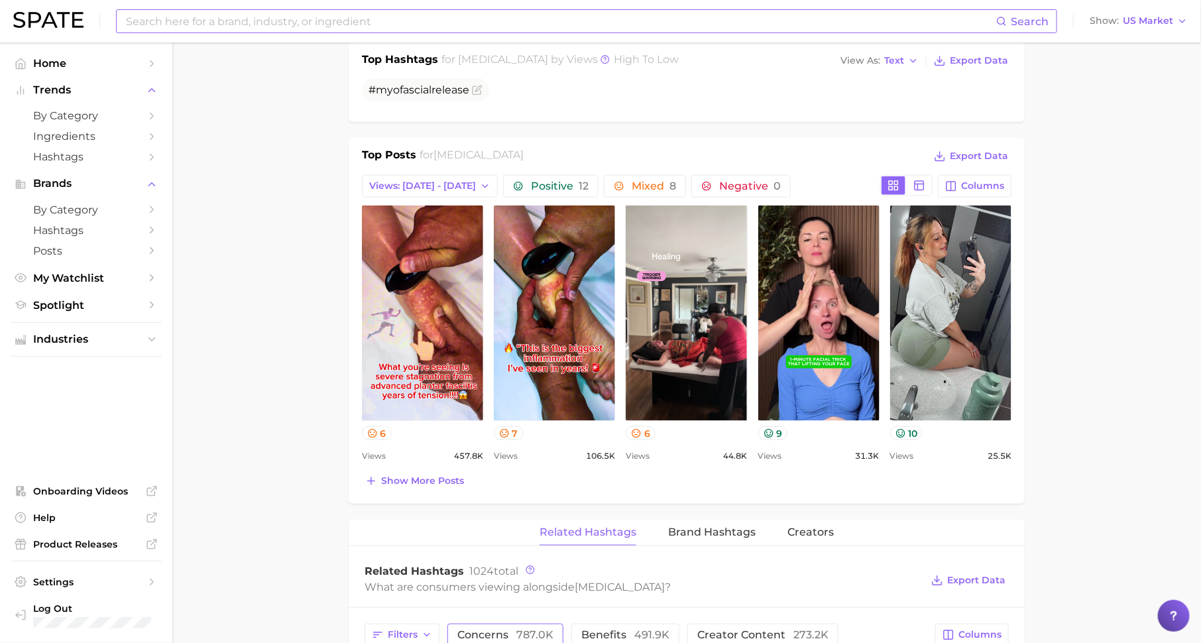
scroll to position [0, 0]
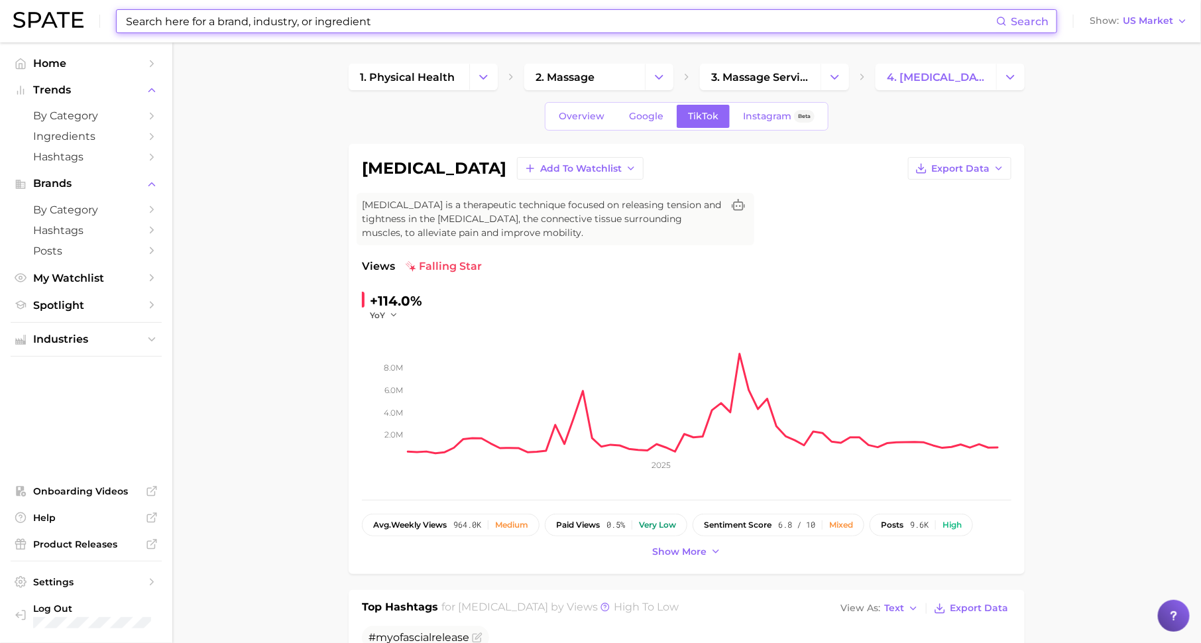
click at [382, 23] on input at bounding box center [560, 21] width 871 height 23
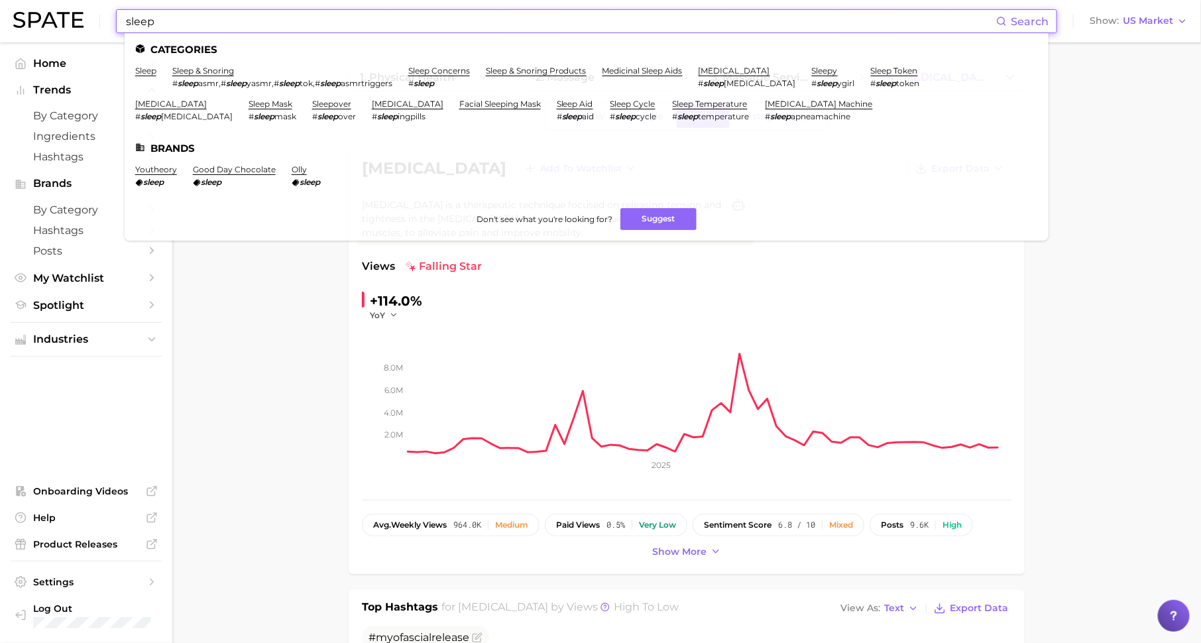
type input "sleep"
click at [146, 63] on ul "Categories sleep sleep & snoring # sleep asmr , # sleep yasmr , # sleep tok , #…" at bounding box center [587, 136] width 924 height 207
click at [143, 72] on link "sleep" at bounding box center [145, 71] width 21 height 10
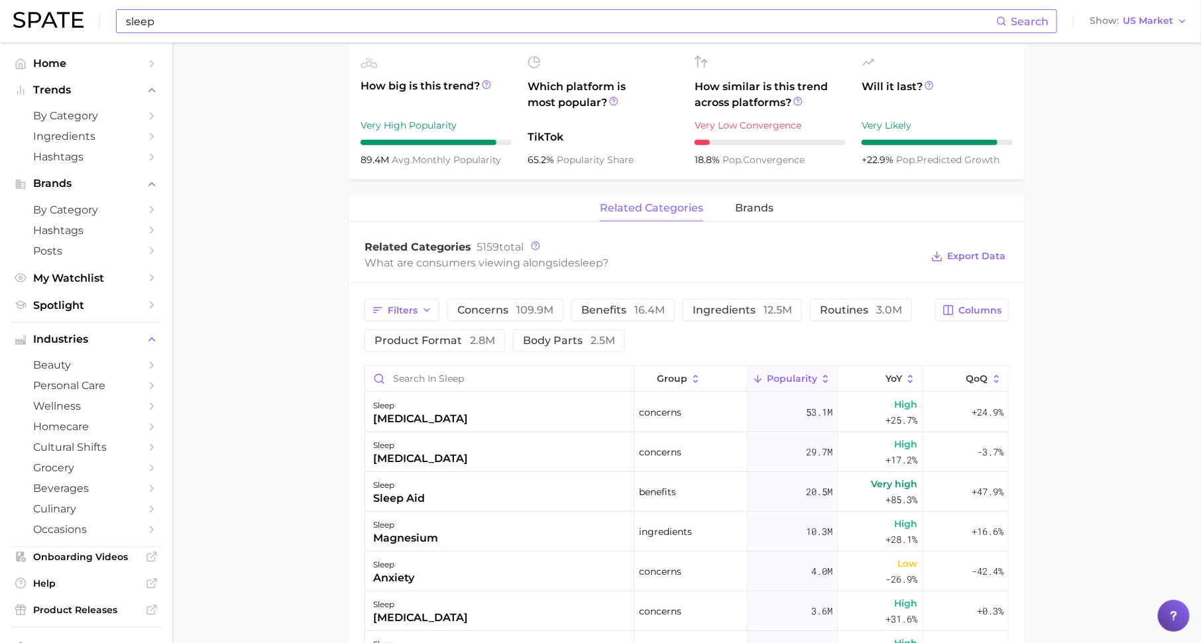
scroll to position [464, 0]
click at [495, 371] on input "Search in sleep" at bounding box center [499, 376] width 268 height 25
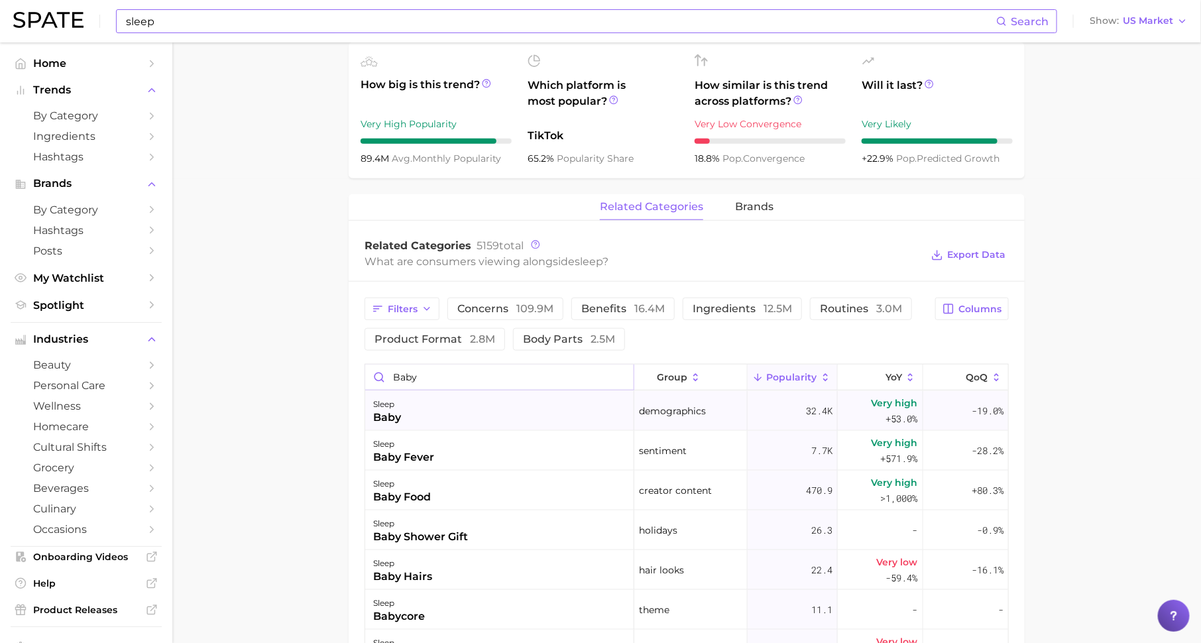
type input "baby"
click at [492, 405] on div "sleep baby" at bounding box center [499, 411] width 269 height 40
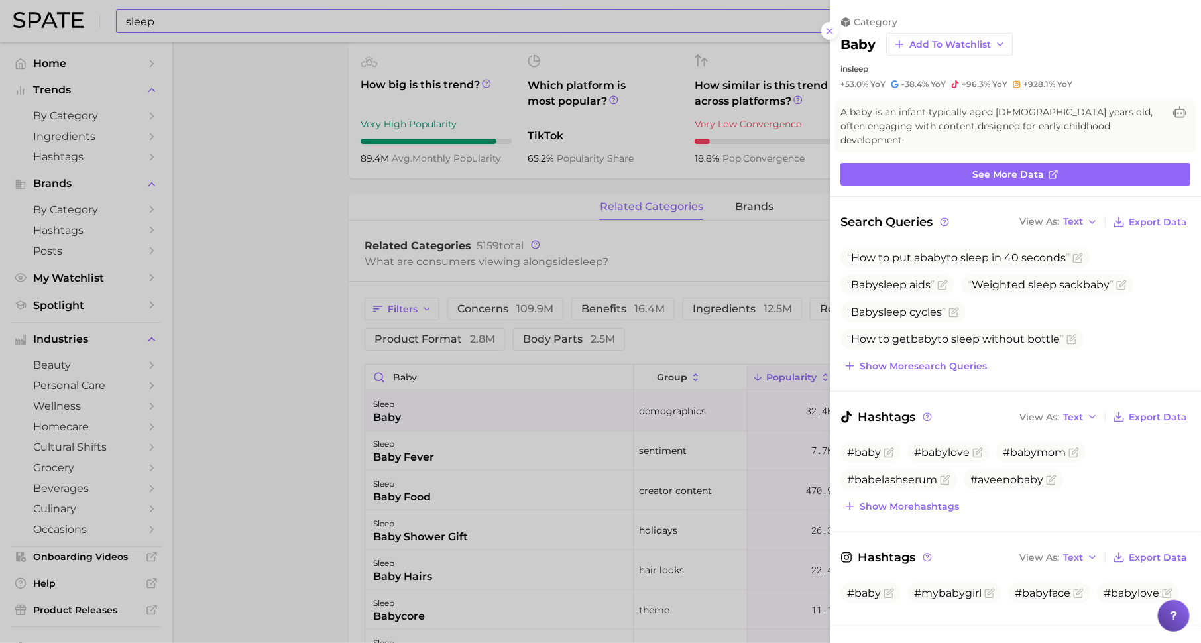
scroll to position [17, 0]
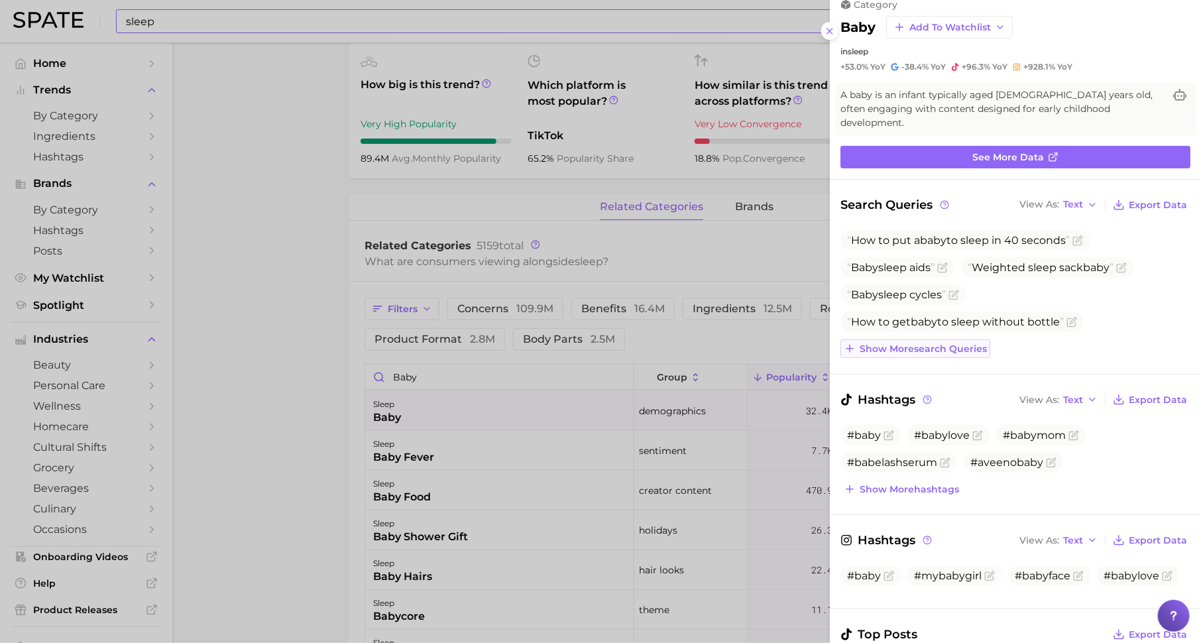
click at [921, 343] on span "Show more search queries" at bounding box center [922, 348] width 127 height 11
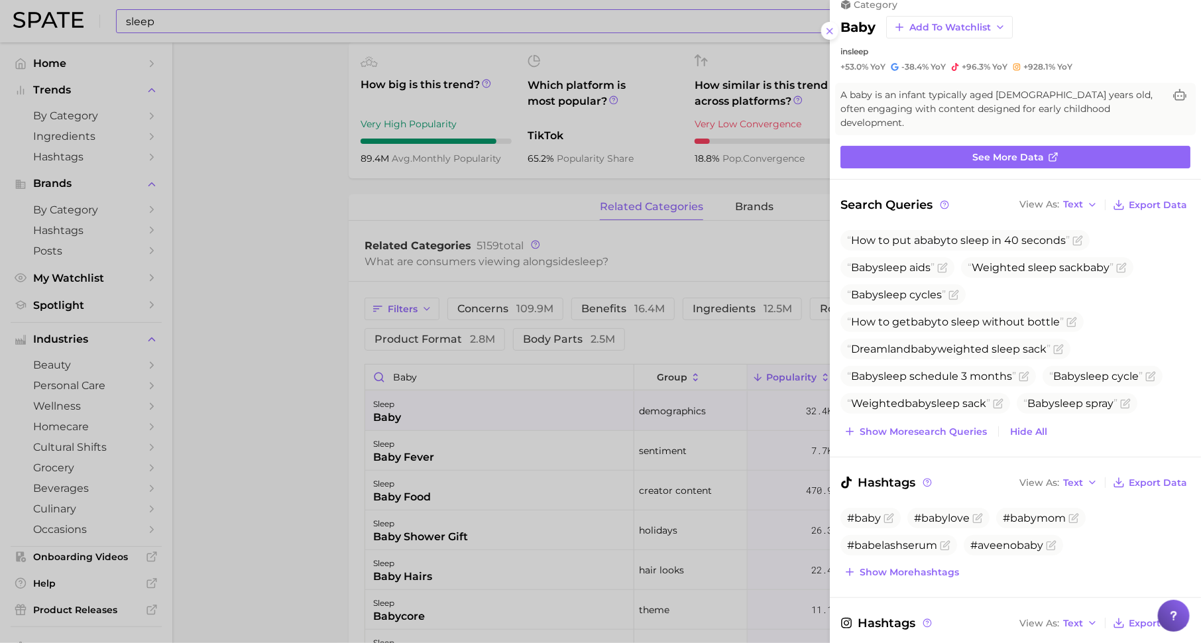
click at [508, 310] on div at bounding box center [600, 321] width 1201 height 643
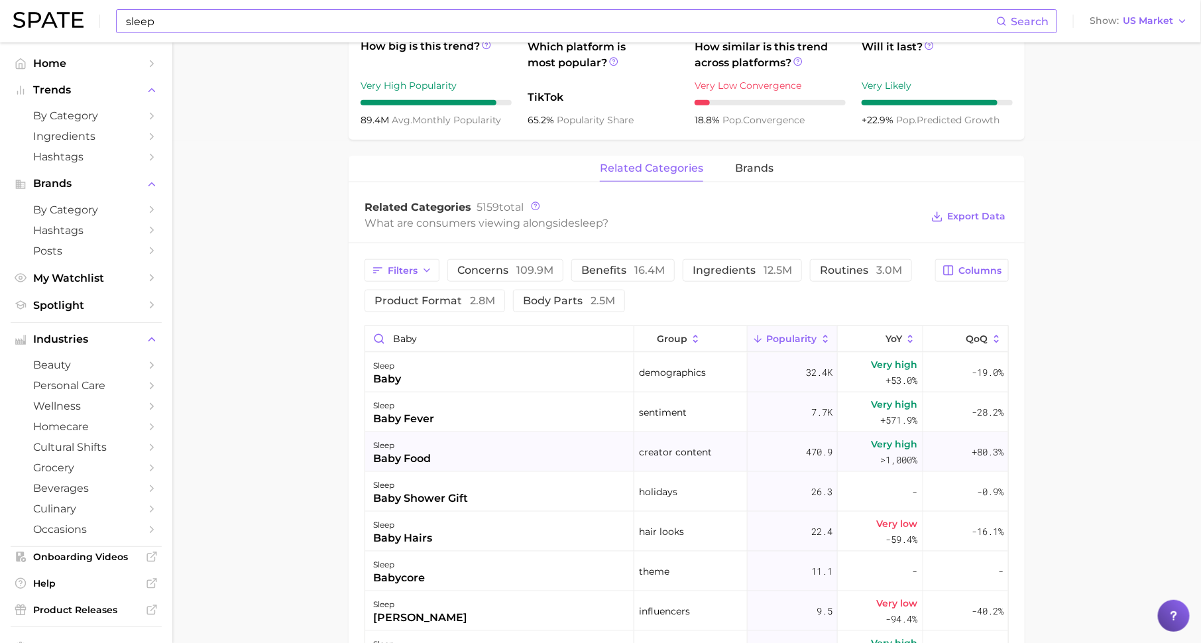
scroll to position [507, 0]
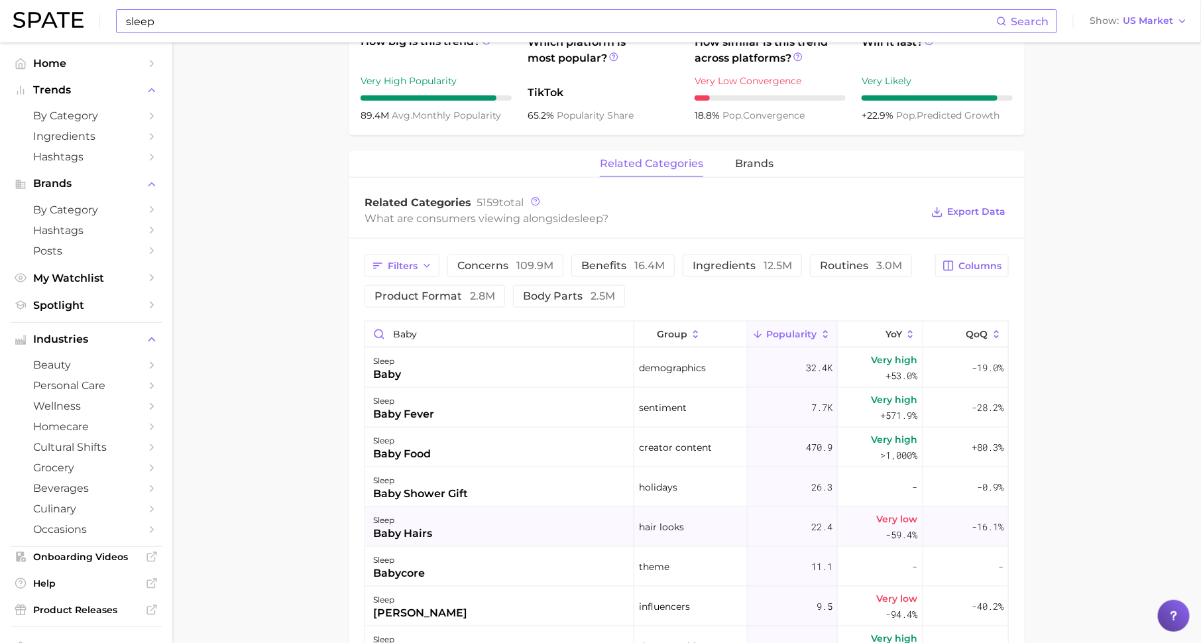
click at [426, 517] on div "sleep" at bounding box center [402, 520] width 59 height 16
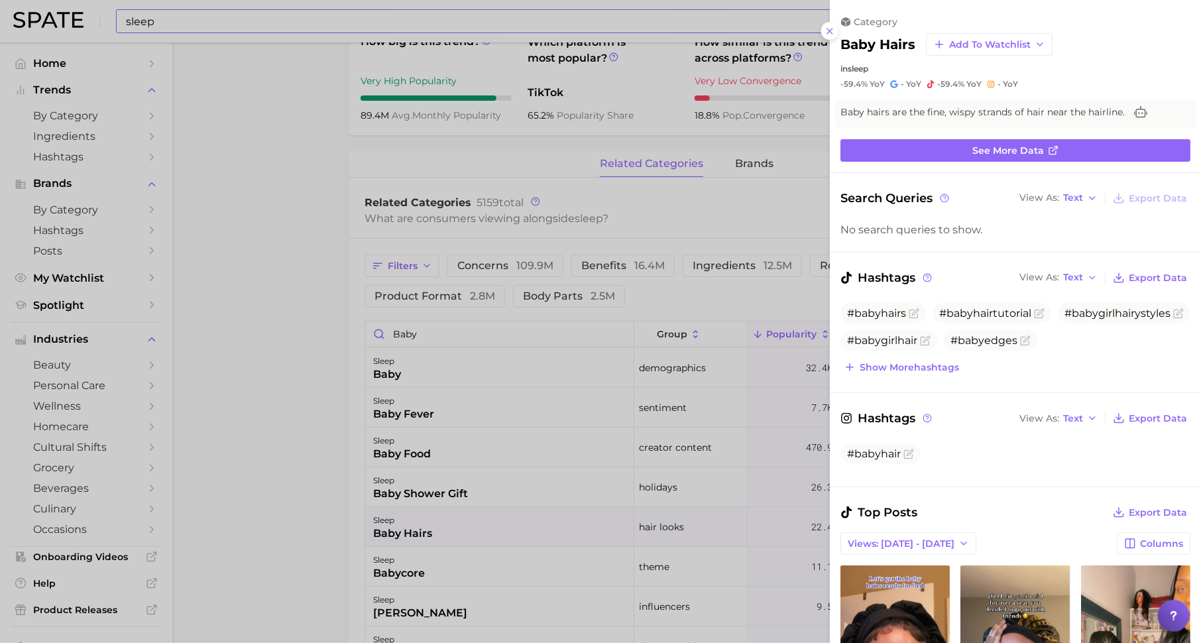
click at [416, 581] on div at bounding box center [600, 321] width 1201 height 643
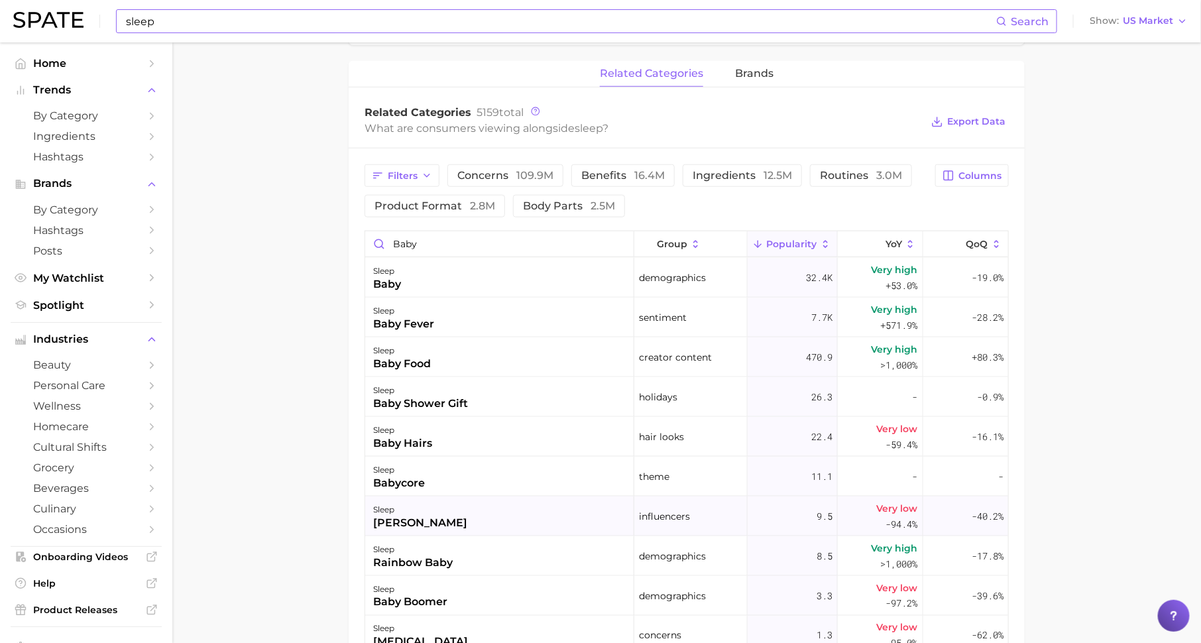
scroll to position [656, 0]
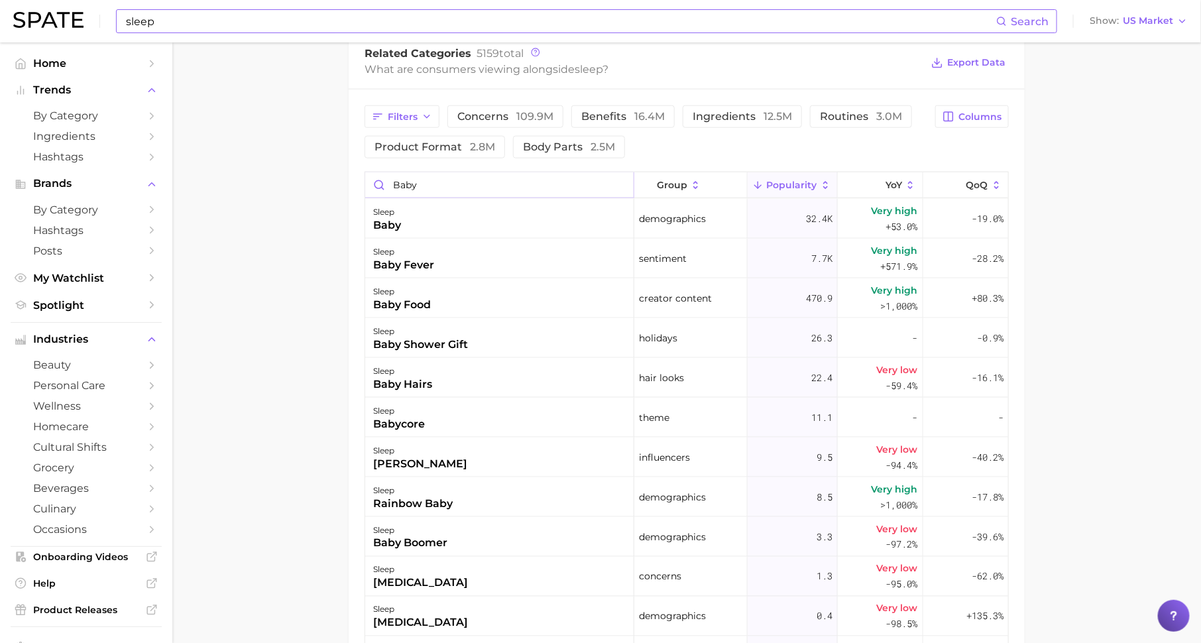
click at [452, 174] on input "baby" at bounding box center [499, 184] width 268 height 25
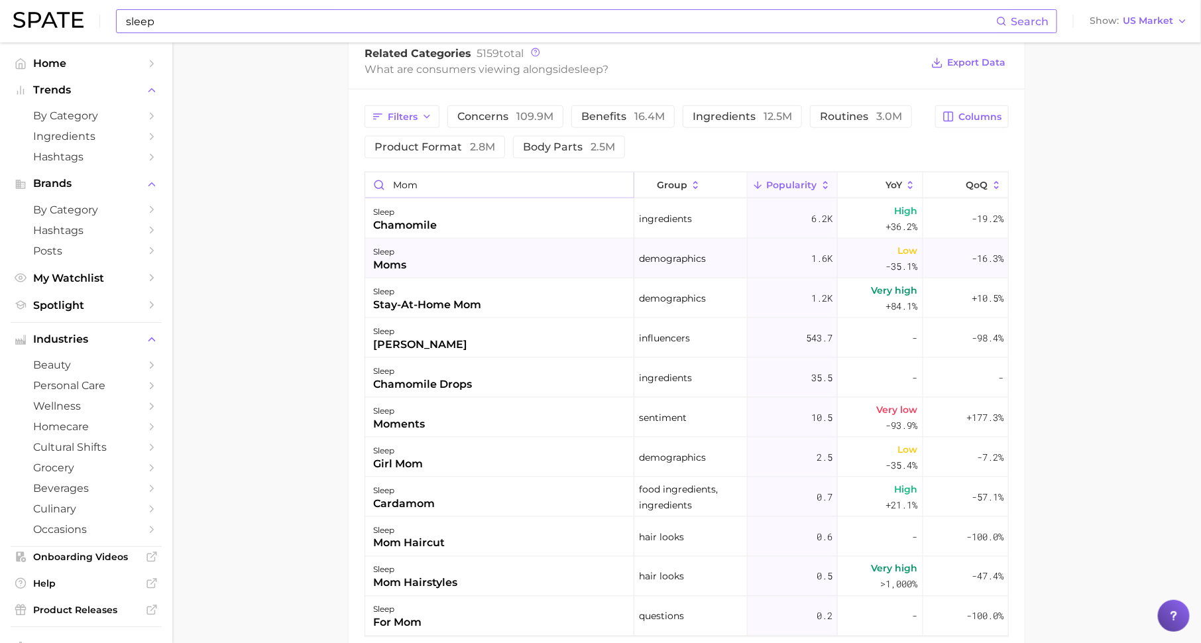
type input "mom"
click at [419, 246] on div "sleep moms" at bounding box center [499, 259] width 269 height 40
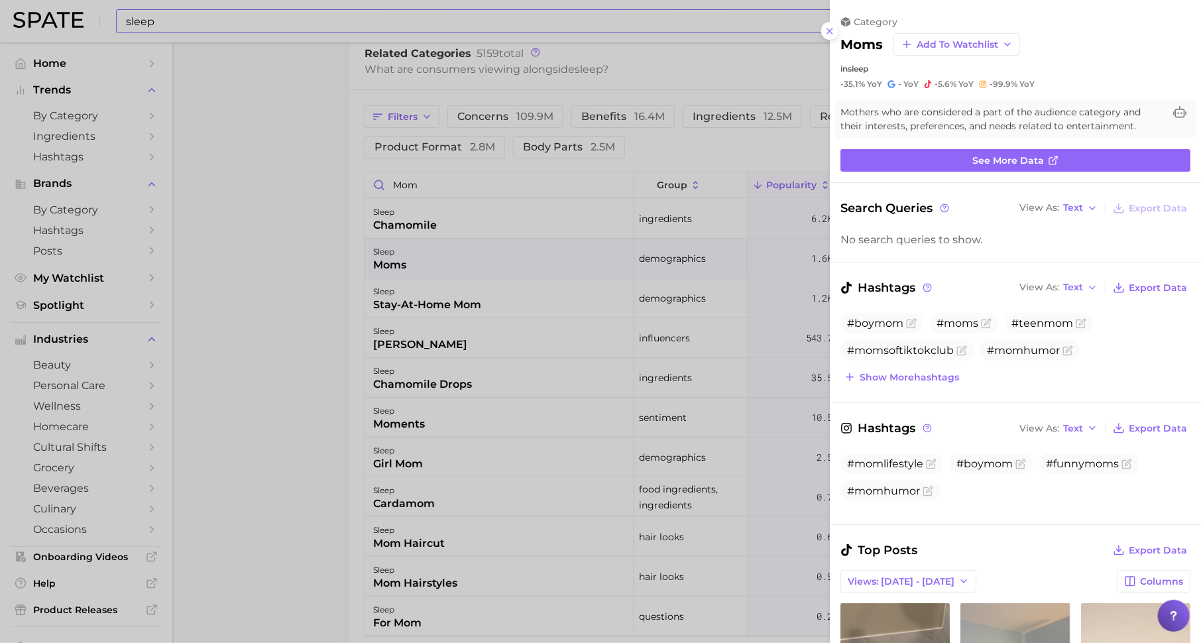
scroll to position [0, 0]
click at [520, 327] on div at bounding box center [600, 321] width 1201 height 643
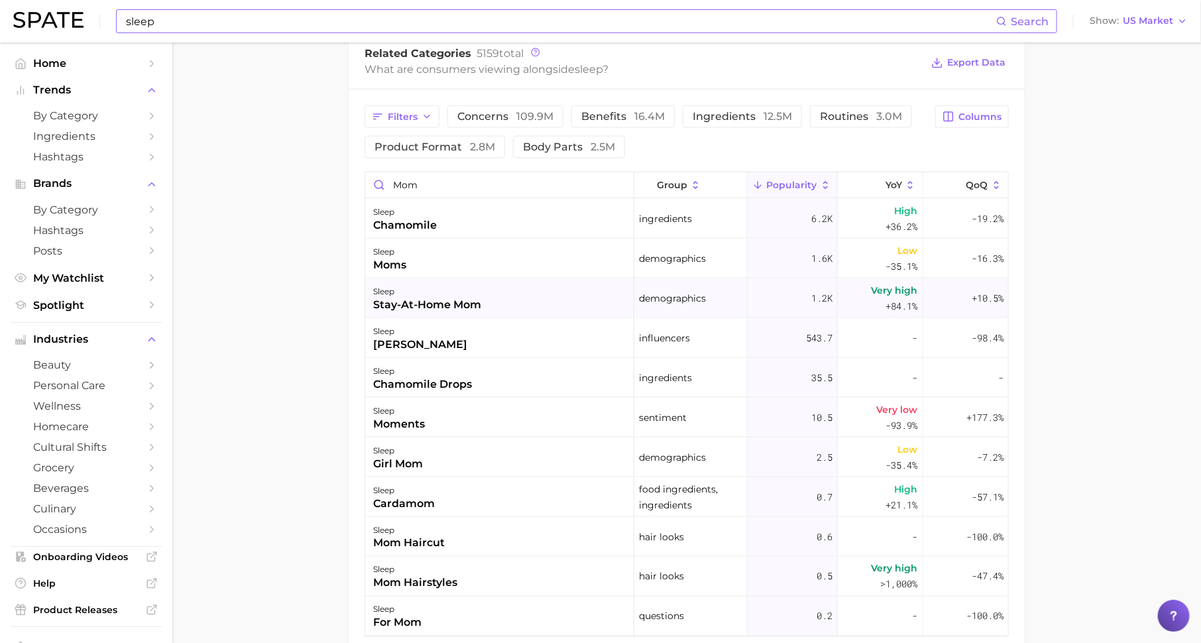
click at [432, 306] on div "stay-at-home mom" at bounding box center [427, 305] width 108 height 16
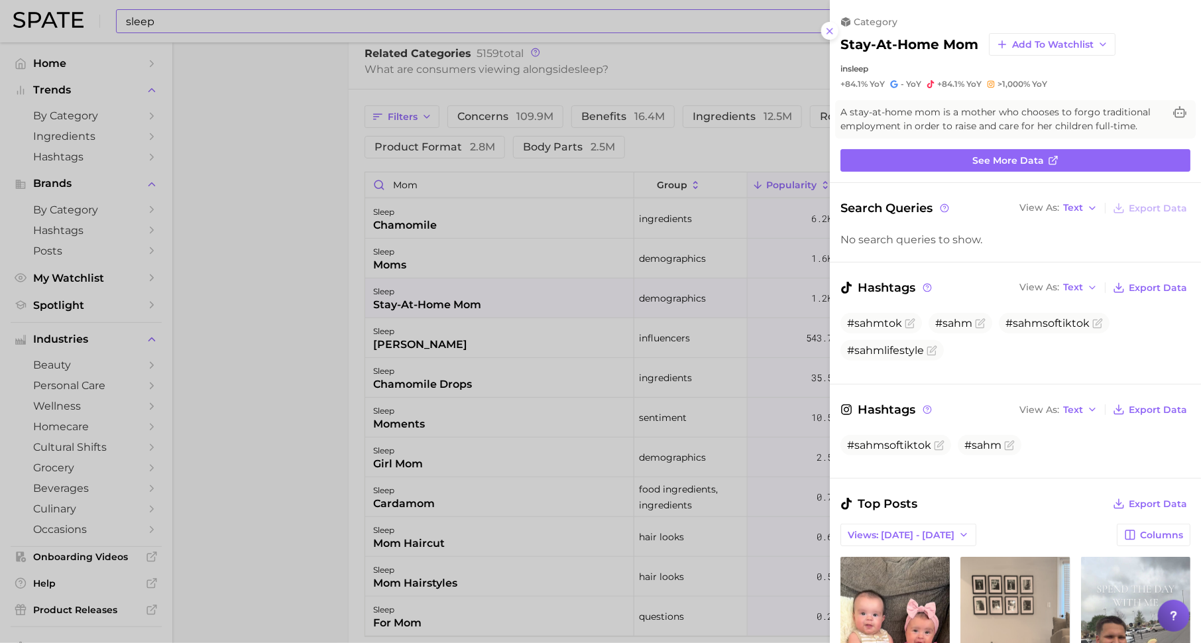
click at [426, 407] on div at bounding box center [600, 321] width 1201 height 643
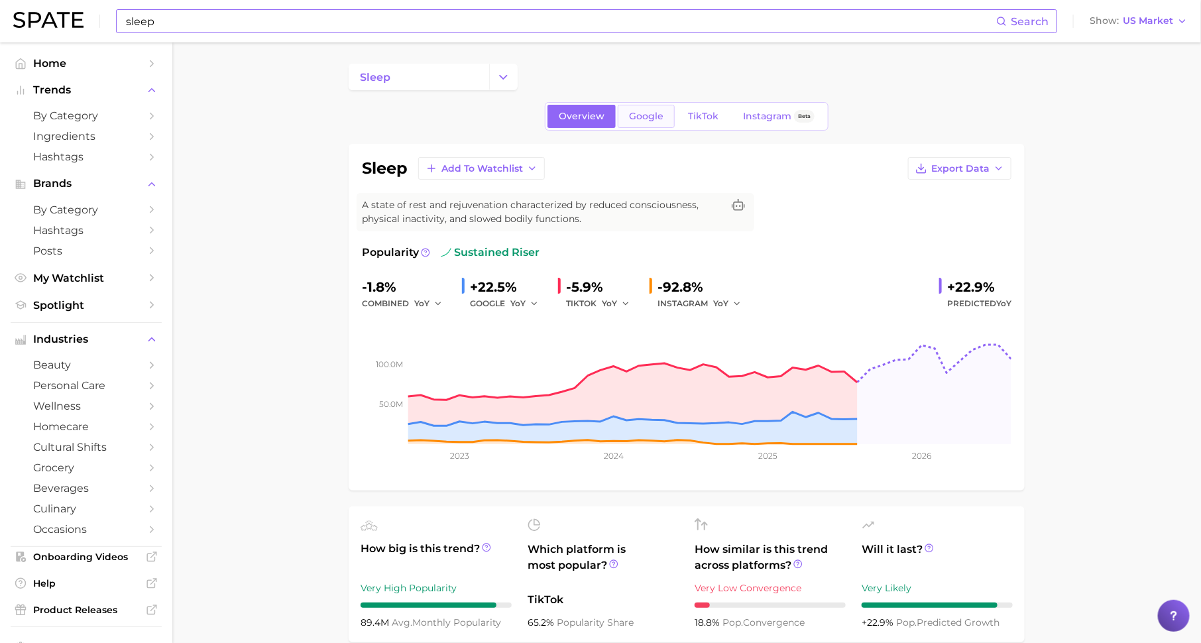
click at [635, 111] on span "Google" at bounding box center [646, 116] width 34 height 11
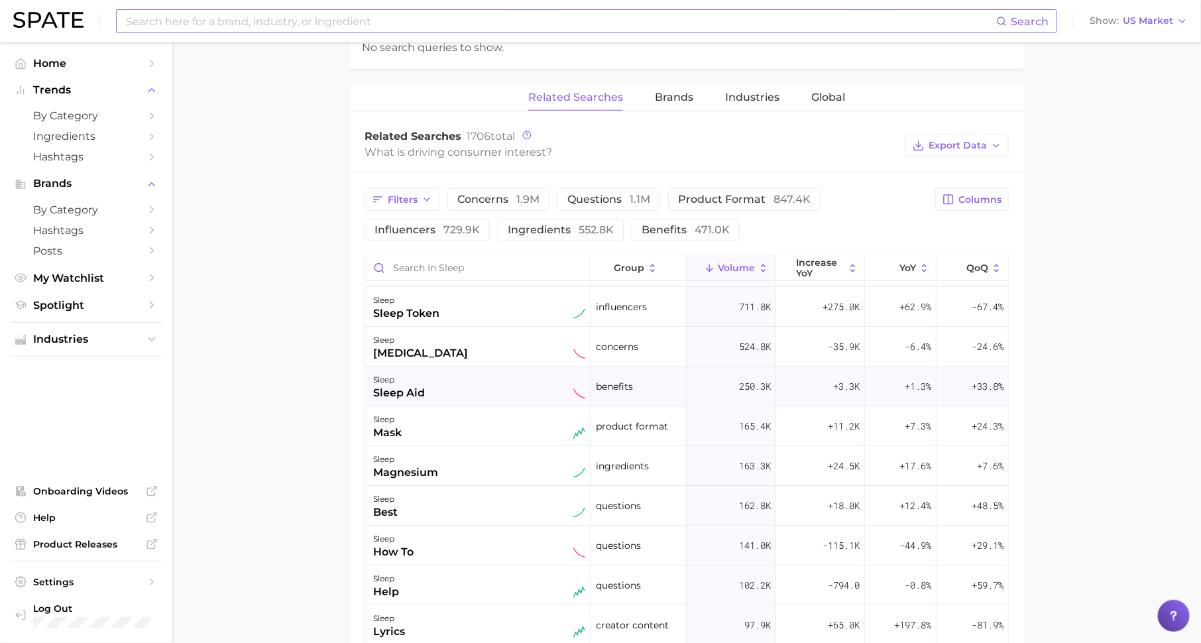
scroll to position [53, 0]
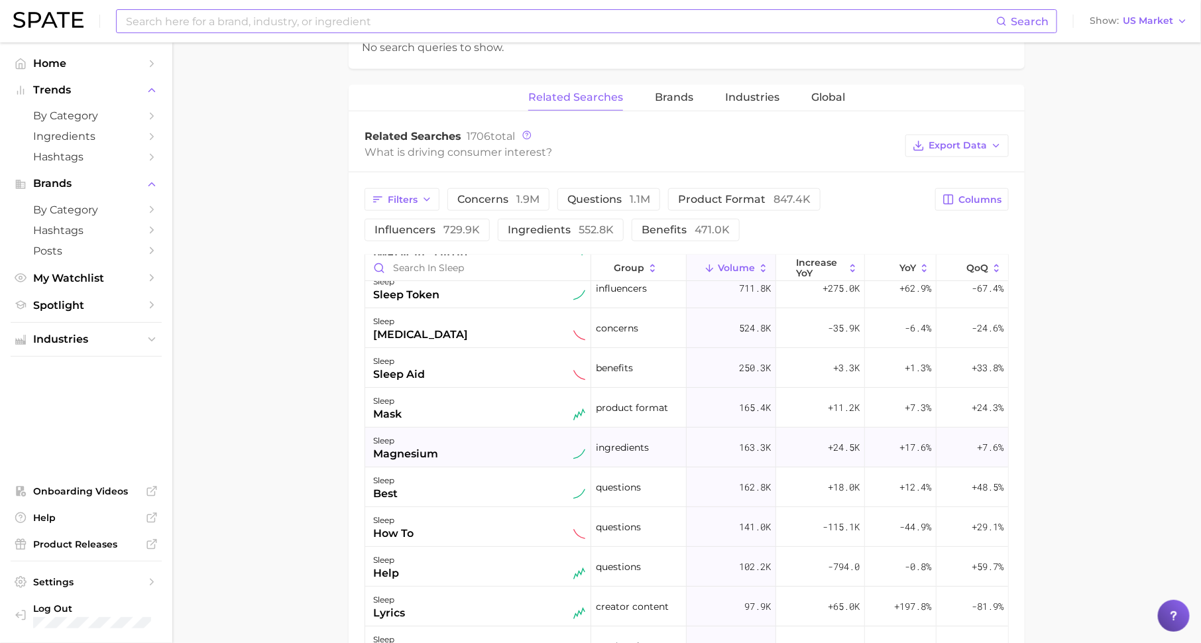
click at [481, 447] on div "sleep magnesium" at bounding box center [479, 447] width 212 height 29
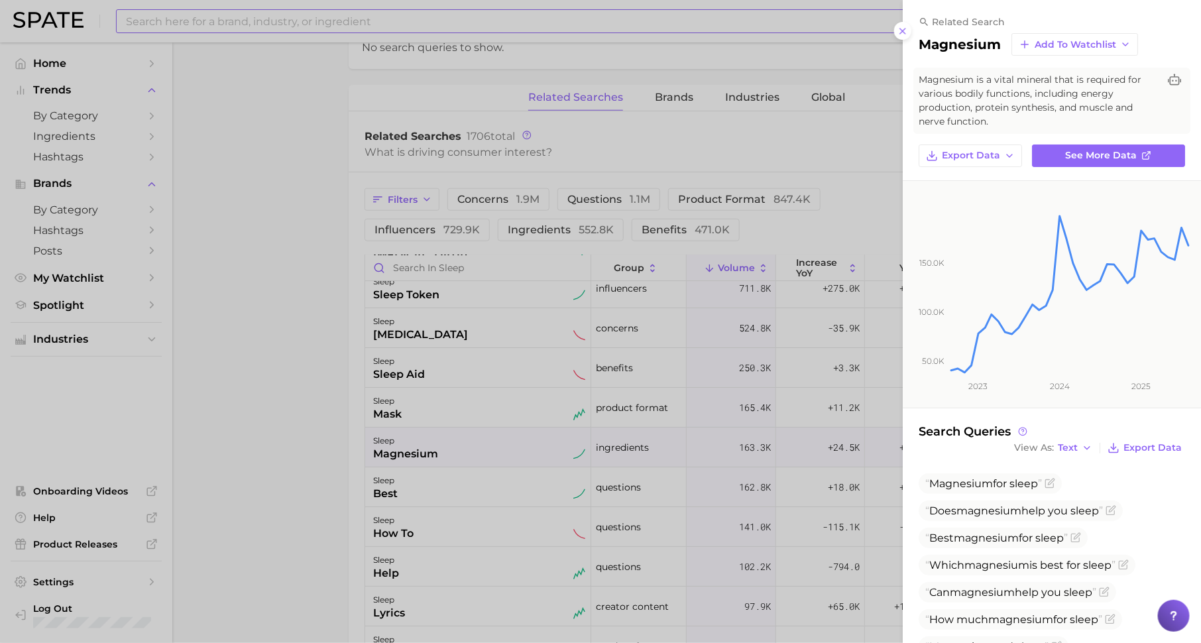
click at [318, 21] on div at bounding box center [600, 321] width 1201 height 643
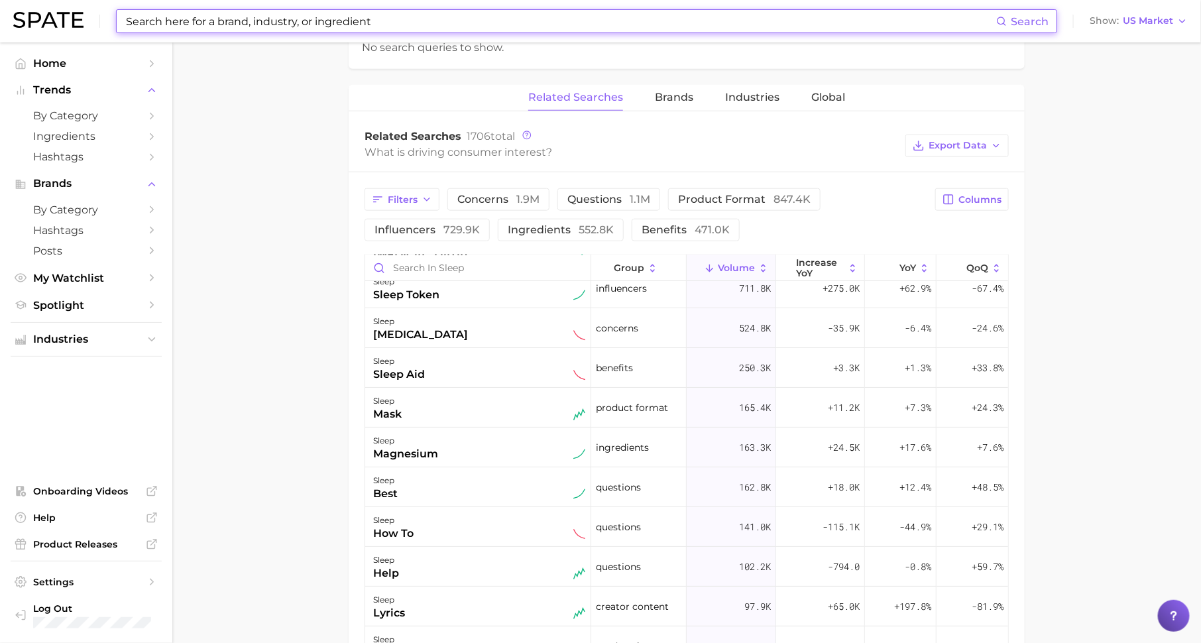
click at [327, 21] on input at bounding box center [560, 21] width 871 height 23
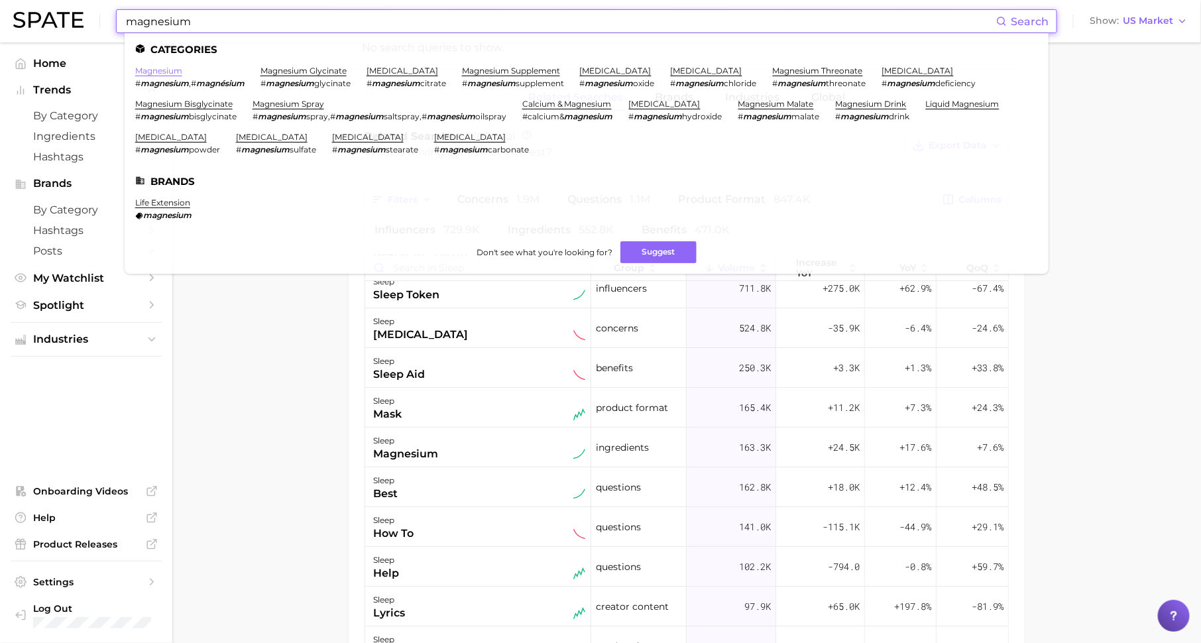
type input "magnesium"
click at [166, 68] on link "magnesium" at bounding box center [158, 71] width 47 height 10
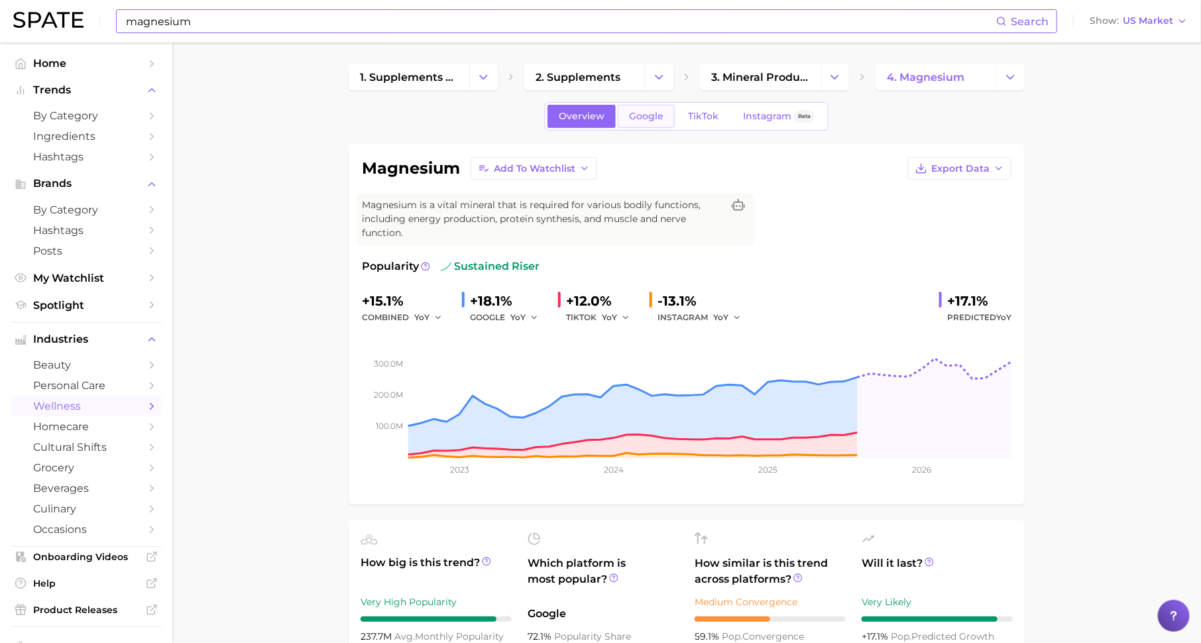
click at [663, 117] on link "Google" at bounding box center [645, 116] width 57 height 23
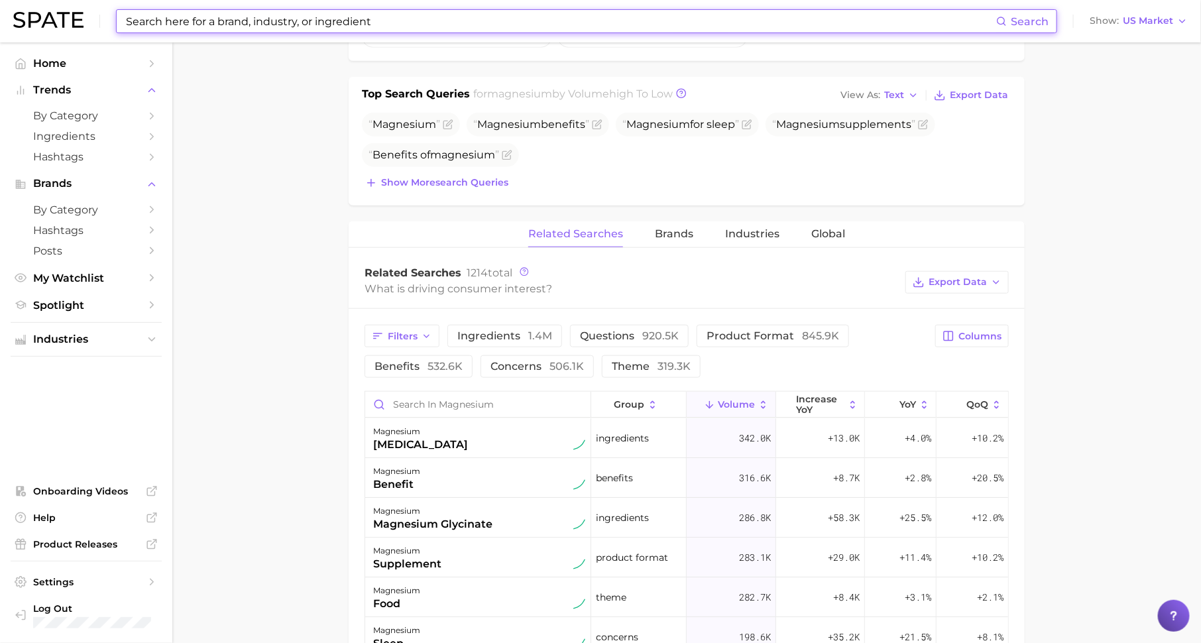
scroll to position [490, 0]
click at [833, 394] on span "increase YoY" at bounding box center [820, 402] width 48 height 21
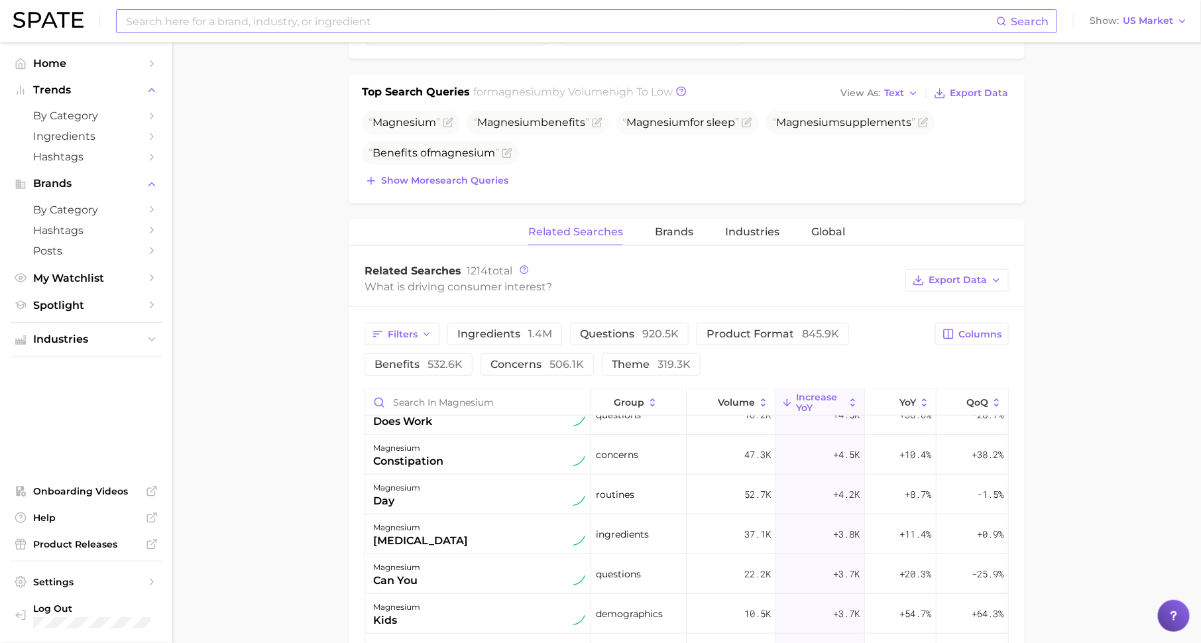
scroll to position [764, 0]
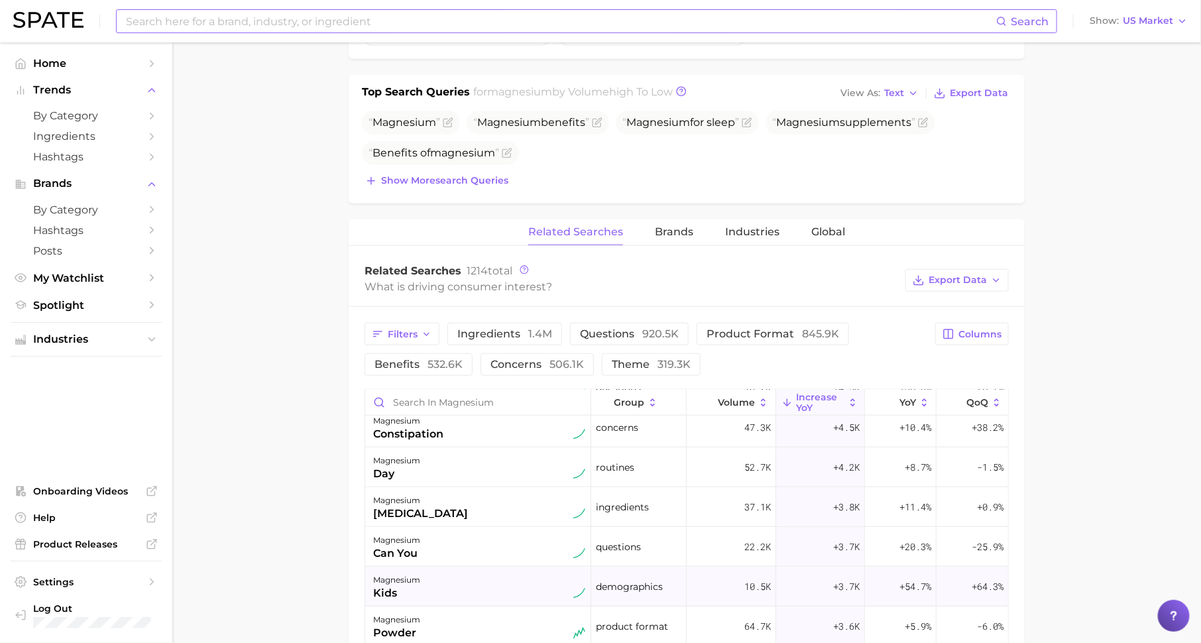
click at [521, 582] on div "magnesium kids" at bounding box center [479, 586] width 212 height 29
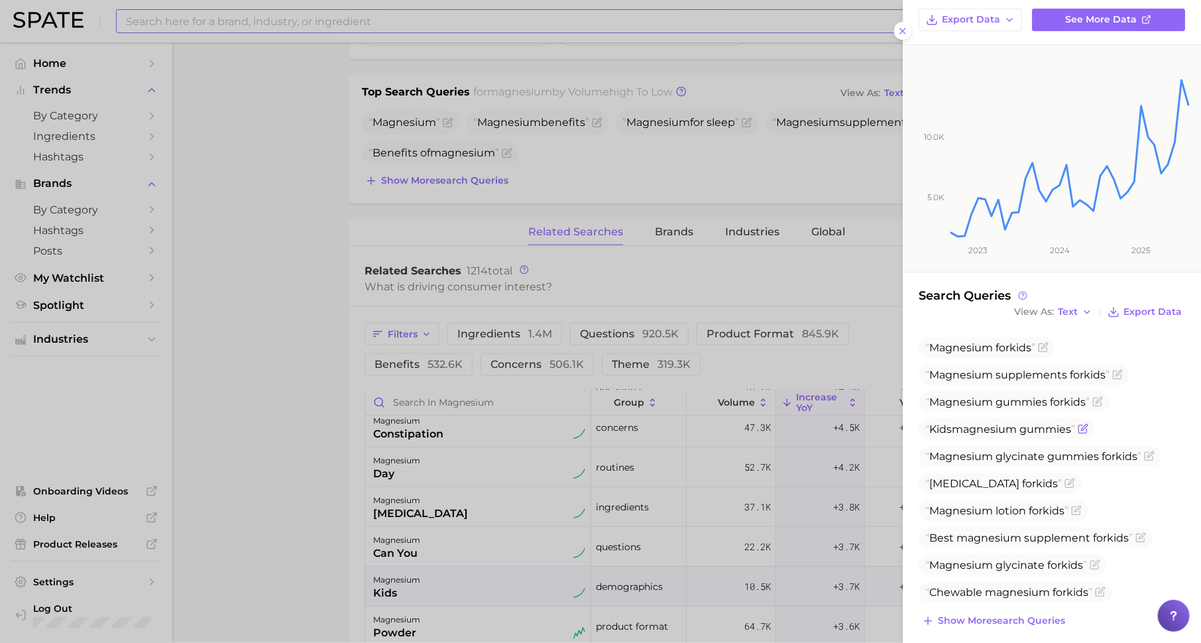
scroll to position [0, 0]
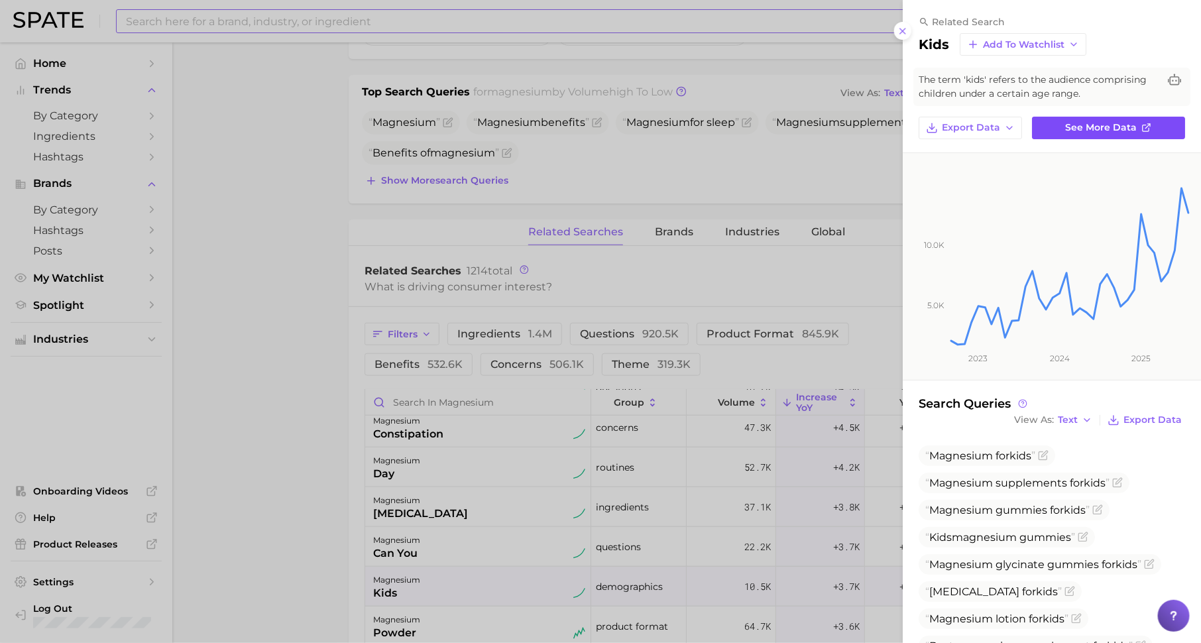
click at [1106, 127] on span "See more data" at bounding box center [1101, 127] width 72 height 11
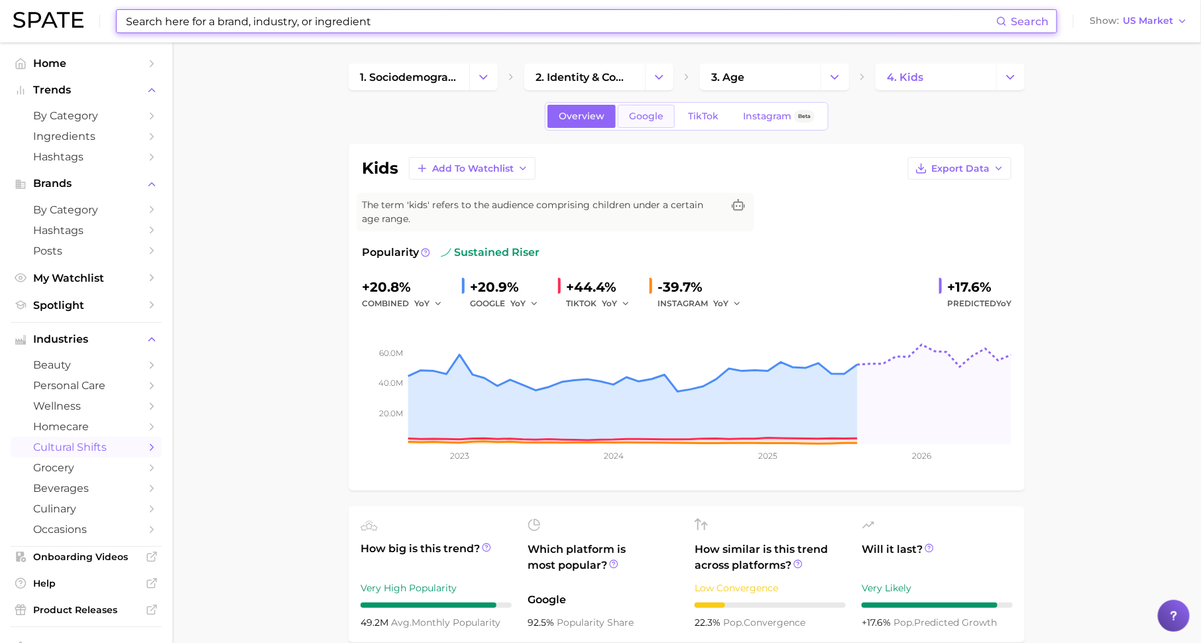
click at [636, 121] on span "Google" at bounding box center [646, 116] width 34 height 11
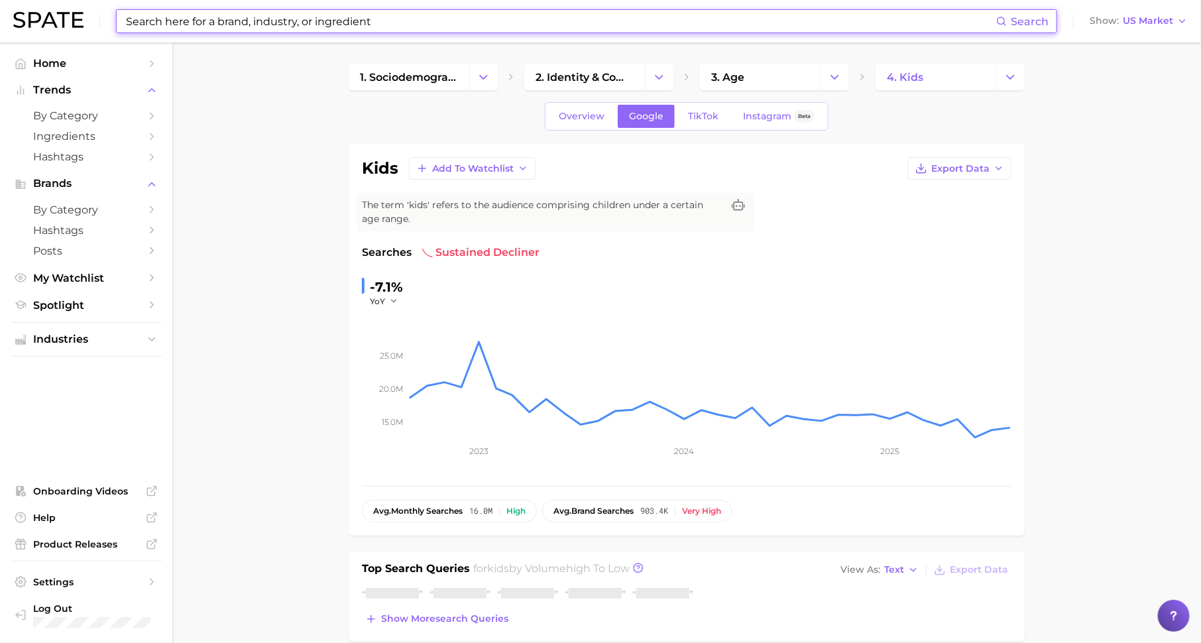
scroll to position [146, 0]
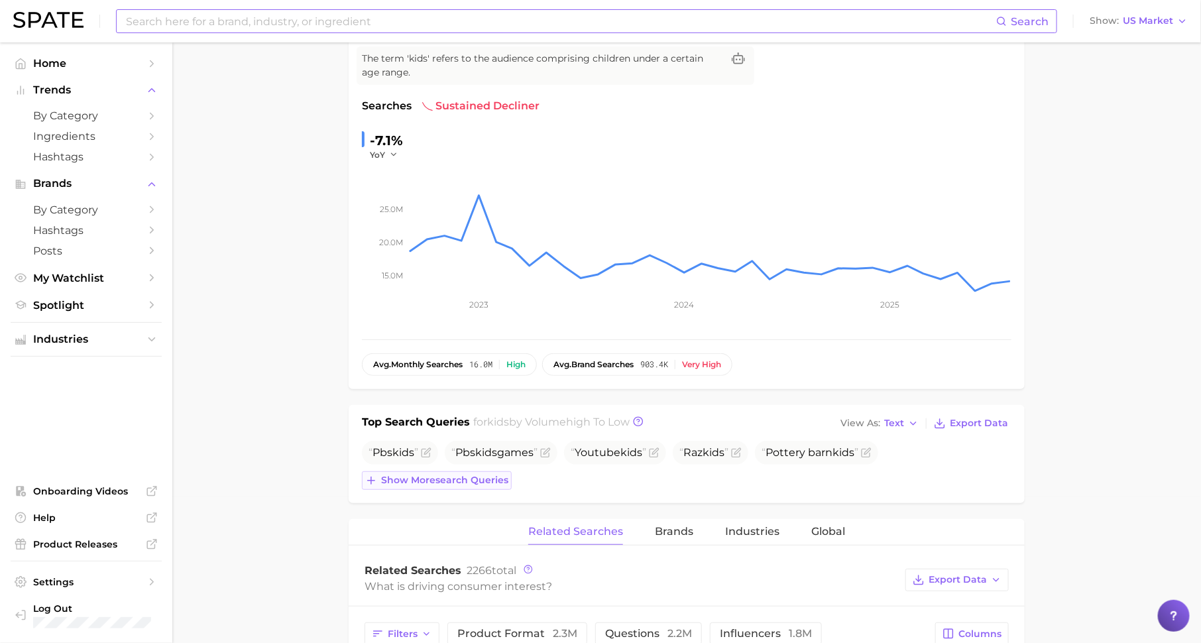
click at [467, 471] on button "Show more search queries" at bounding box center [437, 480] width 150 height 19
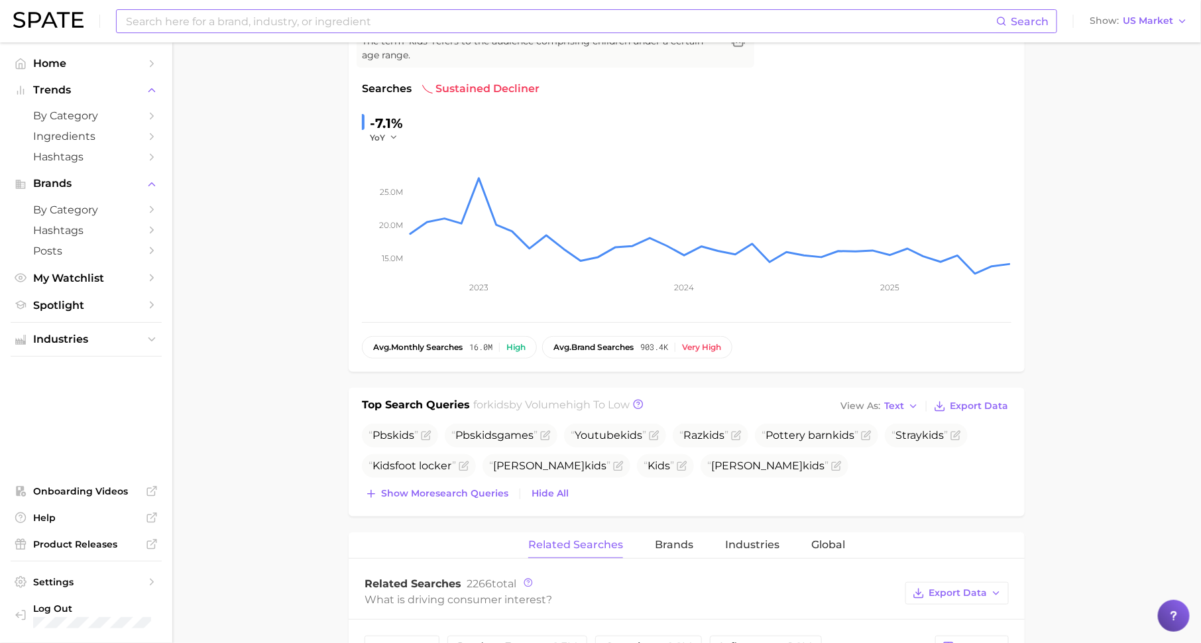
scroll to position [0, 0]
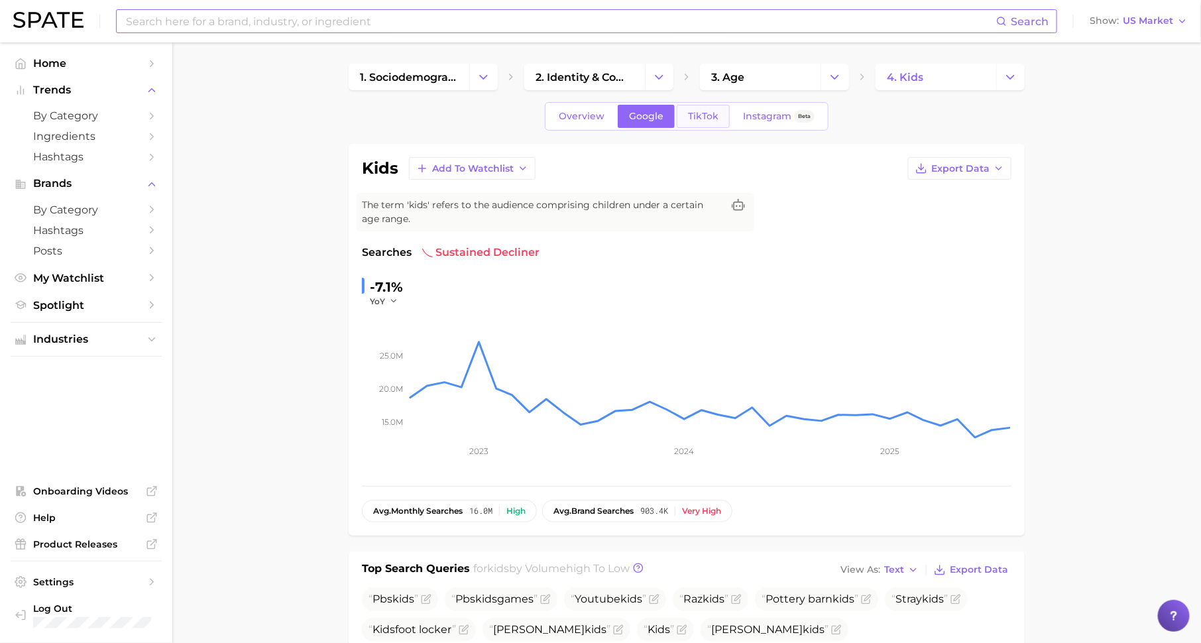
click at [710, 111] on span "TikTok" at bounding box center [703, 116] width 30 height 11
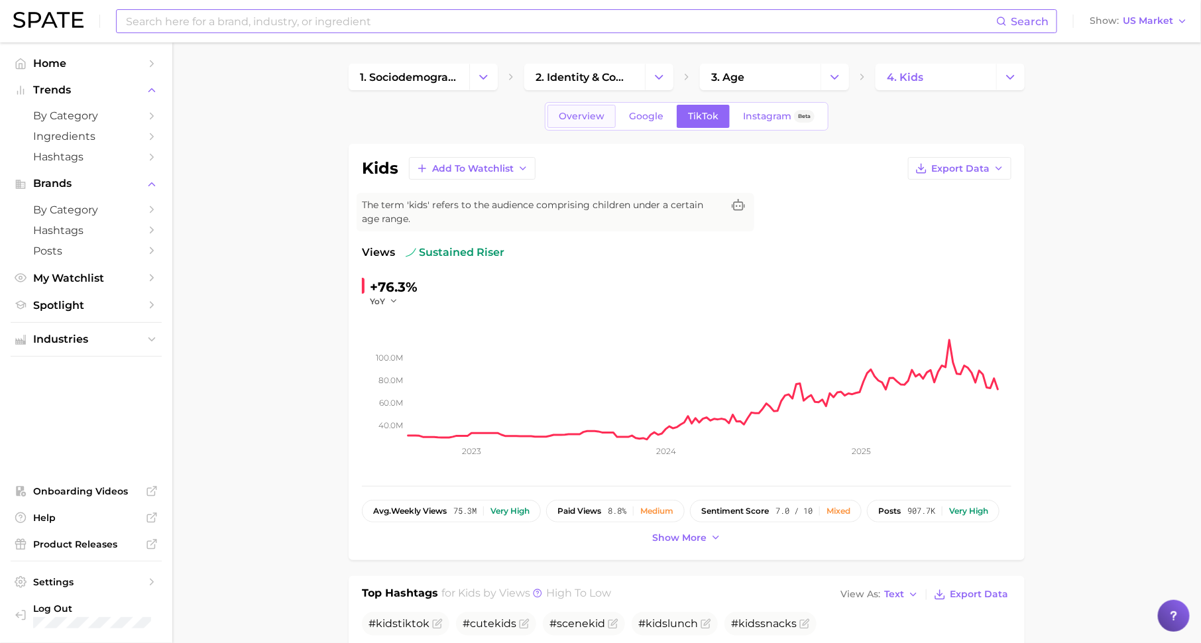
click at [572, 111] on span "Overview" at bounding box center [582, 116] width 46 height 11
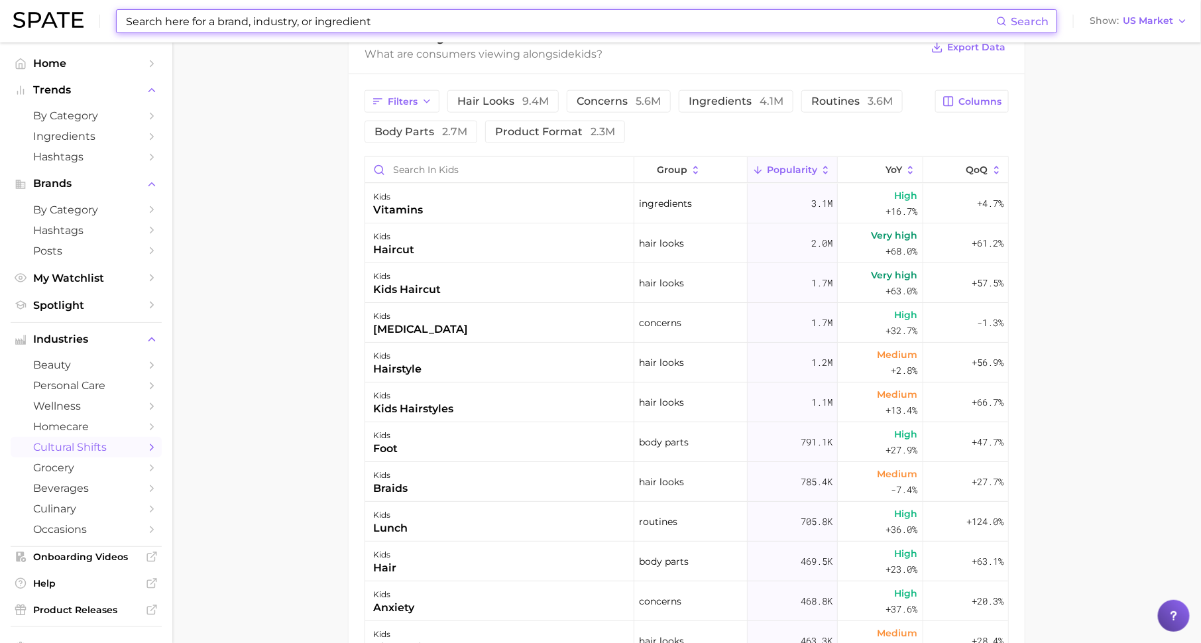
scroll to position [670, 0]
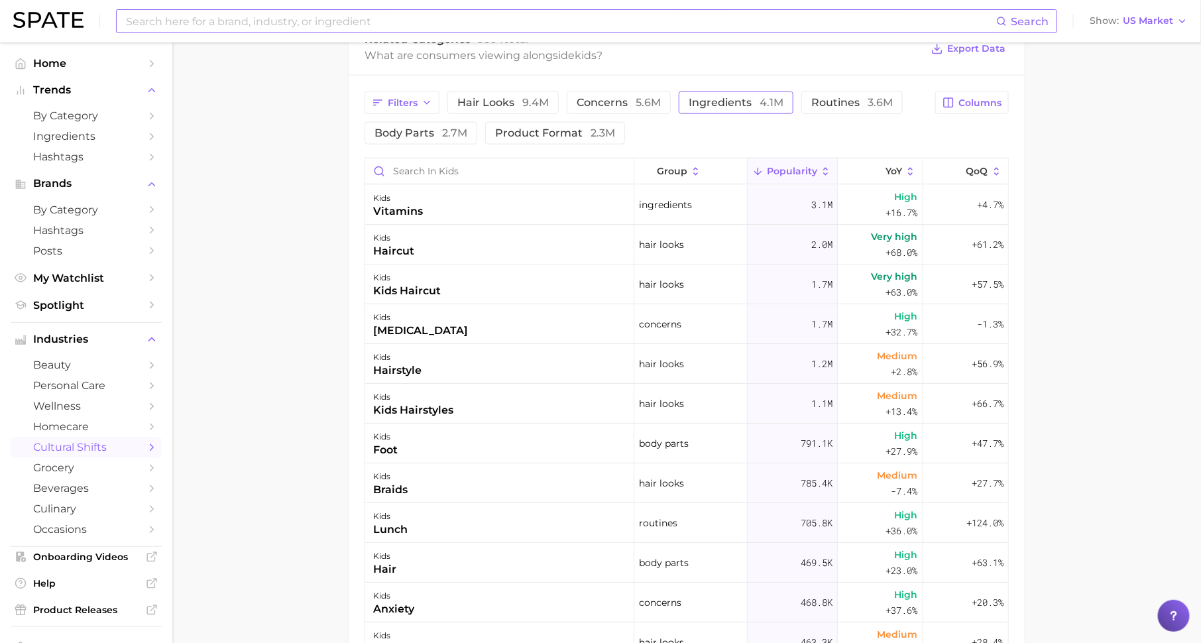
click at [703, 99] on span "ingredients 4.1m" at bounding box center [735, 102] width 95 height 11
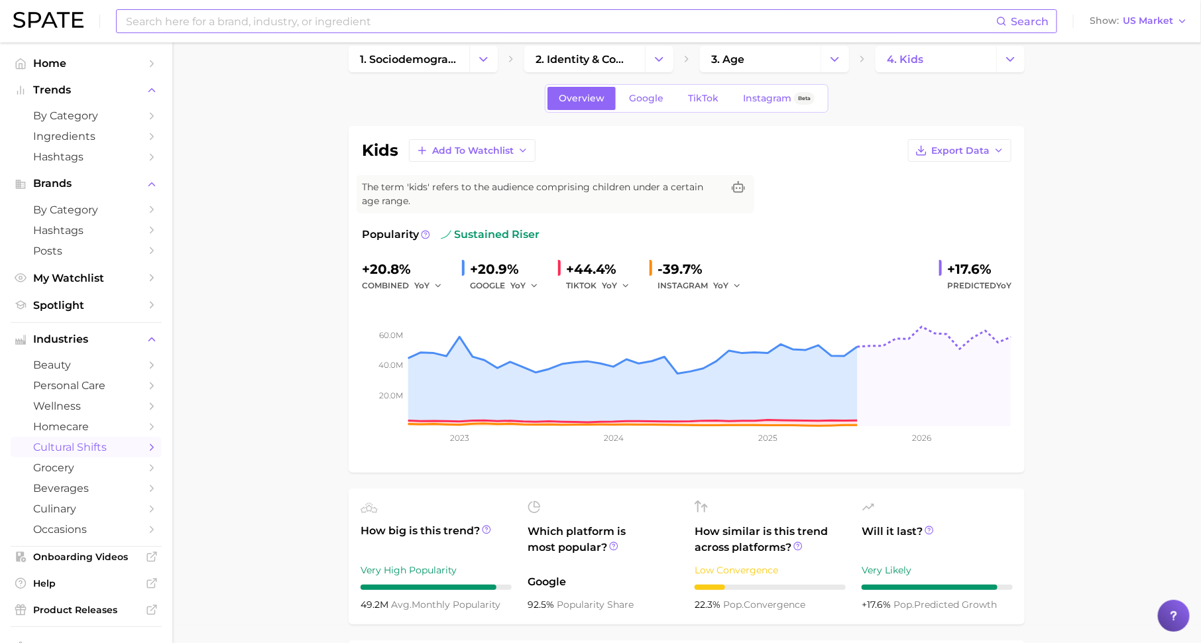
scroll to position [0, 0]
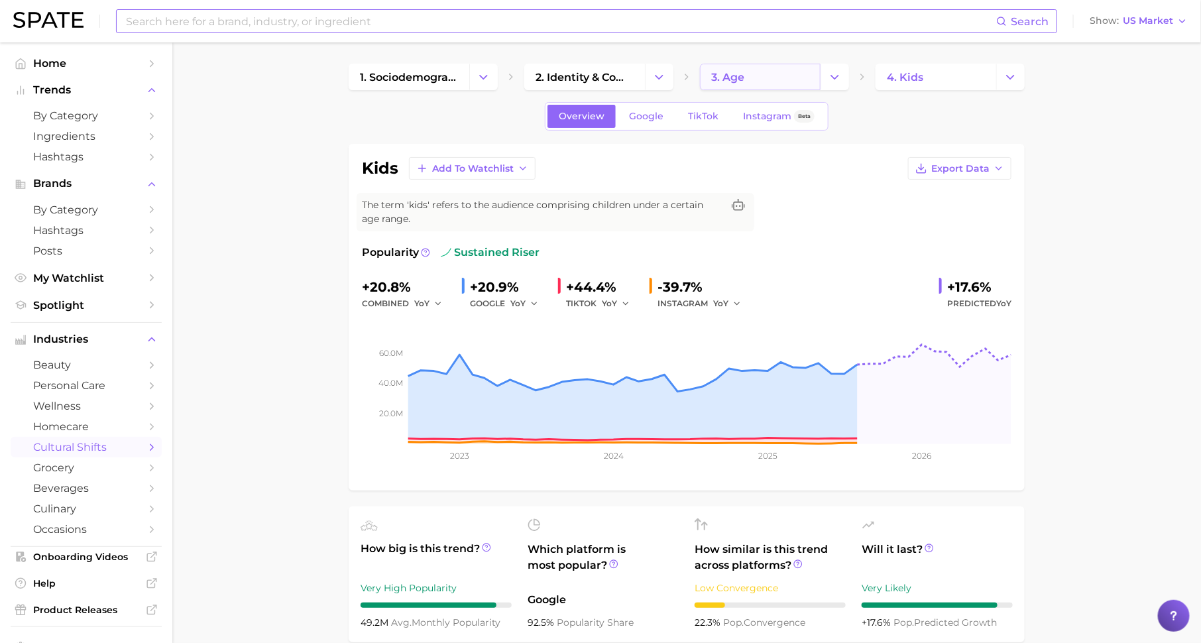
click at [749, 75] on link "3. age" at bounding box center [760, 77] width 121 height 27
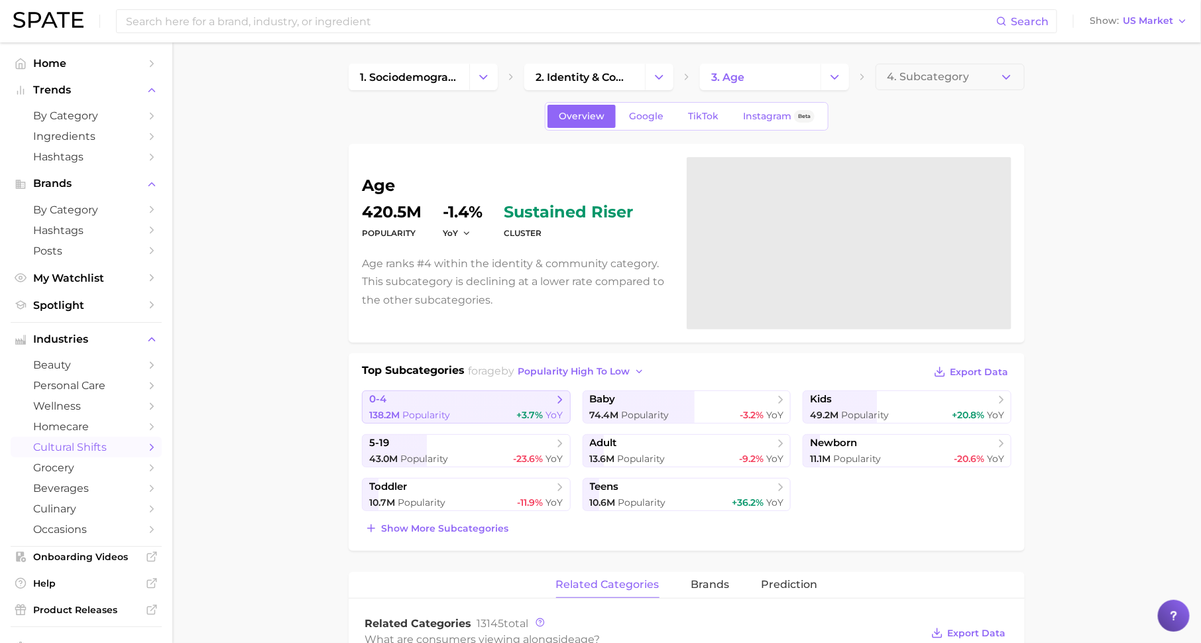
click at [534, 409] on span "+3.7%" at bounding box center [530, 415] width 27 height 12
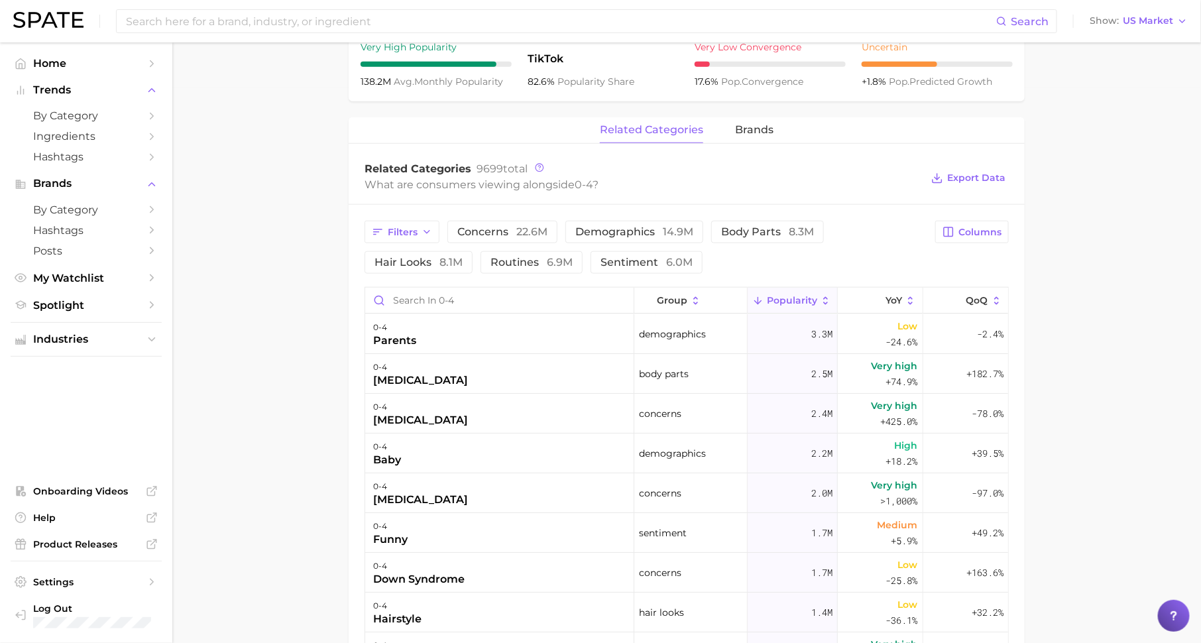
scroll to position [561, 0]
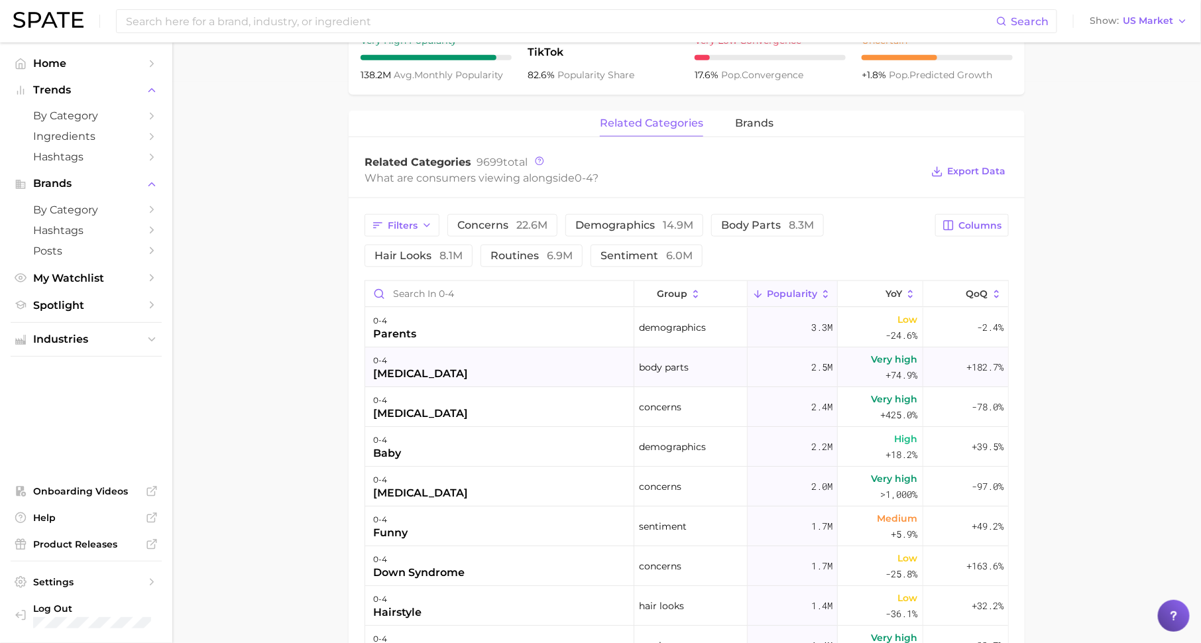
click at [543, 368] on div "0-4 [MEDICAL_DATA]" at bounding box center [499, 367] width 269 height 40
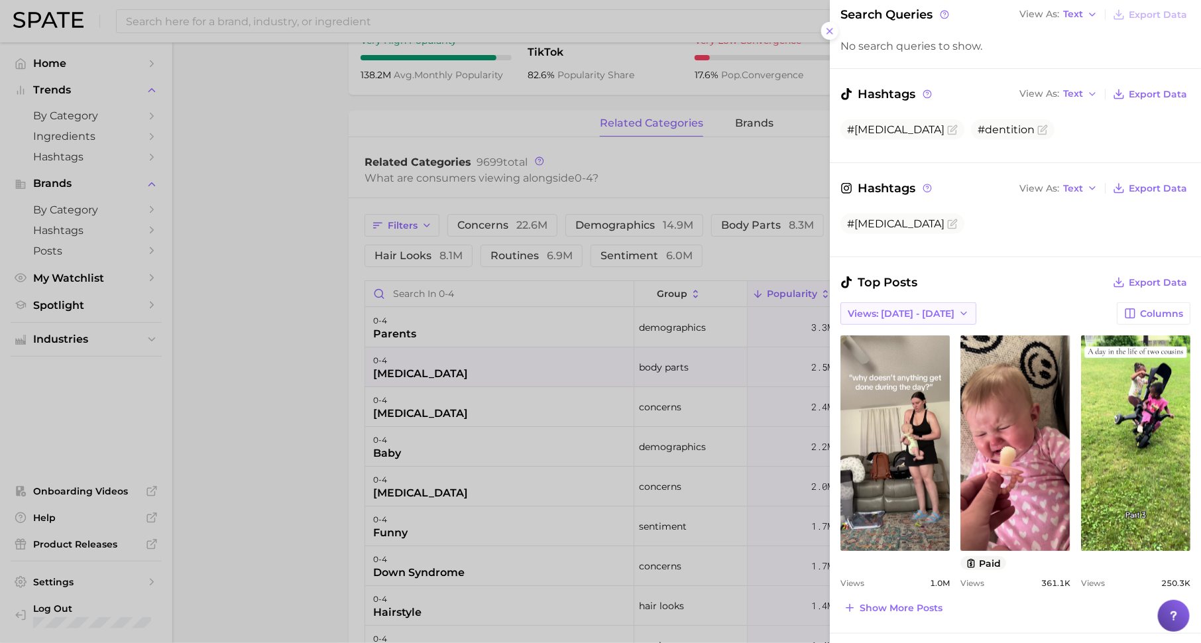
scroll to position [323, 0]
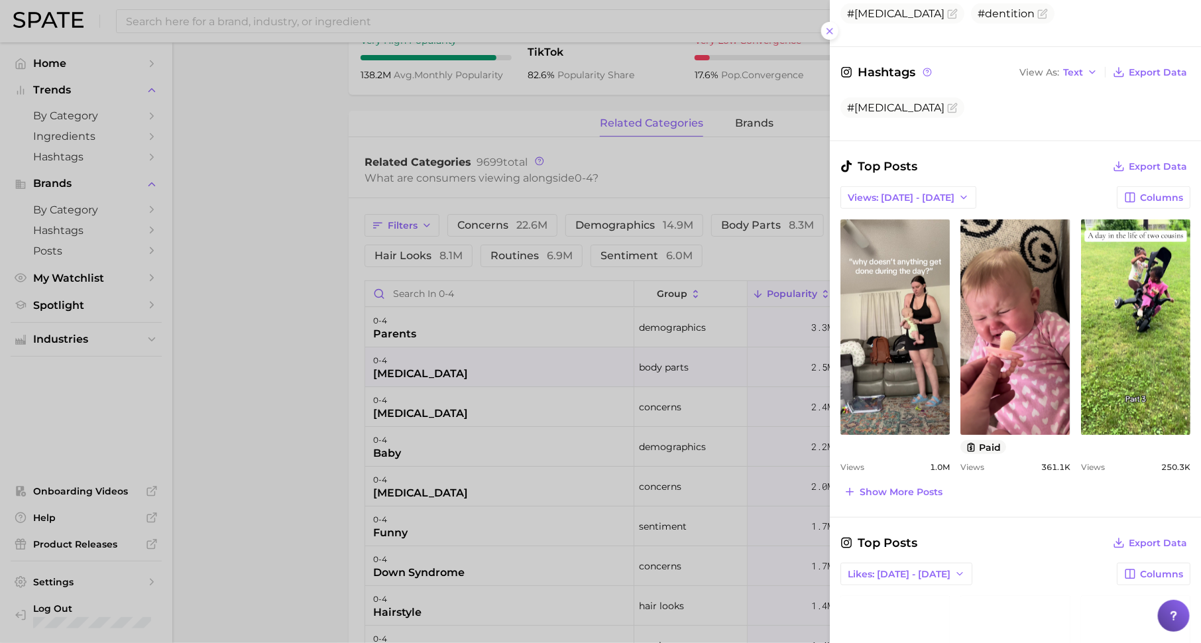
click at [587, 443] on div at bounding box center [600, 321] width 1201 height 643
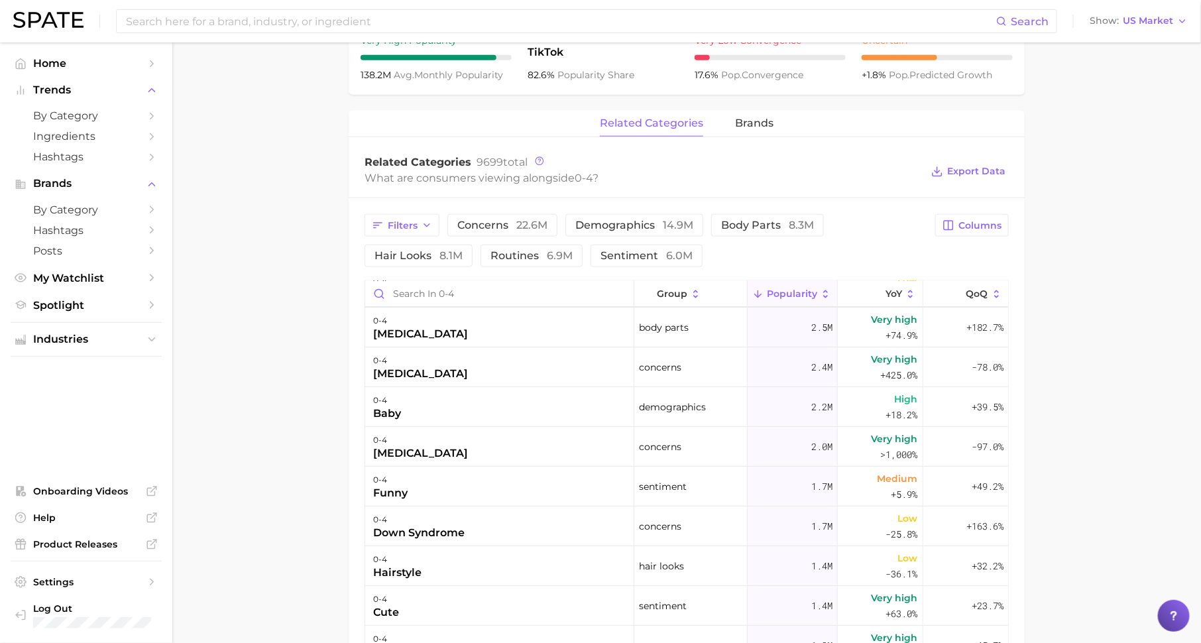
scroll to position [56, 0]
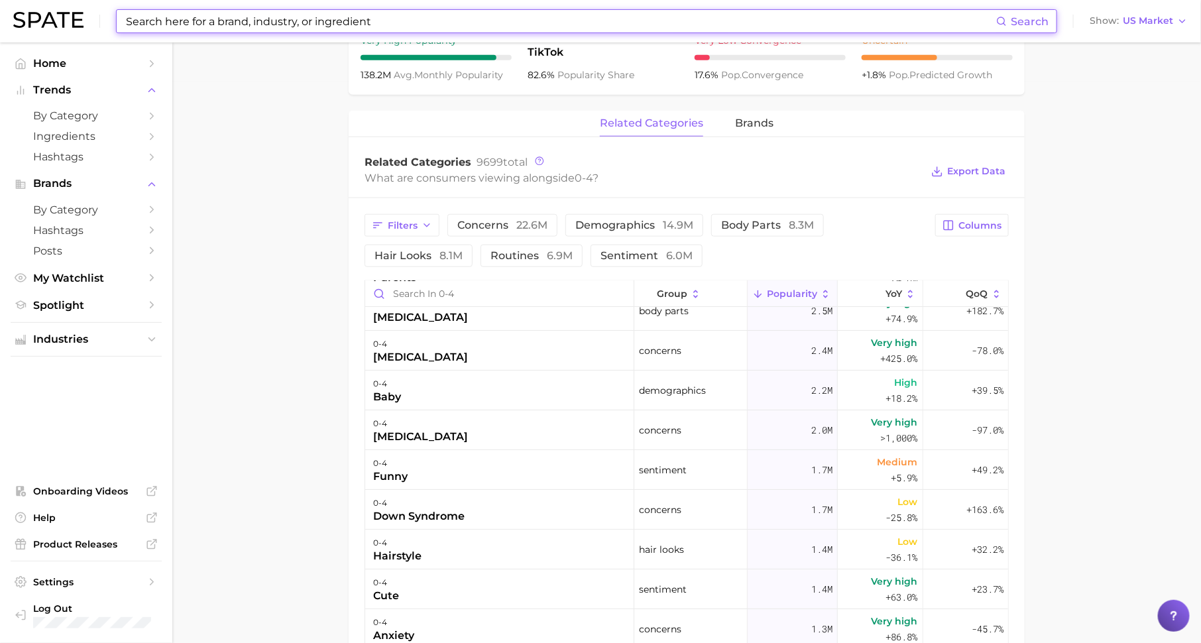
click at [496, 15] on input at bounding box center [560, 21] width 871 height 23
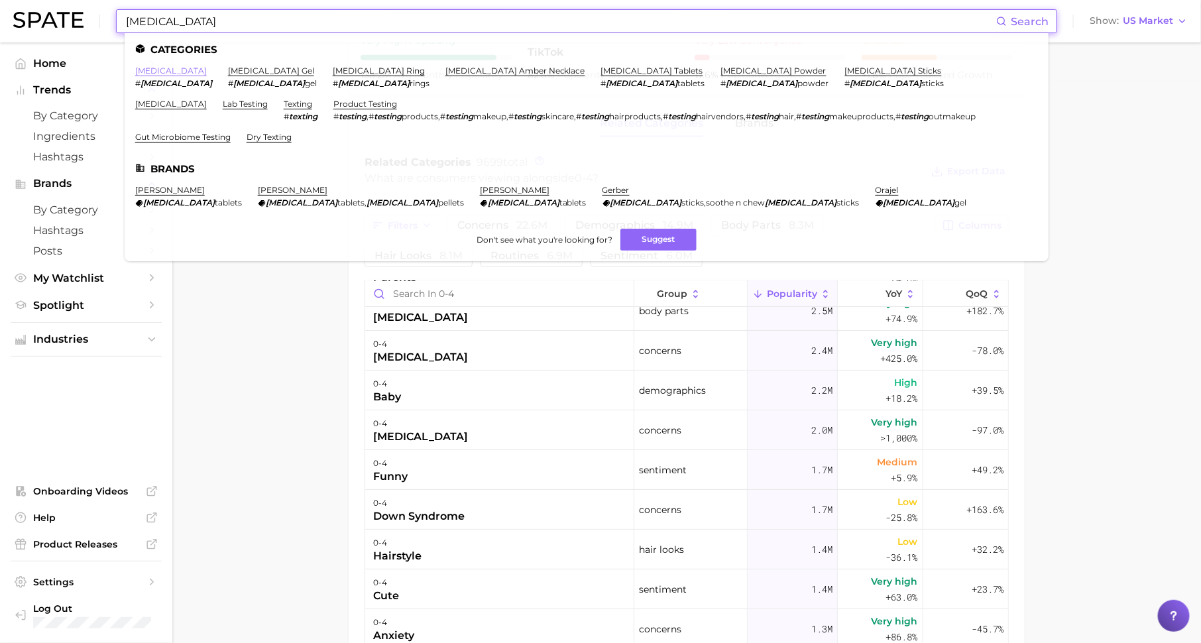
click at [155, 72] on link "[MEDICAL_DATA]" at bounding box center [171, 71] width 72 height 10
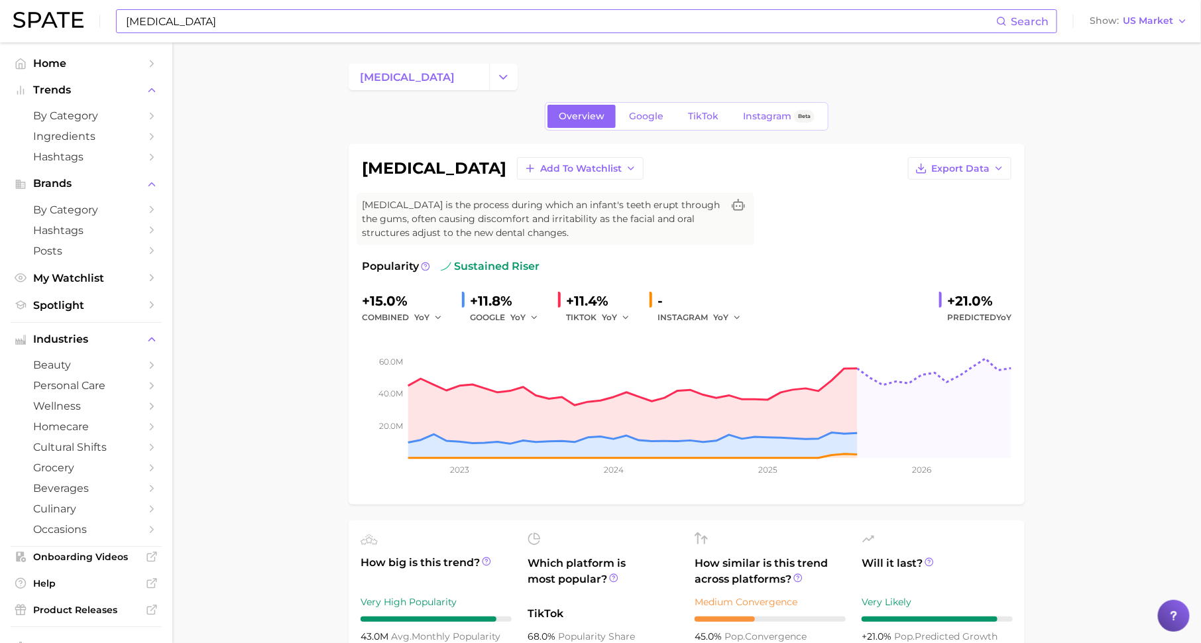
click at [296, 11] on input "[MEDICAL_DATA]" at bounding box center [560, 21] width 871 height 23
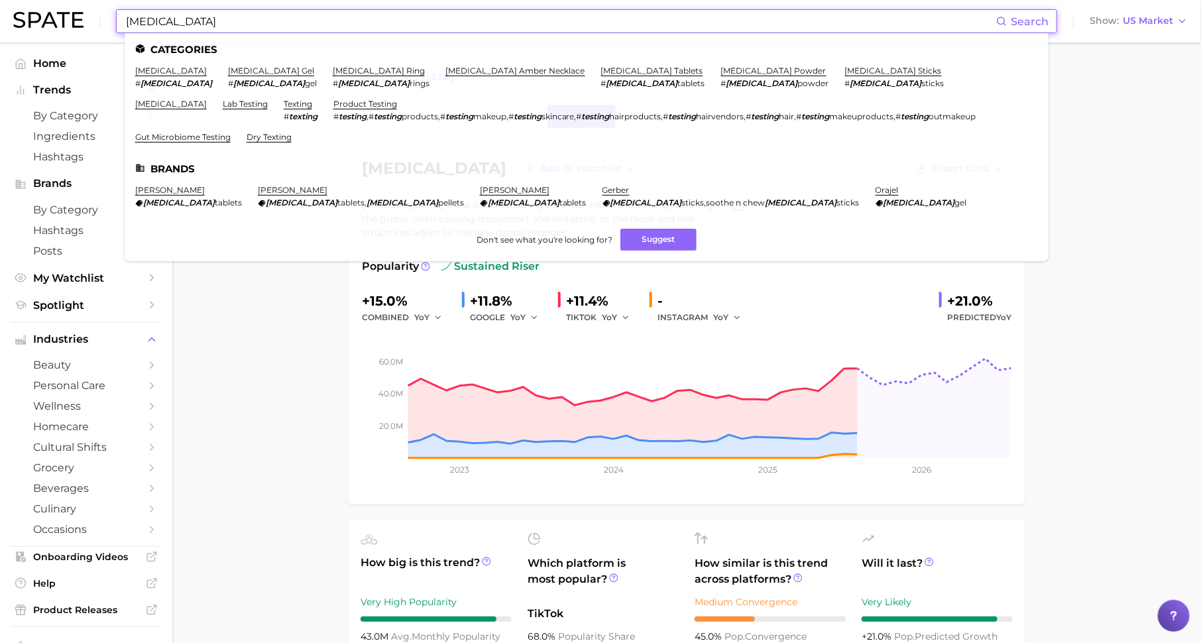
click at [296, 11] on input "[MEDICAL_DATA]" at bounding box center [560, 21] width 871 height 23
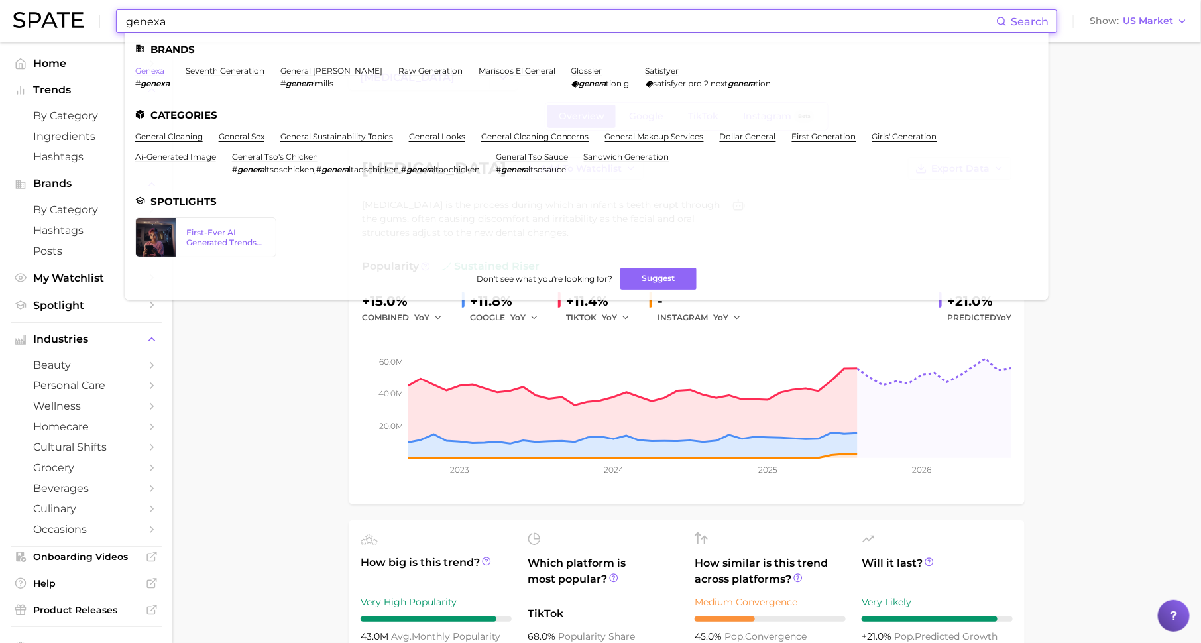
type input "genexa"
click at [156, 70] on link "genexa" at bounding box center [149, 71] width 29 height 10
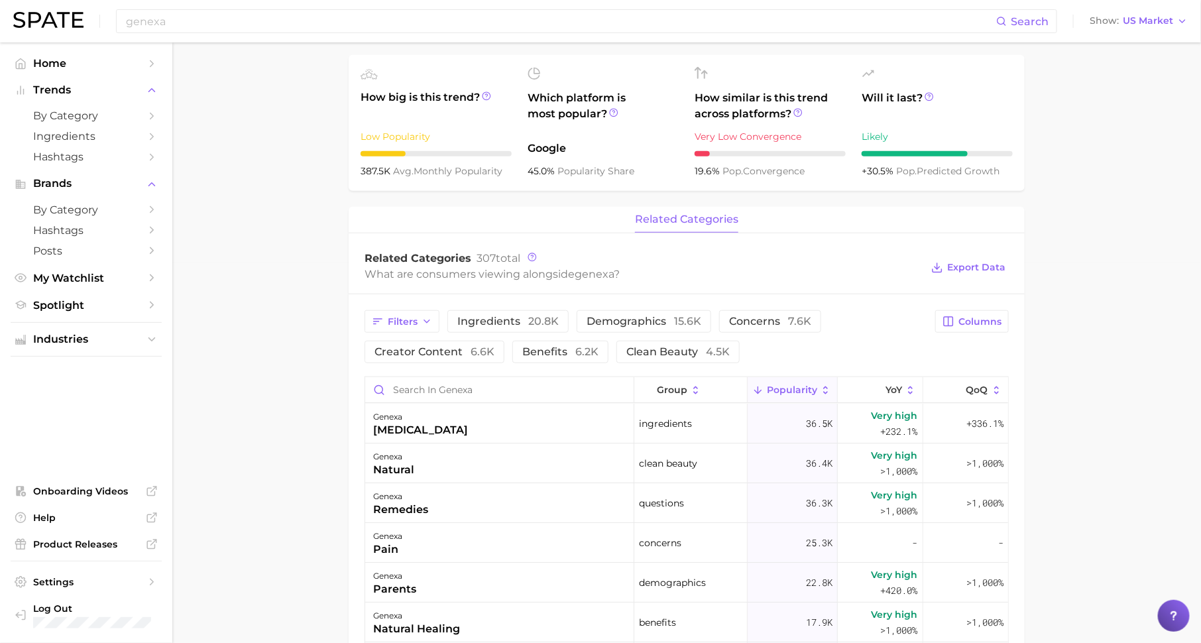
scroll to position [439, 0]
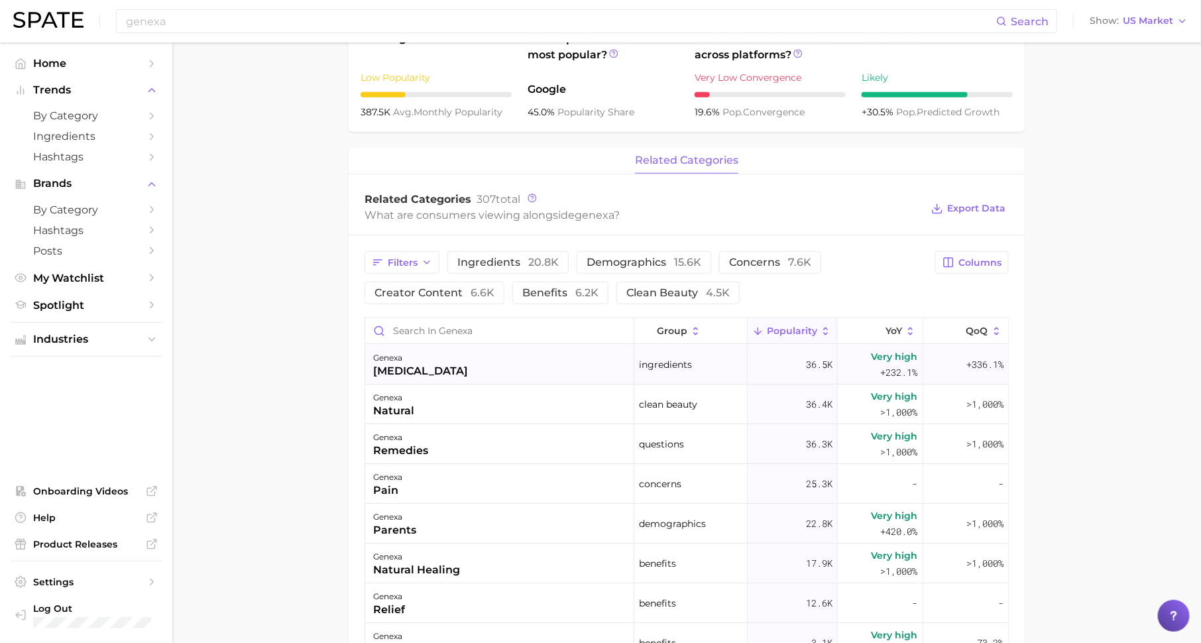
click at [518, 353] on div "genexa [MEDICAL_DATA]" at bounding box center [499, 365] width 269 height 40
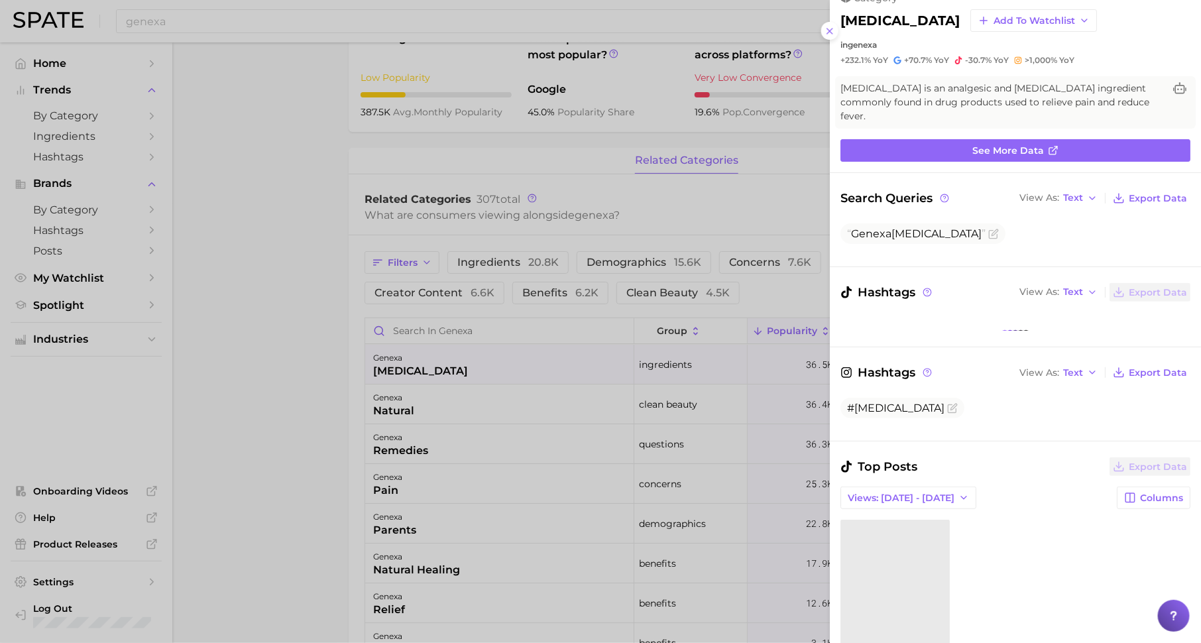
scroll to position [0, 0]
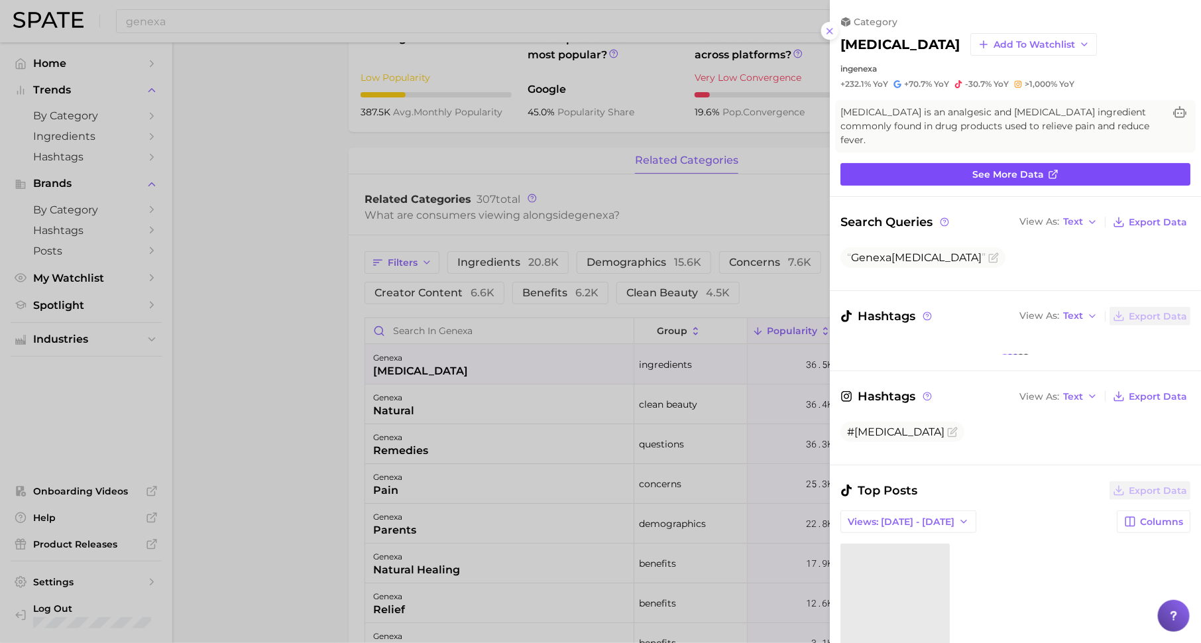
click at [967, 164] on link "See more data" at bounding box center [1015, 174] width 350 height 23
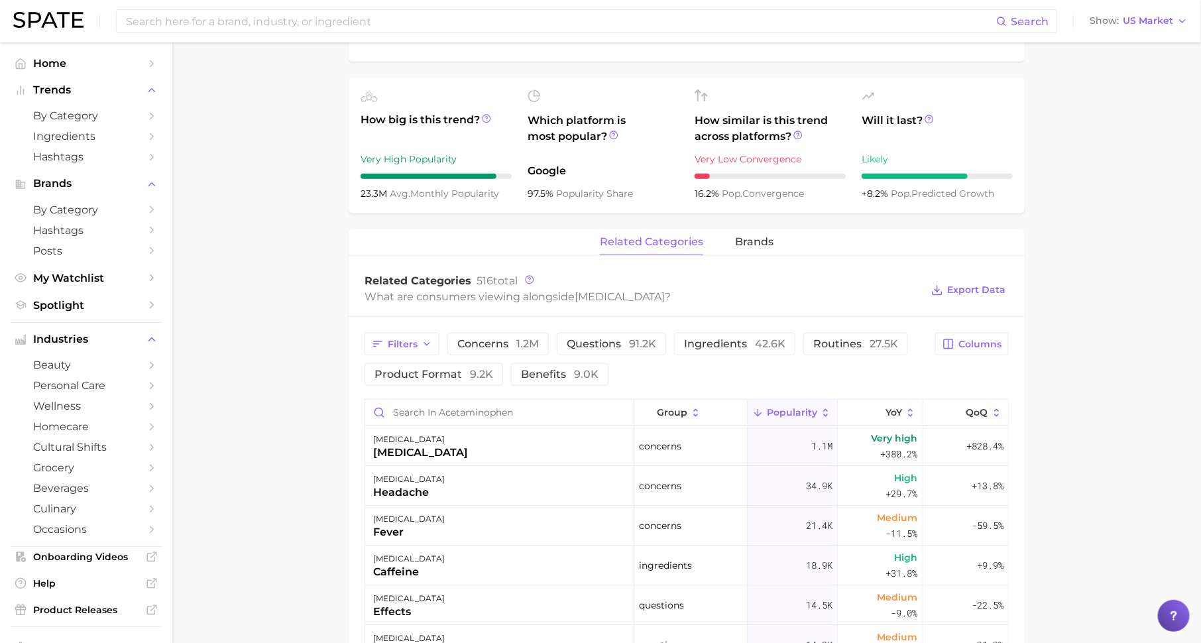
scroll to position [441, 0]
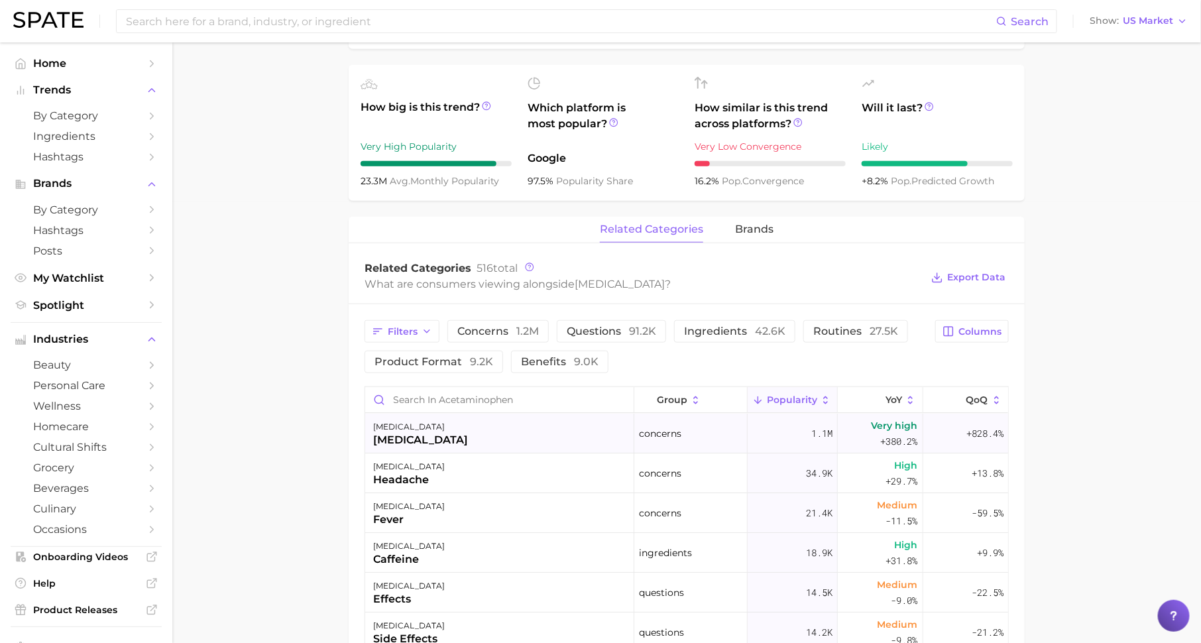
click at [456, 443] on div "[MEDICAL_DATA] [MEDICAL_DATA]" at bounding box center [499, 433] width 269 height 40
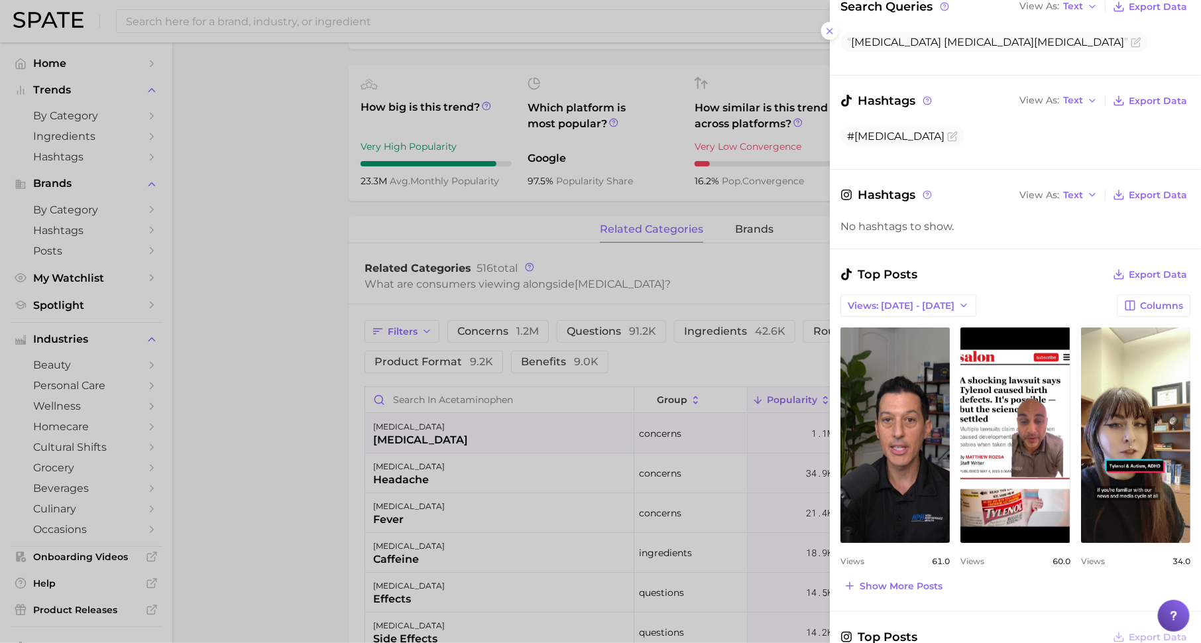
scroll to position [231, 0]
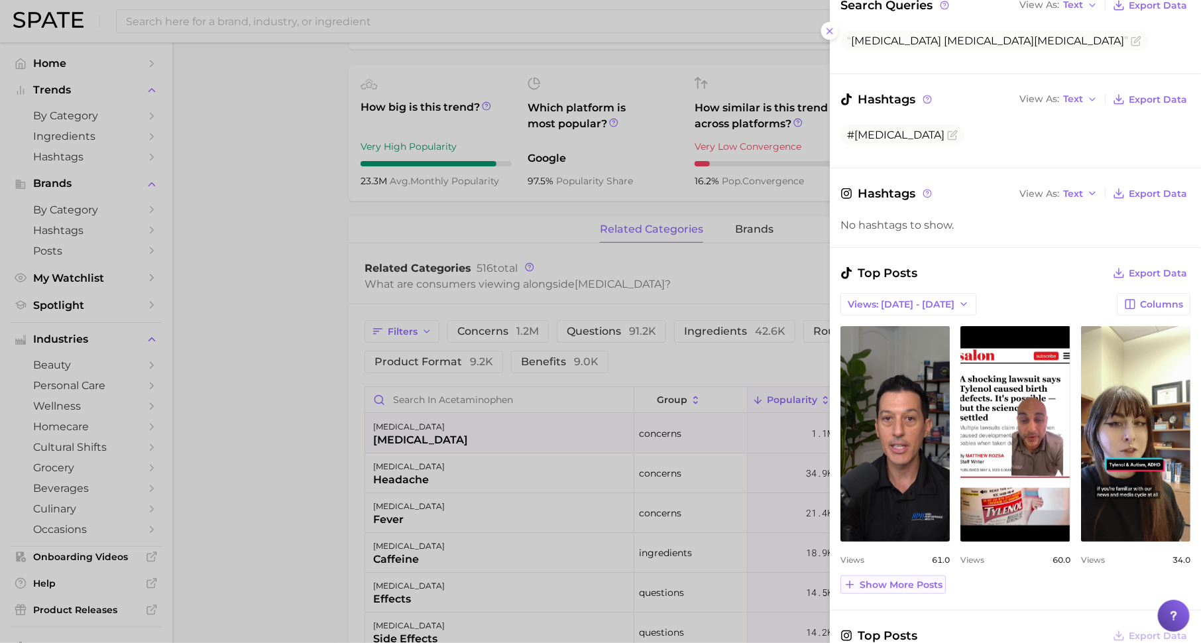
click at [908, 579] on span "Show more posts" at bounding box center [900, 584] width 83 height 11
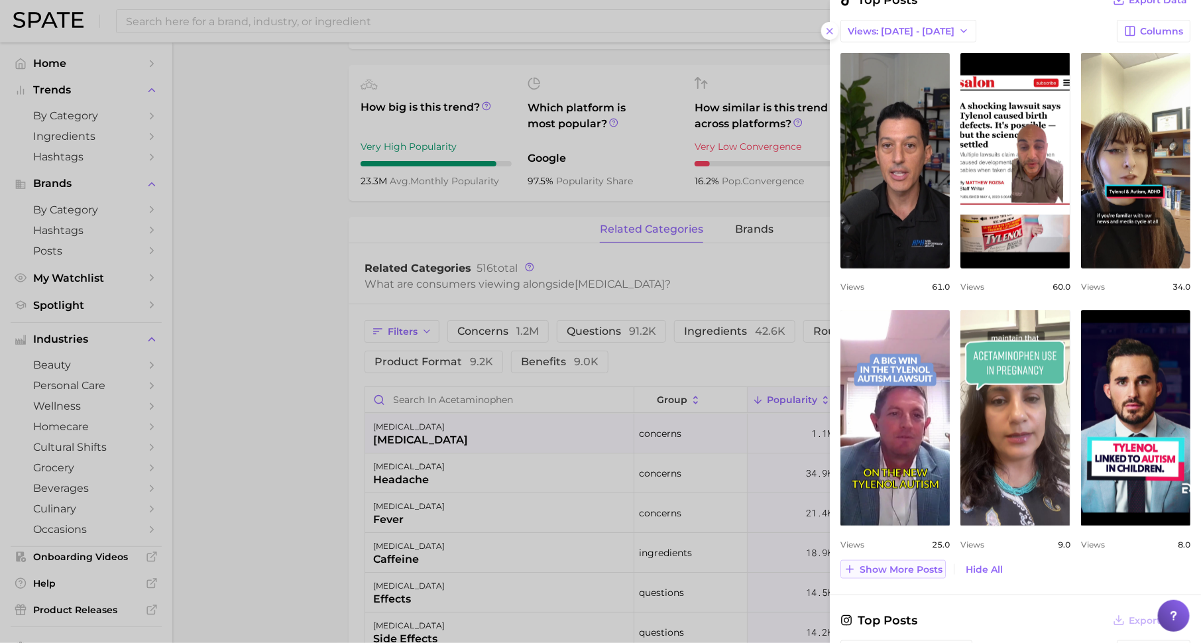
scroll to position [522, 0]
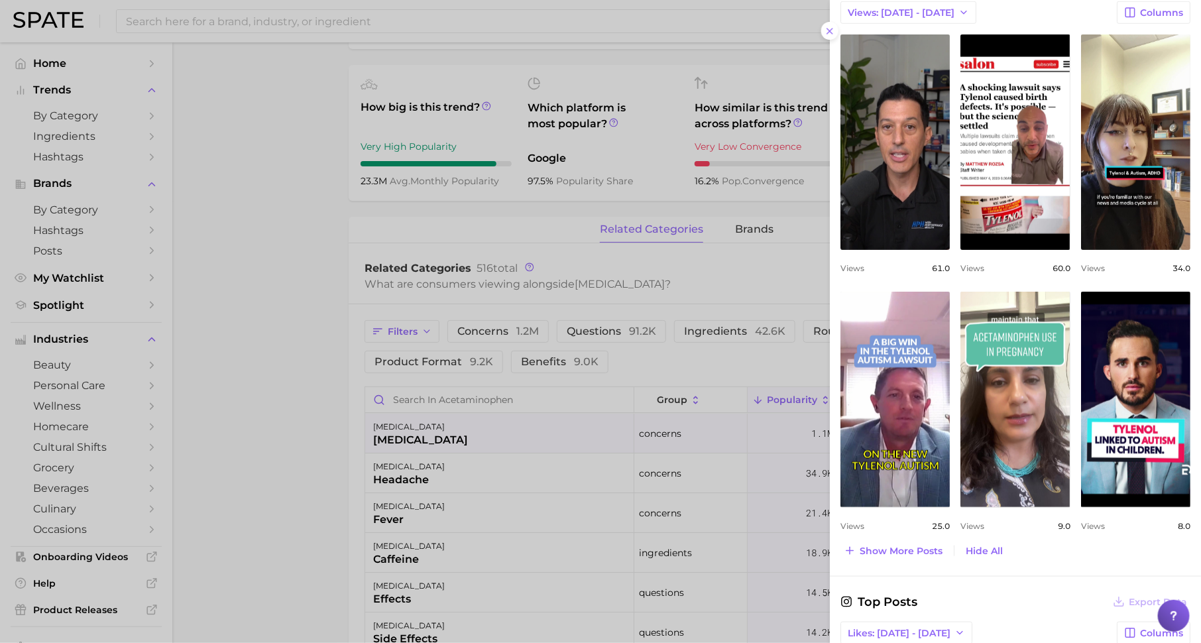
click at [505, 503] on div at bounding box center [600, 321] width 1201 height 643
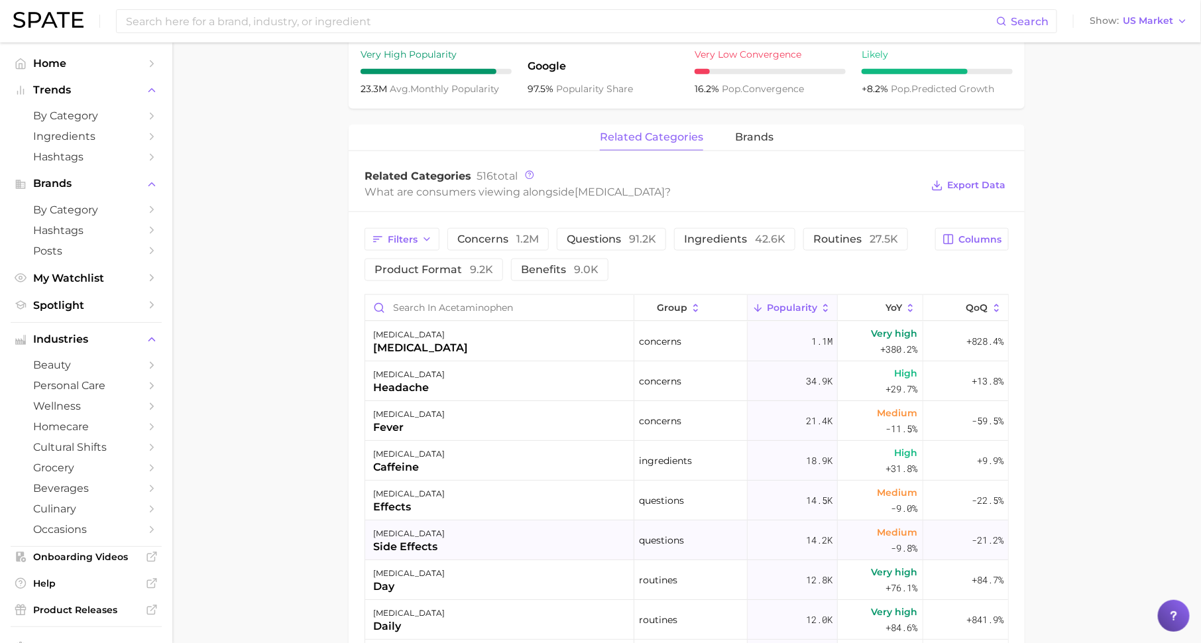
scroll to position [515, 0]
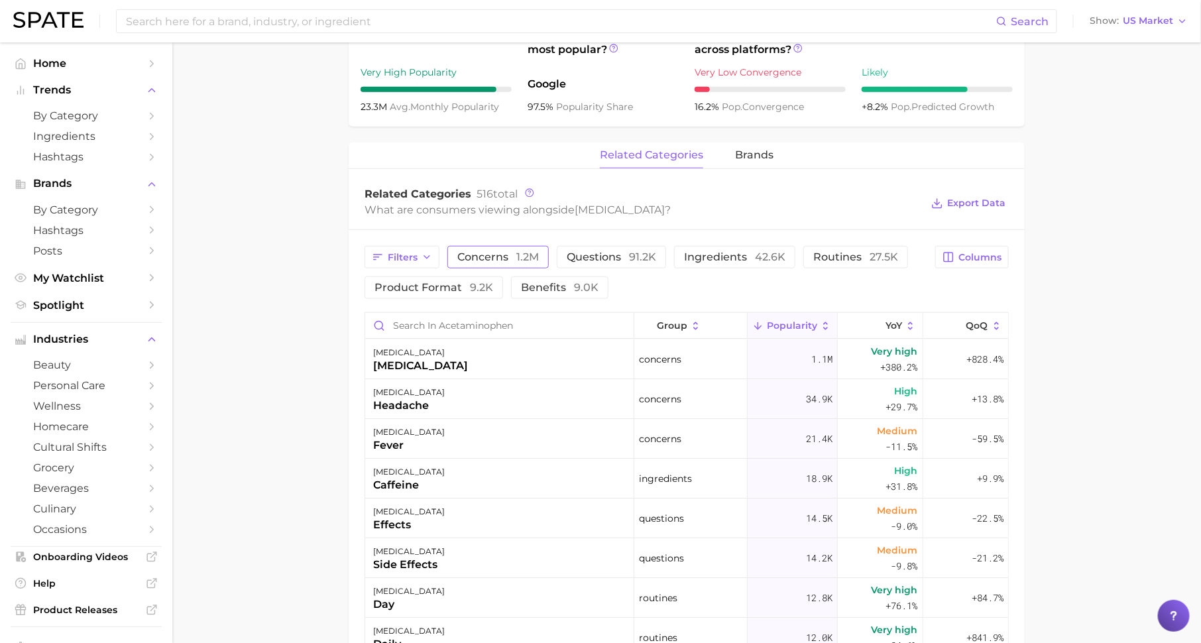
click at [490, 261] on span "concerns 1.2m" at bounding box center [497, 257] width 81 height 11
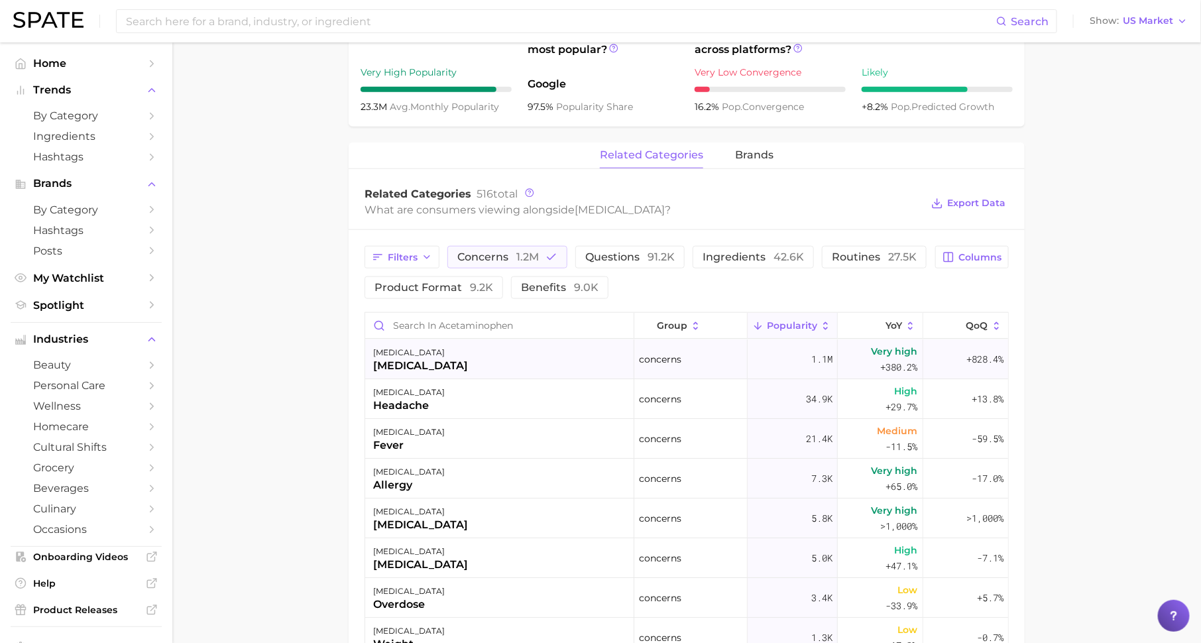
click at [480, 372] on div "[MEDICAL_DATA] [MEDICAL_DATA]" at bounding box center [499, 359] width 269 height 40
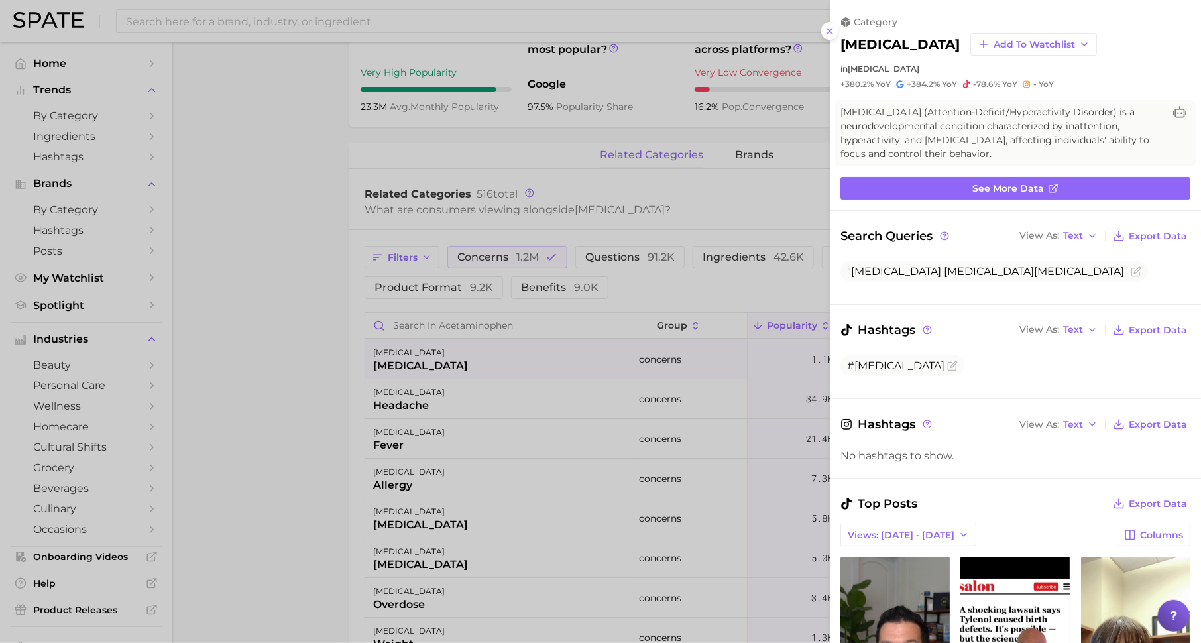
click at [484, 427] on div at bounding box center [600, 321] width 1201 height 643
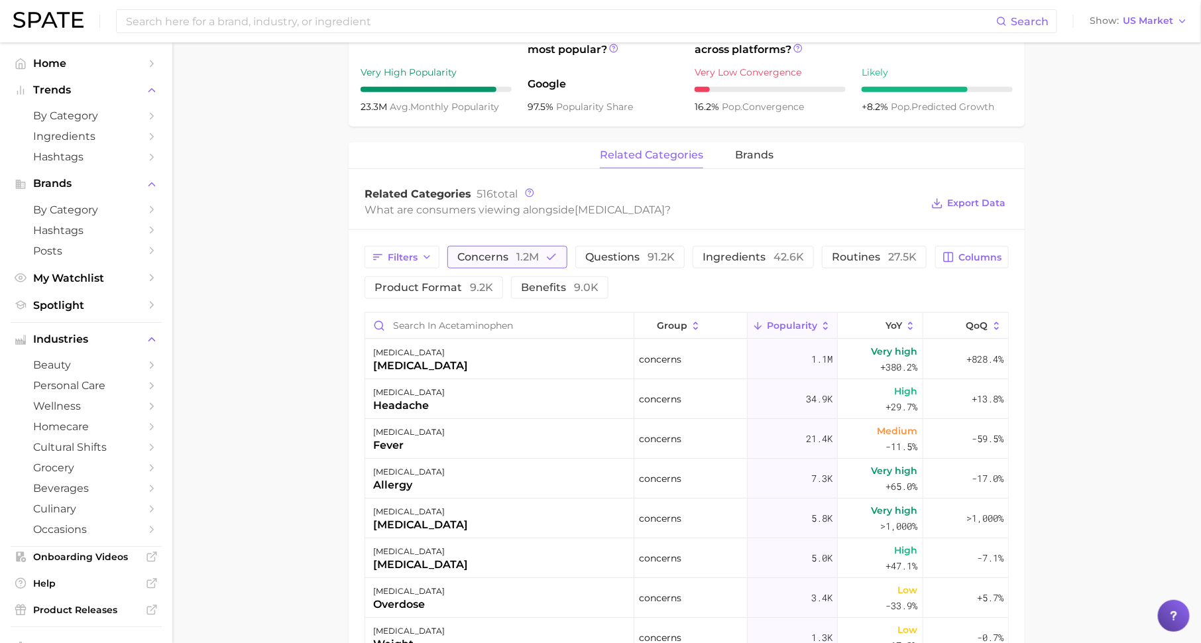
click at [543, 261] on button "concerns 1.2m" at bounding box center [507, 257] width 120 height 23
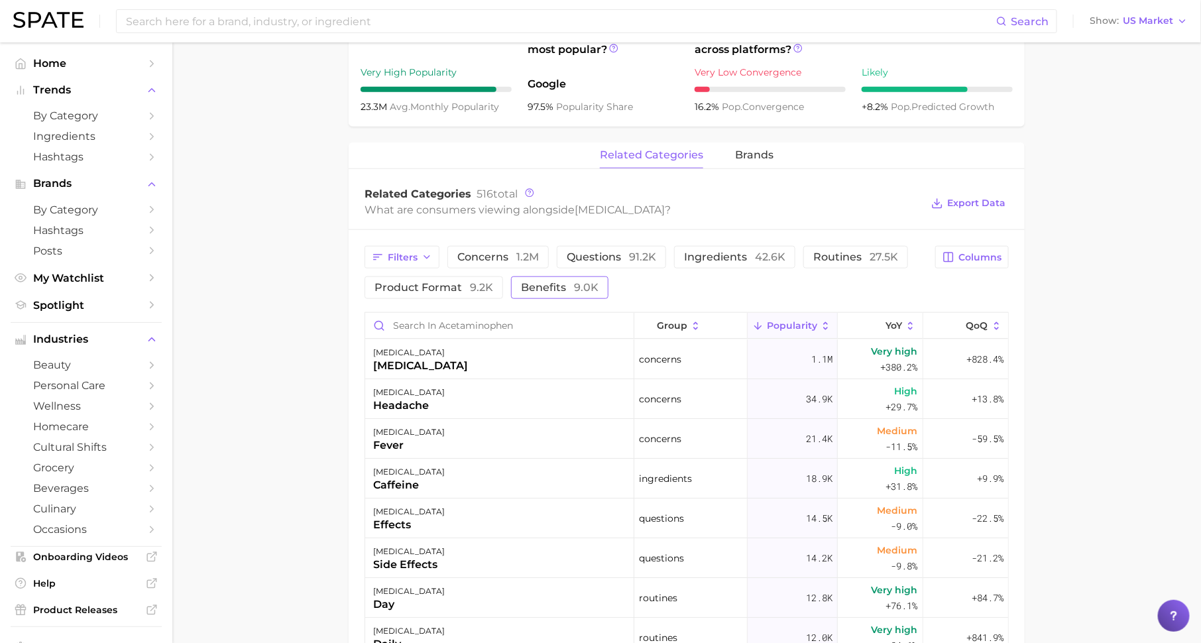
click at [568, 278] on button "benefits 9.0k" at bounding box center [559, 287] width 97 height 23
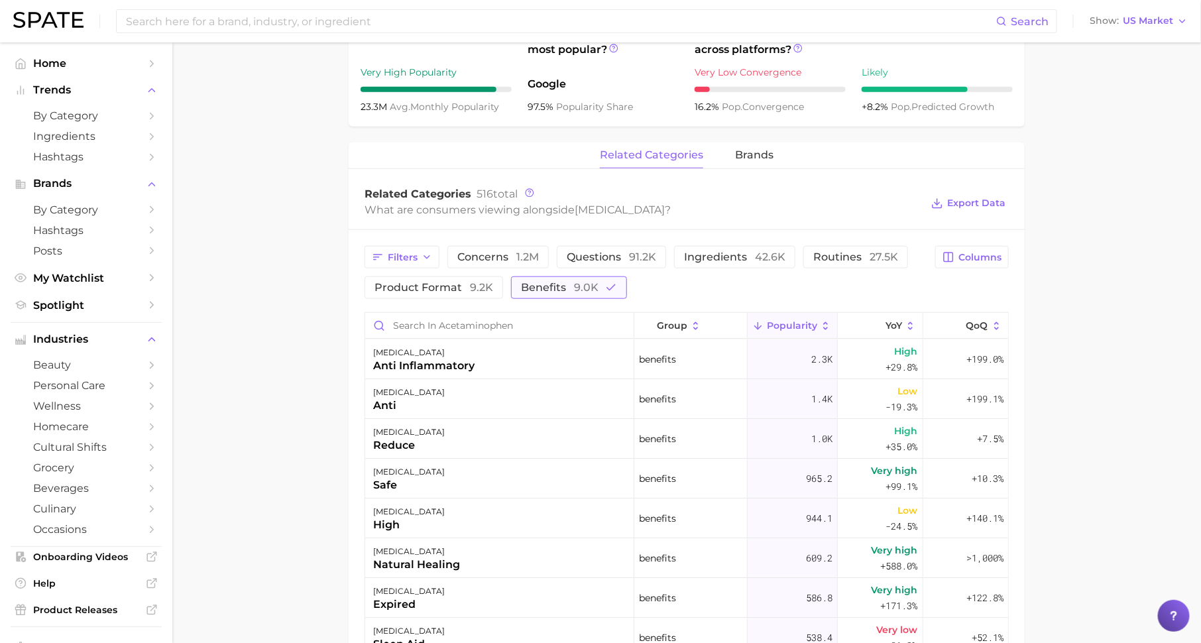
click at [568, 278] on button "benefits 9.0k" at bounding box center [569, 287] width 116 height 23
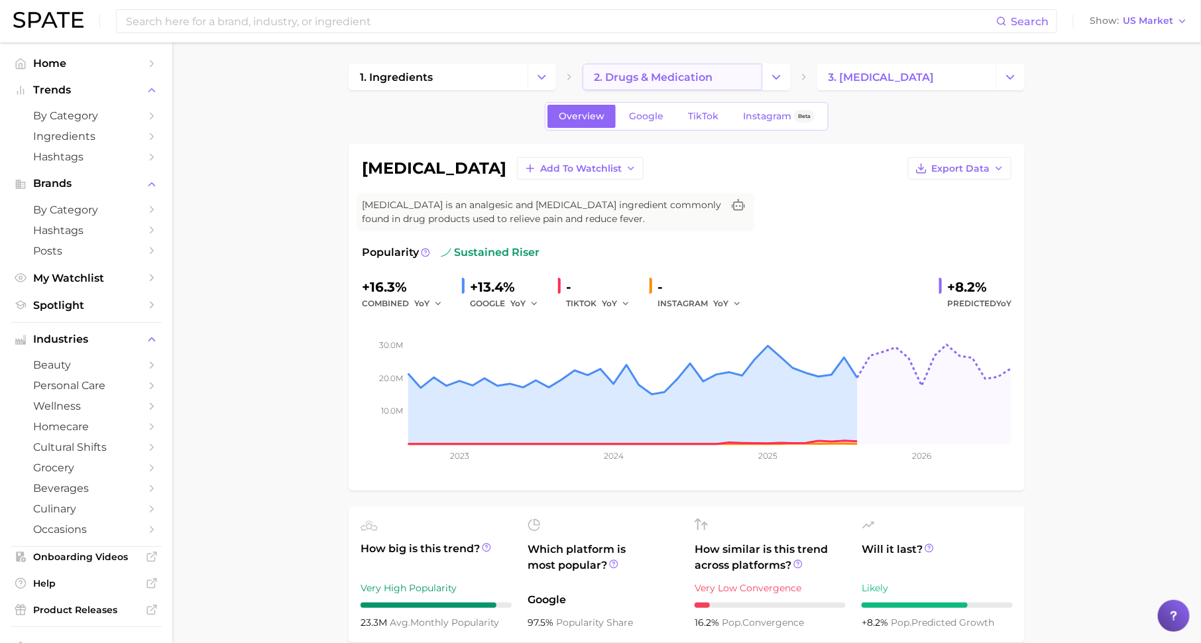
click at [669, 72] on span "2. drugs & medication" at bounding box center [653, 77] width 119 height 13
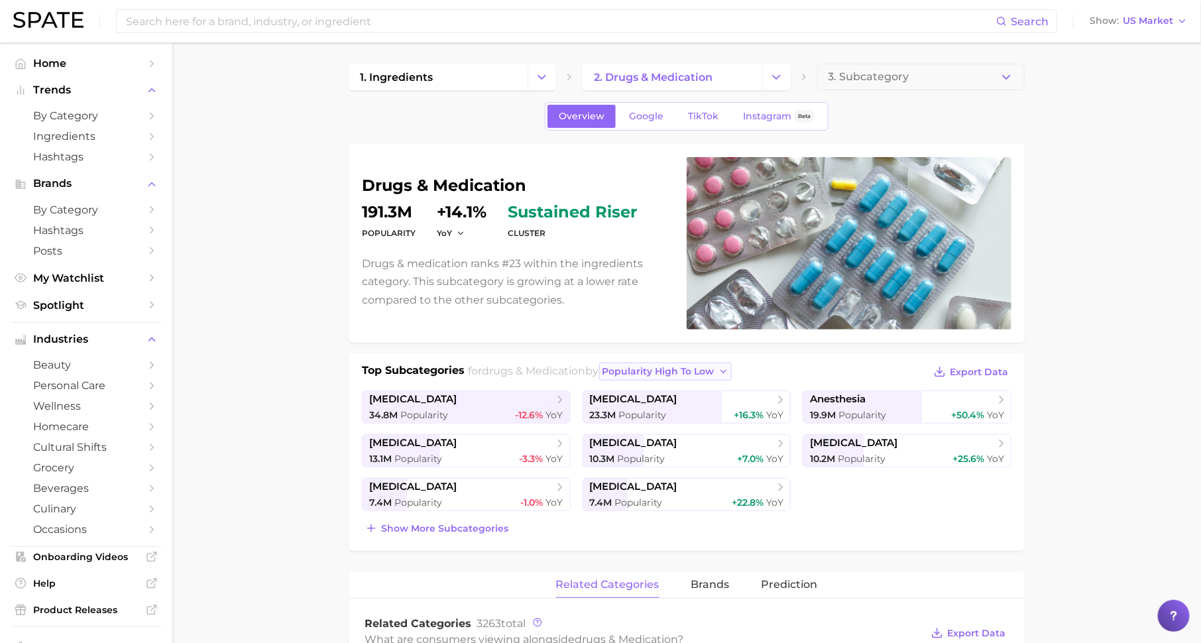
click at [649, 367] on span "popularity high to low" at bounding box center [658, 371] width 112 height 11
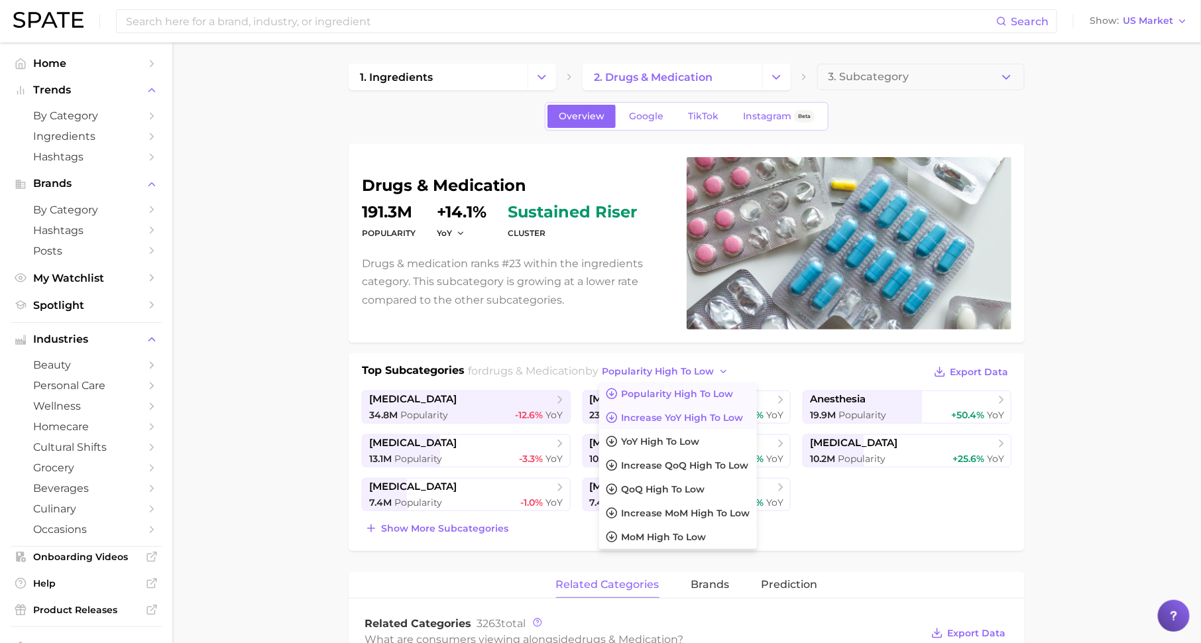
click at [649, 414] on span "Increase YoY high to low" at bounding box center [682, 417] width 122 height 11
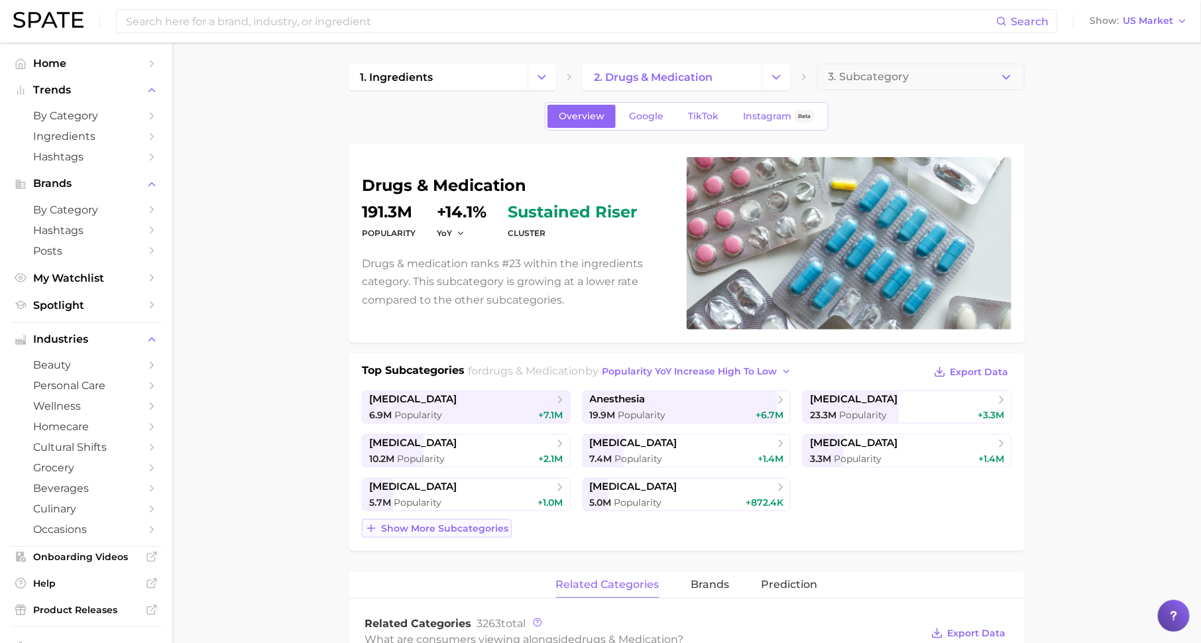
click at [482, 531] on span "Show more subcategories" at bounding box center [444, 528] width 127 height 11
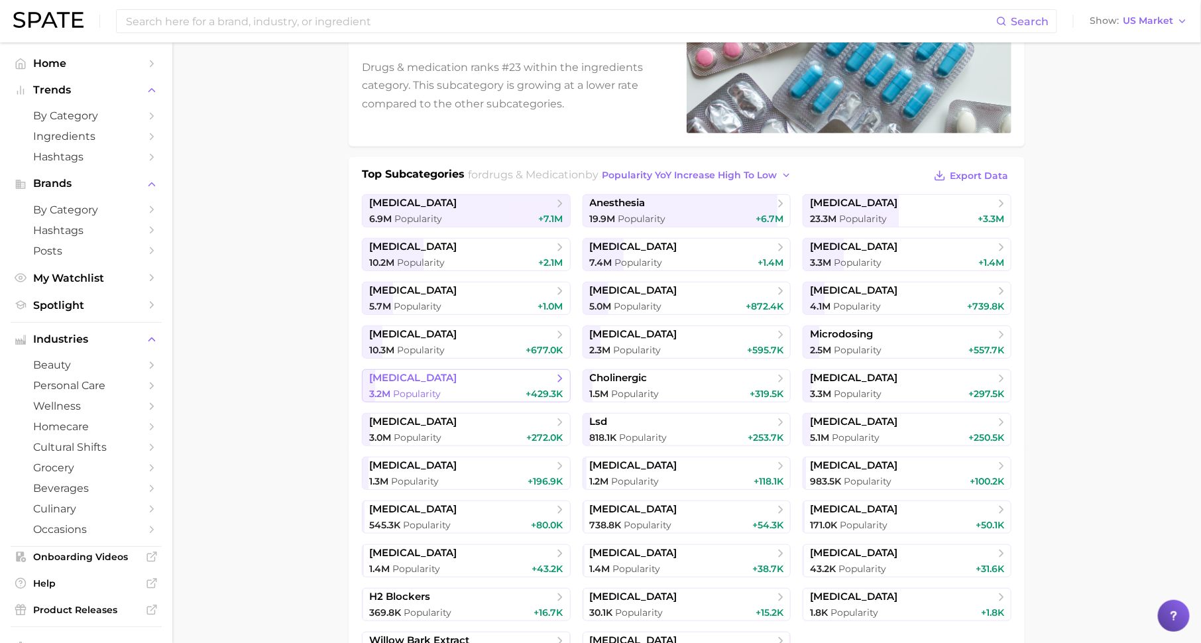
scroll to position [312, 0]
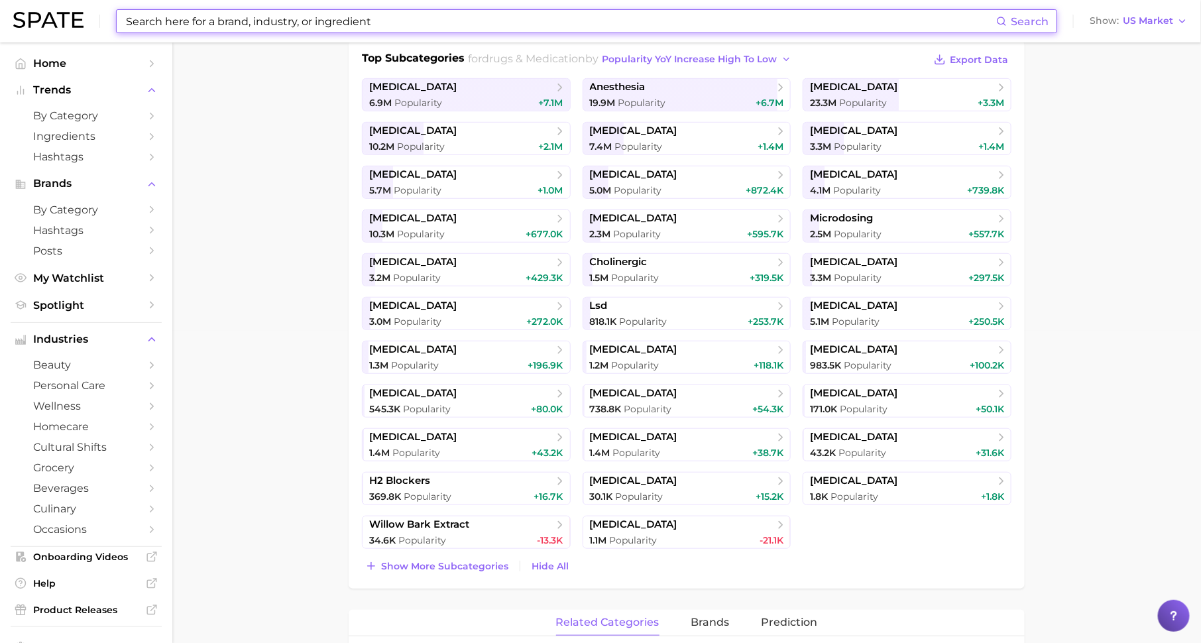
click at [283, 25] on input at bounding box center [560, 21] width 871 height 23
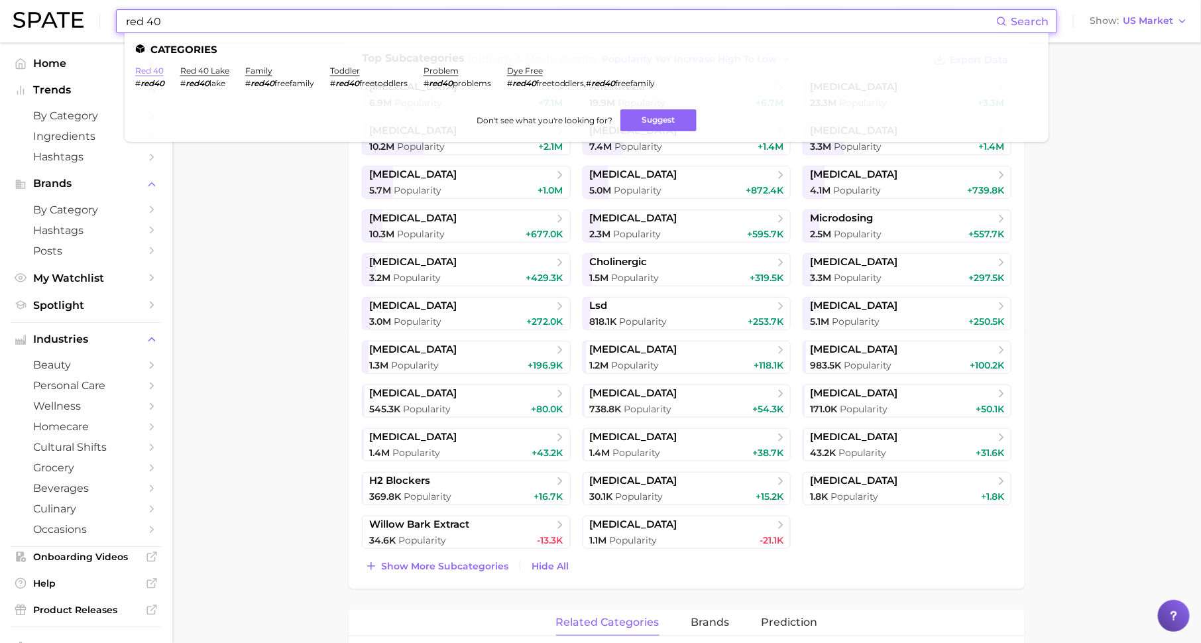
type input "red 40"
click at [156, 72] on link "red 40" at bounding box center [149, 71] width 28 height 10
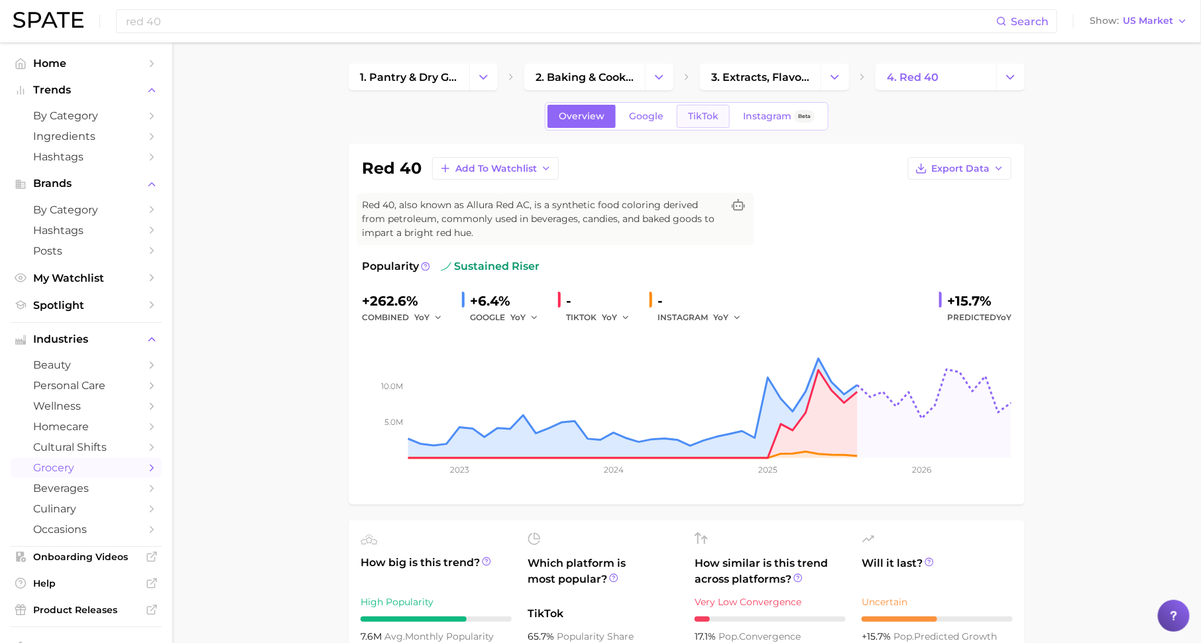
click at [715, 115] on span "TikTok" at bounding box center [703, 116] width 30 height 11
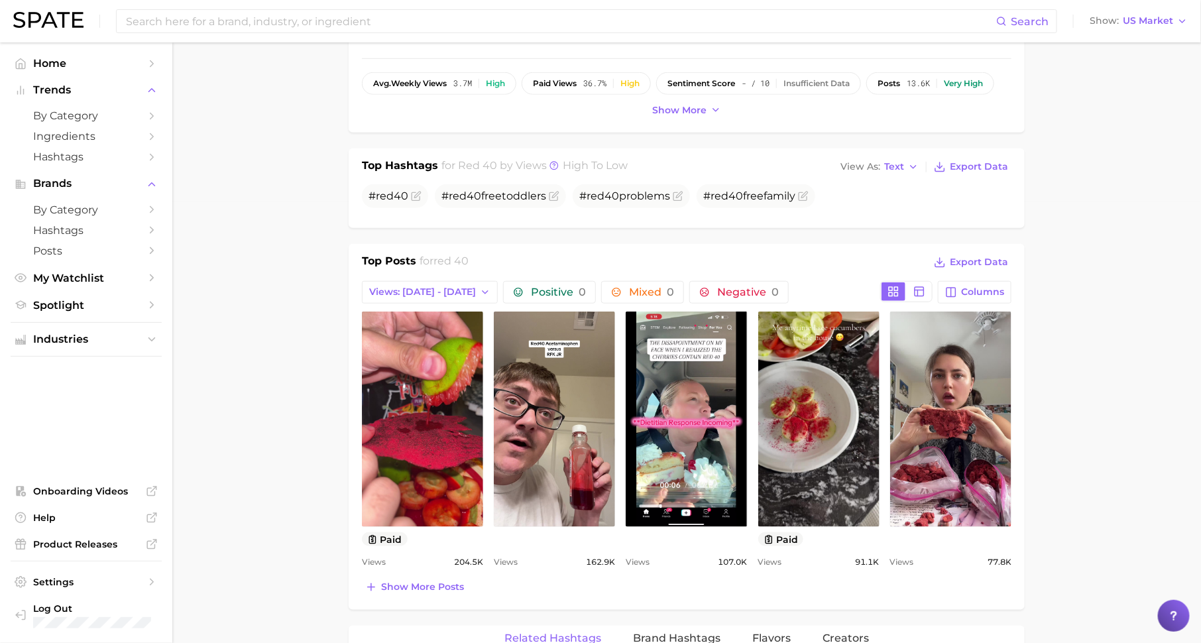
scroll to position [464, 0]
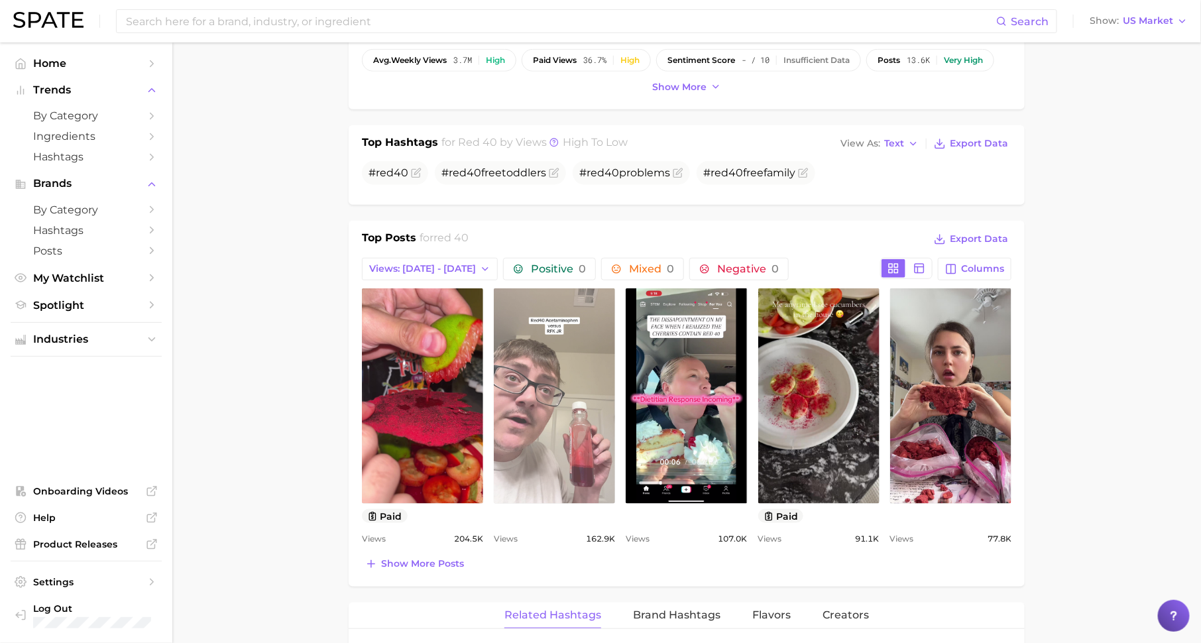
click at [596, 344] on link "view post on TikTok" at bounding box center [554, 395] width 121 height 215
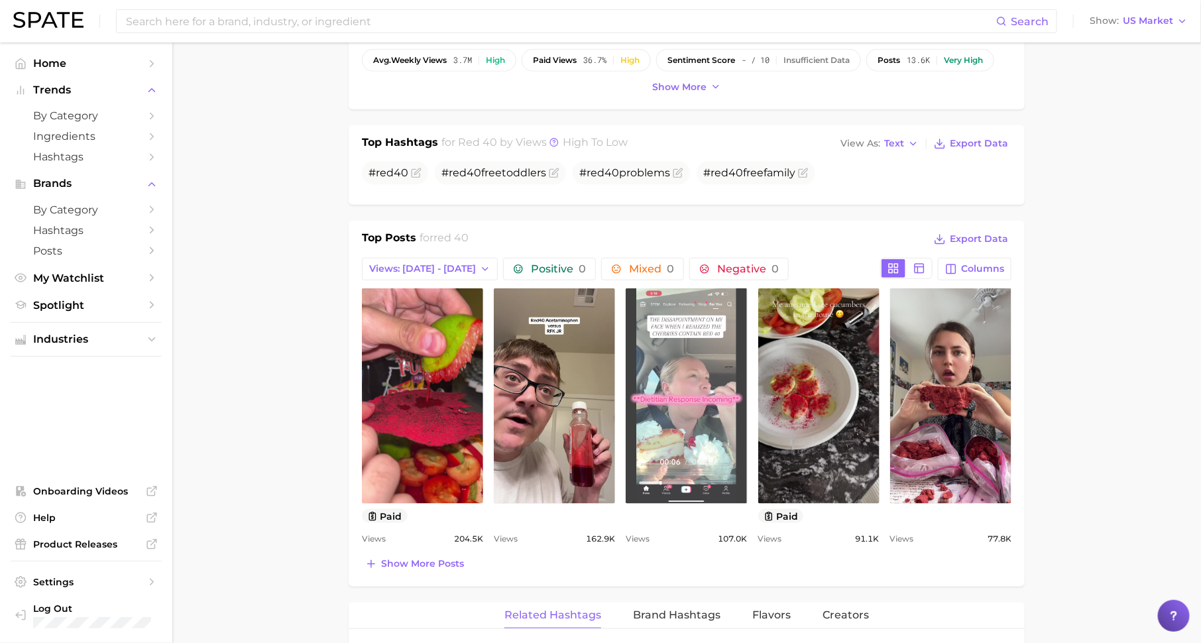
click at [722, 407] on link "view post on TikTok" at bounding box center [685, 395] width 121 height 215
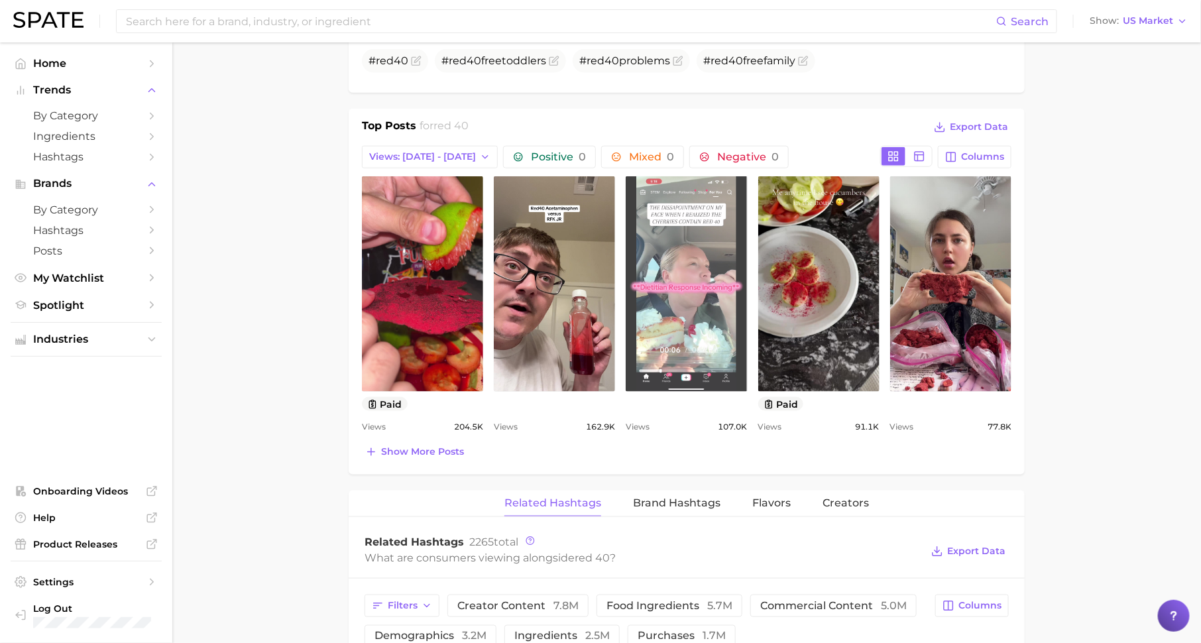
scroll to position [590, 0]
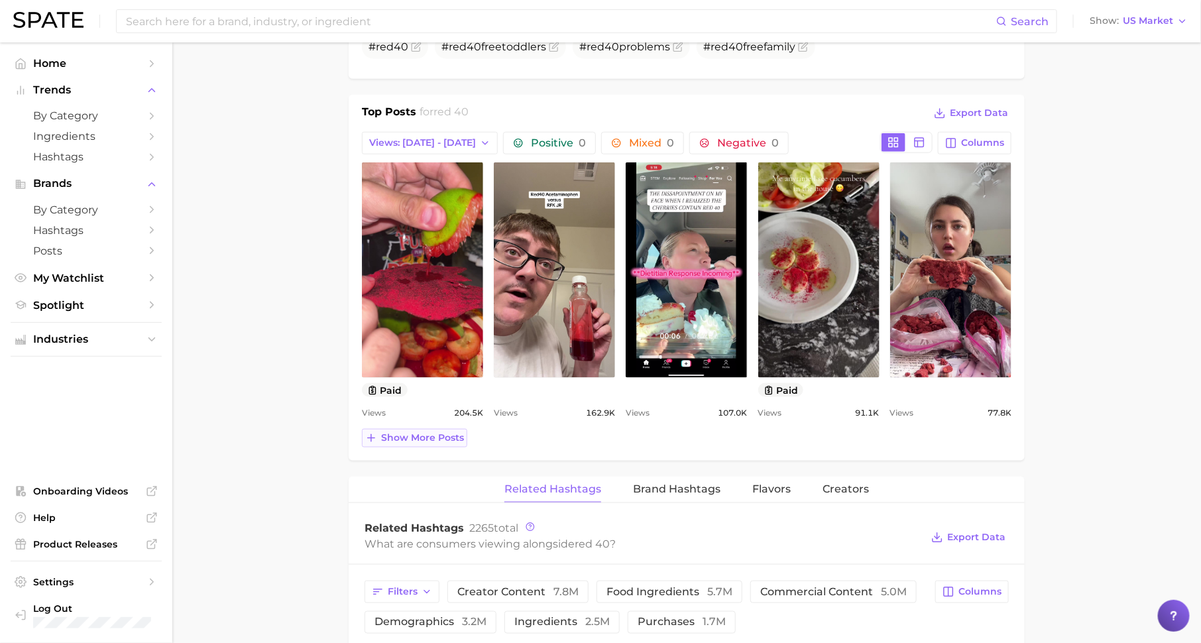
click at [425, 437] on span "Show more posts" at bounding box center [422, 437] width 83 height 11
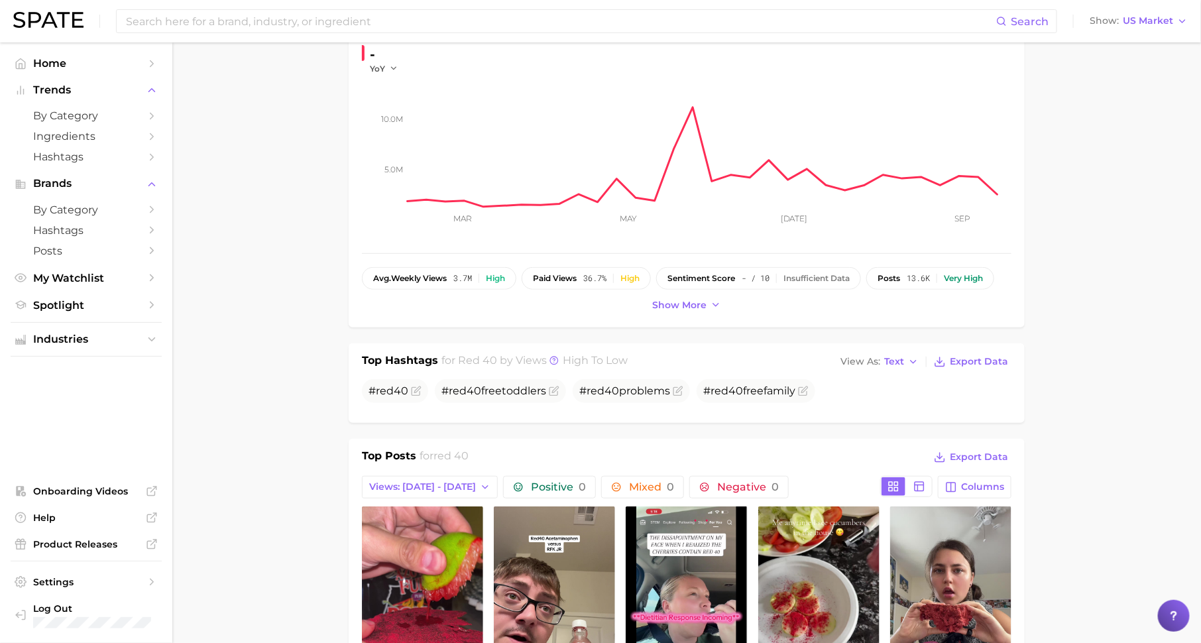
scroll to position [60, 0]
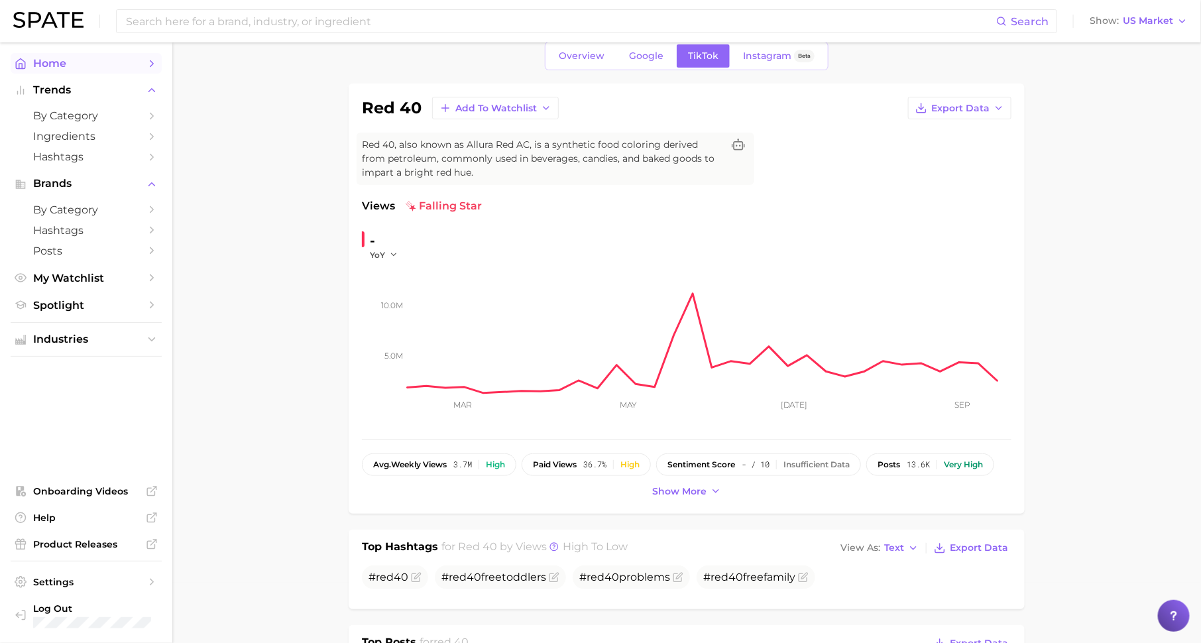
click at [144, 62] on link "Home" at bounding box center [86, 63] width 151 height 21
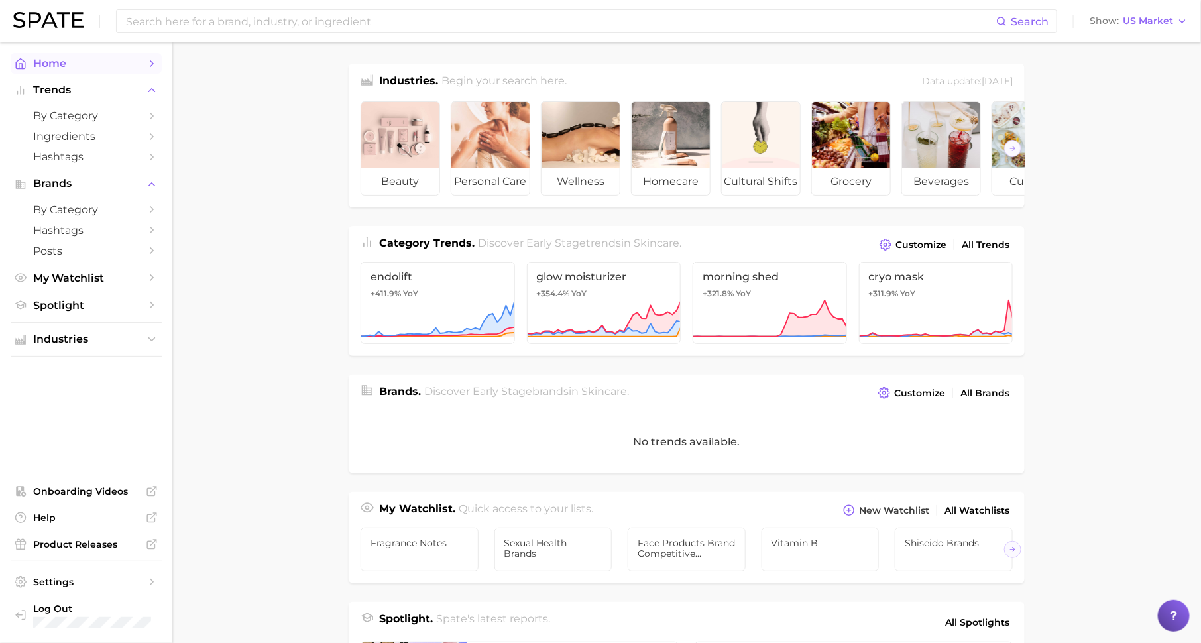
click at [140, 65] on link "Home" at bounding box center [86, 63] width 151 height 21
click at [441, 20] on input at bounding box center [560, 21] width 871 height 23
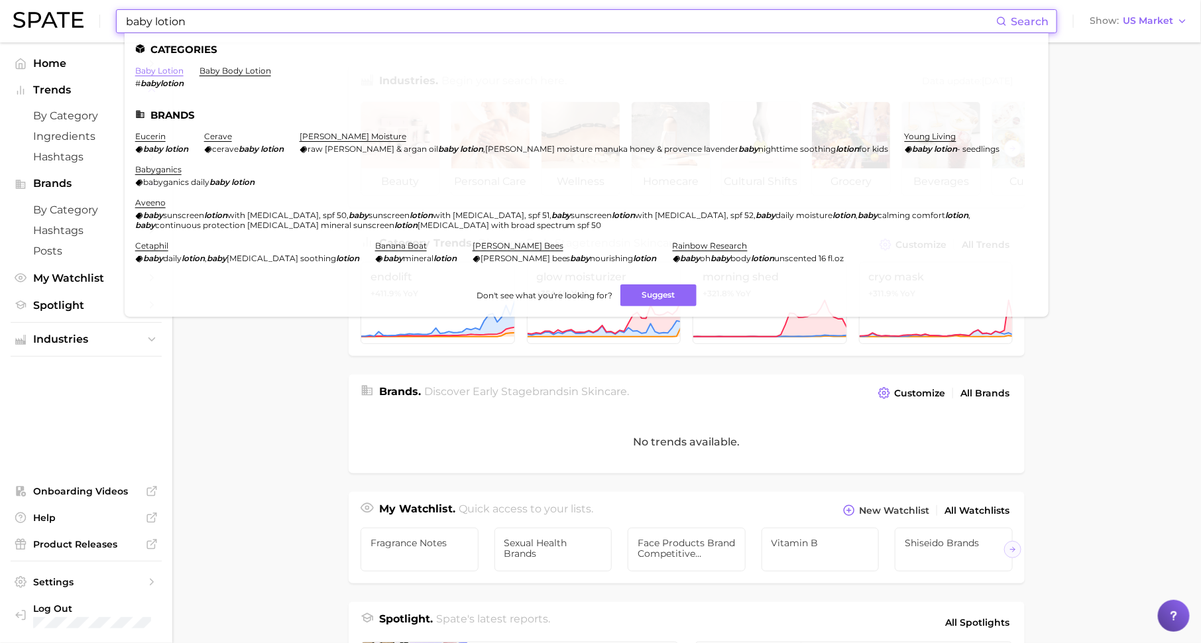
type input "baby lotion"
click at [162, 69] on link "baby lotion" at bounding box center [159, 71] width 48 height 10
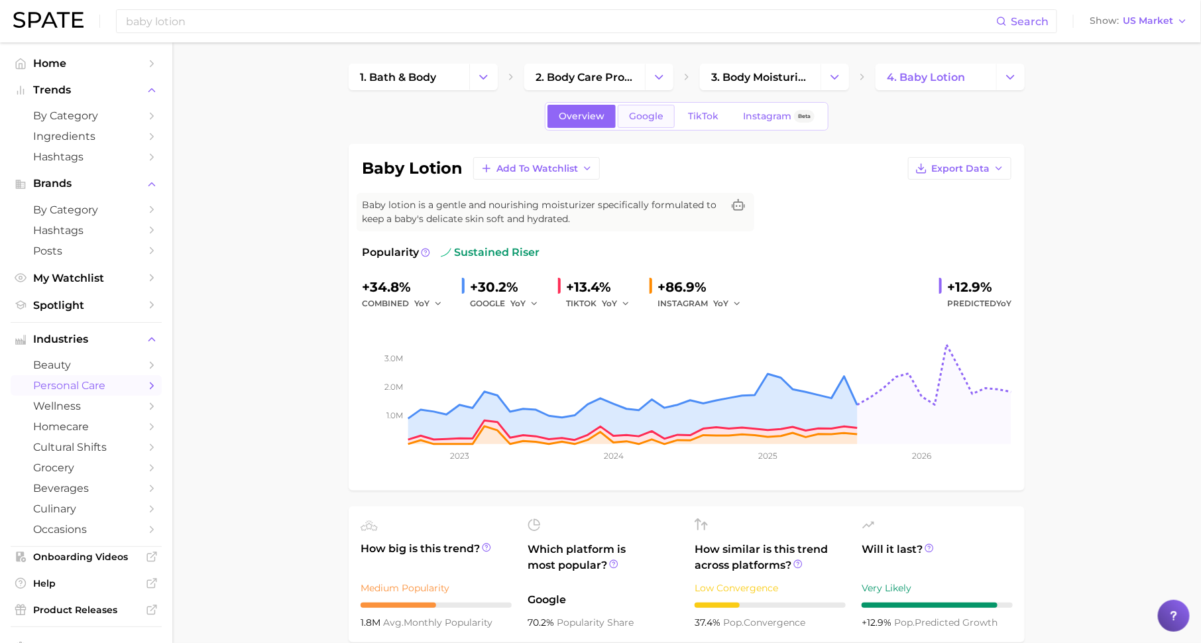
click at [649, 112] on span "Google" at bounding box center [646, 116] width 34 height 11
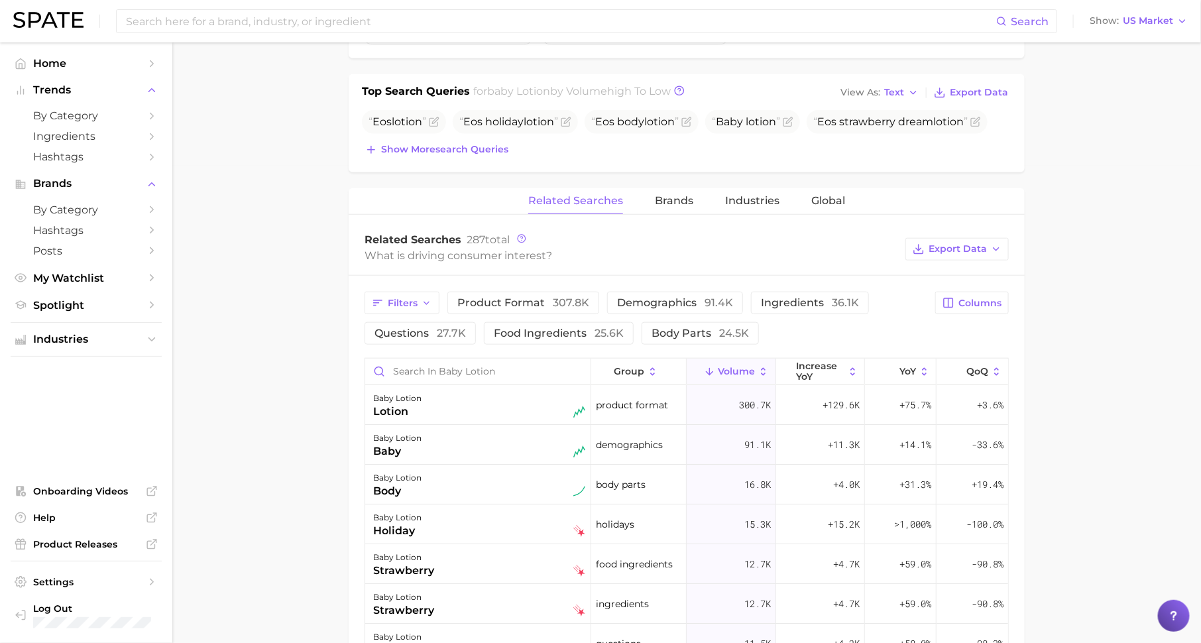
scroll to position [475, 0]
click at [665, 211] on button "Brands" at bounding box center [674, 203] width 38 height 26
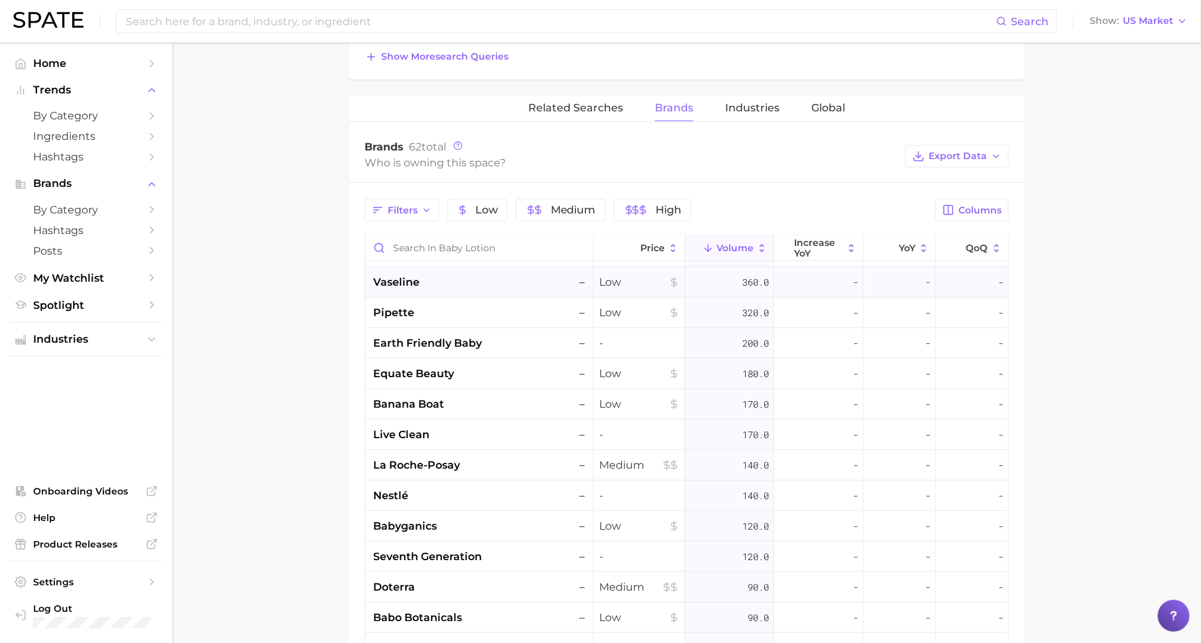
scroll to position [541, 0]
click at [806, 242] on span "increase YoY" at bounding box center [818, 247] width 48 height 21
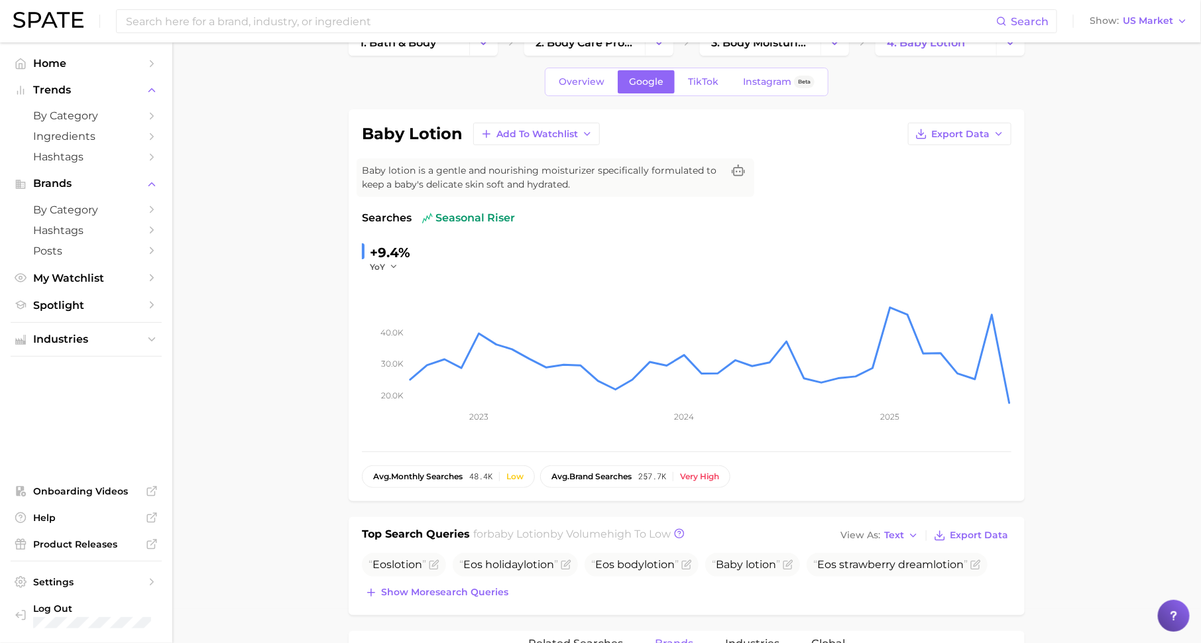
scroll to position [37, 0]
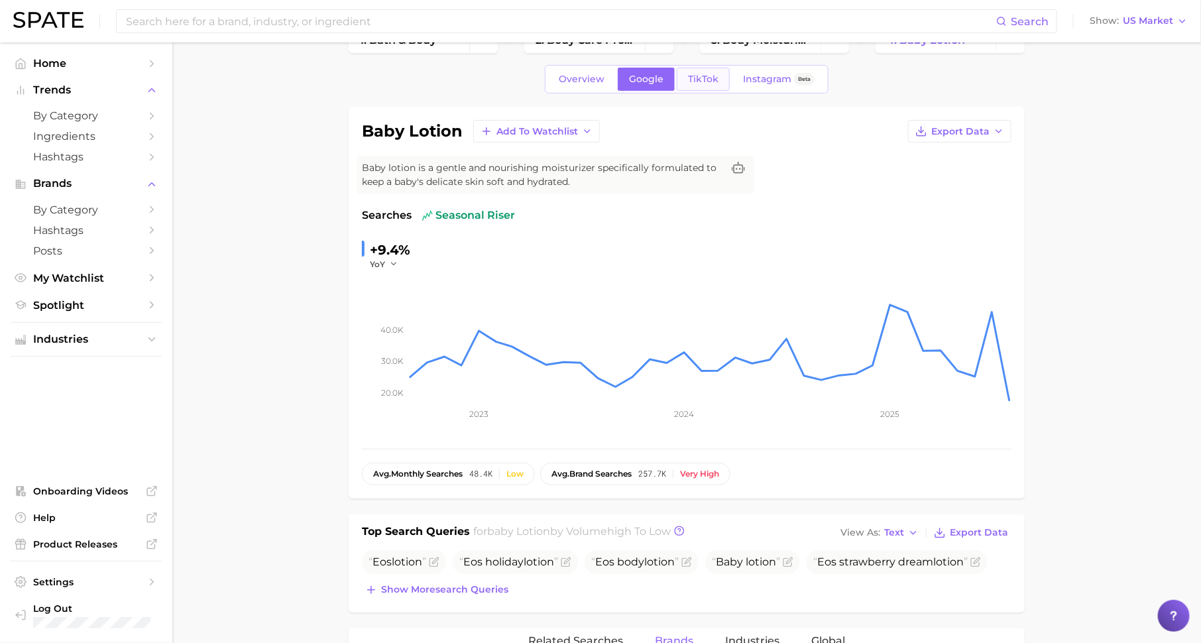
click at [715, 76] on span "TikTok" at bounding box center [703, 79] width 30 height 11
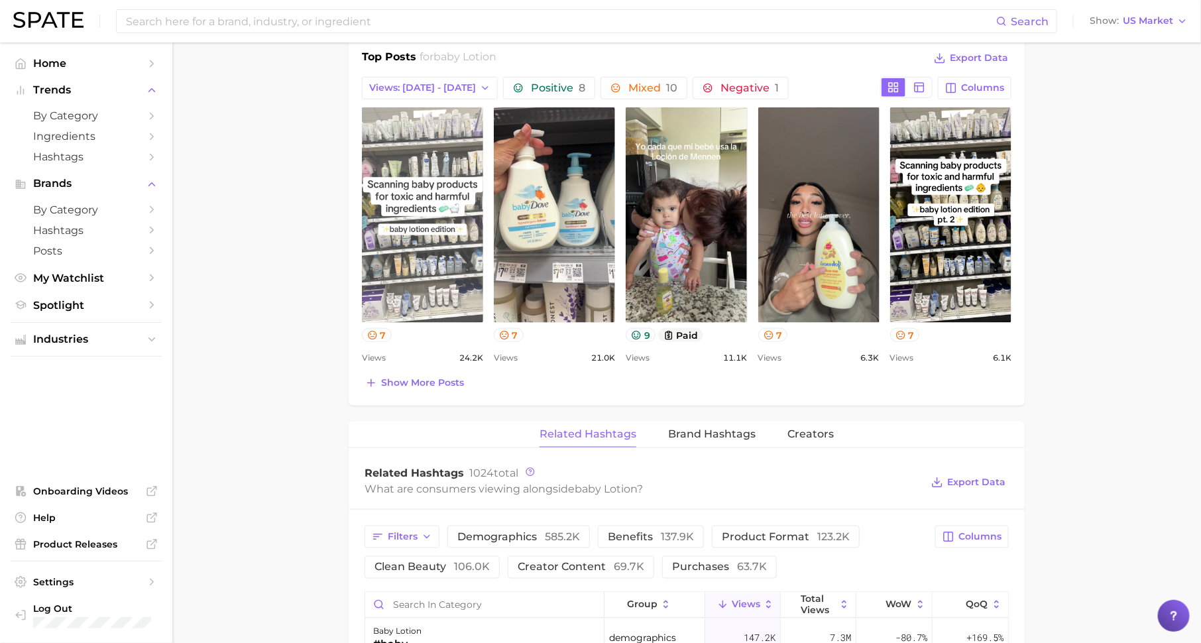
scroll to position [598, 0]
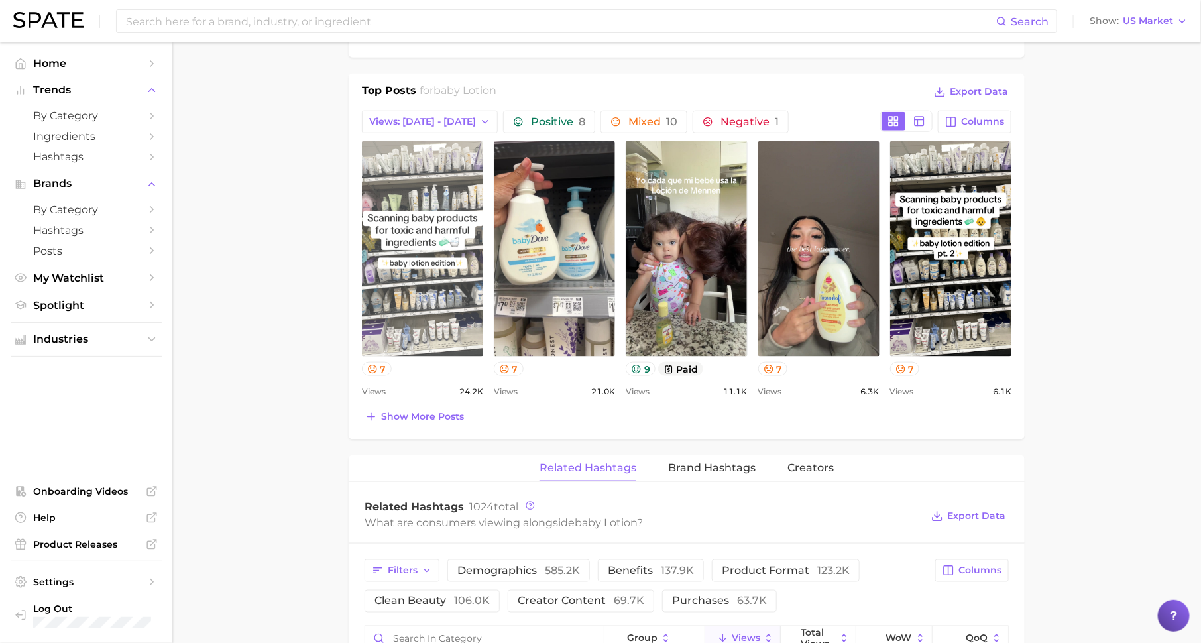
click at [399, 288] on link "view post on TikTok" at bounding box center [422, 248] width 121 height 215
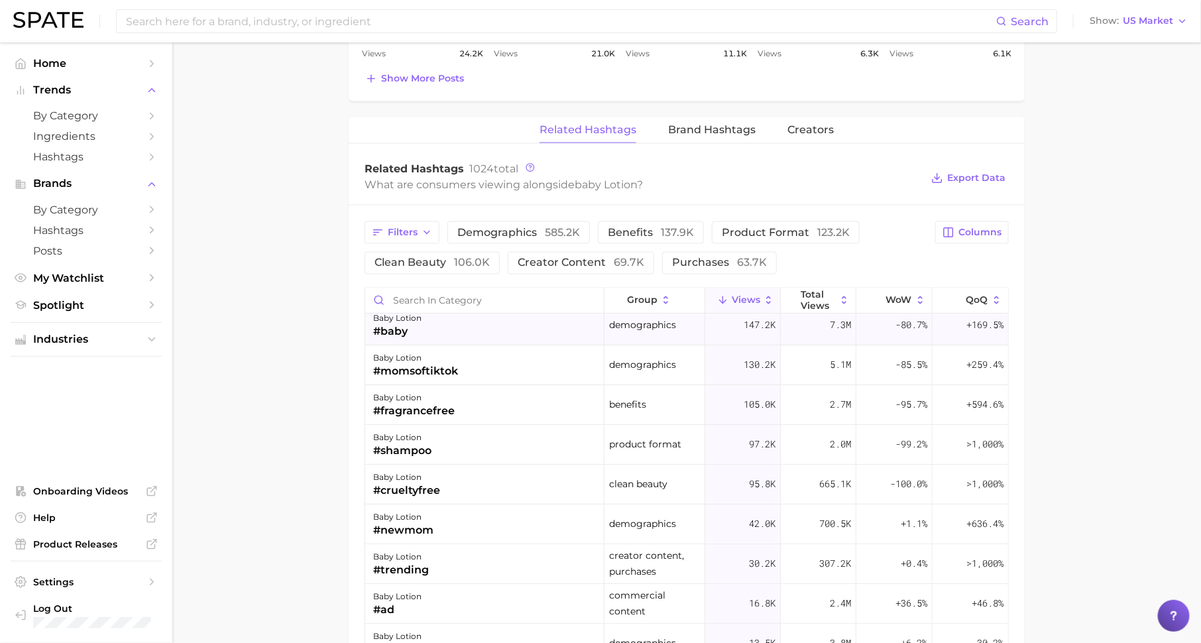
scroll to position [0, 0]
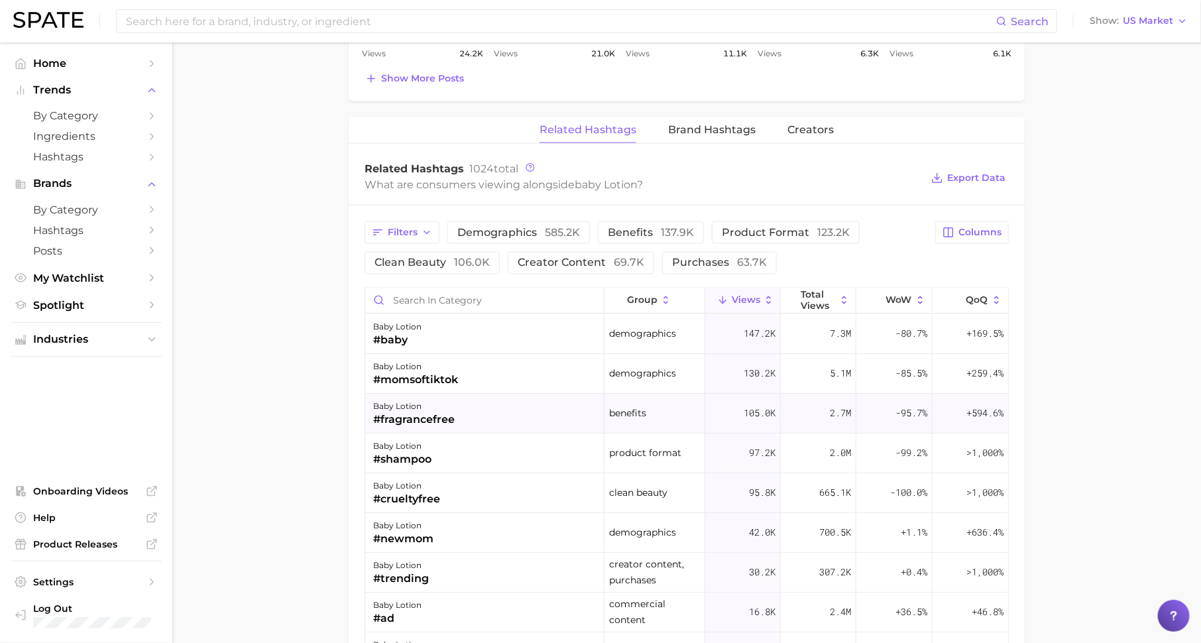
click at [520, 424] on div "baby lotion #fragrancefree" at bounding box center [484, 414] width 239 height 40
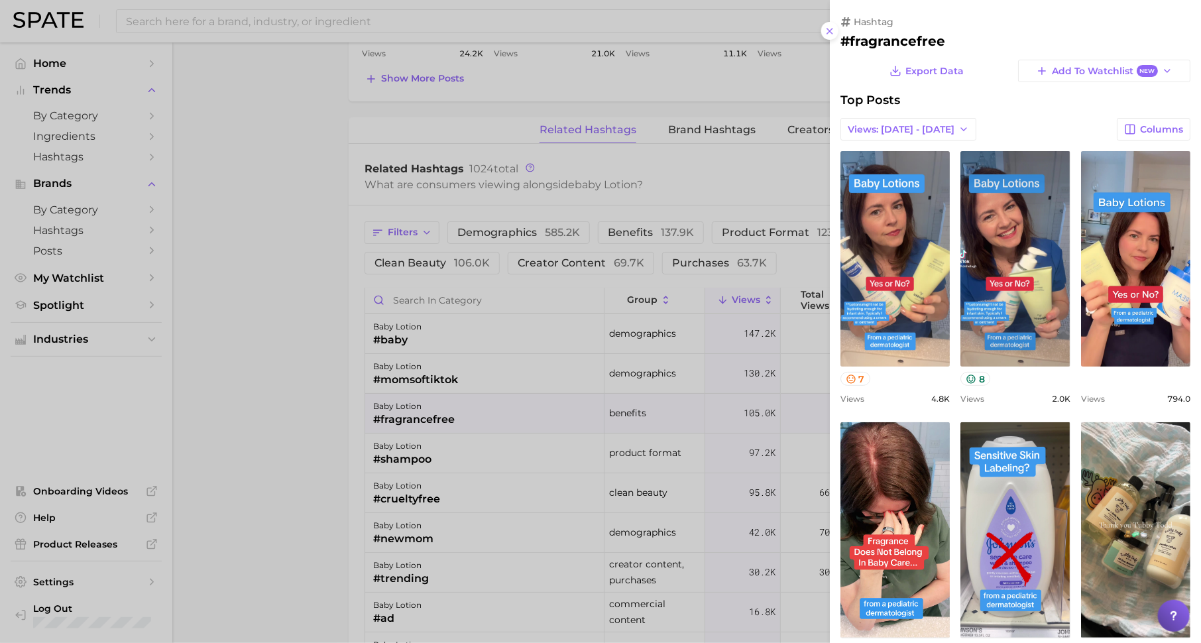
click at [517, 447] on div at bounding box center [600, 321] width 1201 height 643
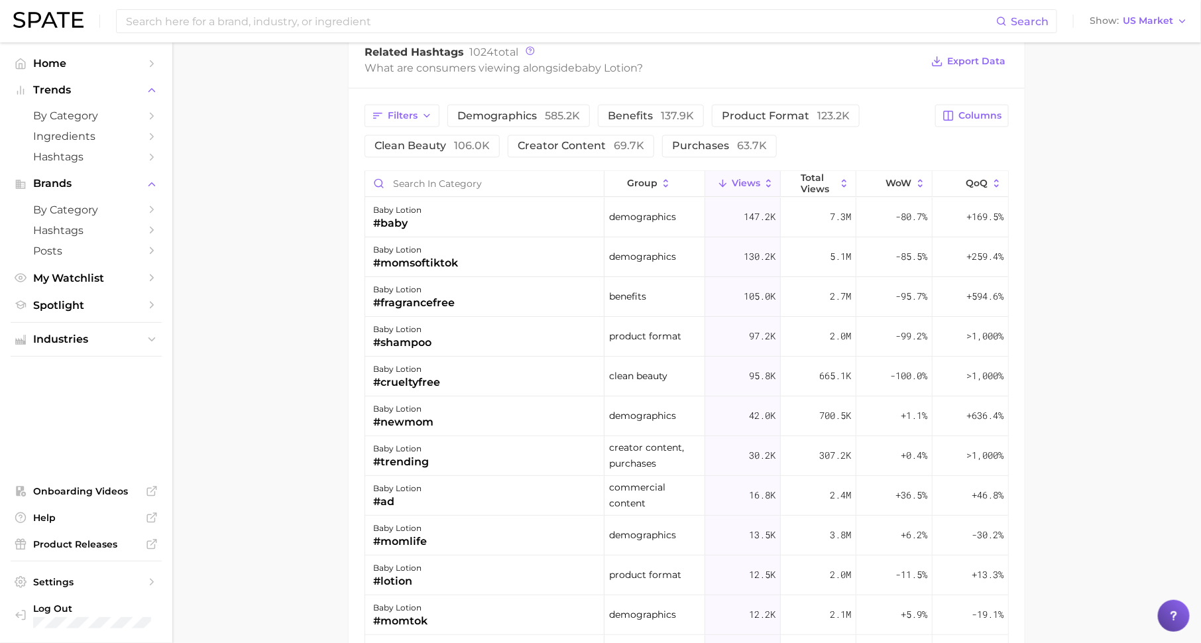
scroll to position [1075, 0]
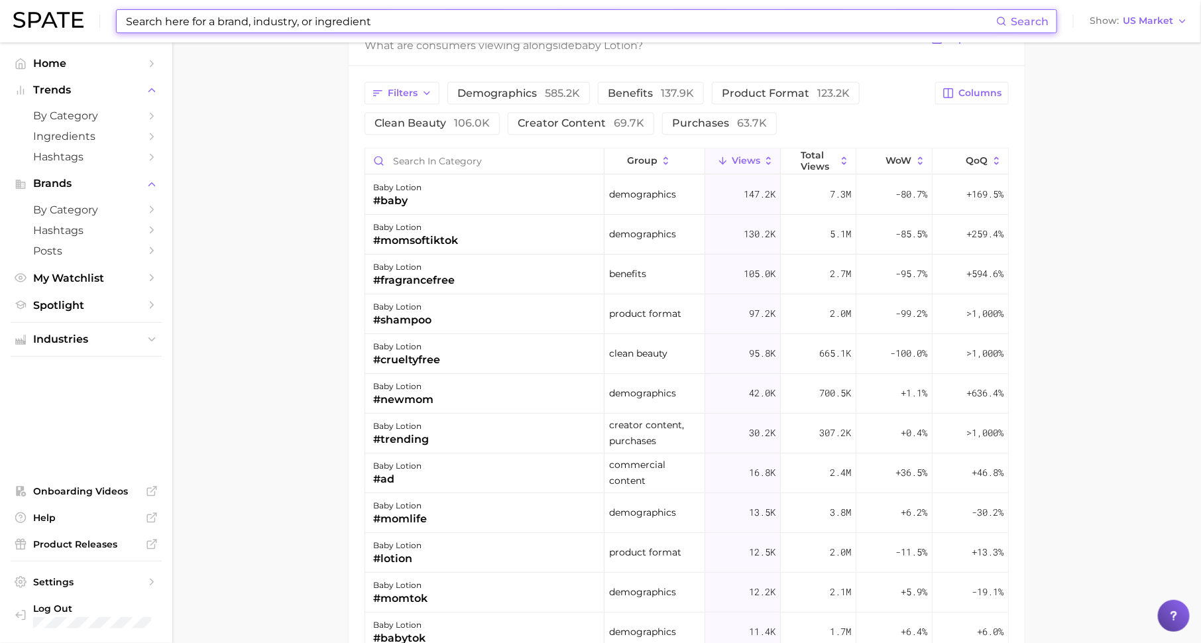
click at [527, 29] on input at bounding box center [560, 21] width 871 height 23
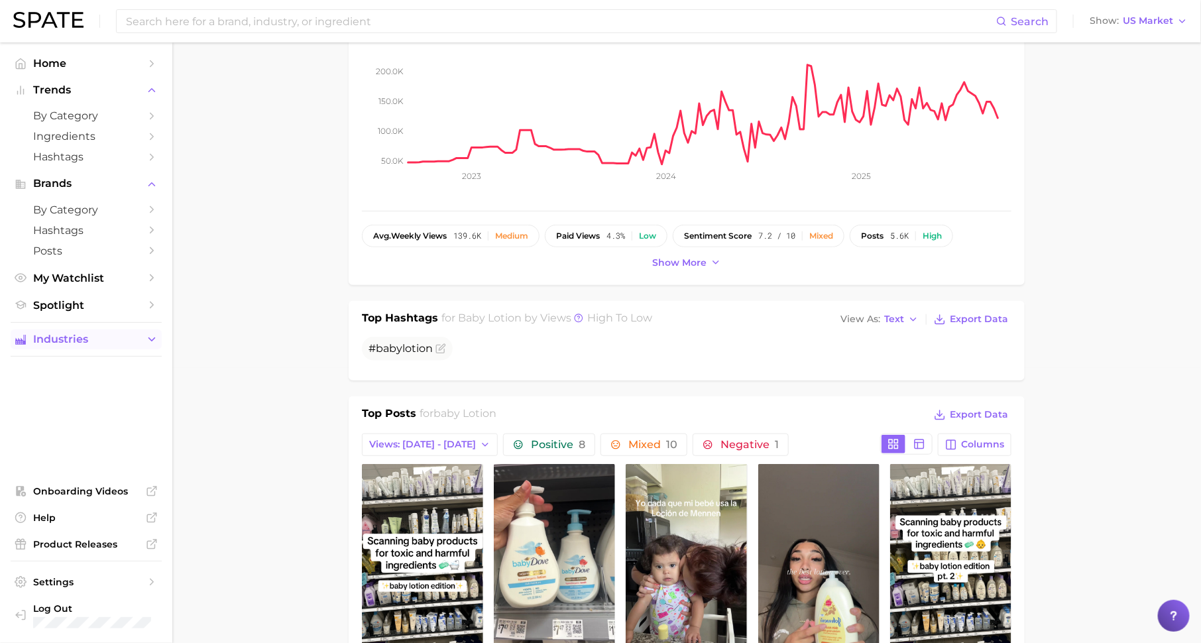
click at [123, 333] on button "Industries" at bounding box center [86, 339] width 151 height 20
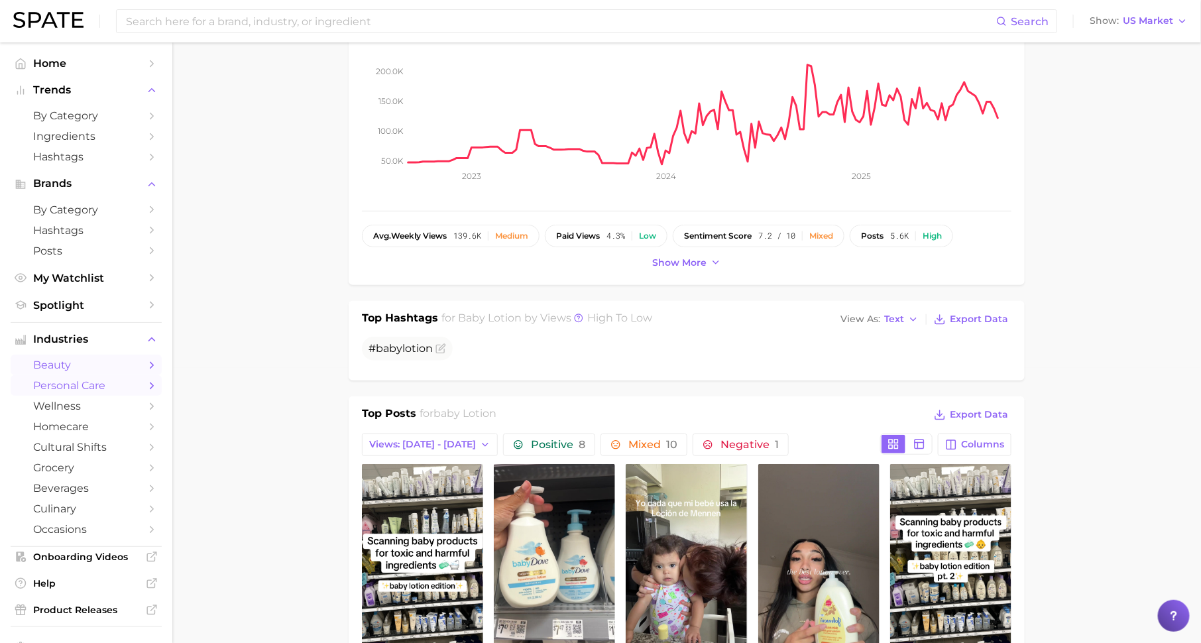
click at [123, 364] on span "beauty" at bounding box center [86, 364] width 106 height 13
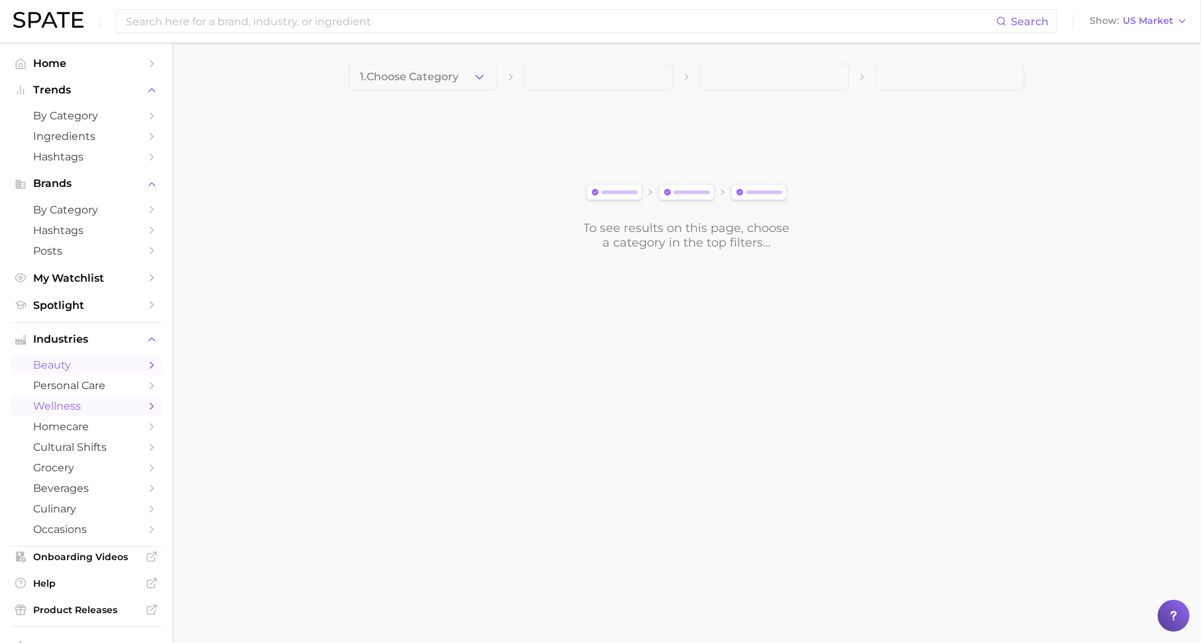
click at [117, 405] on span "wellness" at bounding box center [86, 406] width 106 height 13
click at [475, 88] on button "1. Choose Category" at bounding box center [422, 77] width 149 height 27
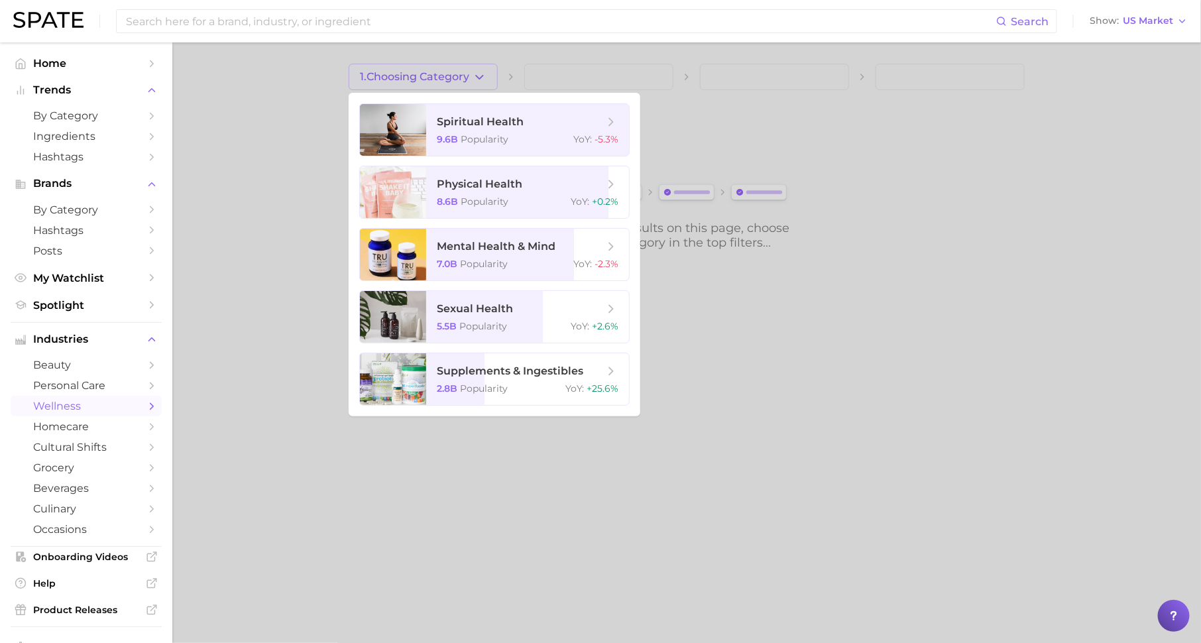
click at [554, 407] on ul "spiritual health 9.6b Popularity YoY : -5.3% physical health 8.6b Popularity Yo…" at bounding box center [494, 254] width 292 height 323
click at [558, 385] on div "2.8b Popularity YoY : +25.6%" at bounding box center [528, 388] width 182 height 12
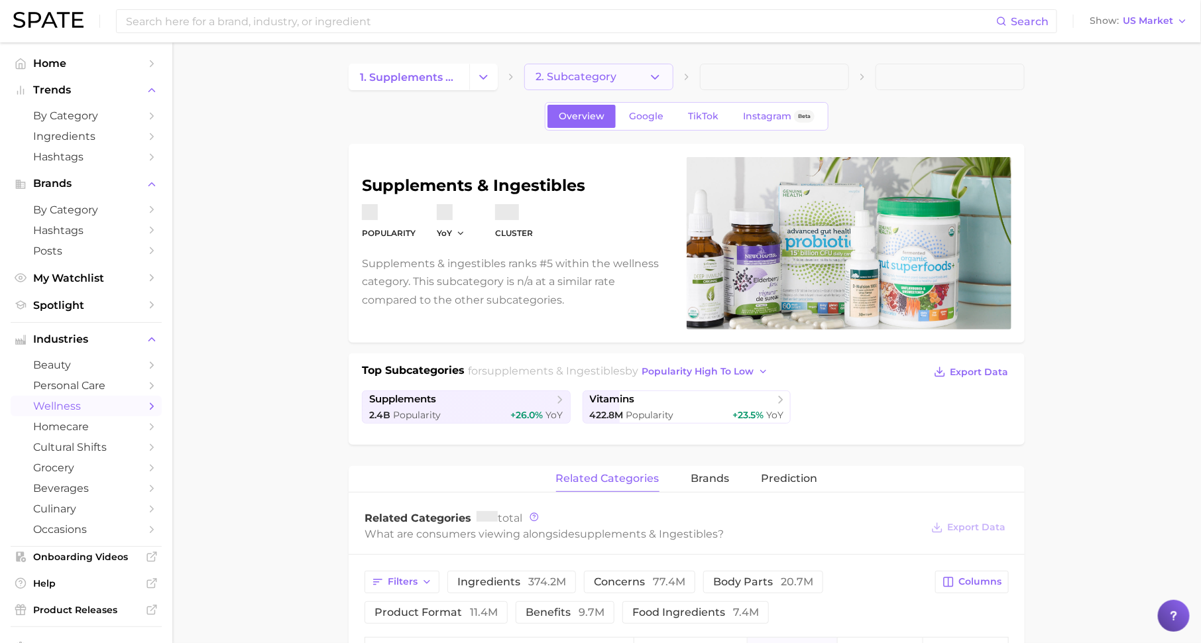
click at [627, 71] on button "2. Subcategory" at bounding box center [598, 77] width 149 height 27
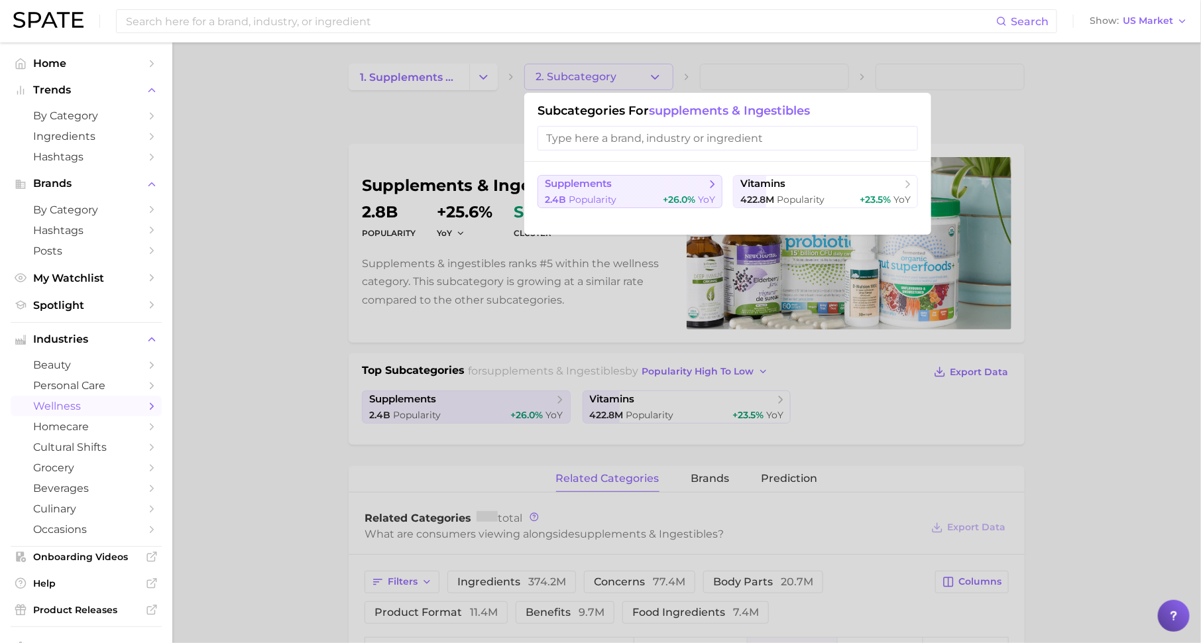
click at [667, 189] on span "supplements" at bounding box center [625, 184] width 161 height 13
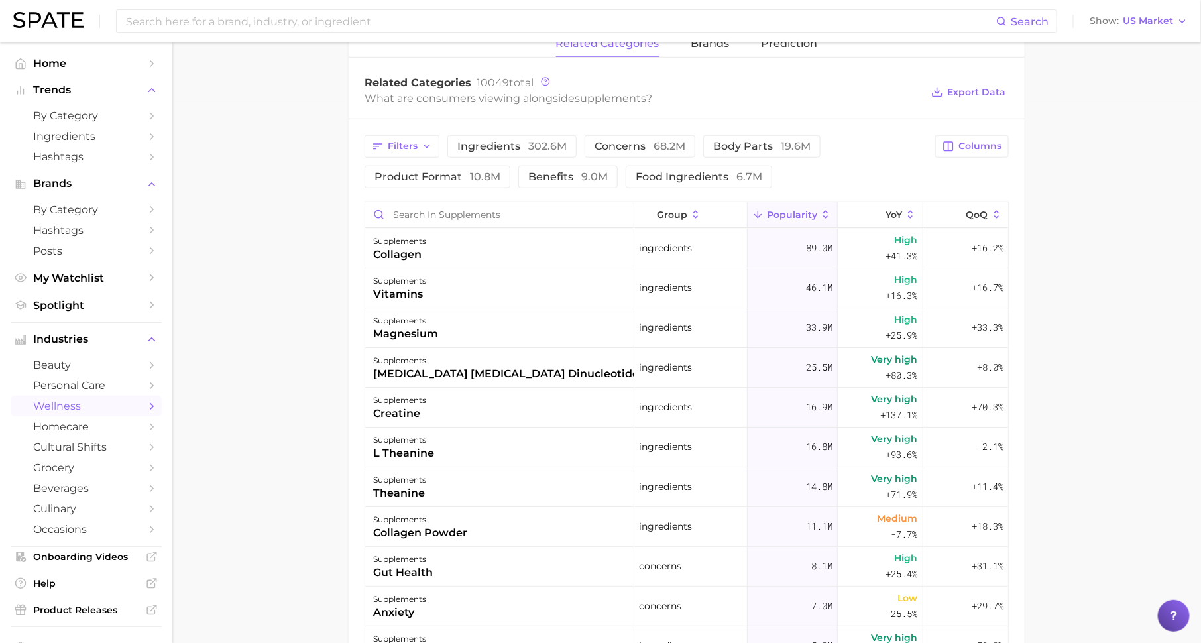
scroll to position [555, 0]
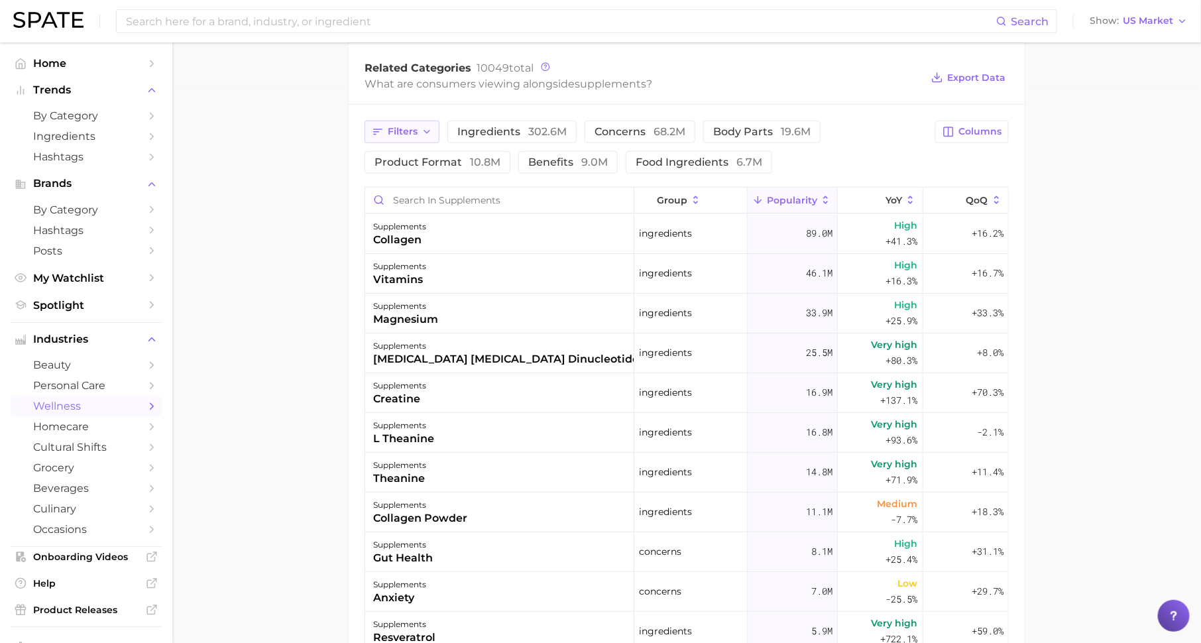
click at [390, 126] on span "Filters" at bounding box center [403, 131] width 30 height 11
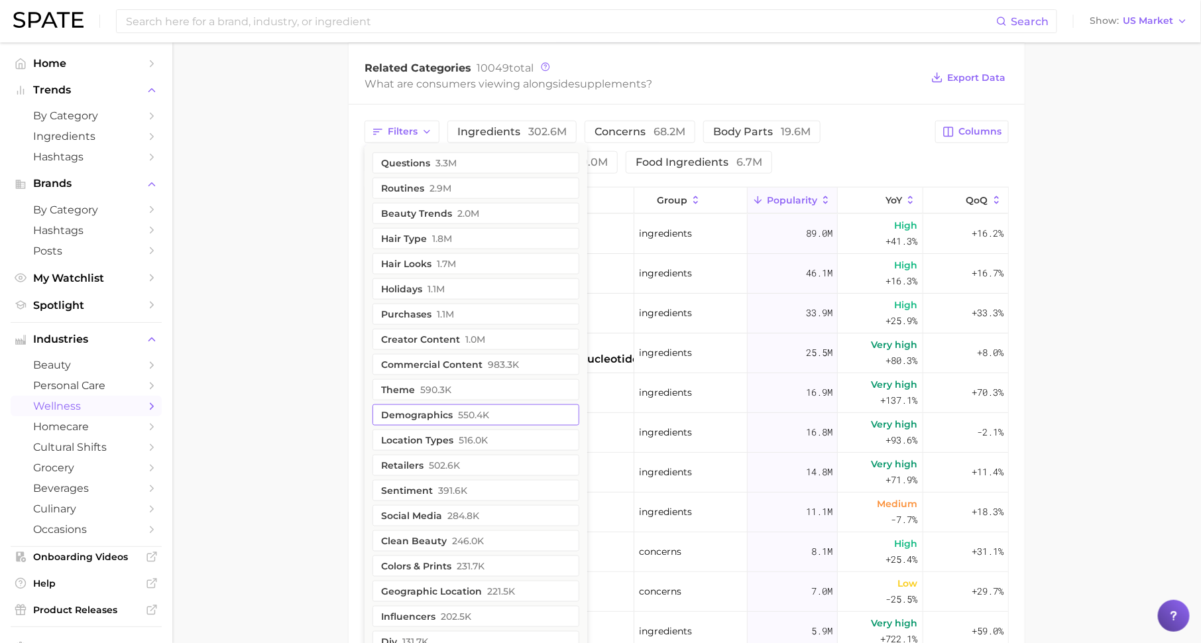
click at [463, 409] on span "550.4k" at bounding box center [473, 414] width 31 height 11
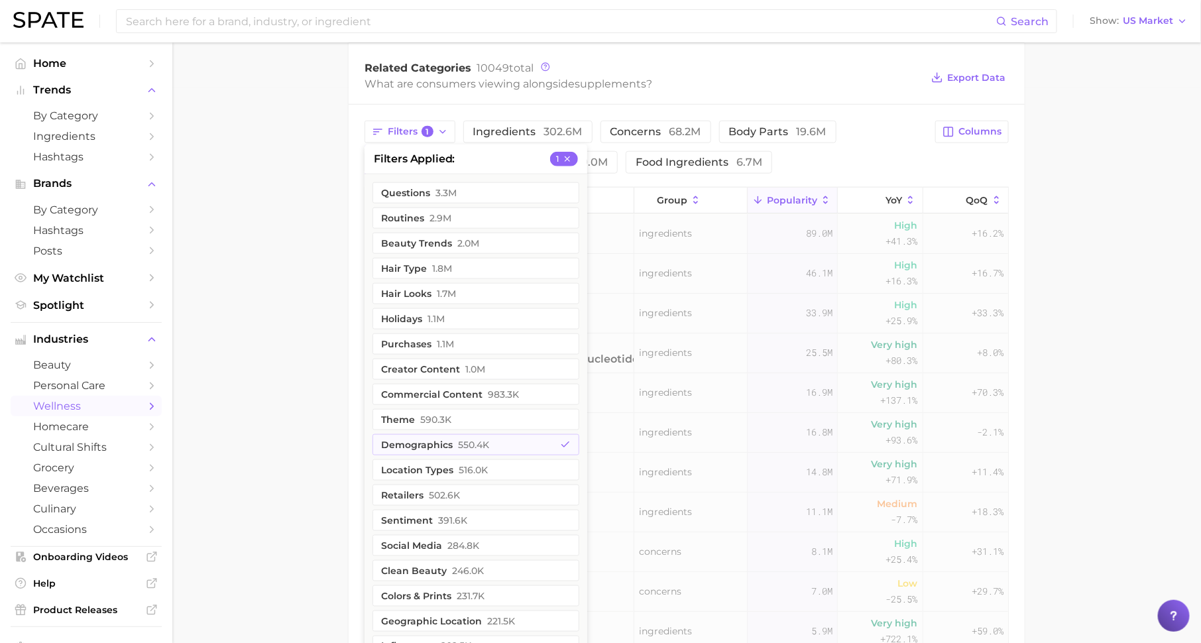
click at [303, 374] on main "1. supplements & ingestibles 2. supplements 3. Subcategory Overview Google TikT…" at bounding box center [686, 199] width 1028 height 1424
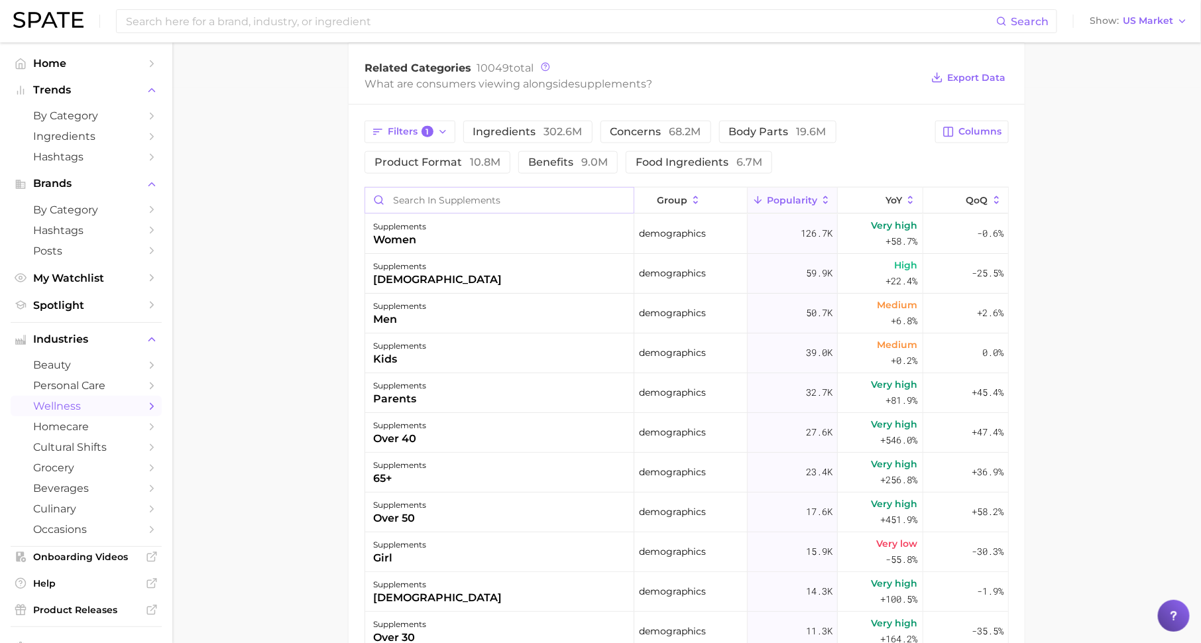
click at [464, 195] on input "Search in supplements" at bounding box center [499, 199] width 268 height 25
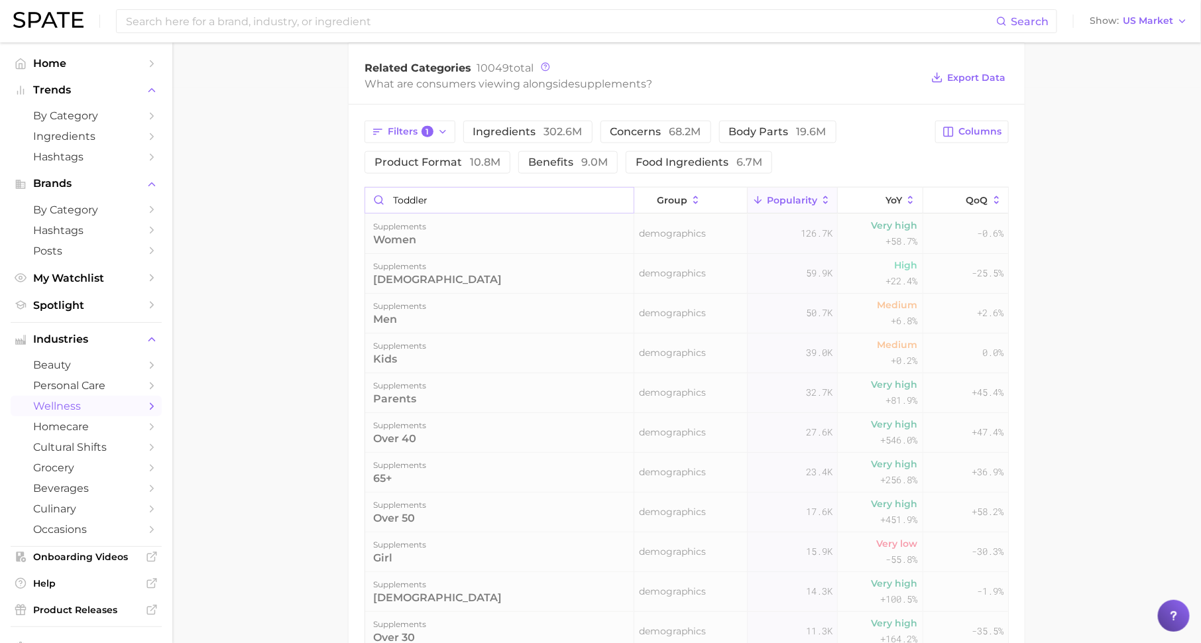
scroll to position [551, 0]
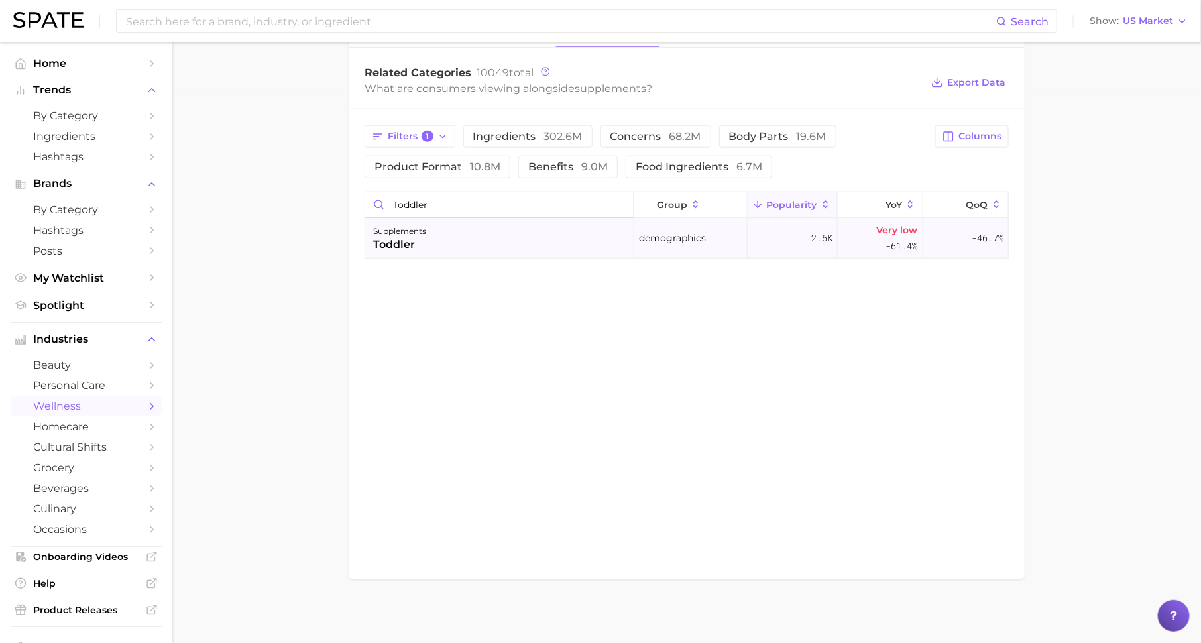
type input "toddler"
click at [469, 234] on div "supplements toddler" at bounding box center [499, 239] width 269 height 40
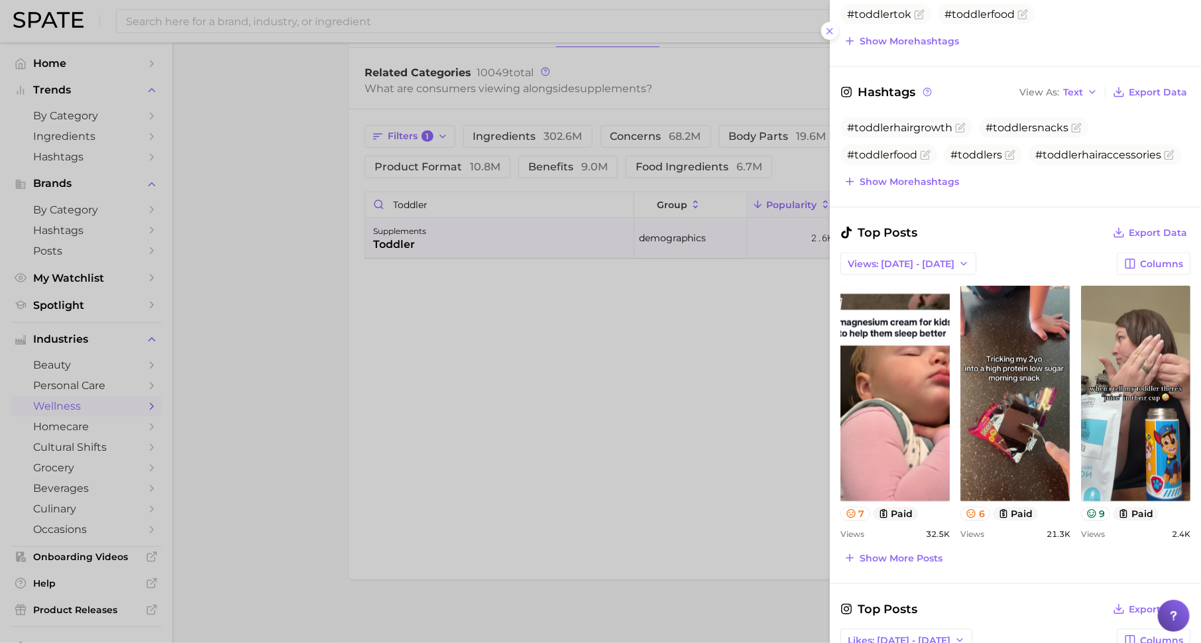
scroll to position [0, 0]
click at [916, 178] on span "Show more hashtags" at bounding box center [908, 181] width 99 height 11
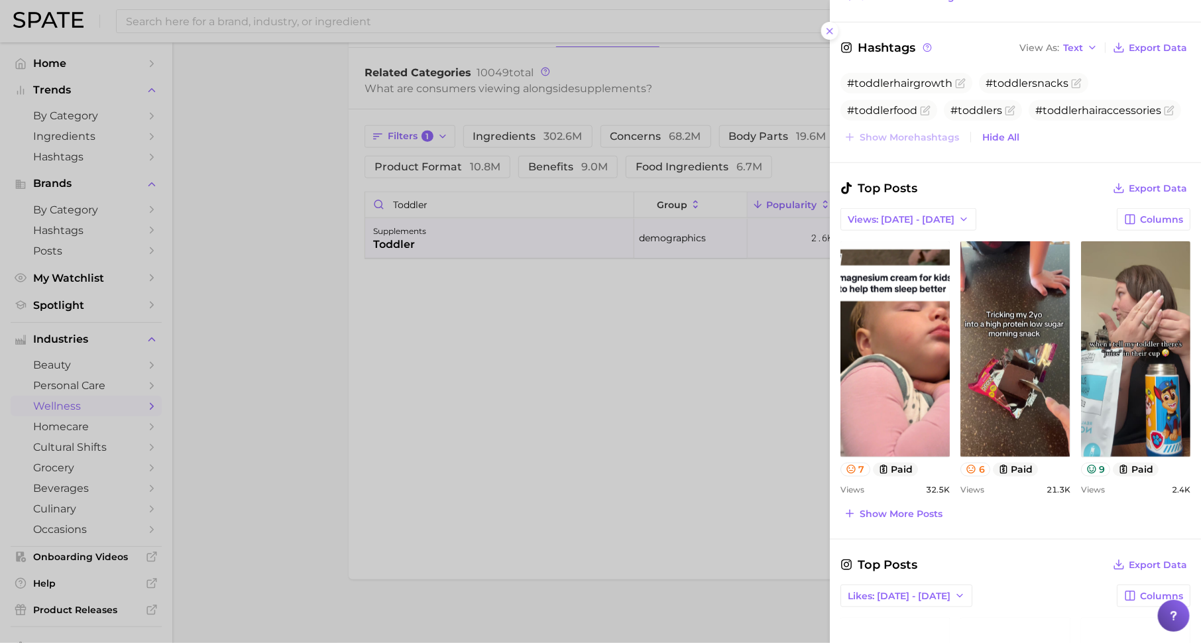
scroll to position [498, 0]
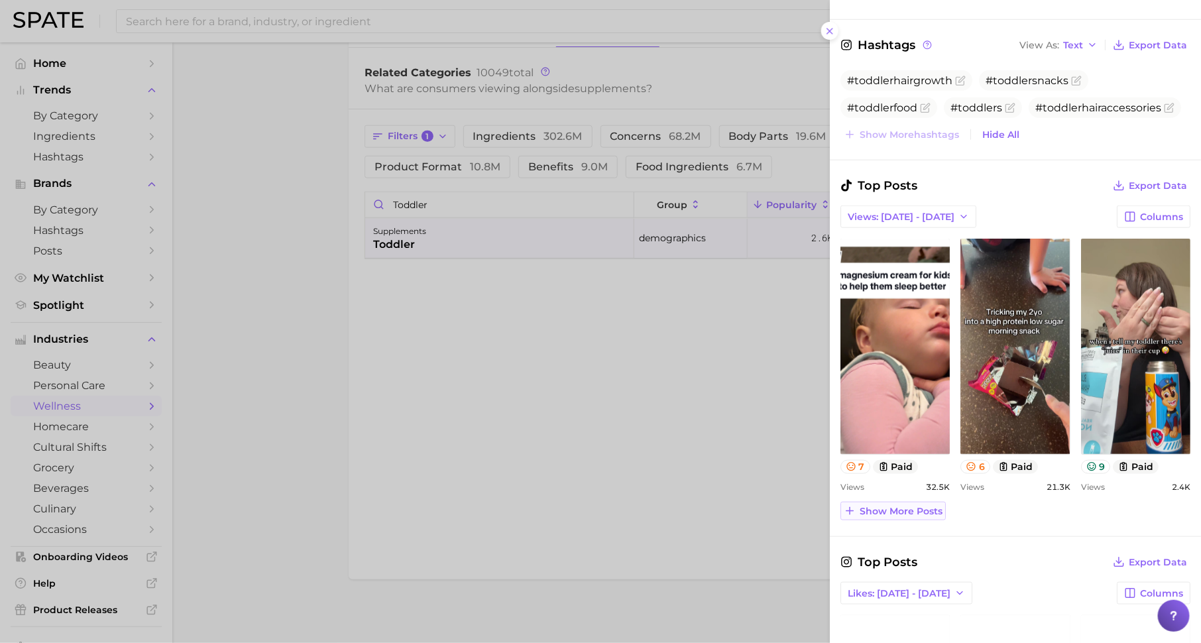
click at [909, 506] on span "Show more posts" at bounding box center [900, 511] width 83 height 11
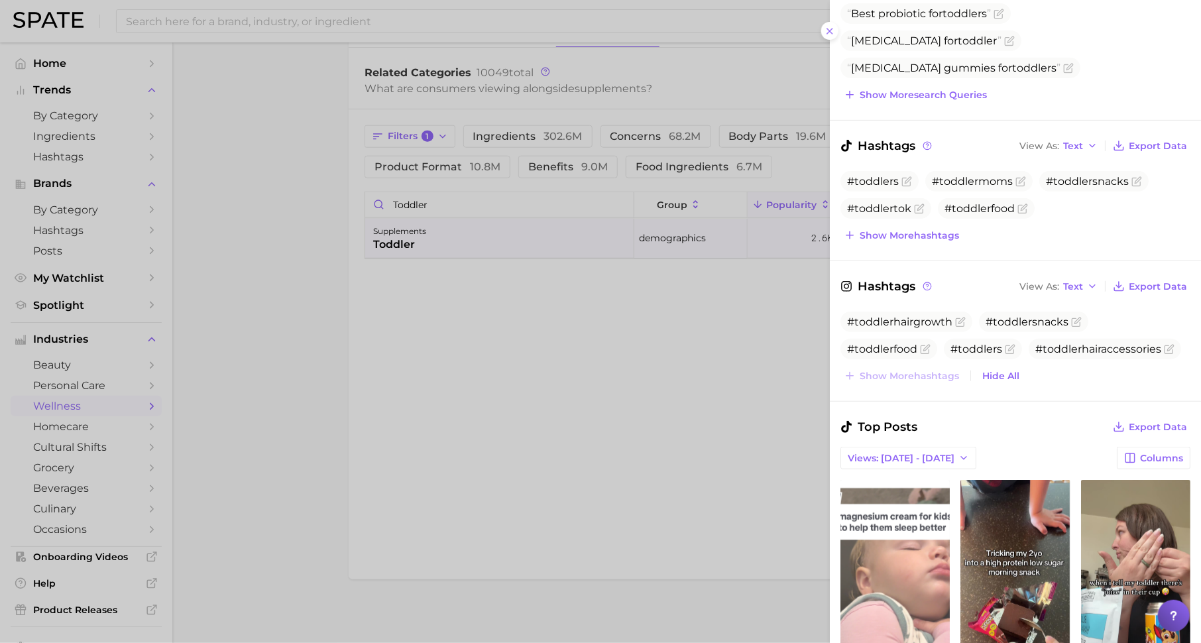
scroll to position [253, 0]
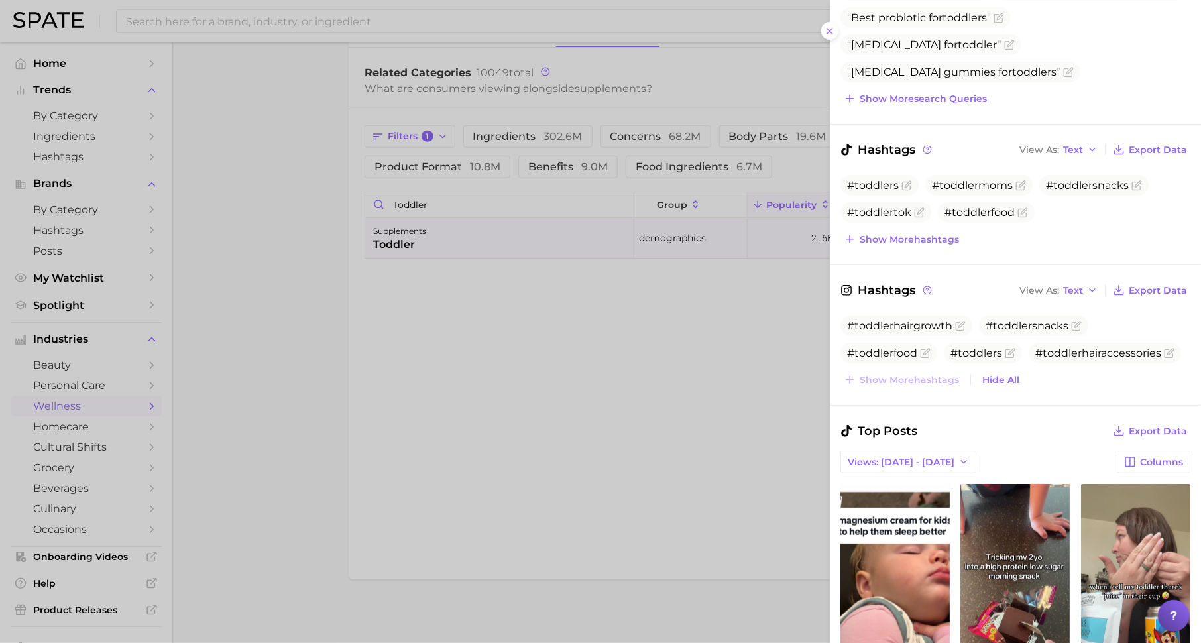
click at [672, 447] on div at bounding box center [600, 321] width 1201 height 643
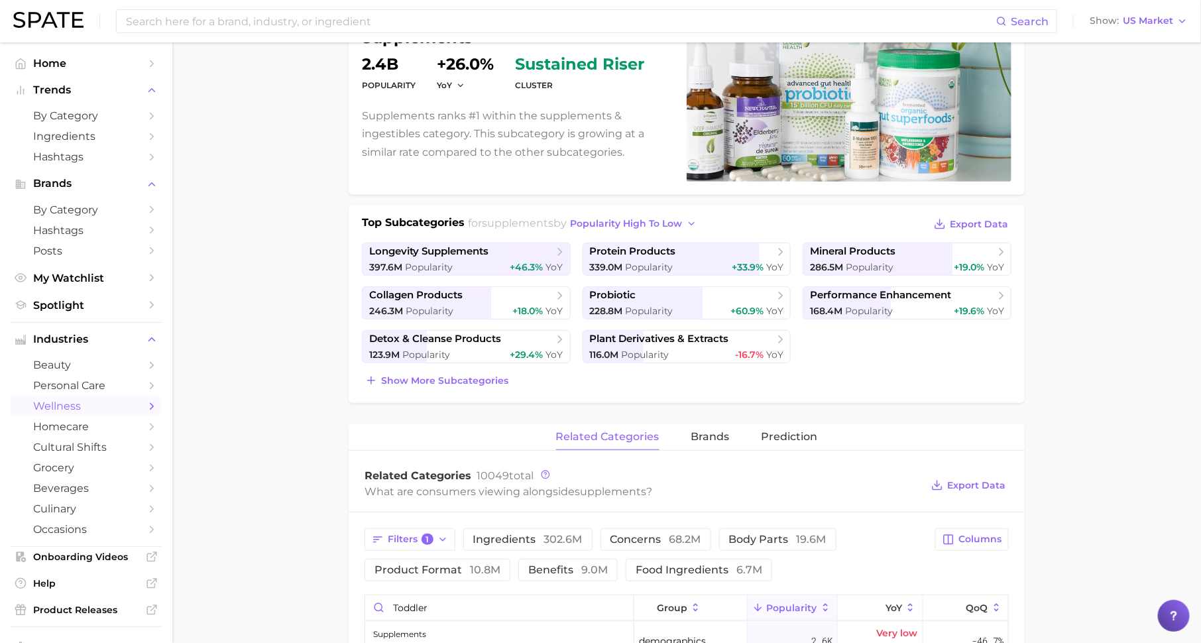
scroll to position [0, 0]
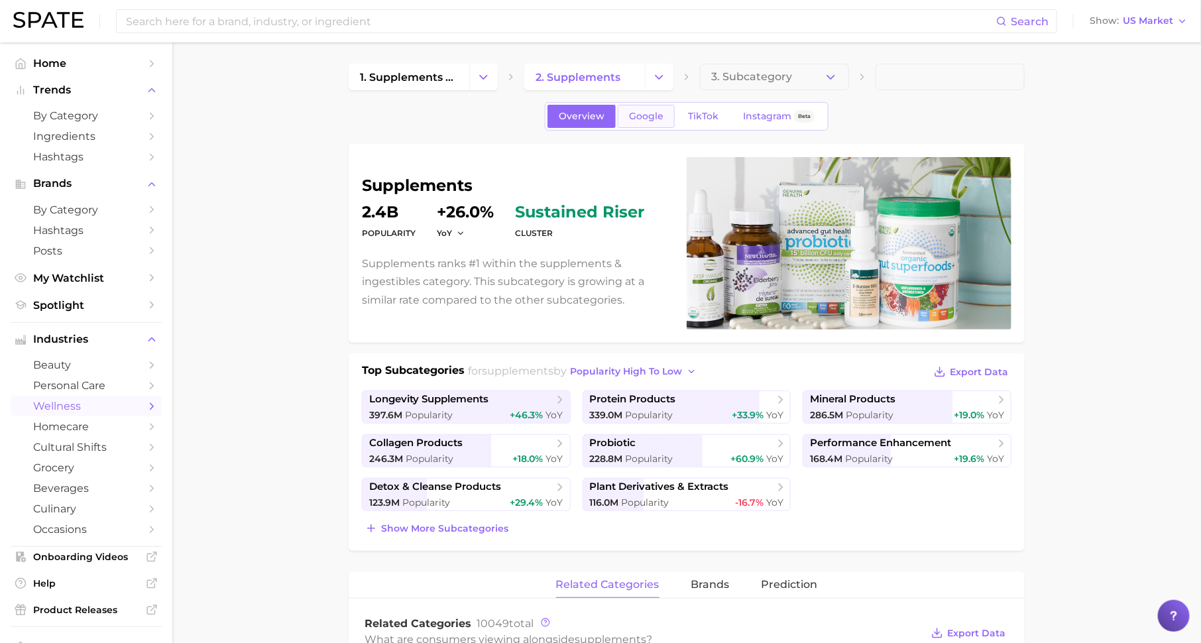
click at [644, 108] on link "Google" at bounding box center [645, 116] width 57 height 23
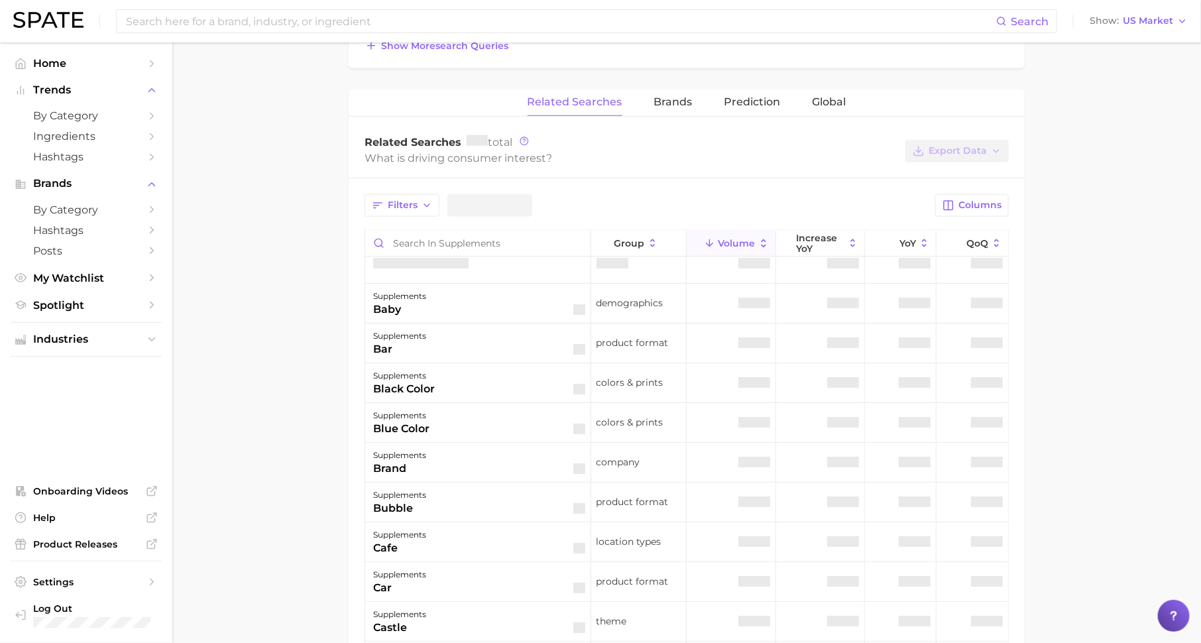
scroll to position [14, 0]
click at [527, 246] on input "Search in supplements" at bounding box center [477, 243] width 225 height 25
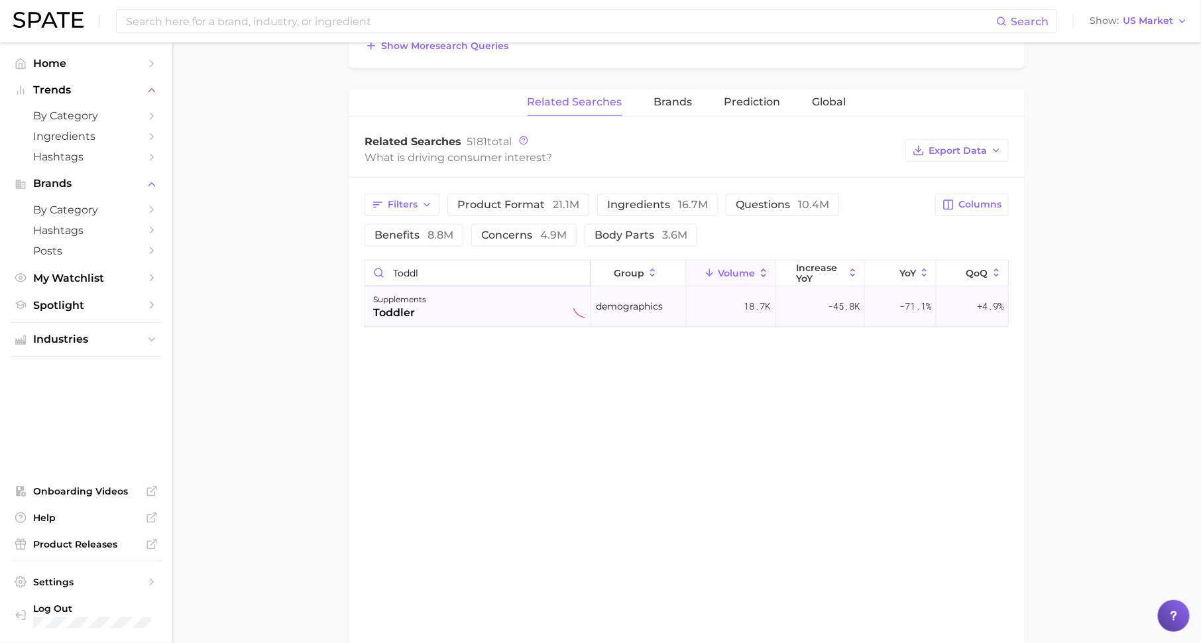
type input "toddl"
click at [502, 292] on div "supplements toddler" at bounding box center [479, 306] width 212 height 29
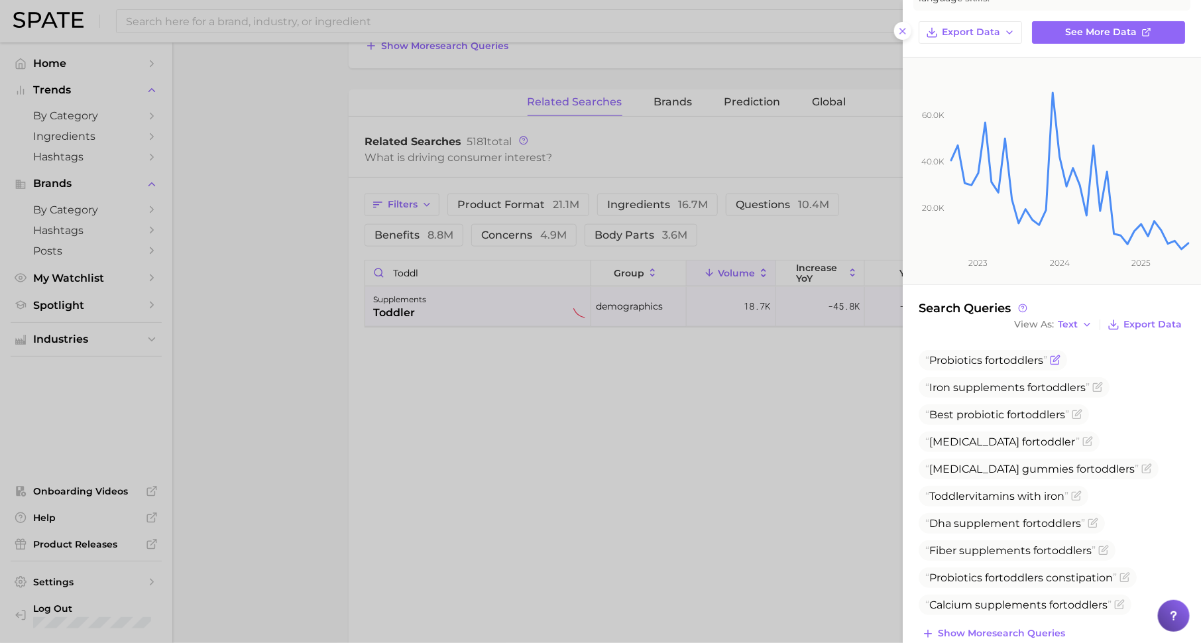
scroll to position [131, 0]
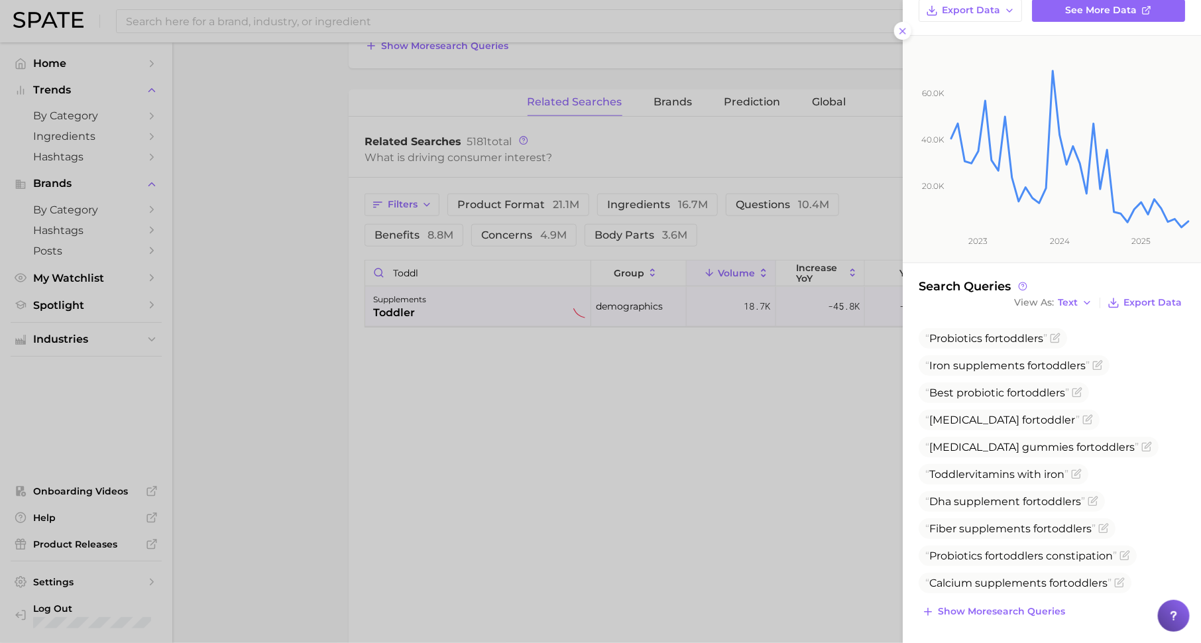
click at [672, 352] on div at bounding box center [600, 321] width 1201 height 643
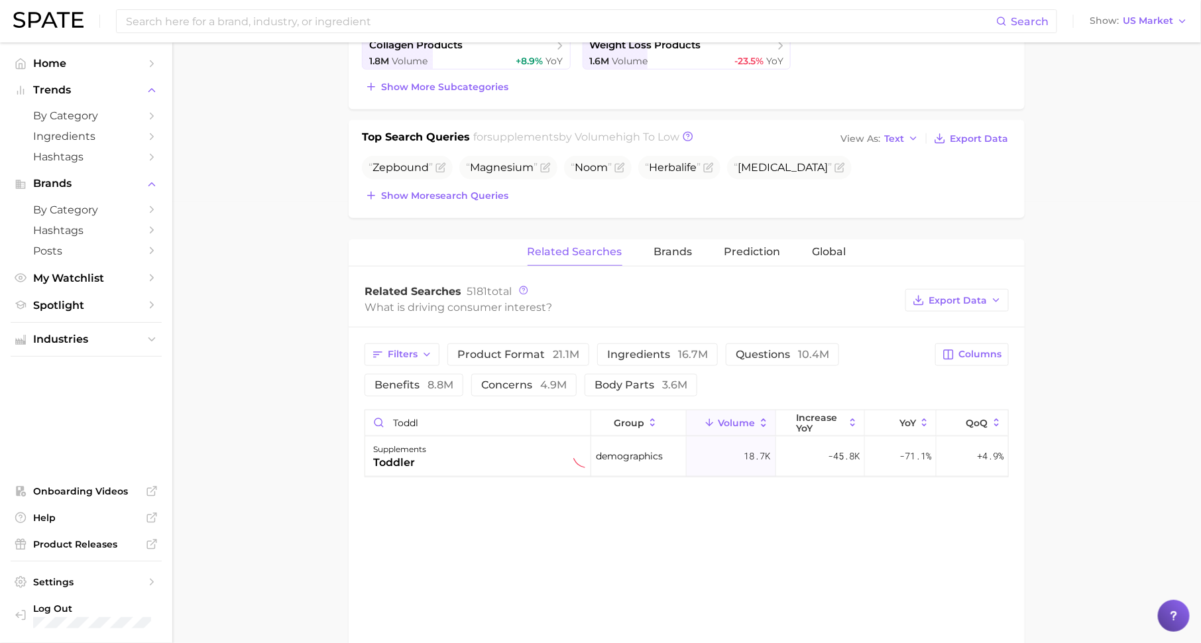
scroll to position [0, 0]
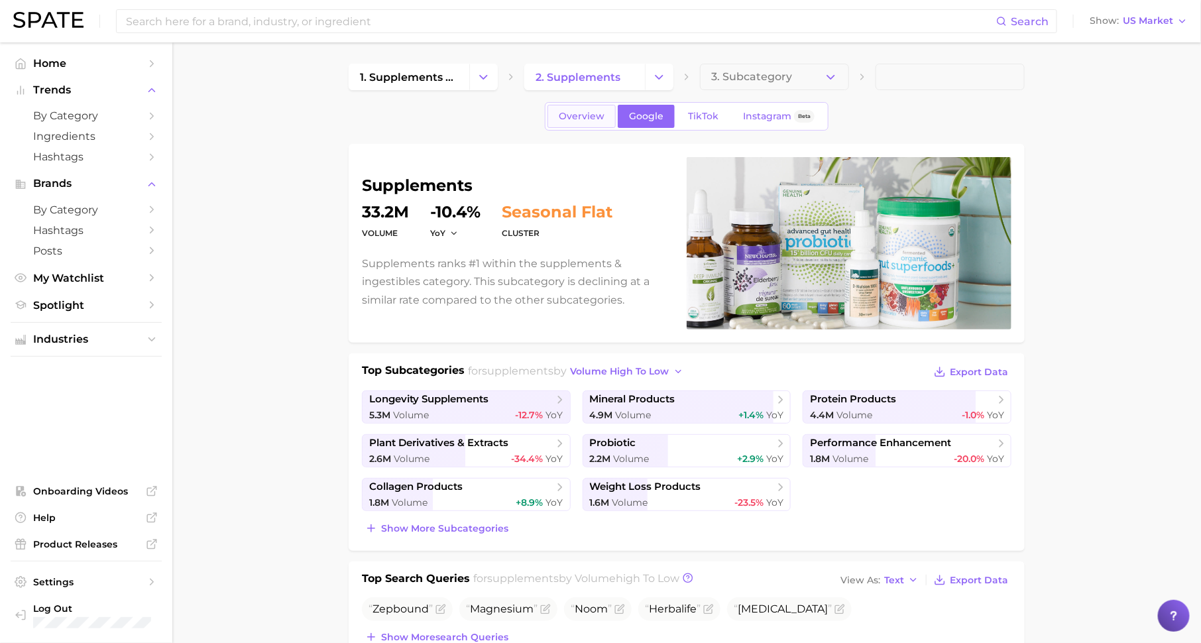
click at [580, 111] on span "Overview" at bounding box center [582, 116] width 46 height 11
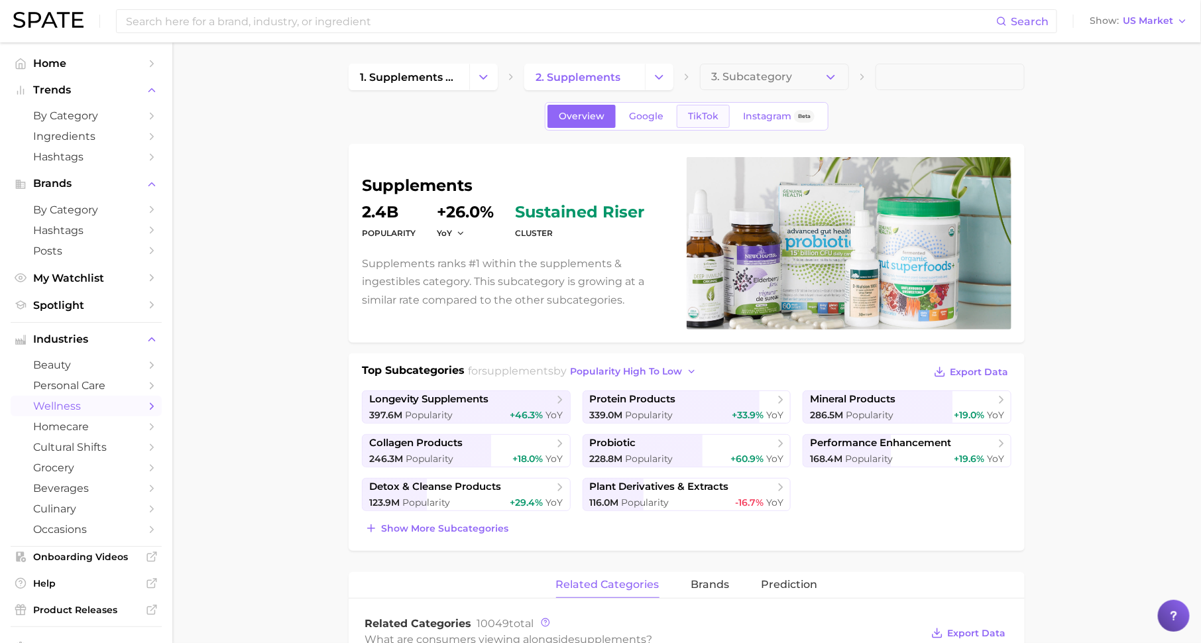
click at [699, 117] on span "TikTok" at bounding box center [703, 116] width 30 height 11
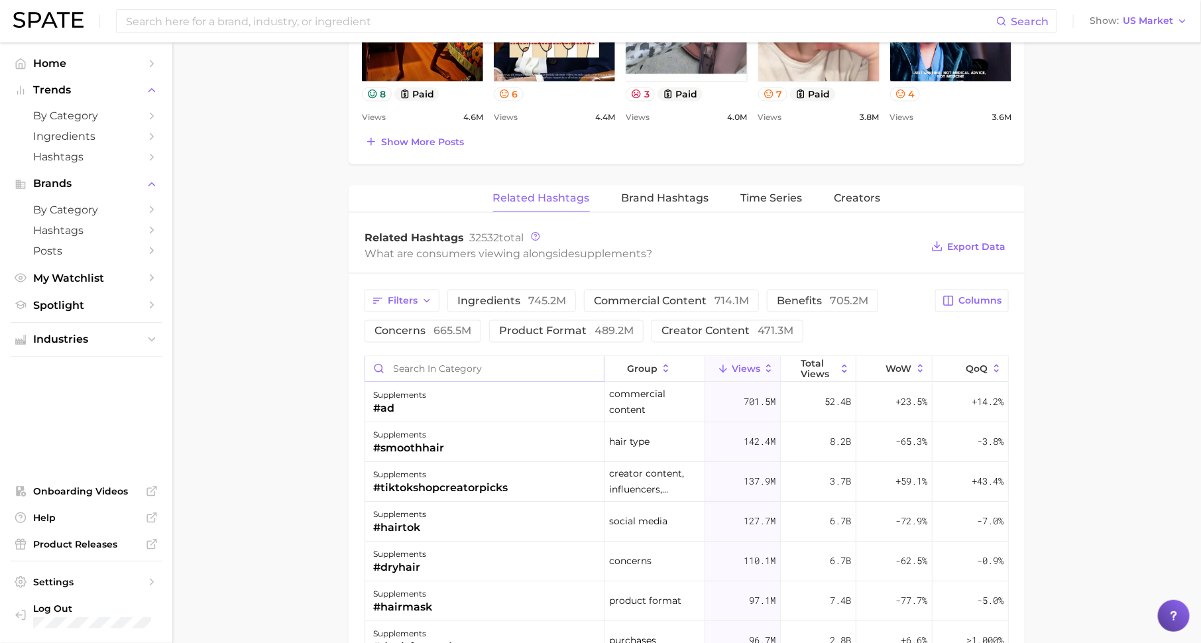
scroll to position [872, 0]
click at [545, 366] on input "Search in category" at bounding box center [484, 368] width 239 height 25
type input "toddl"
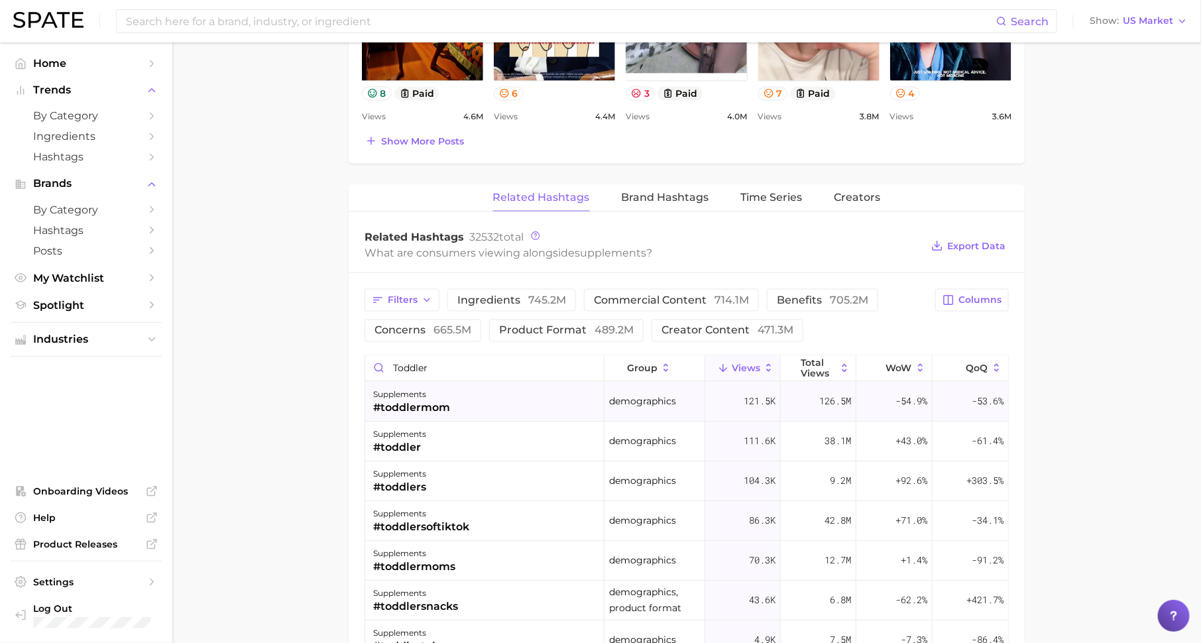
type input "toddler"
click at [502, 397] on div "supplements #toddlermom" at bounding box center [484, 402] width 239 height 40
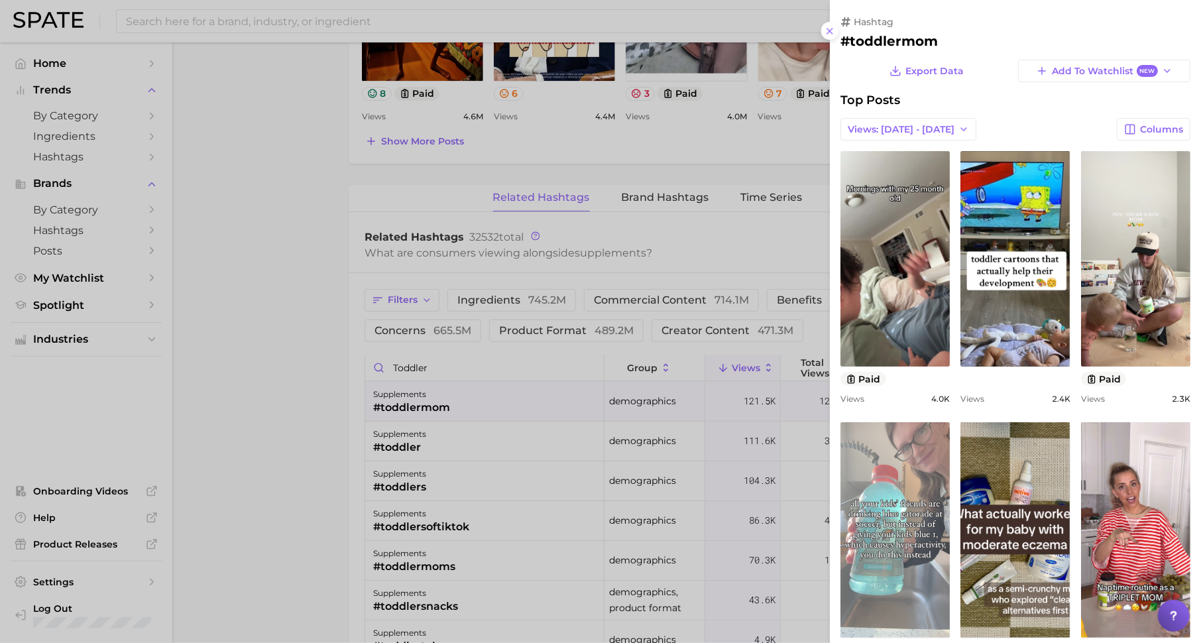
click at [902, 502] on link "view post on TikTok" at bounding box center [894, 529] width 109 height 215
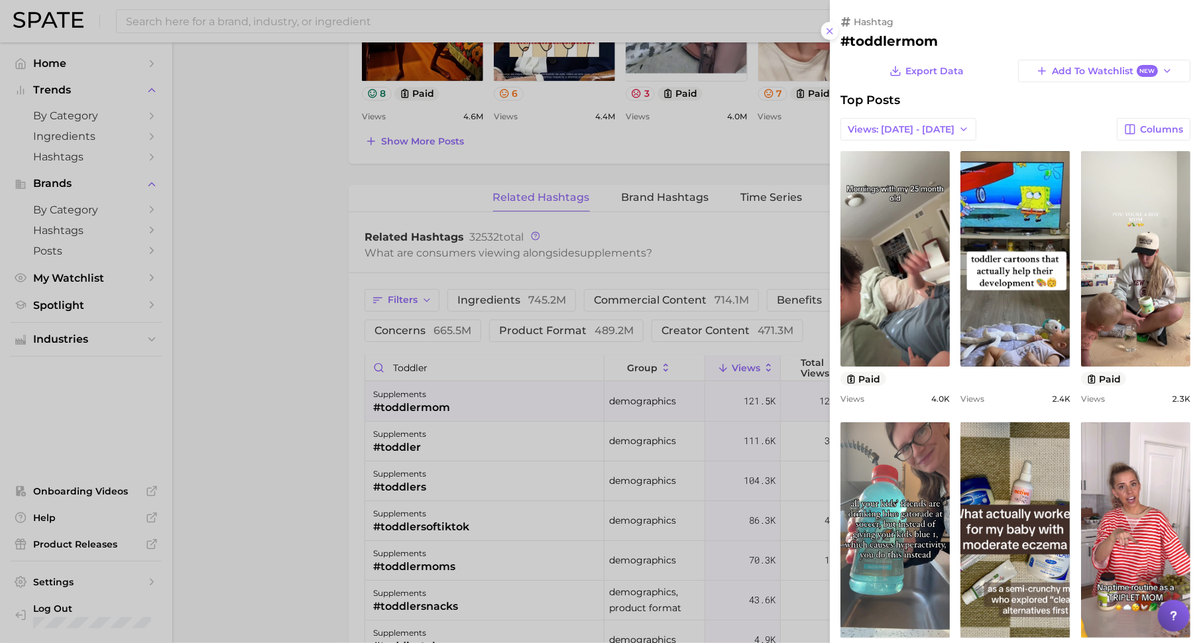
click at [474, 449] on div at bounding box center [600, 321] width 1201 height 643
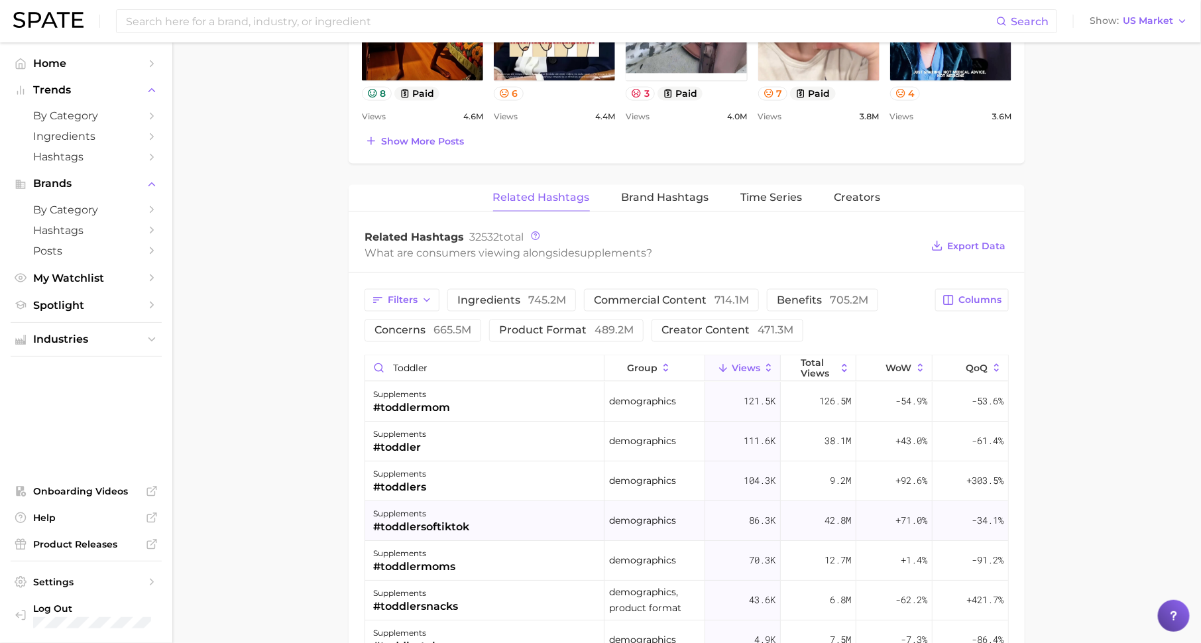
click at [444, 519] on div "#toddlersoftiktok" at bounding box center [421, 527] width 96 height 16
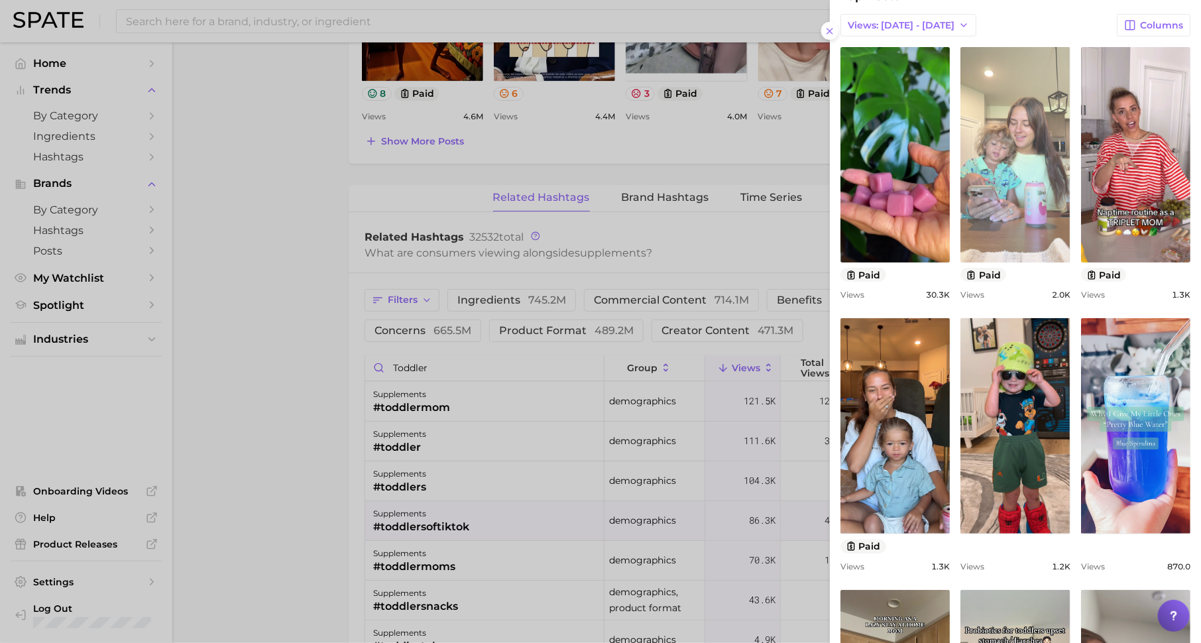
scroll to position [105, 0]
click at [1025, 198] on link "view post on TikTok" at bounding box center [1014, 153] width 109 height 215
